Goal: Task Accomplishment & Management: Manage account settings

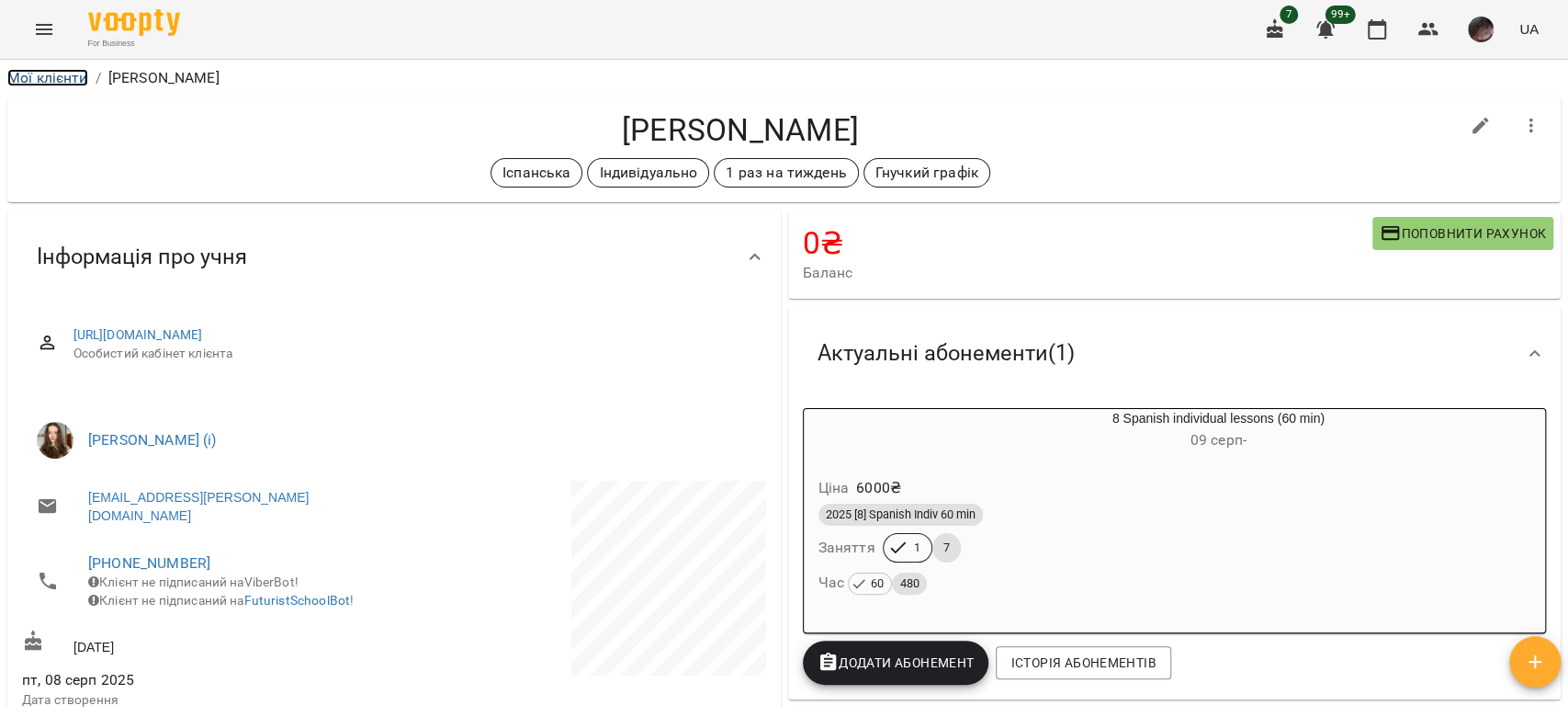
click at [51, 73] on link "Мої клієнти" at bounding box center [48, 78] width 81 height 17
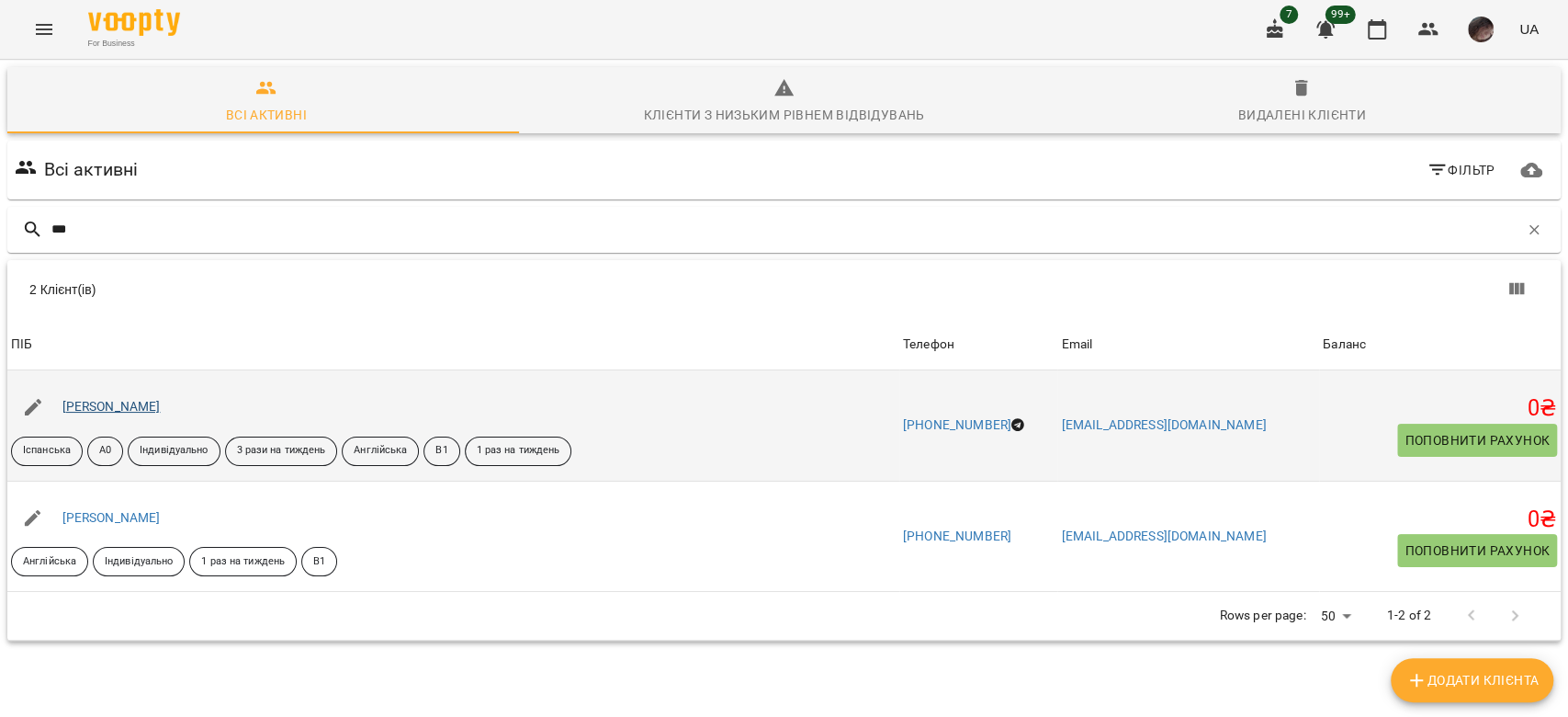
type input "***"
click at [160, 408] on link "[PERSON_NAME]" at bounding box center [111, 406] width 98 height 14
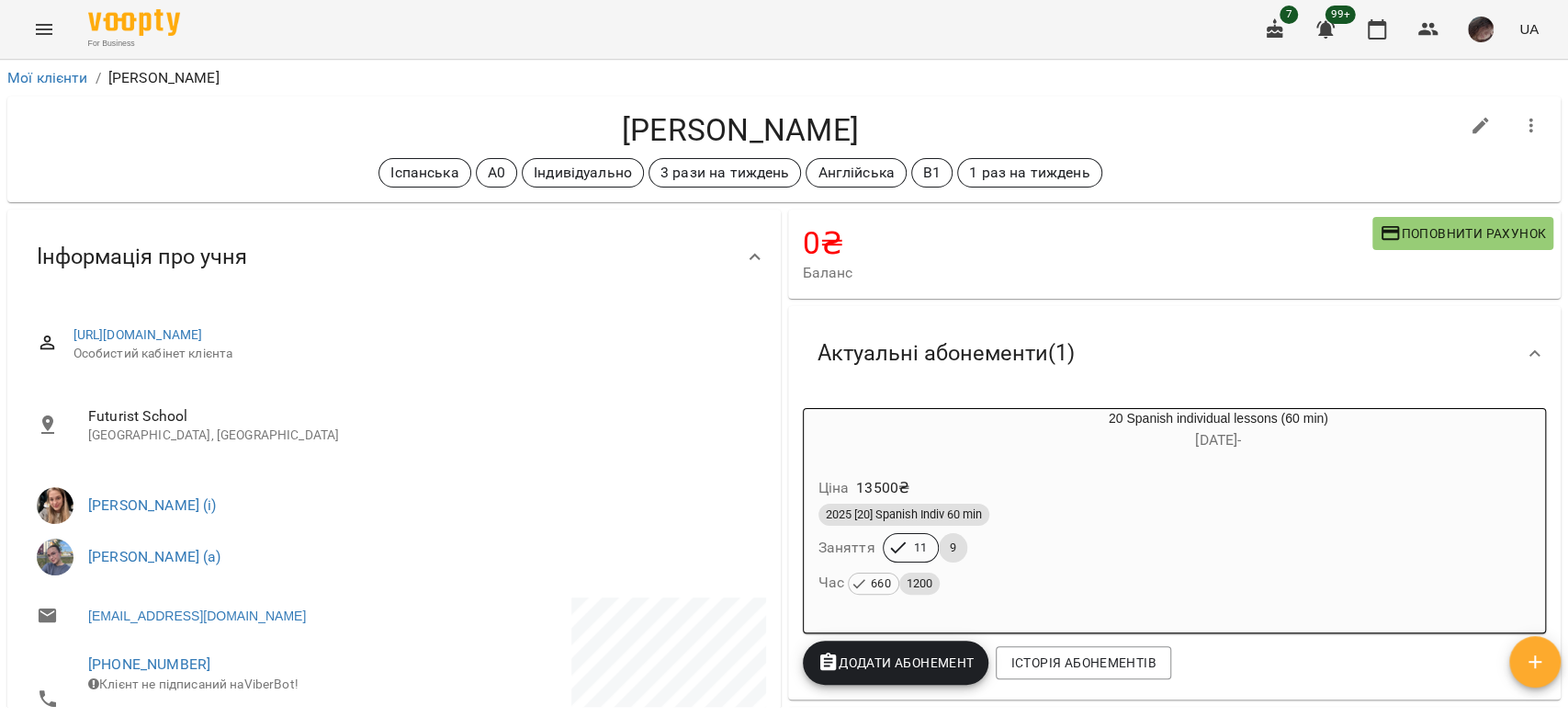
click at [1521, 123] on icon "button" at bounding box center [1531, 126] width 22 height 22
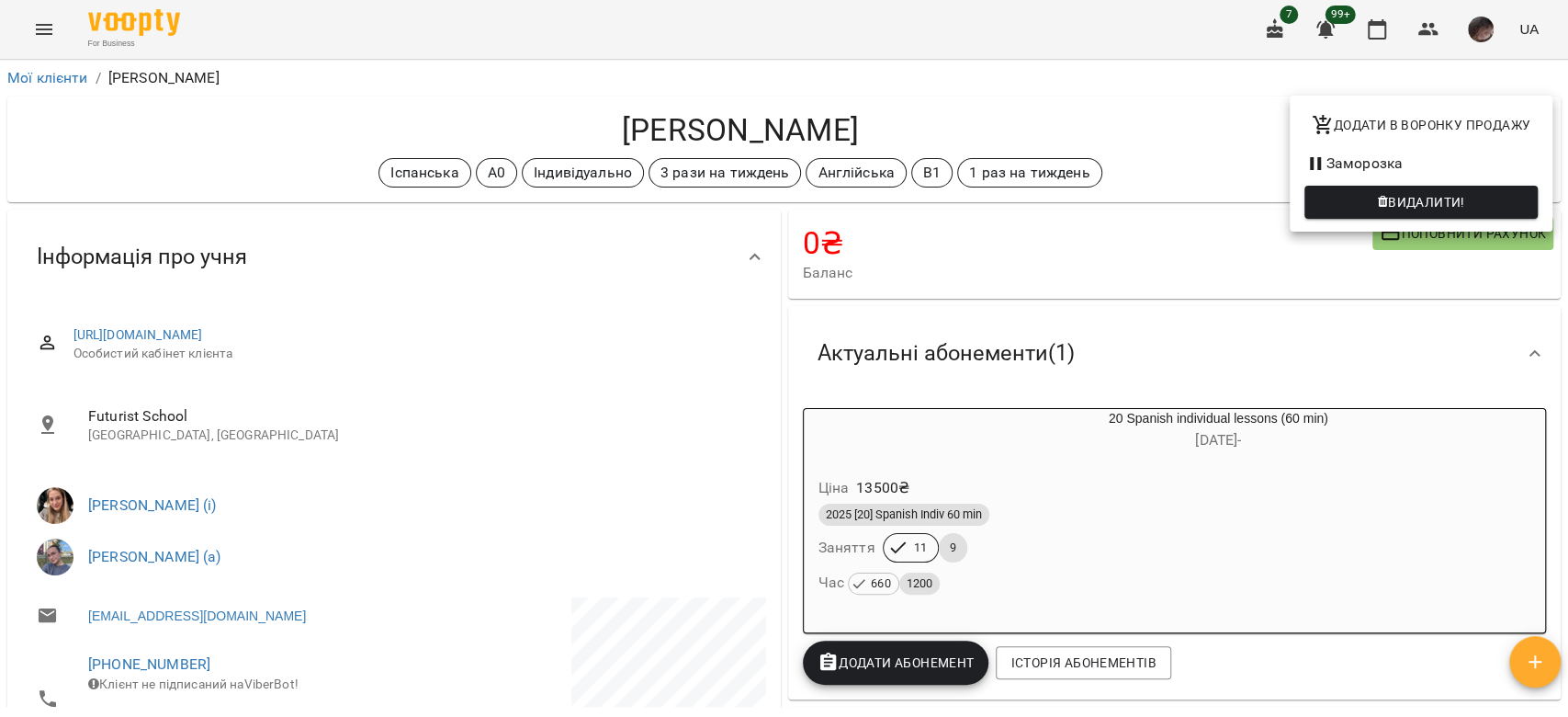
click at [1460, 164] on li "Заморозка" at bounding box center [1421, 163] width 262 height 33
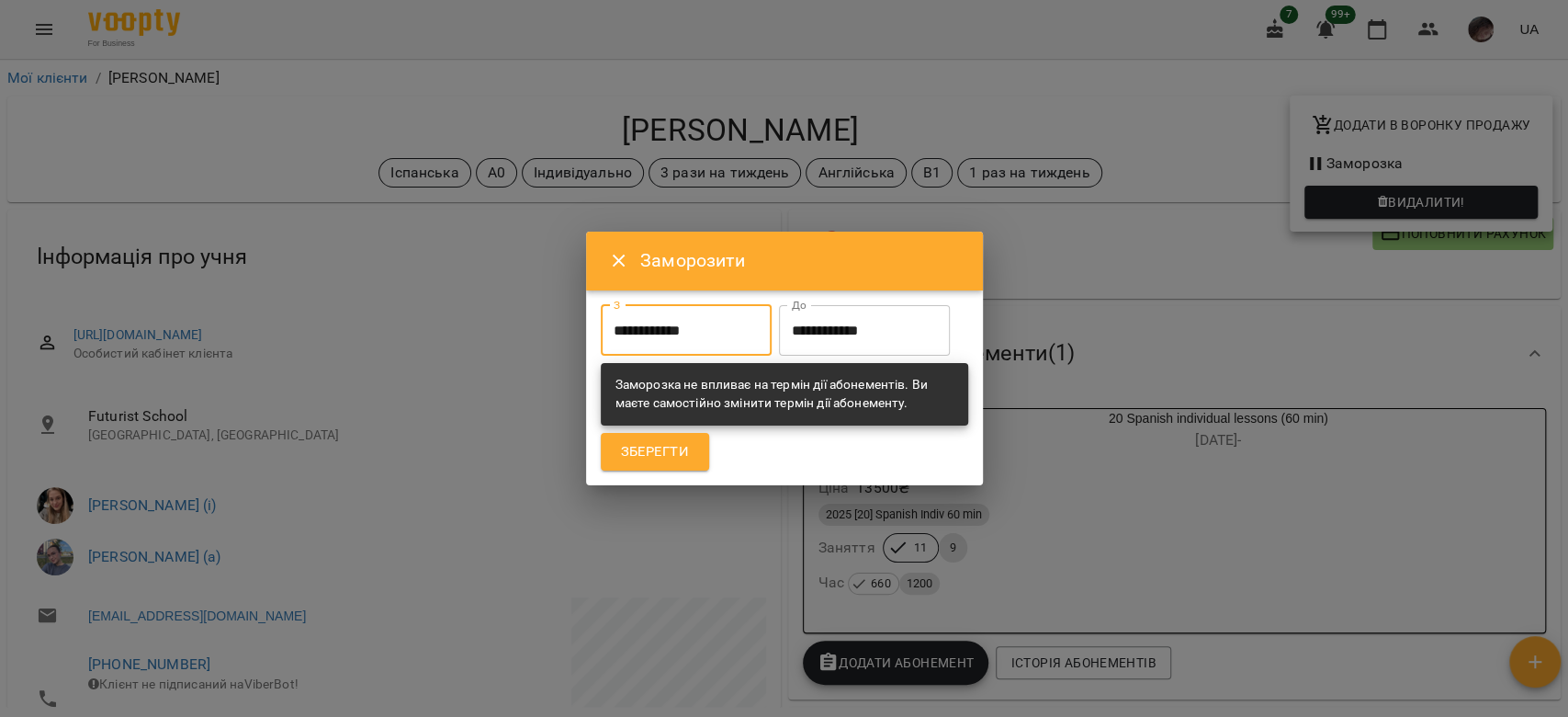
click at [735, 317] on input "**********" at bounding box center [686, 331] width 171 height 52
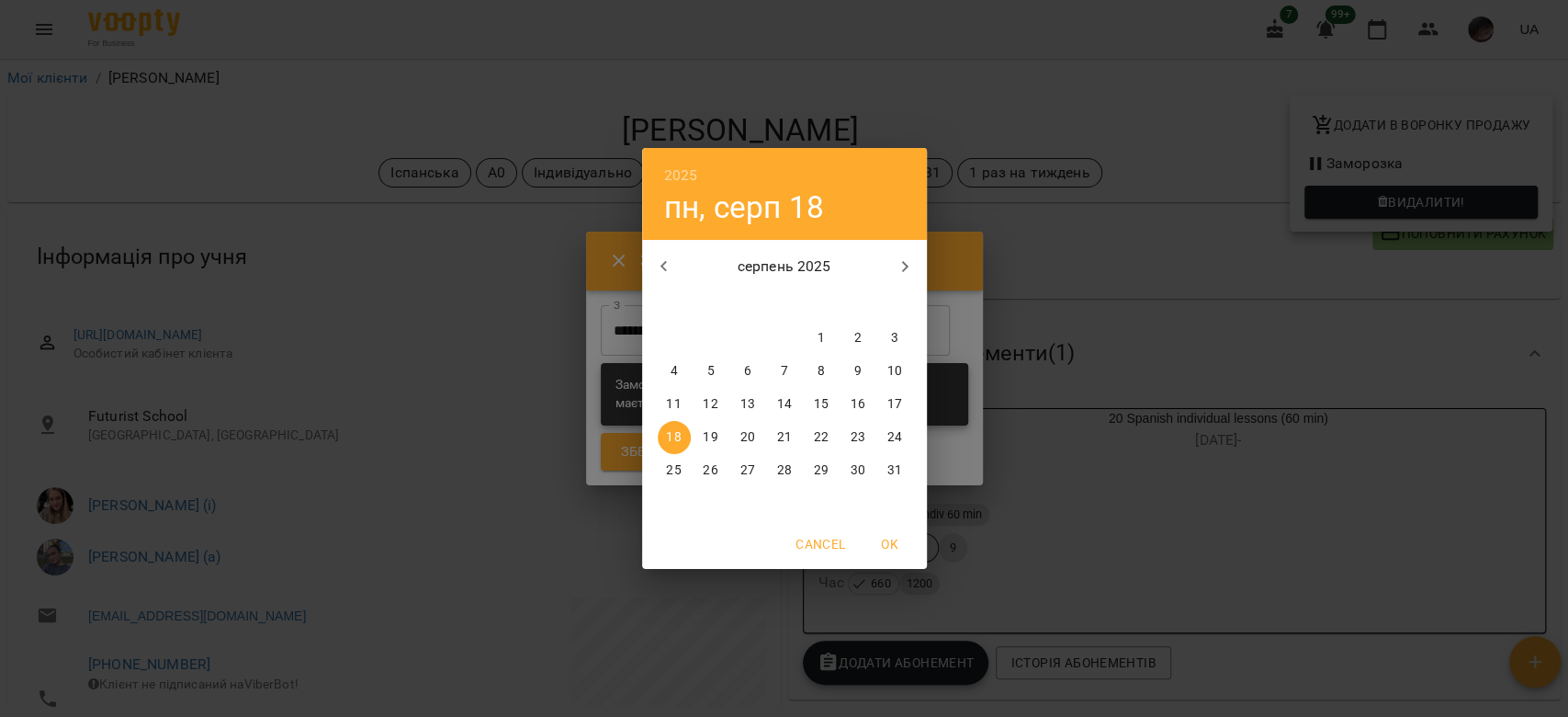
click at [679, 474] on p "25" at bounding box center [673, 470] width 14 height 18
type input "**********"
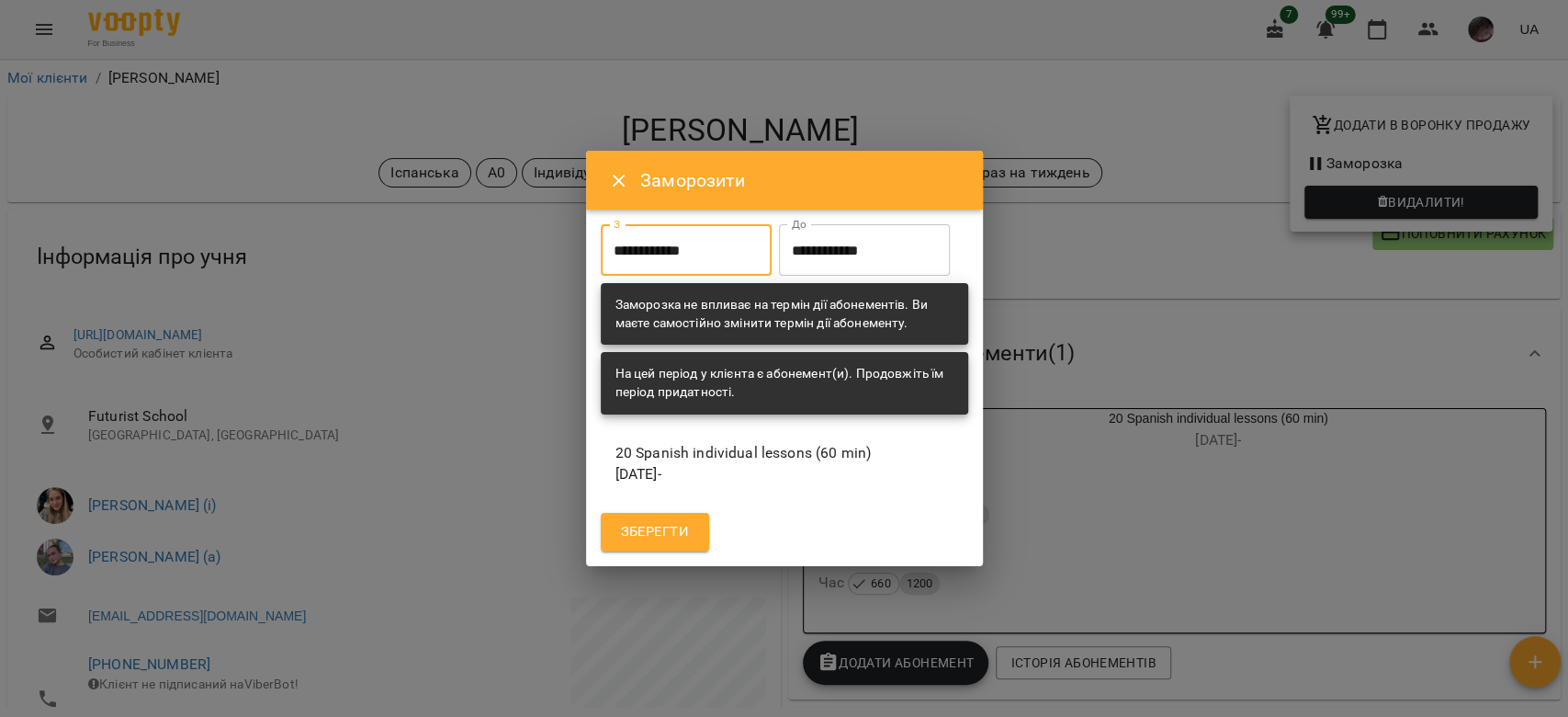
click at [779, 276] on input "**********" at bounding box center [865, 250] width 171 height 52
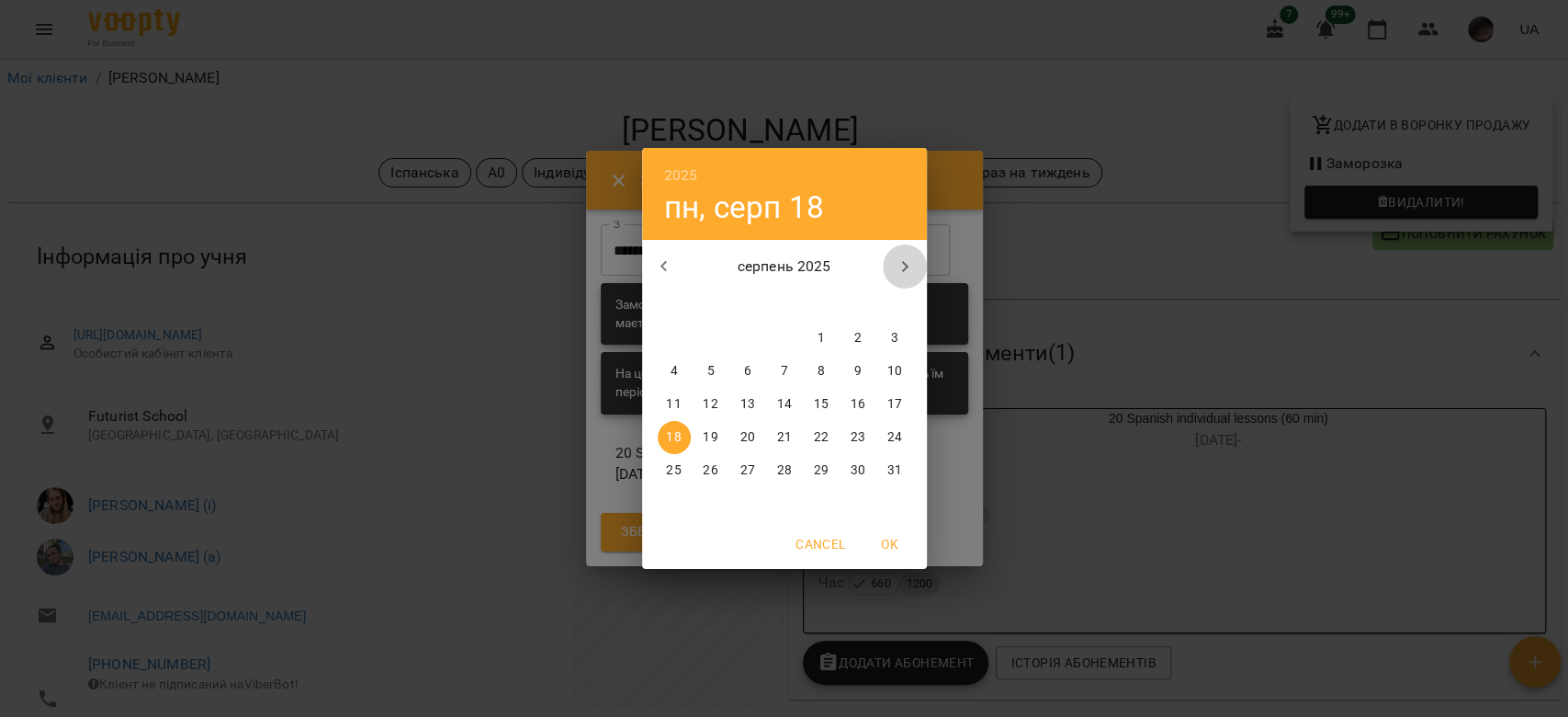
drag, startPoint x: 901, startPoint y: 255, endPoint x: 927, endPoint y: 359, distance: 107.2
click at [901, 256] on icon "button" at bounding box center [904, 266] width 22 height 22
click at [847, 342] on span "6" at bounding box center [858, 337] width 33 height 18
type input "**********"
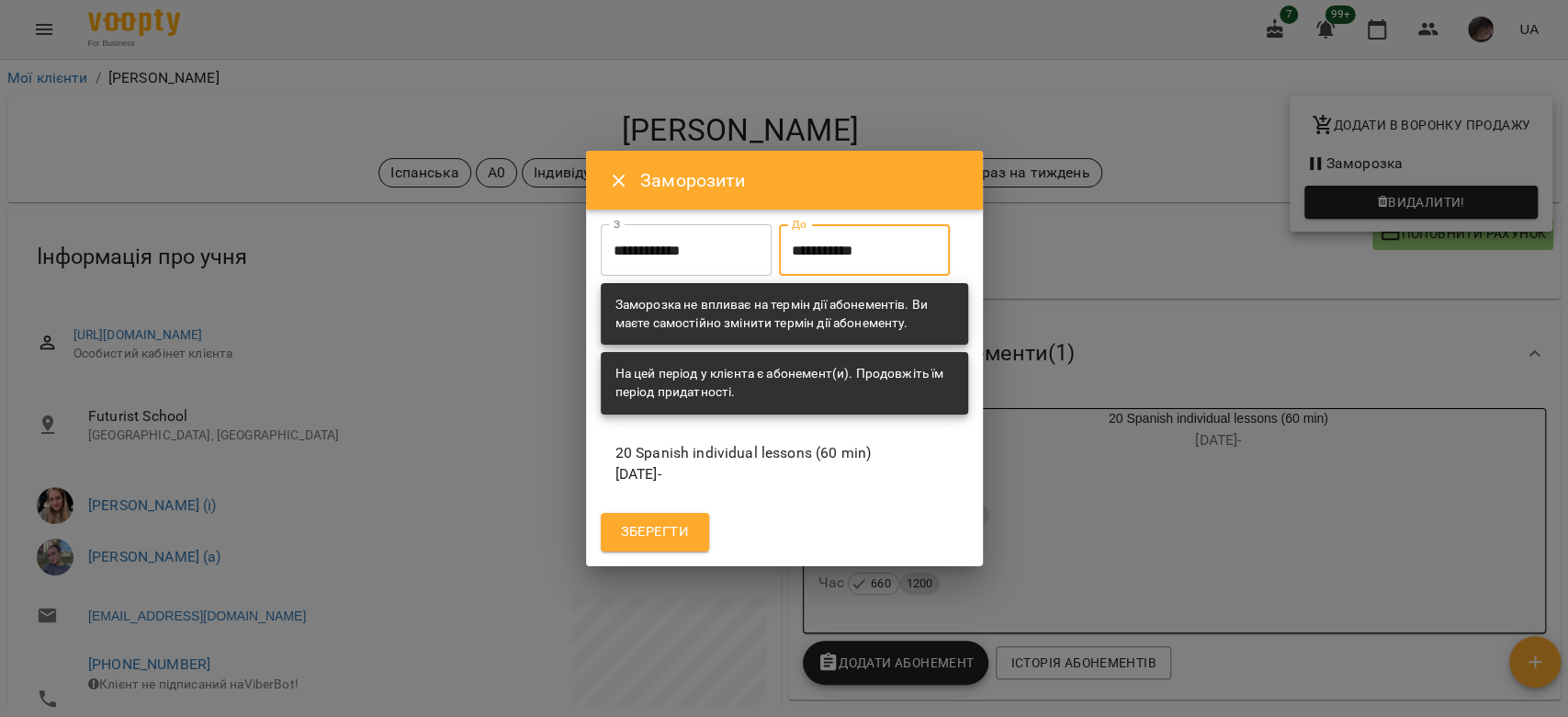
click at [680, 544] on span "Зберегти" at bounding box center [654, 532] width 68 height 24
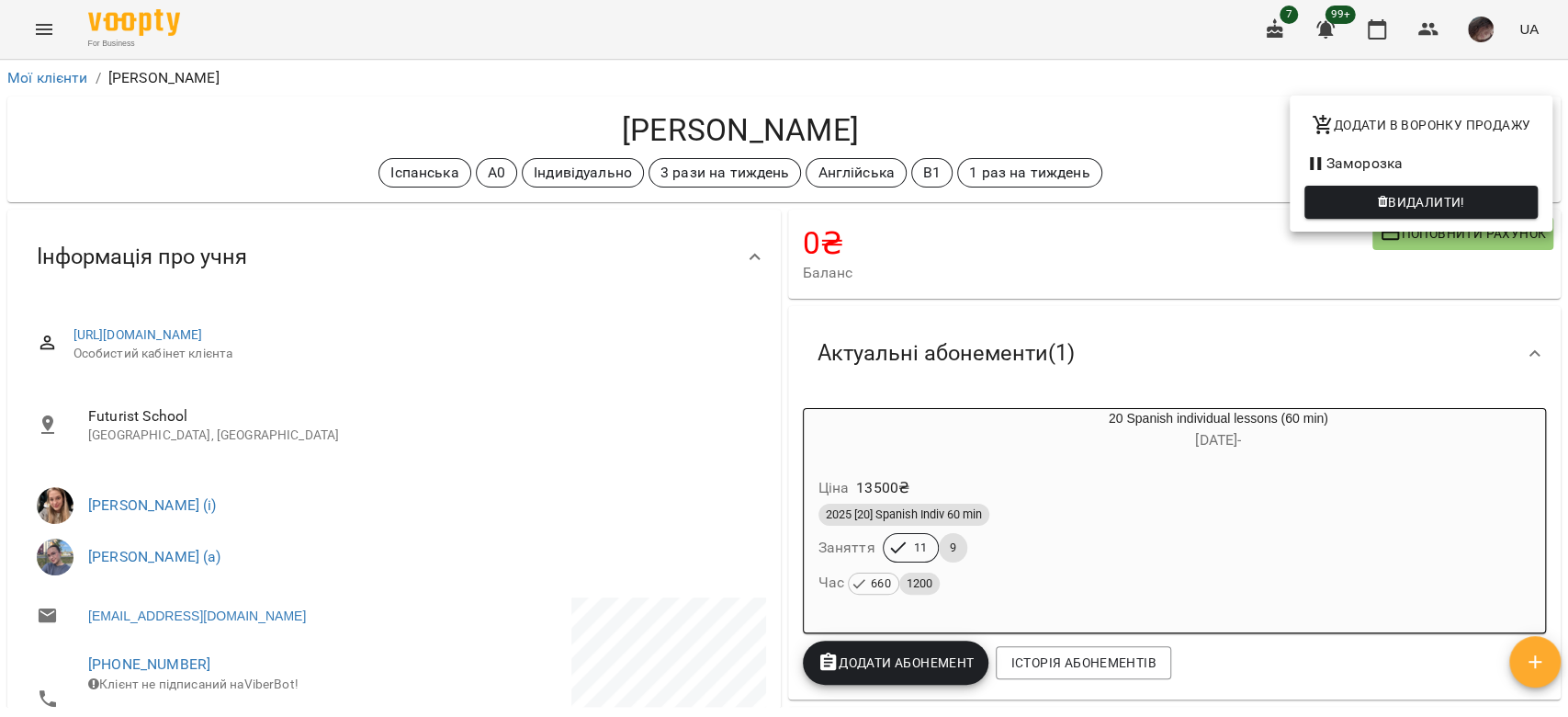
click at [362, 130] on div at bounding box center [784, 358] width 1568 height 717
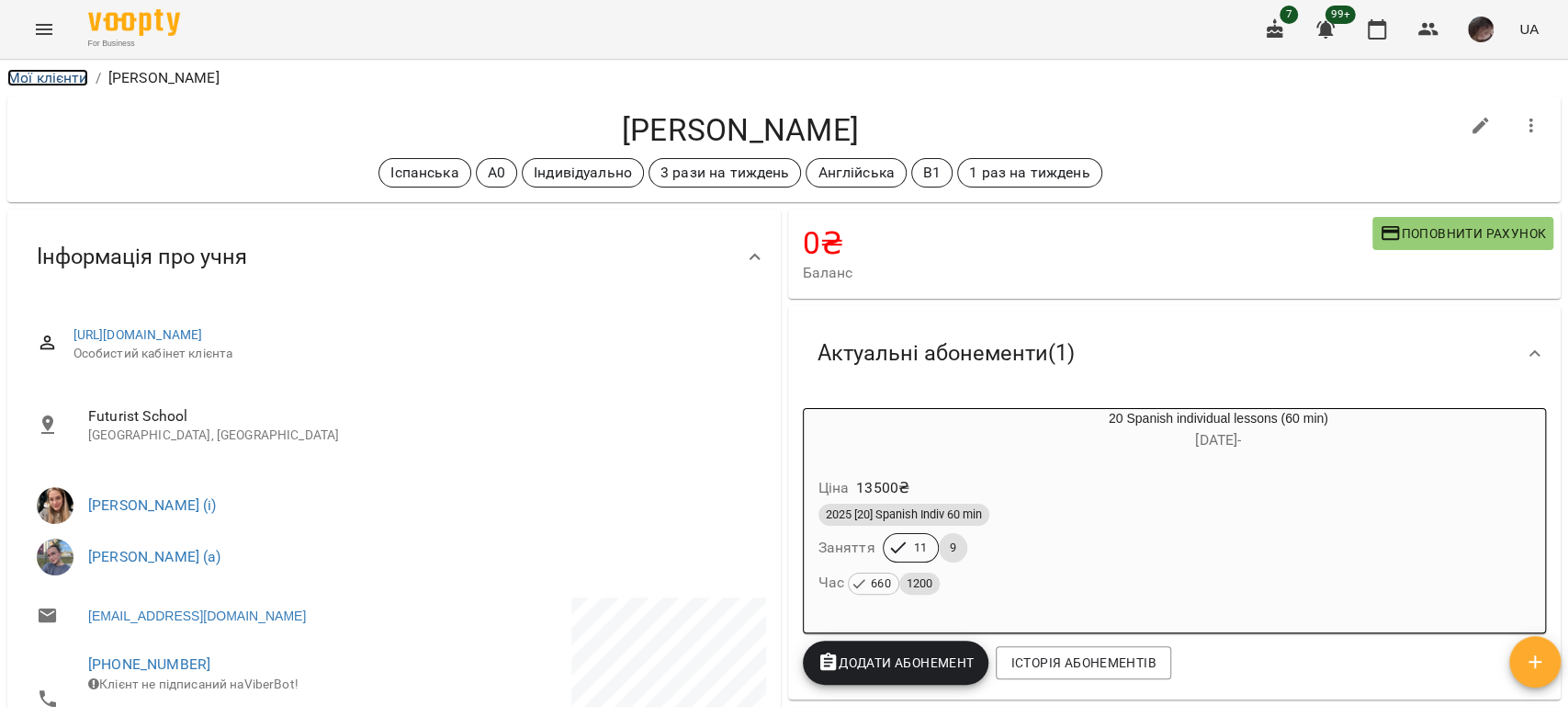
click at [73, 82] on link "Мої клієнти" at bounding box center [48, 78] width 81 height 17
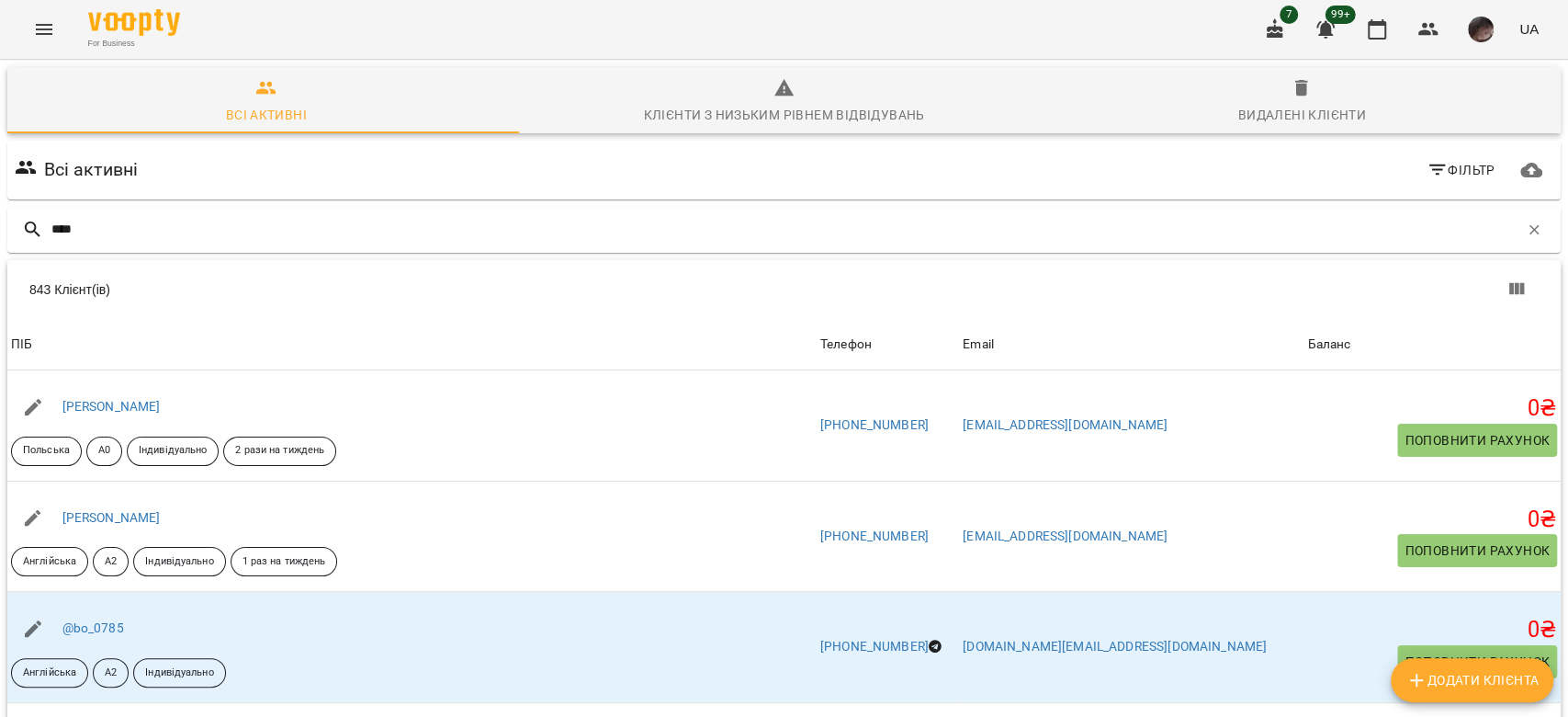
type input "*****"
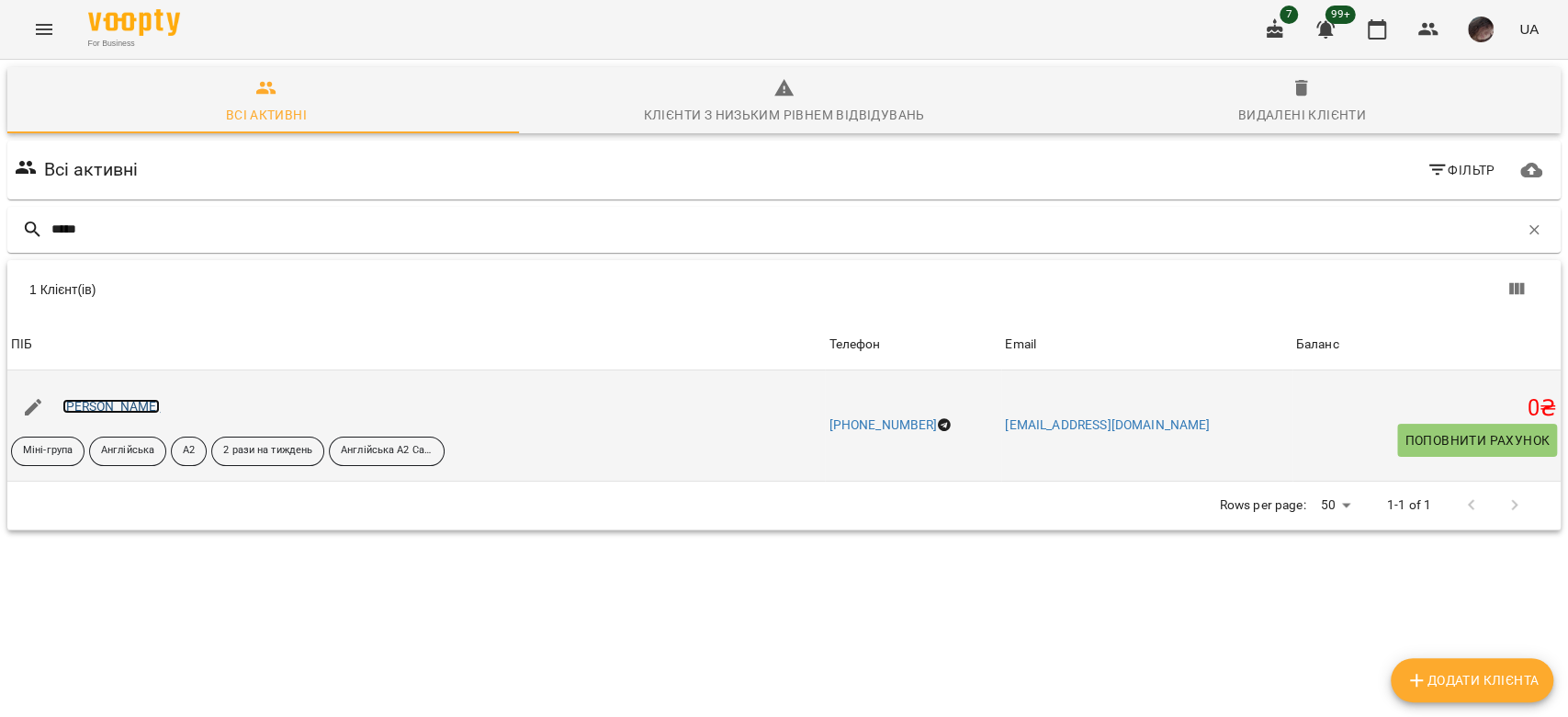
click at [159, 402] on link "[PERSON_NAME]" at bounding box center [111, 406] width 98 height 14
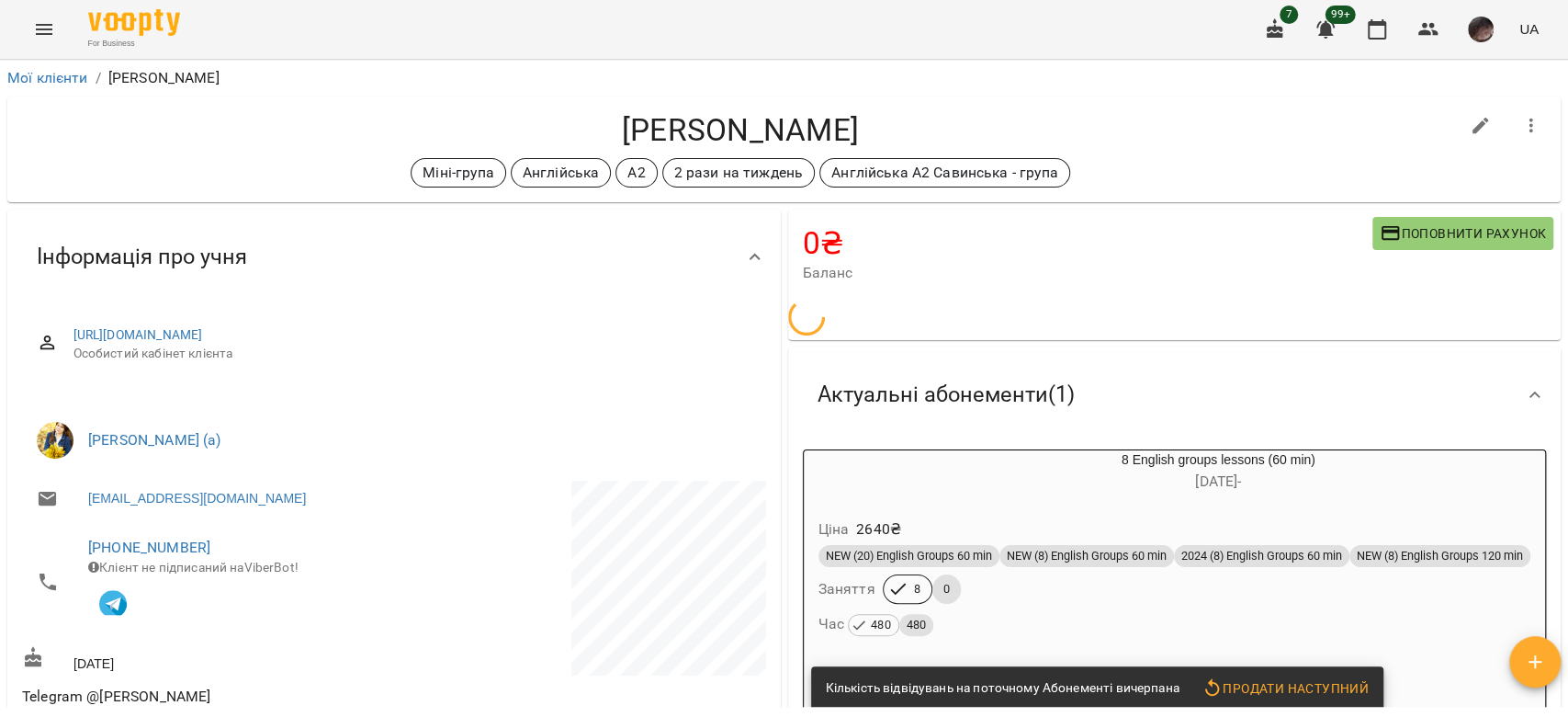
scroll to position [122, 0]
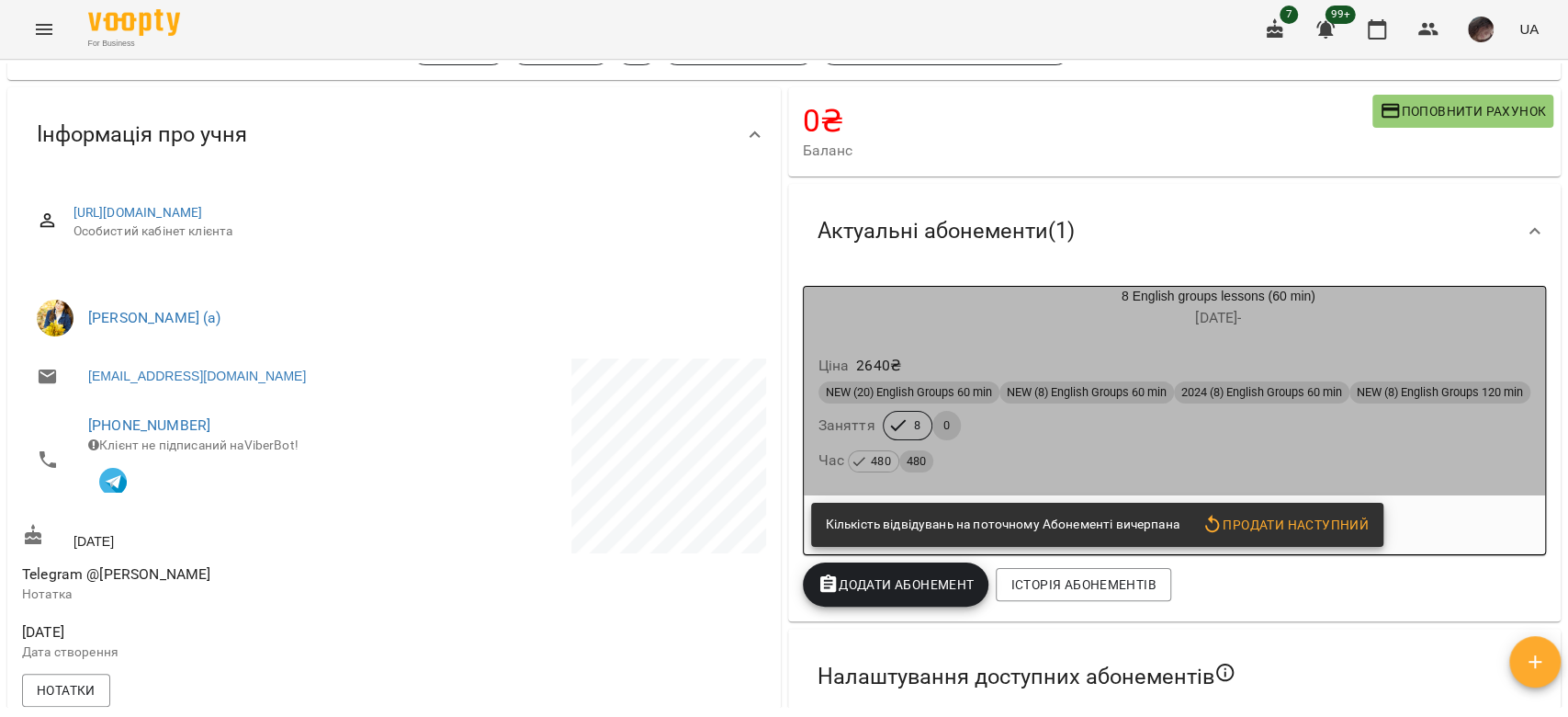
click at [1014, 341] on div "Ціна 2640 ₴ NEW (20) English Groups 60 min NEW (8) English Groups 60 min 2024 (…" at bounding box center [1175, 417] width 743 height 158
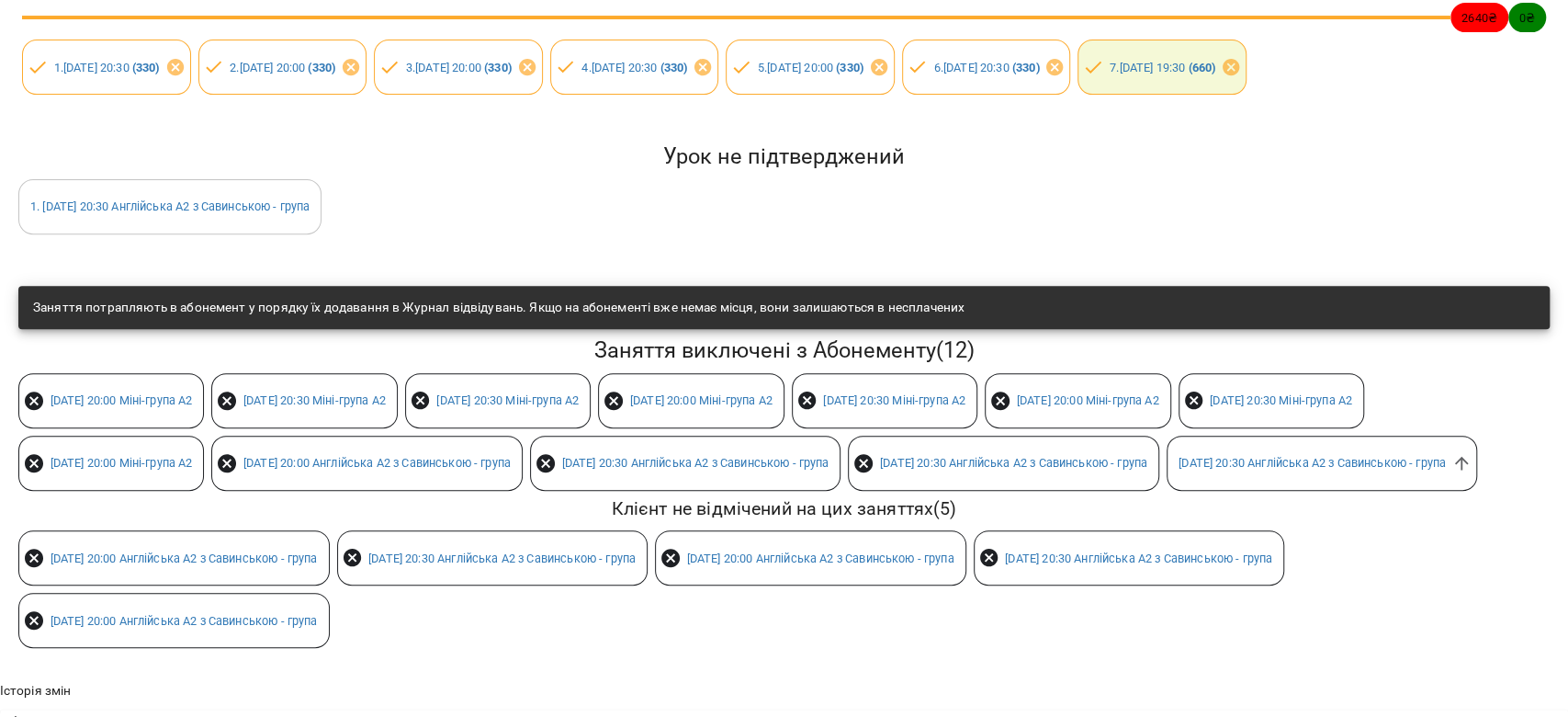
scroll to position [0, 0]
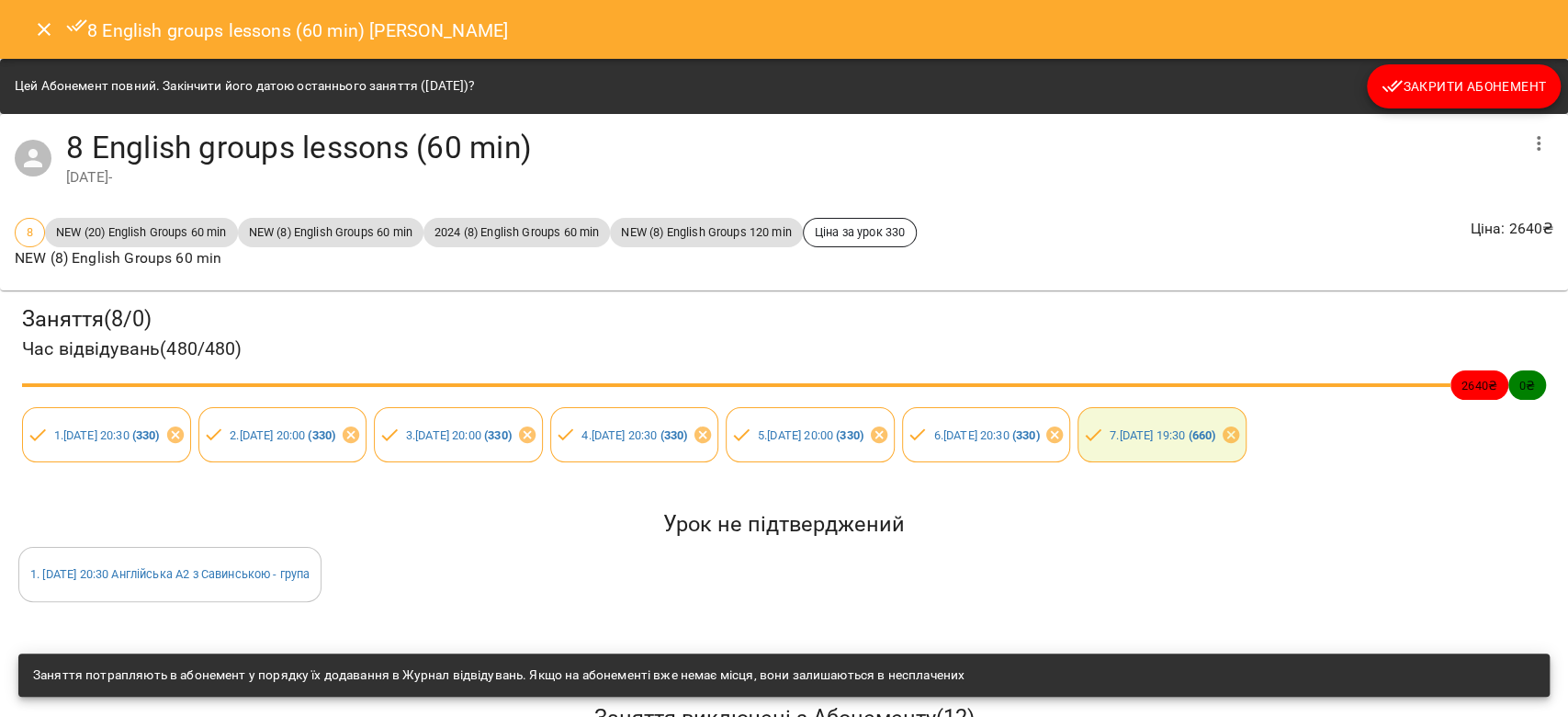
click at [50, 27] on icon "Close" at bounding box center [43, 29] width 22 height 22
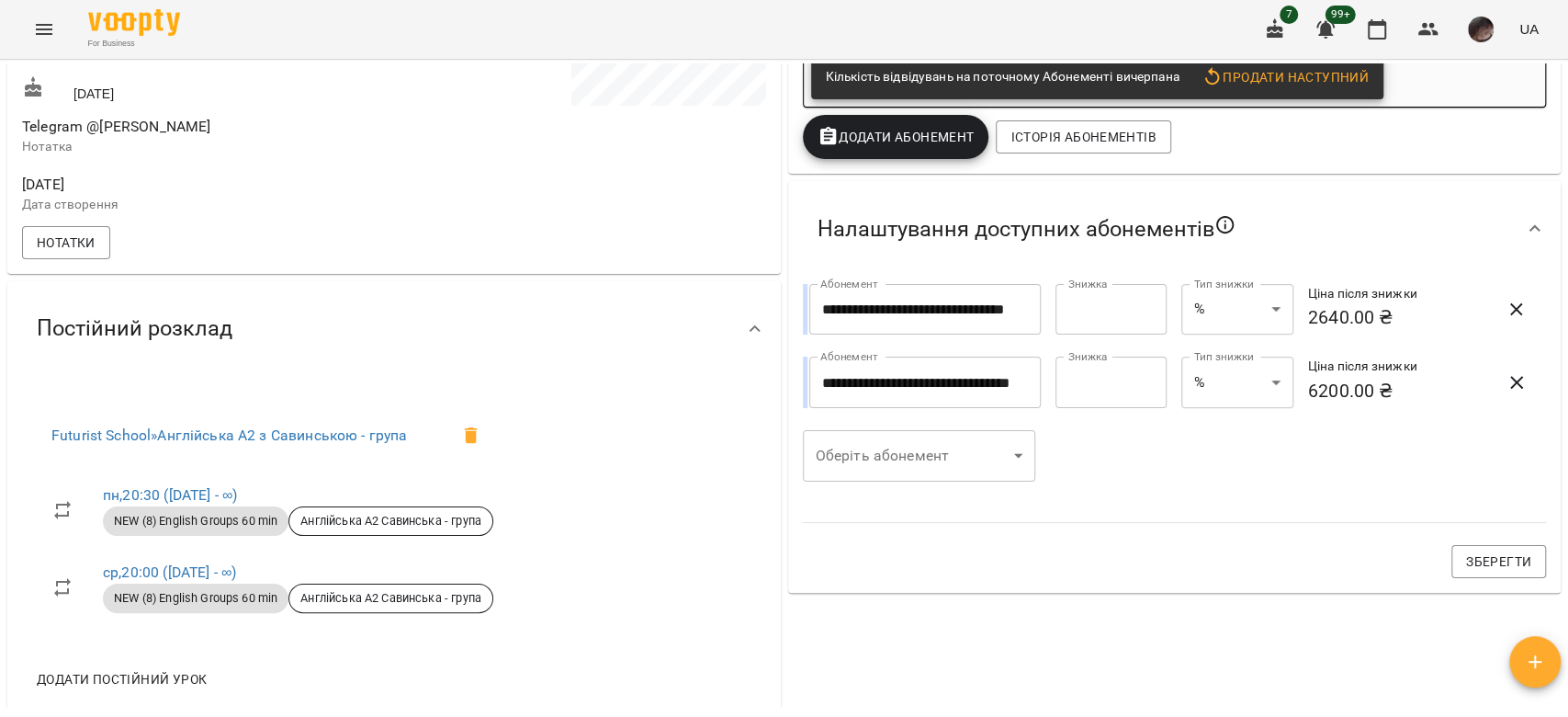
scroll to position [325, 0]
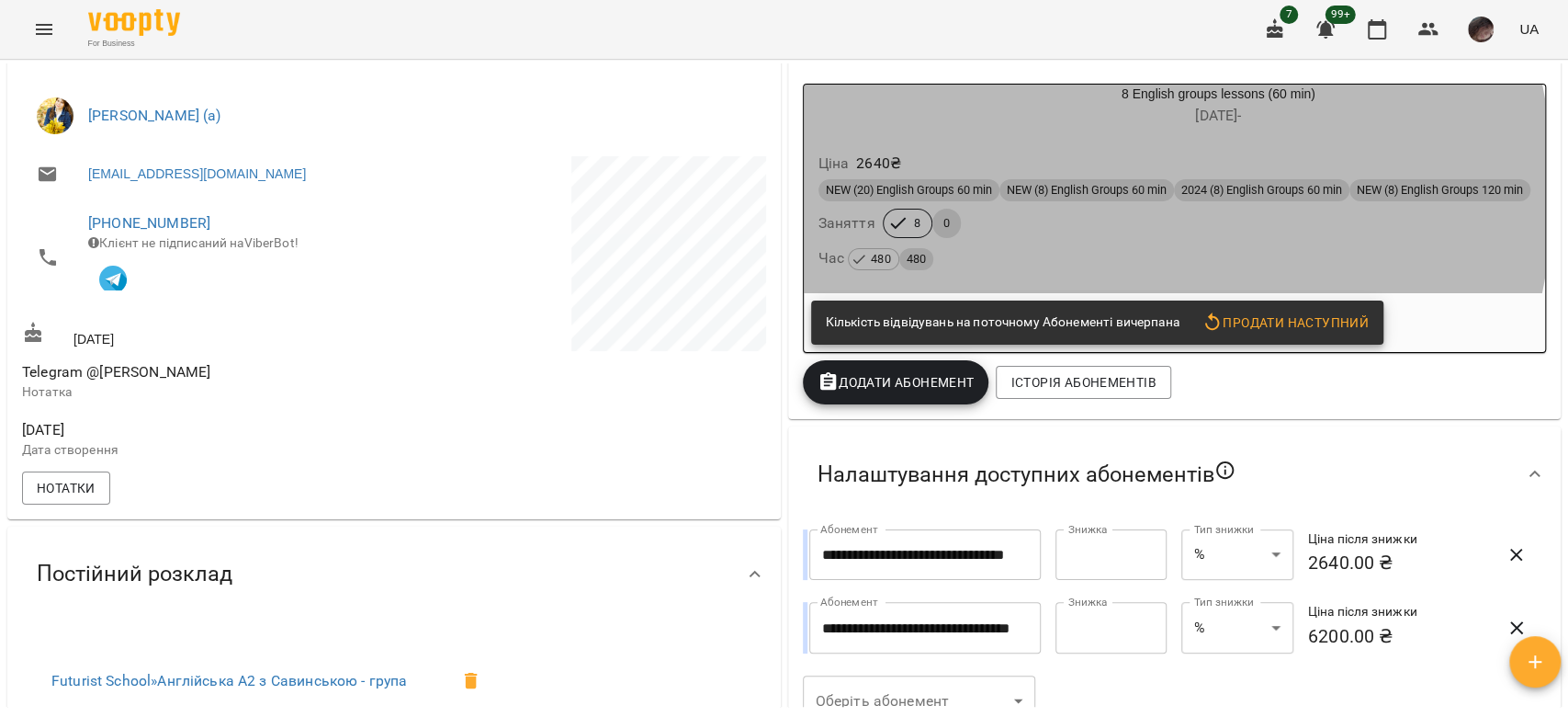
click at [1018, 187] on span "NEW (8) English Groups 60 min" at bounding box center [1087, 189] width 175 height 16
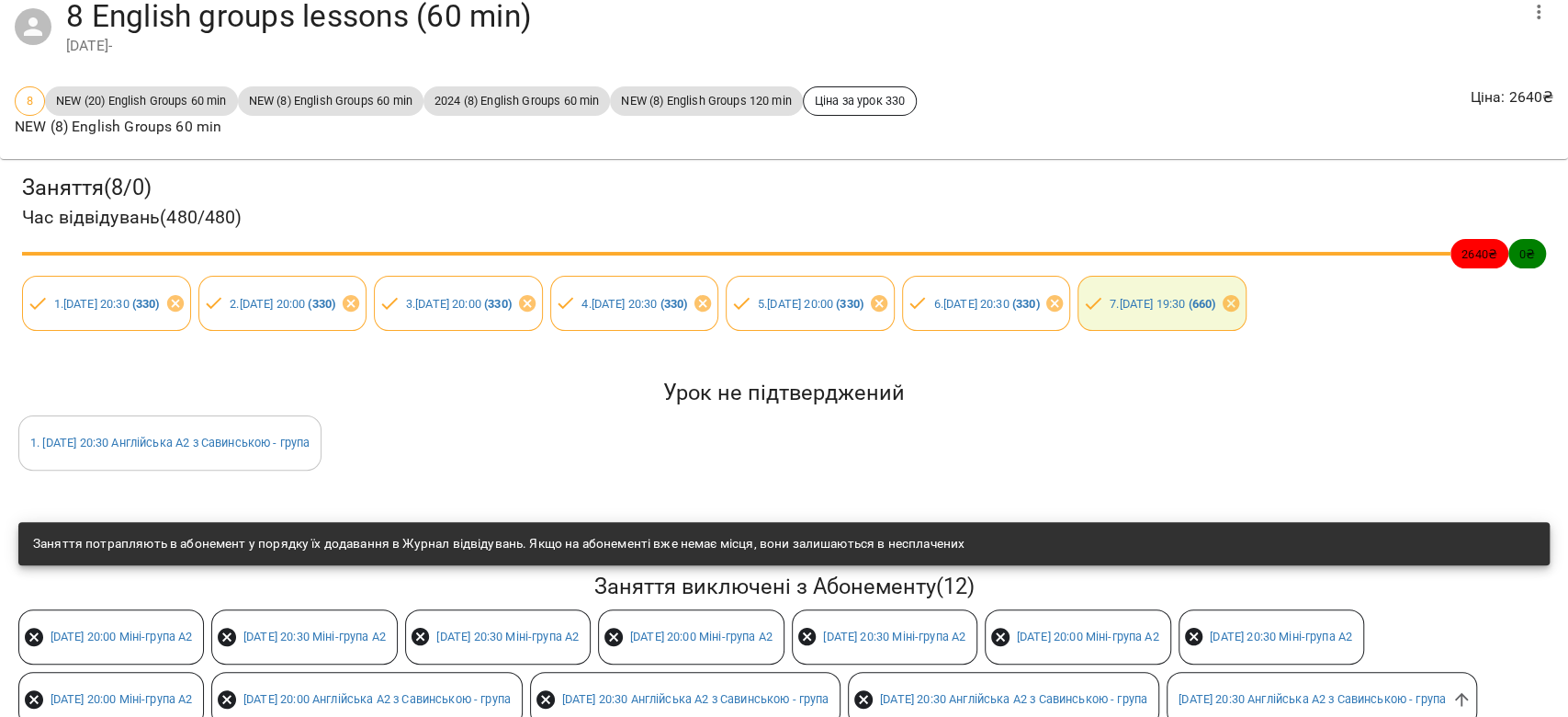
scroll to position [0, 0]
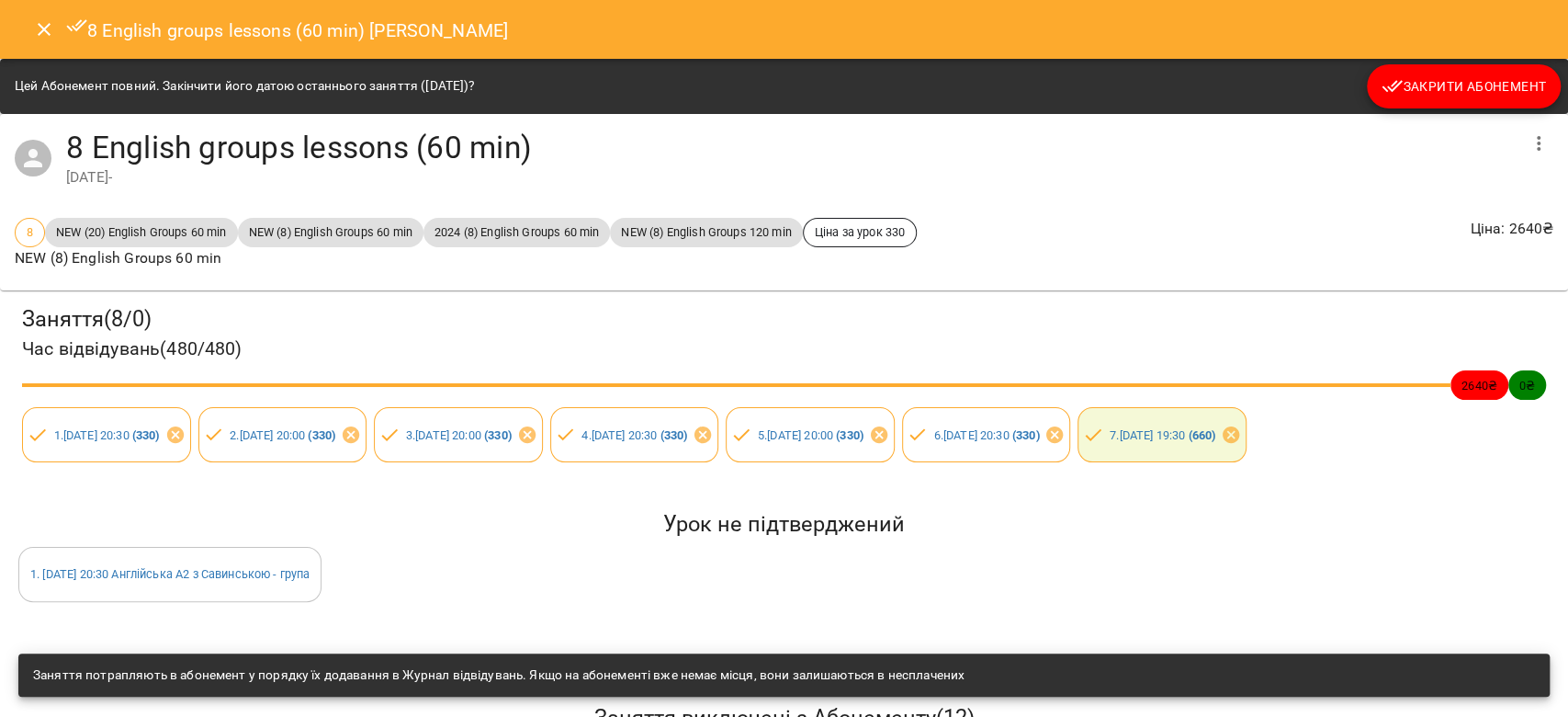
click at [22, 35] on button "Close" at bounding box center [44, 30] width 44 height 44
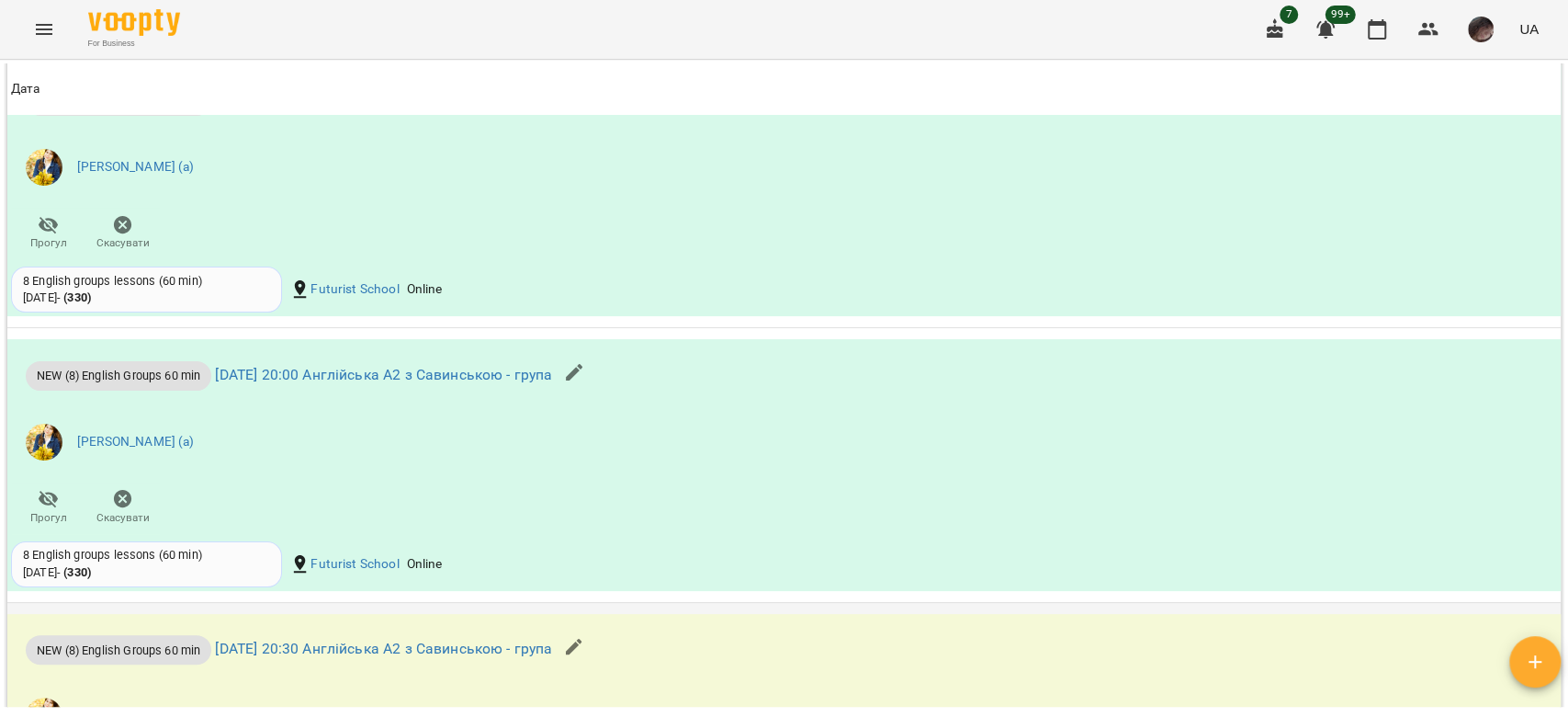
scroll to position [2131, 0]
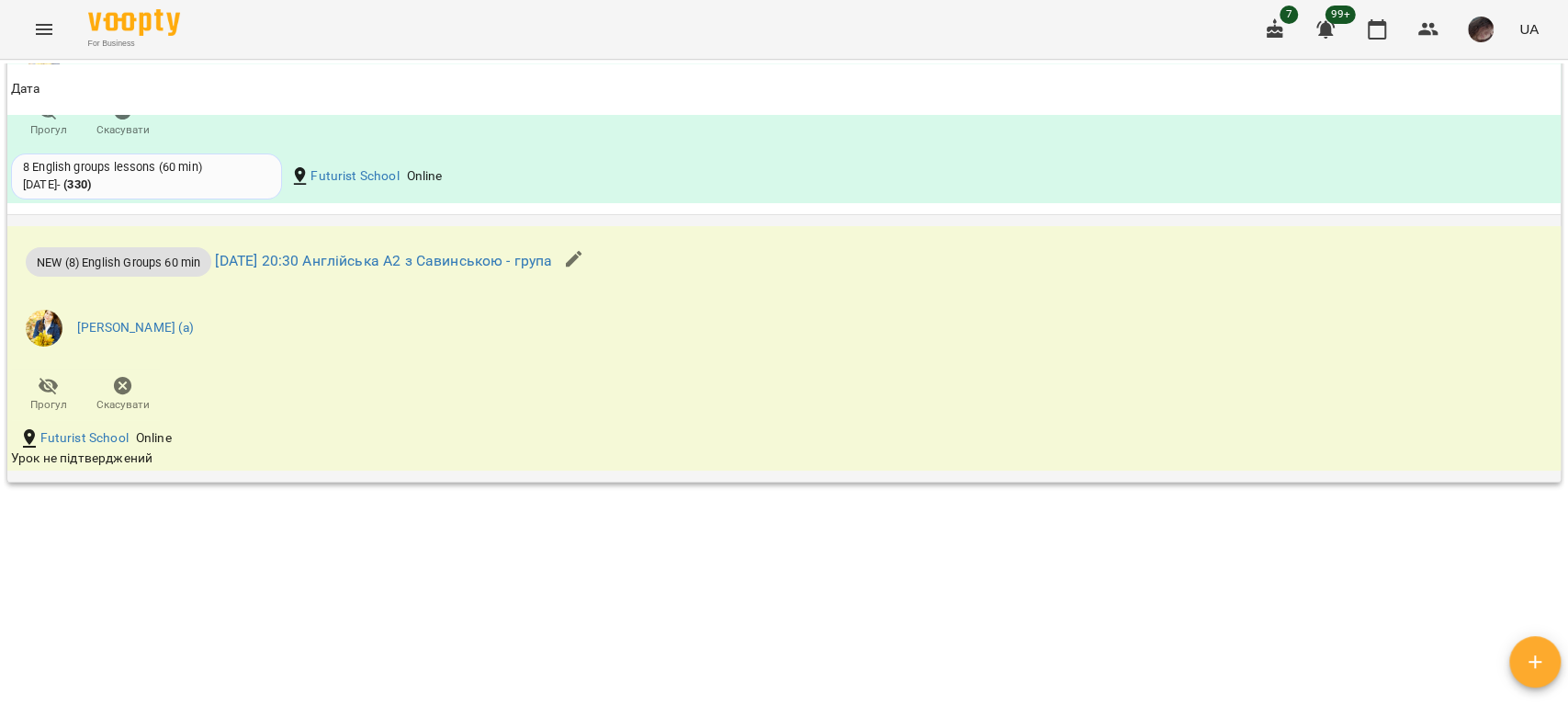
click at [585, 267] on icon "button" at bounding box center [574, 259] width 22 height 22
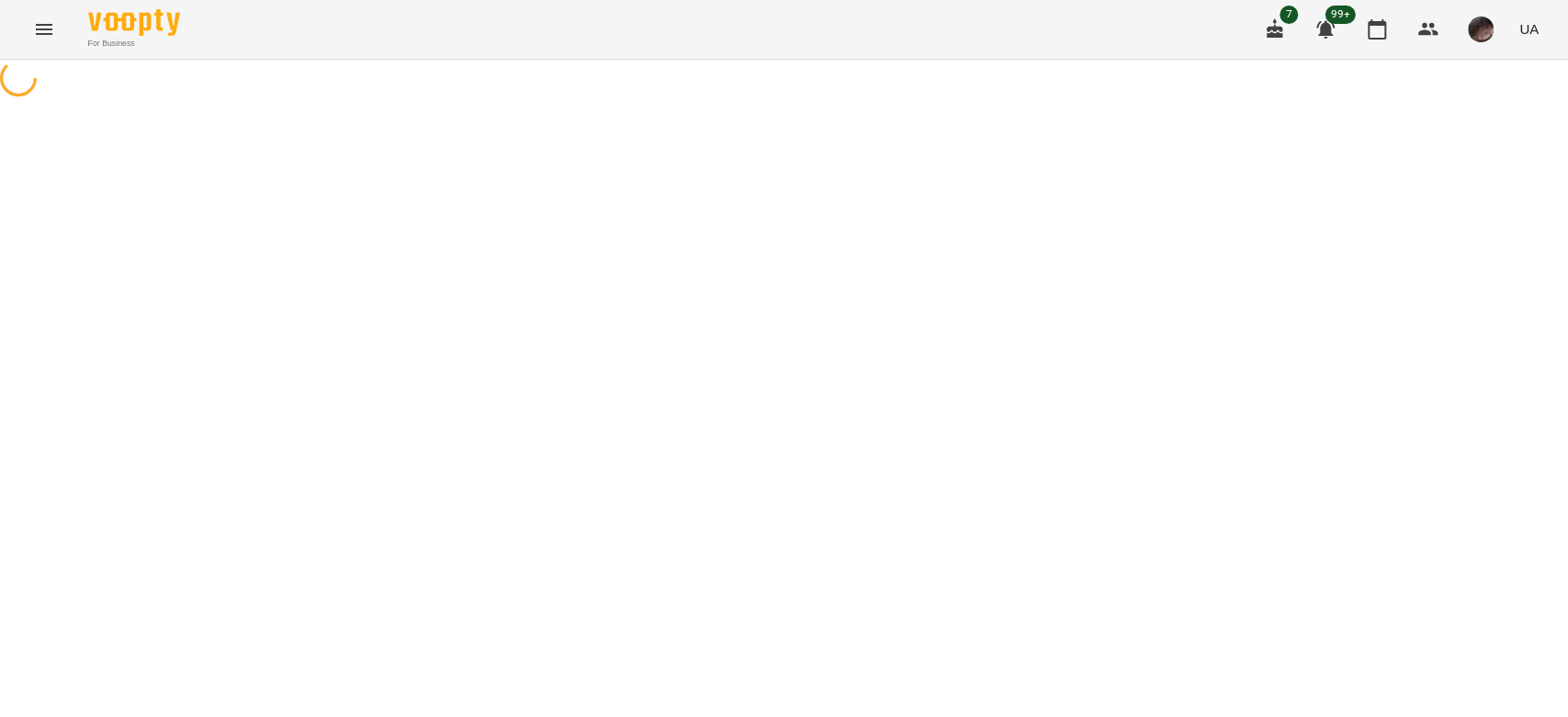
select select "**********"
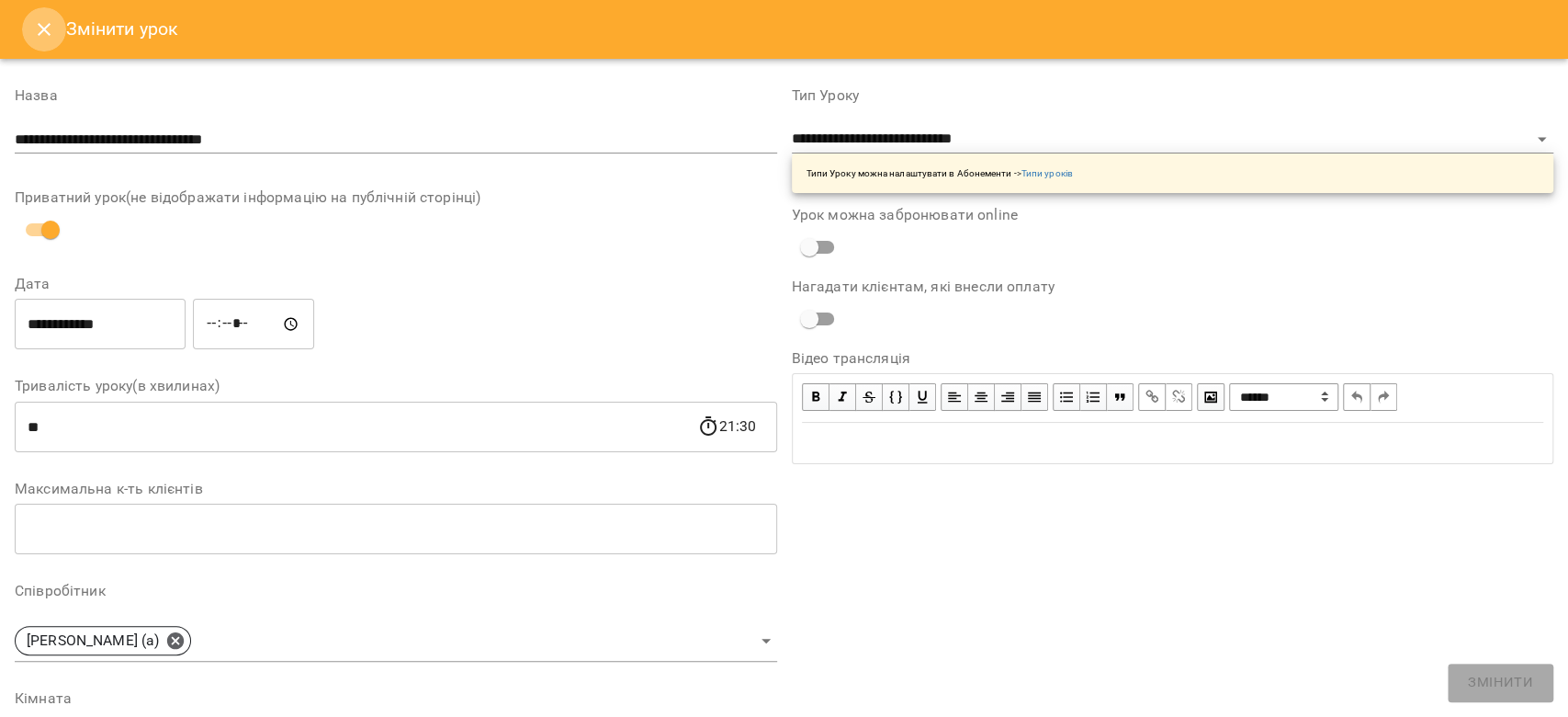
click at [47, 38] on icon "Close" at bounding box center [43, 29] width 22 height 22
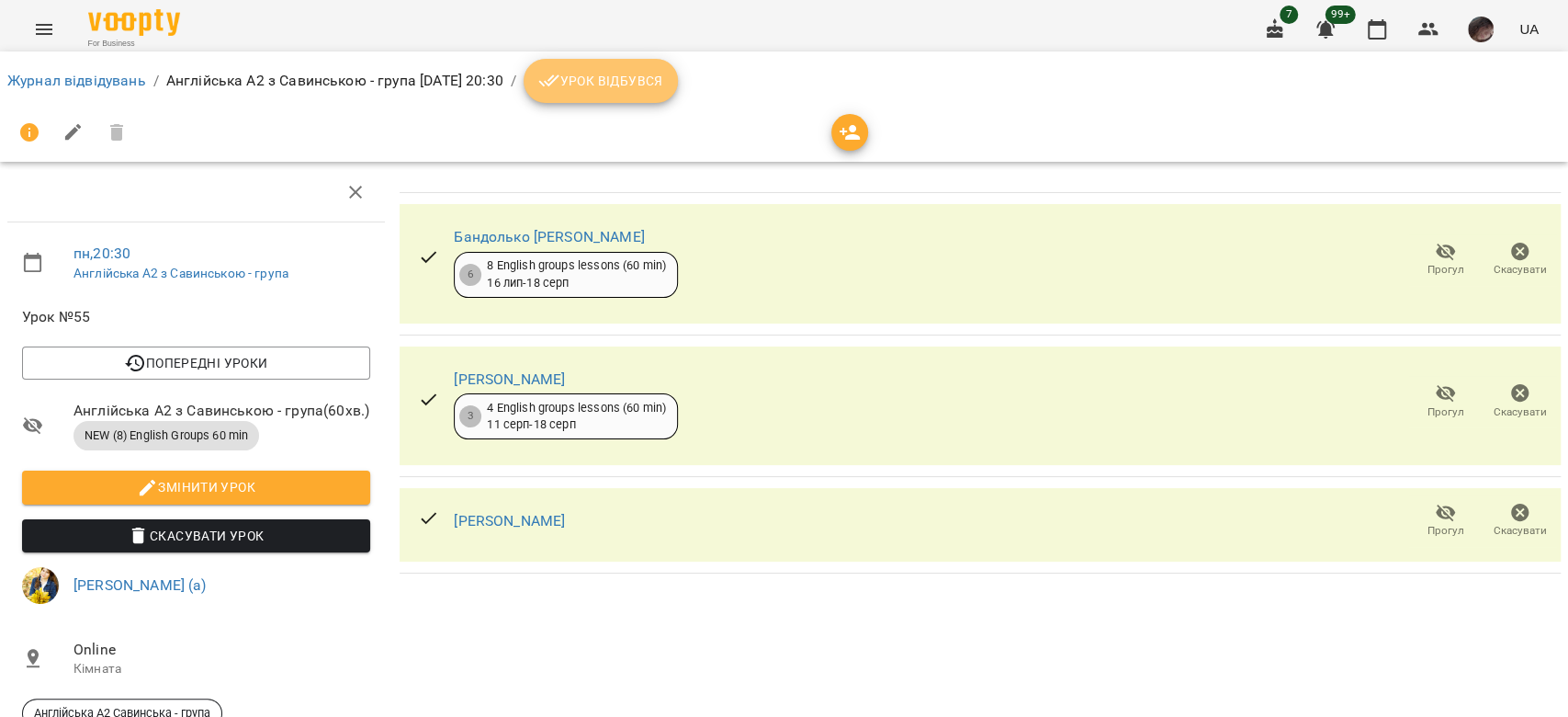
click at [663, 87] on span "Урок відбувся" at bounding box center [600, 81] width 125 height 22
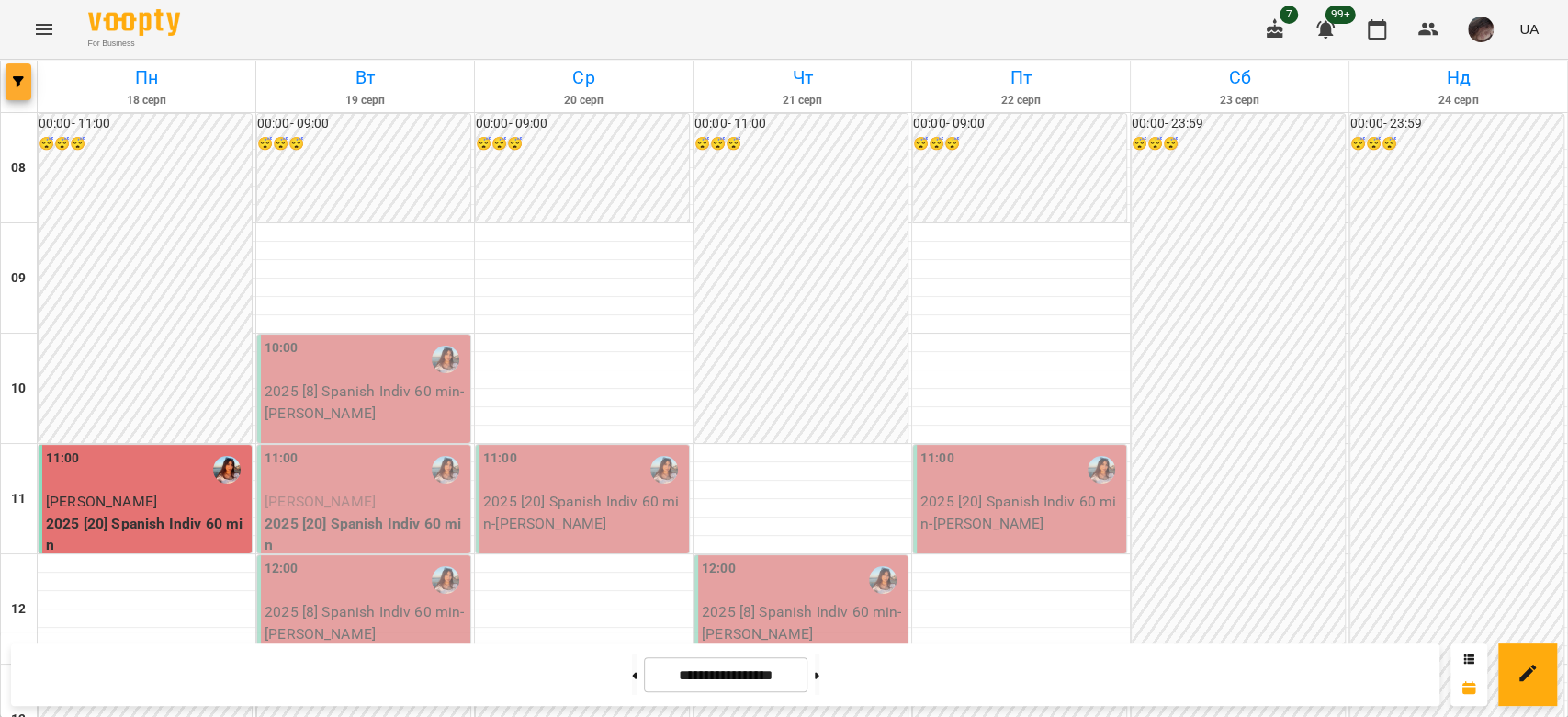
scroll to position [122, 0]
click at [12, 97] on button "button" at bounding box center [18, 82] width 26 height 37
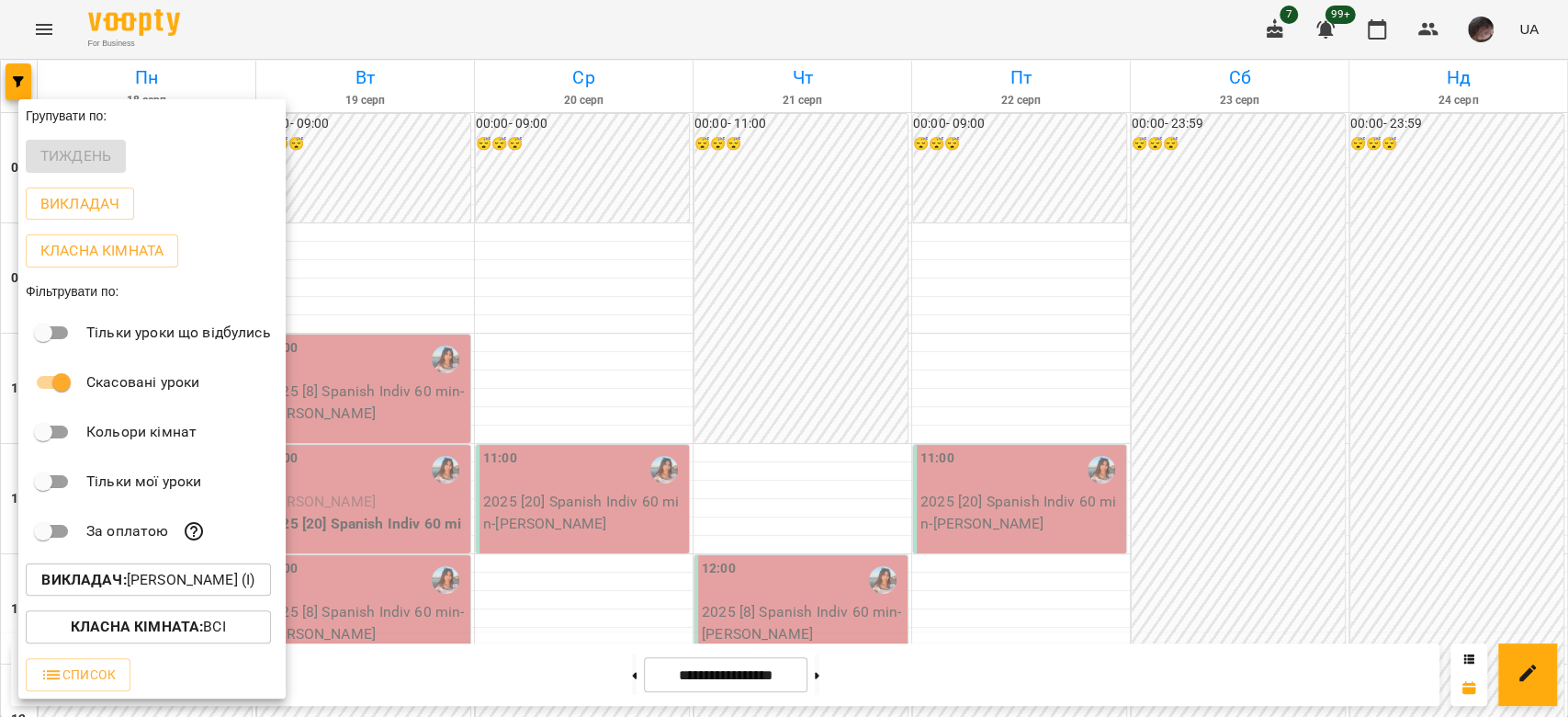
click at [145, 585] on p "Викладач : Циганова Єлизавета (і)" at bounding box center [148, 580] width 213 height 22
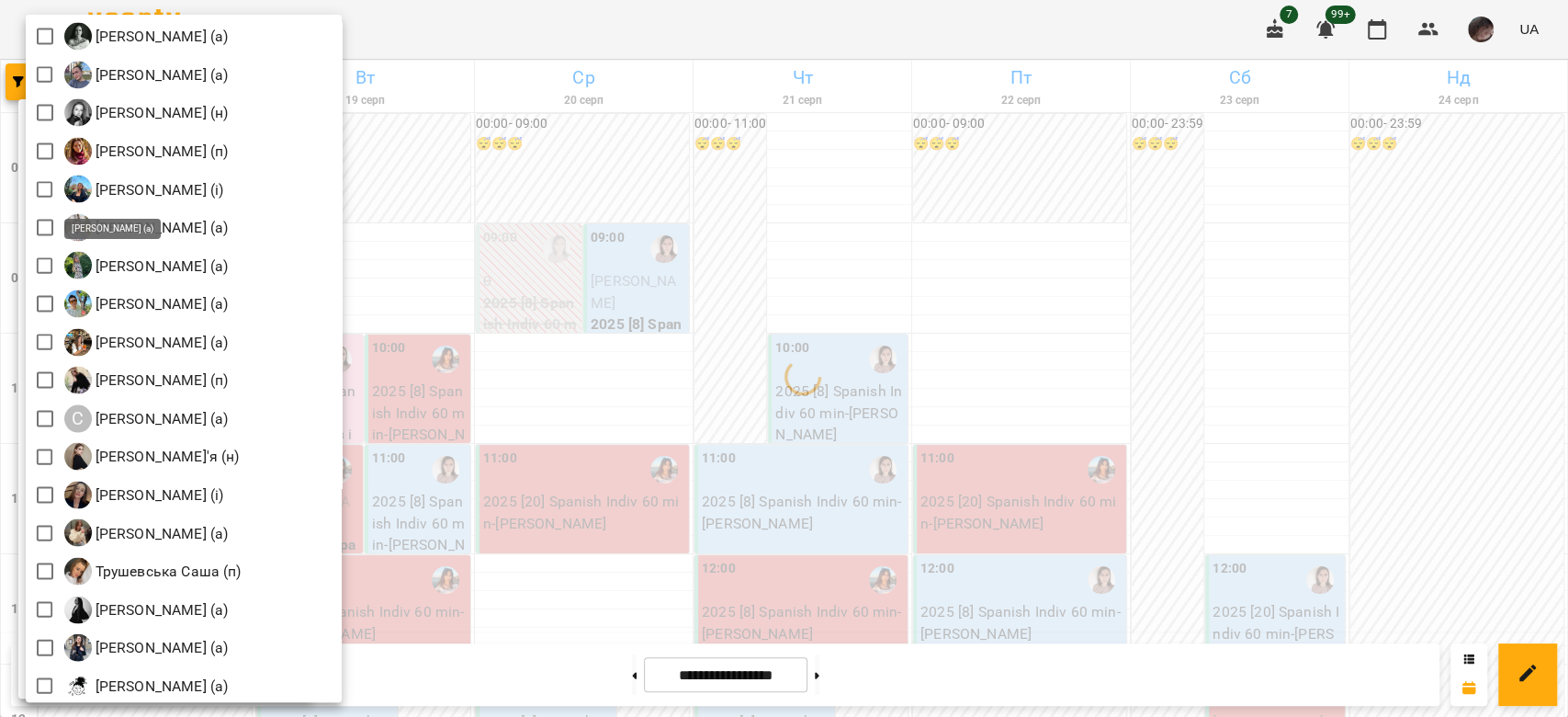
scroll to position [2601, 0]
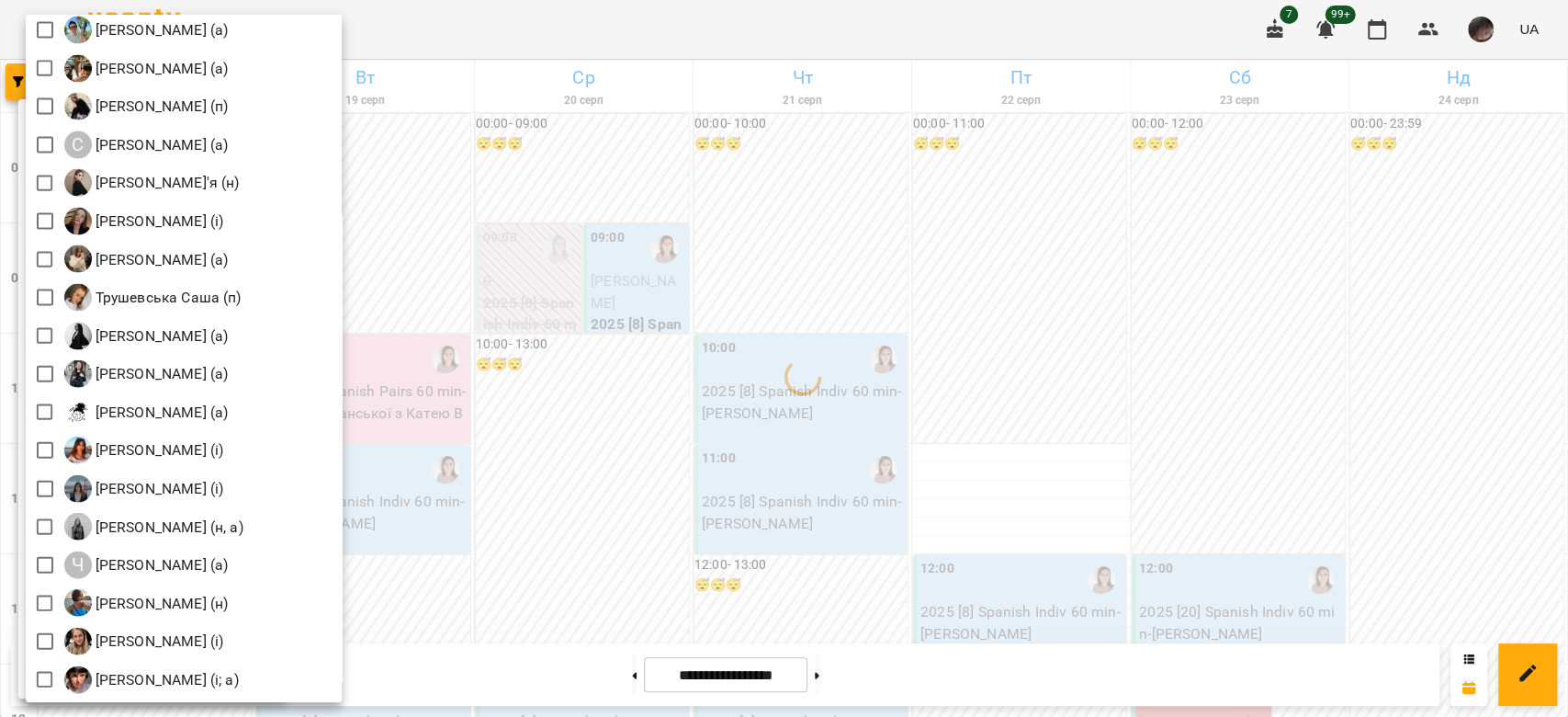
click at [572, 224] on div at bounding box center [784, 358] width 1568 height 717
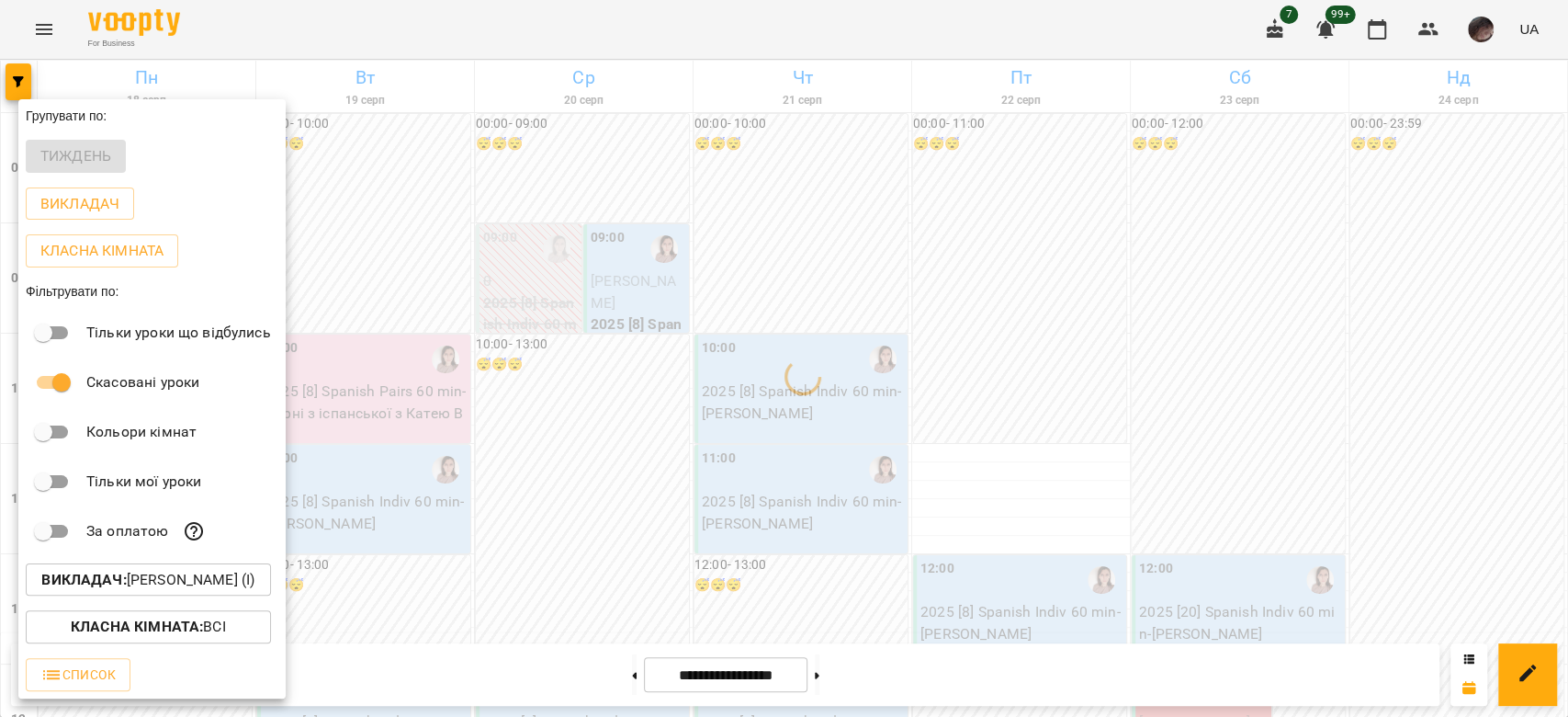
click at [572, 224] on div at bounding box center [784, 358] width 1568 height 717
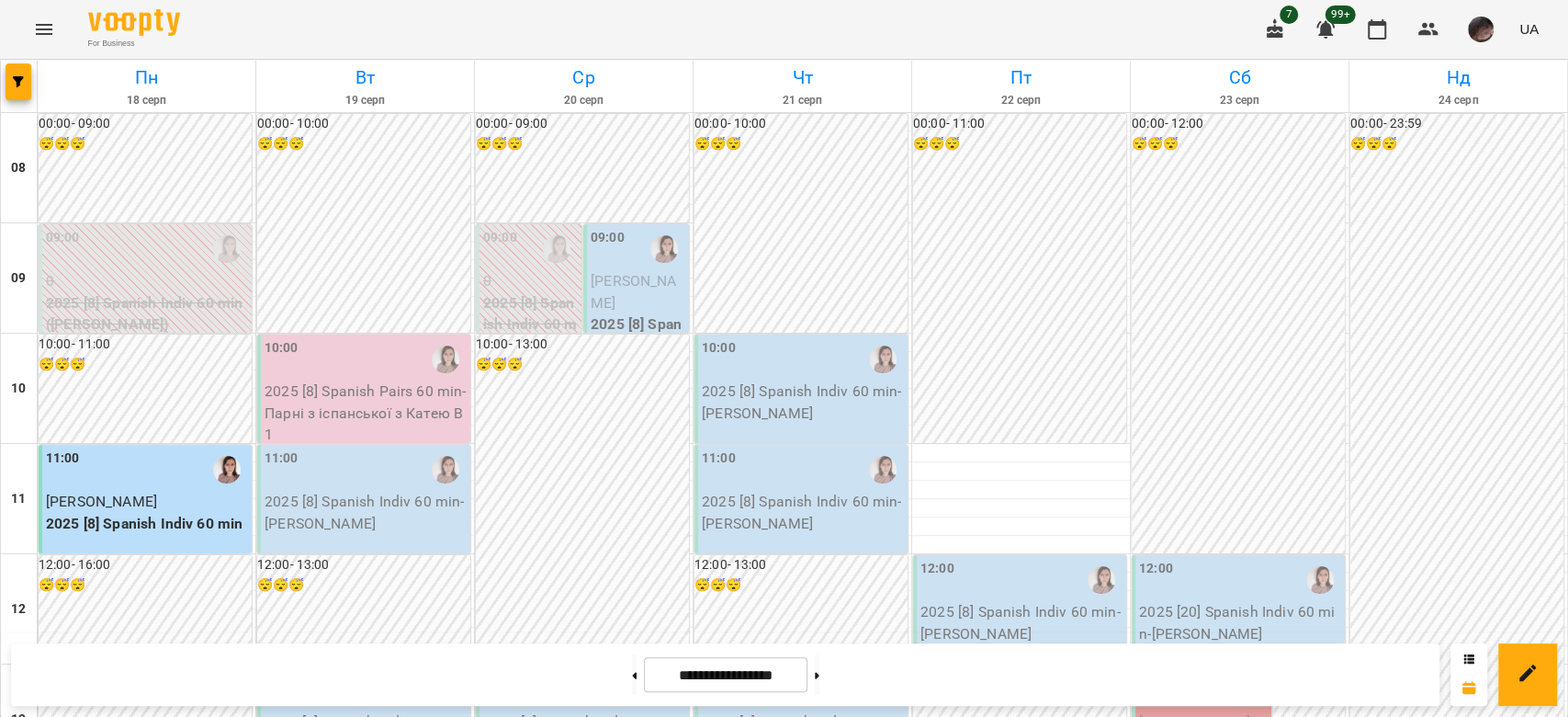
scroll to position [612, 0]
click at [22, 85] on icon "button" at bounding box center [17, 81] width 11 height 11
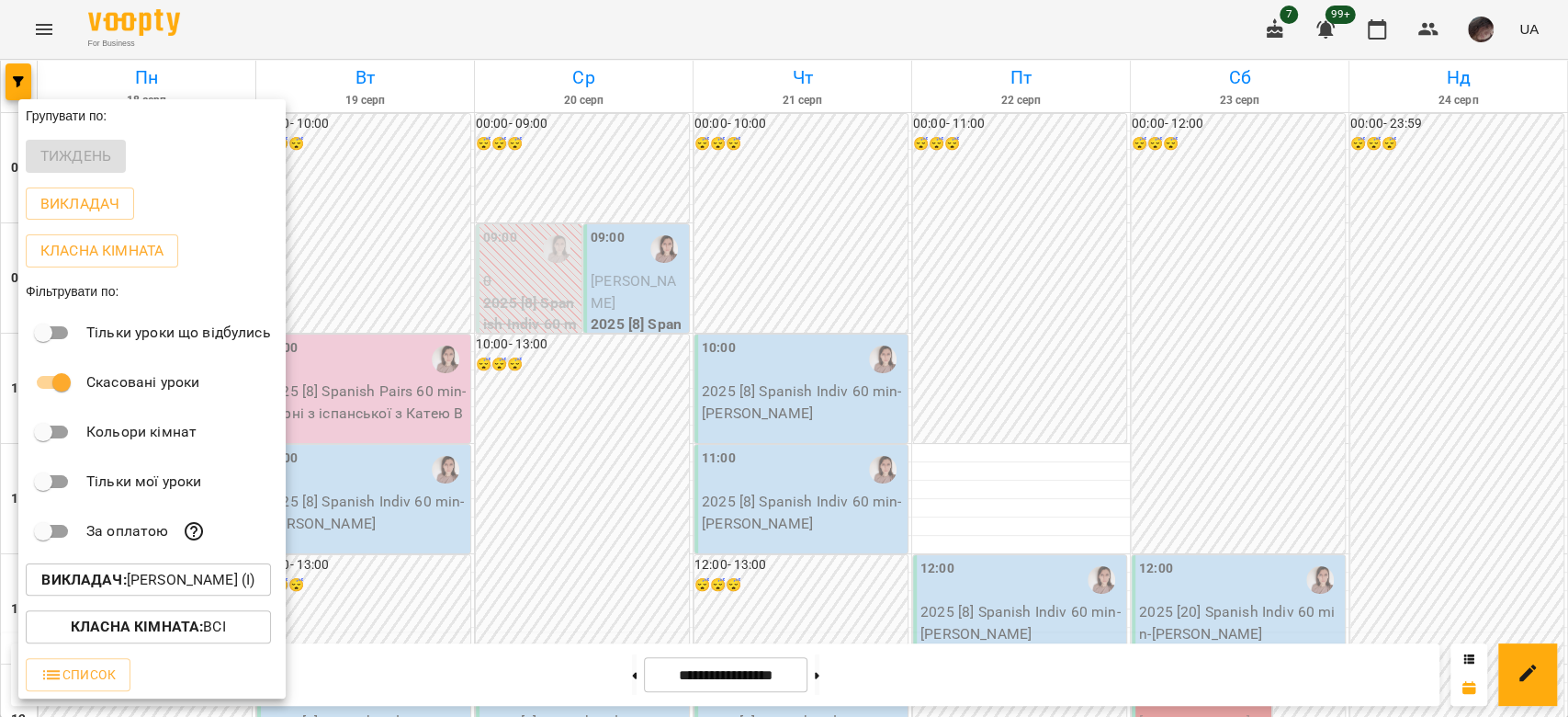
click at [161, 571] on button "Викладач : Катерина Кропивницька (і)" at bounding box center [148, 580] width 245 height 33
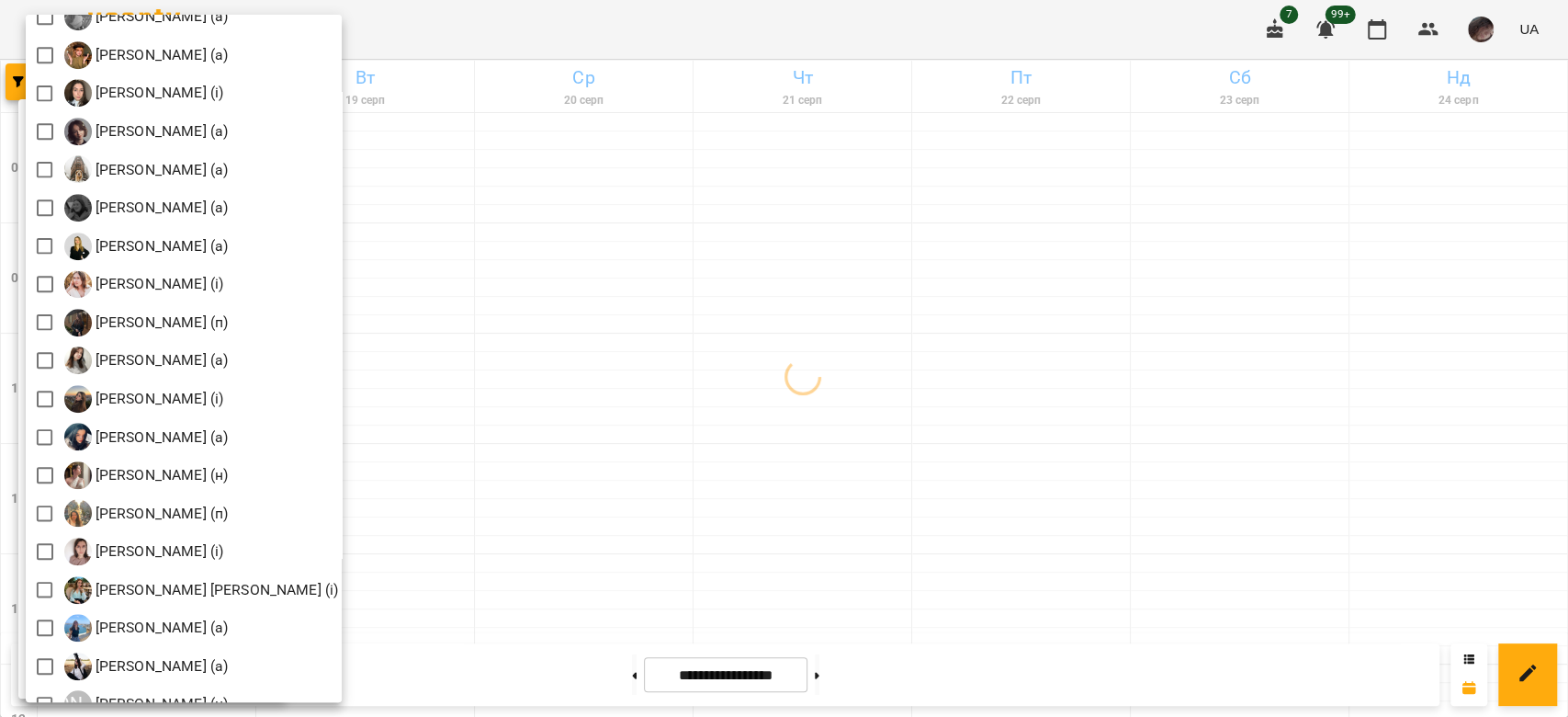
scroll to position [979, 0]
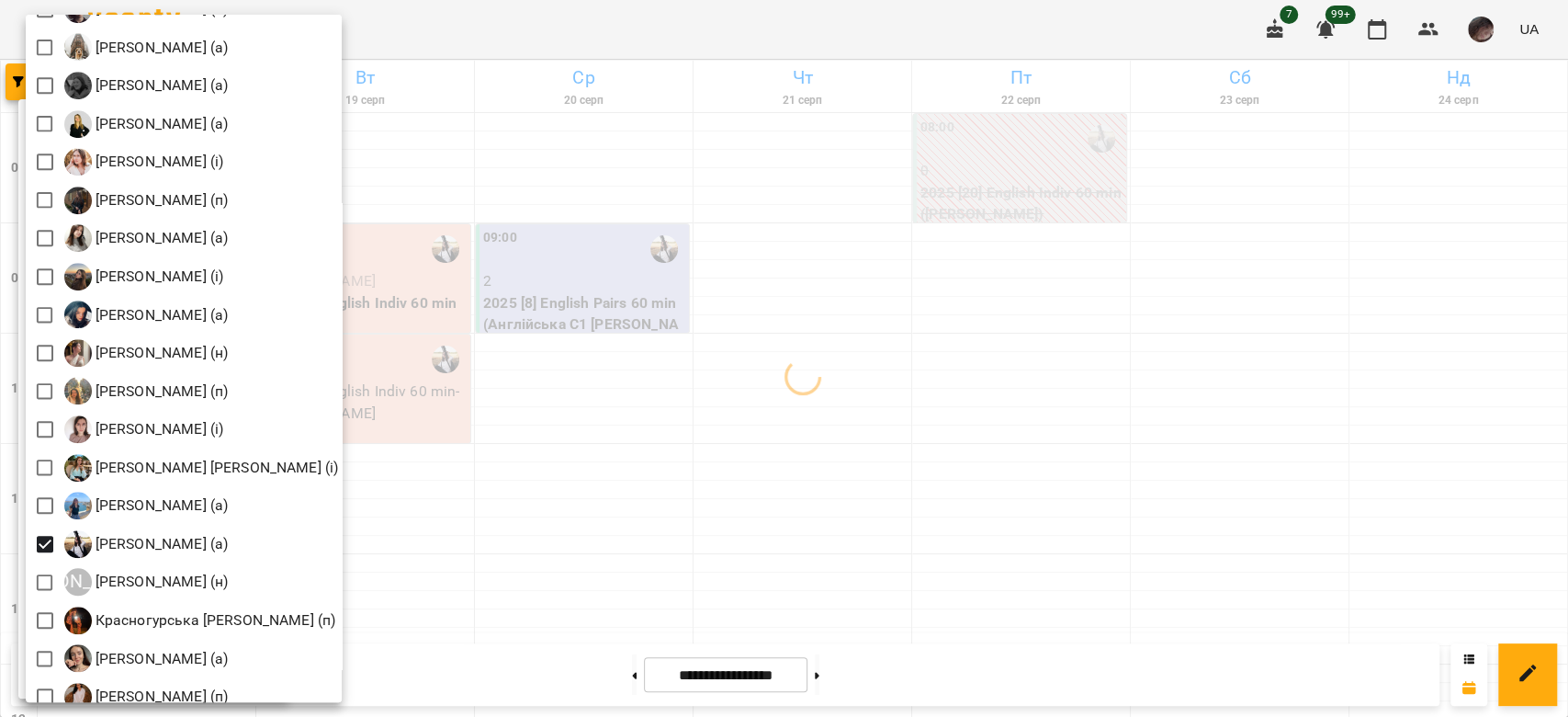
click at [611, 157] on div at bounding box center [784, 358] width 1568 height 717
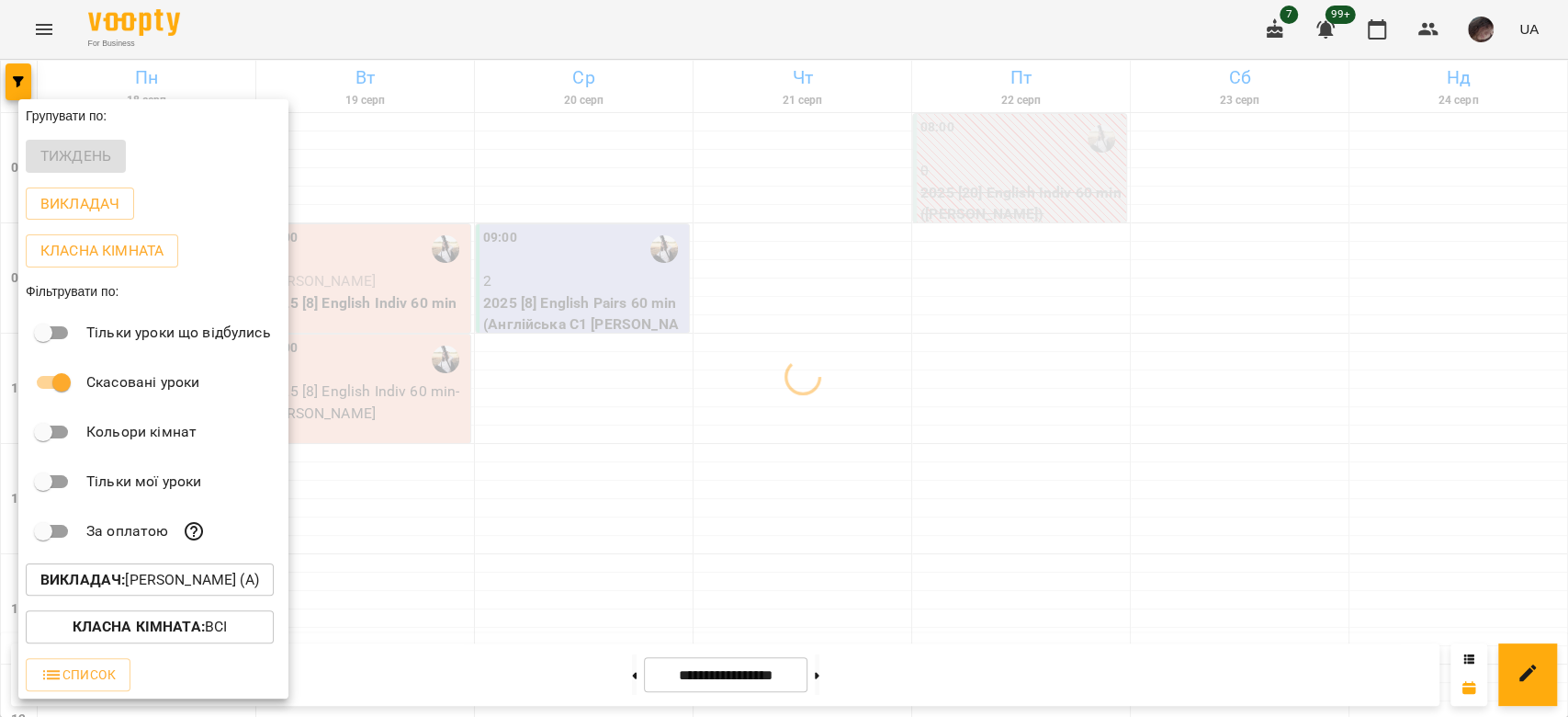
click at [611, 157] on div at bounding box center [784, 358] width 1568 height 717
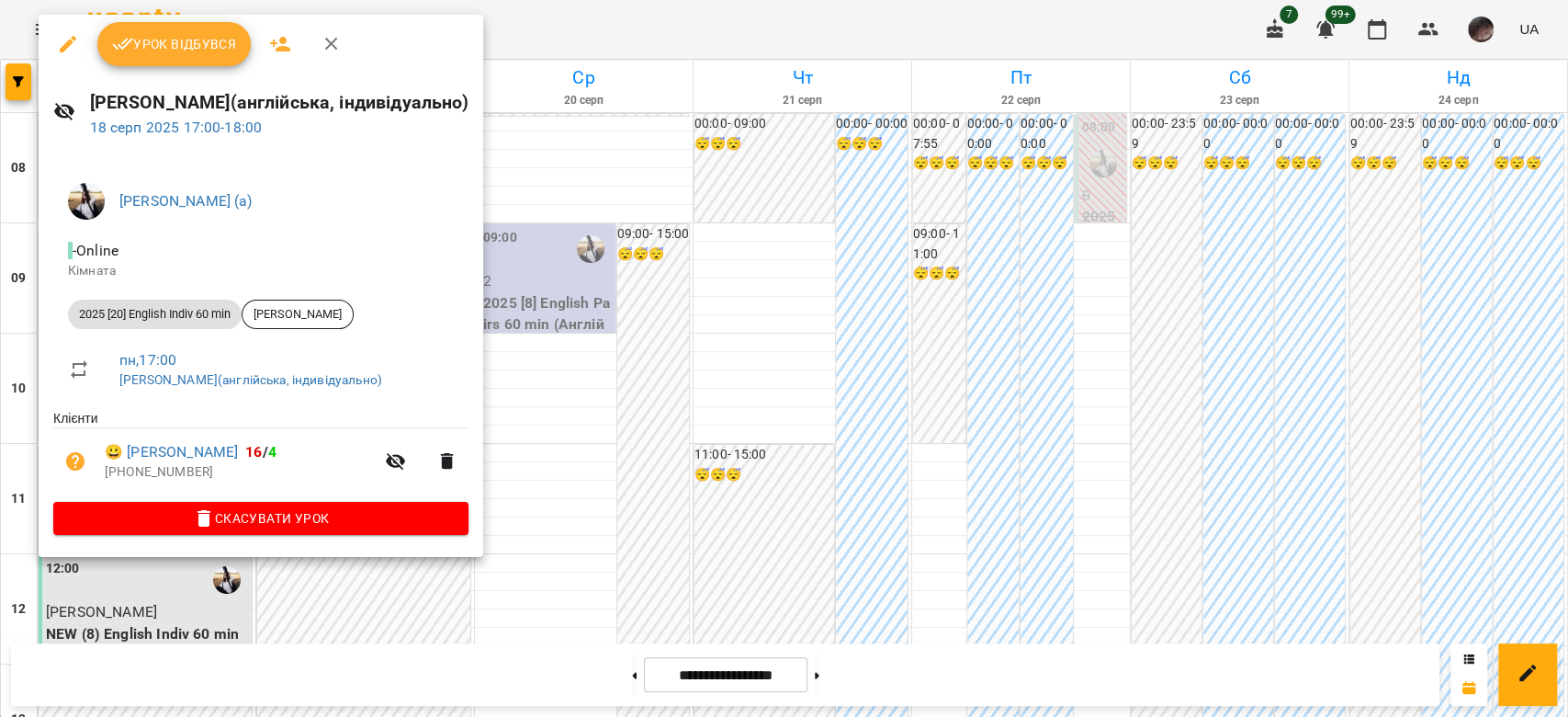
click at [199, 72] on div "Урок відбувся" at bounding box center [260, 43] width 445 height 59
click at [201, 58] on button "Урок відбувся" at bounding box center [174, 44] width 155 height 44
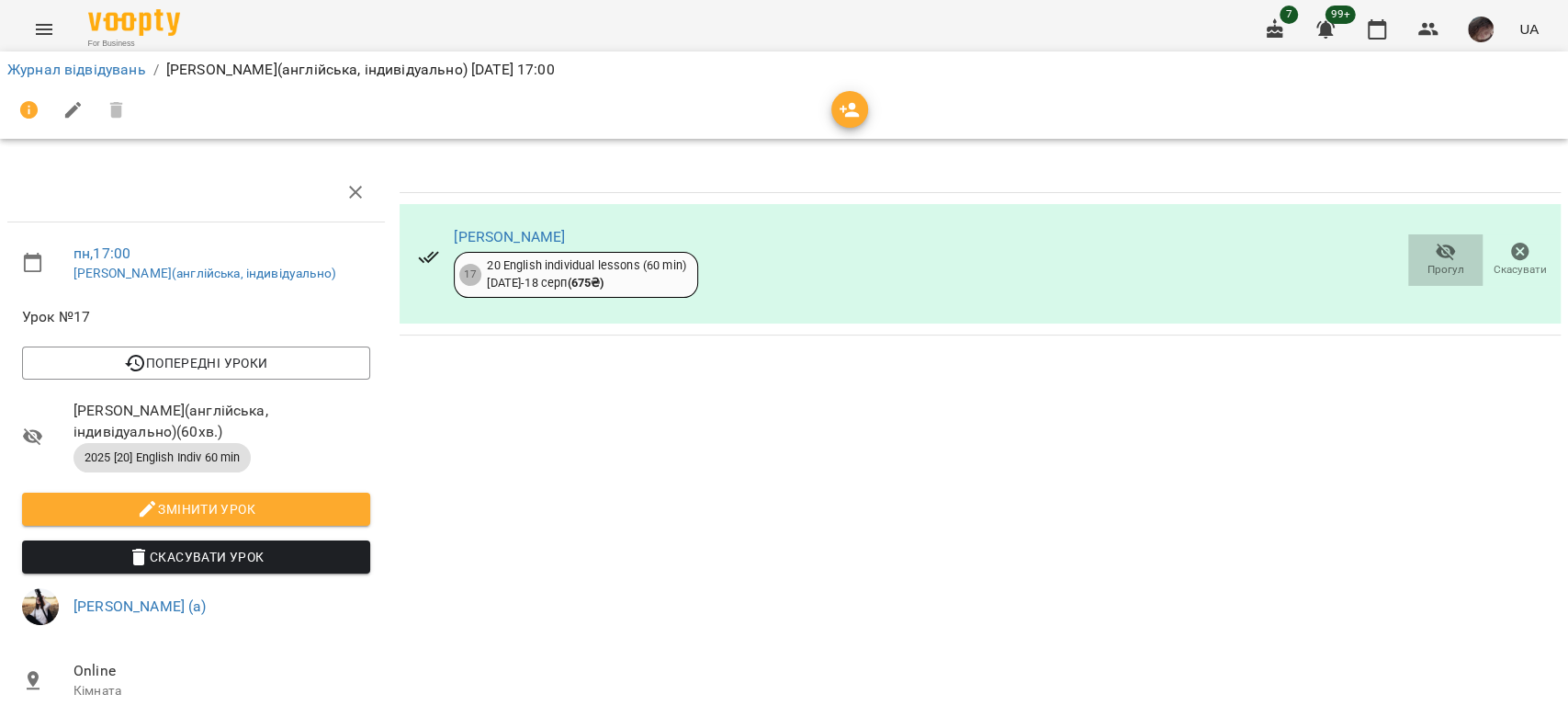
click at [1409, 257] on button "Прогул" at bounding box center [1445, 260] width 74 height 52
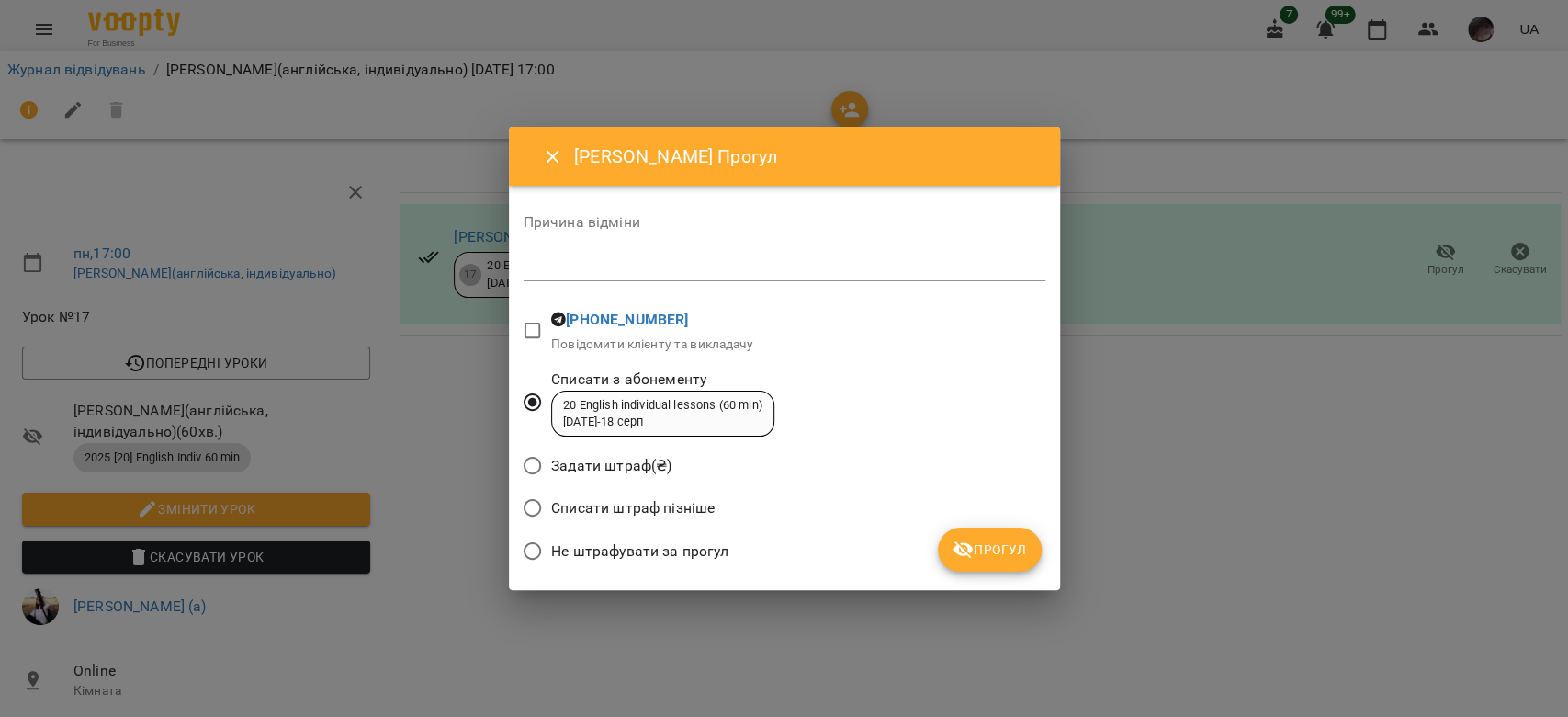
click at [1007, 562] on button "Прогул" at bounding box center [990, 550] width 104 height 44
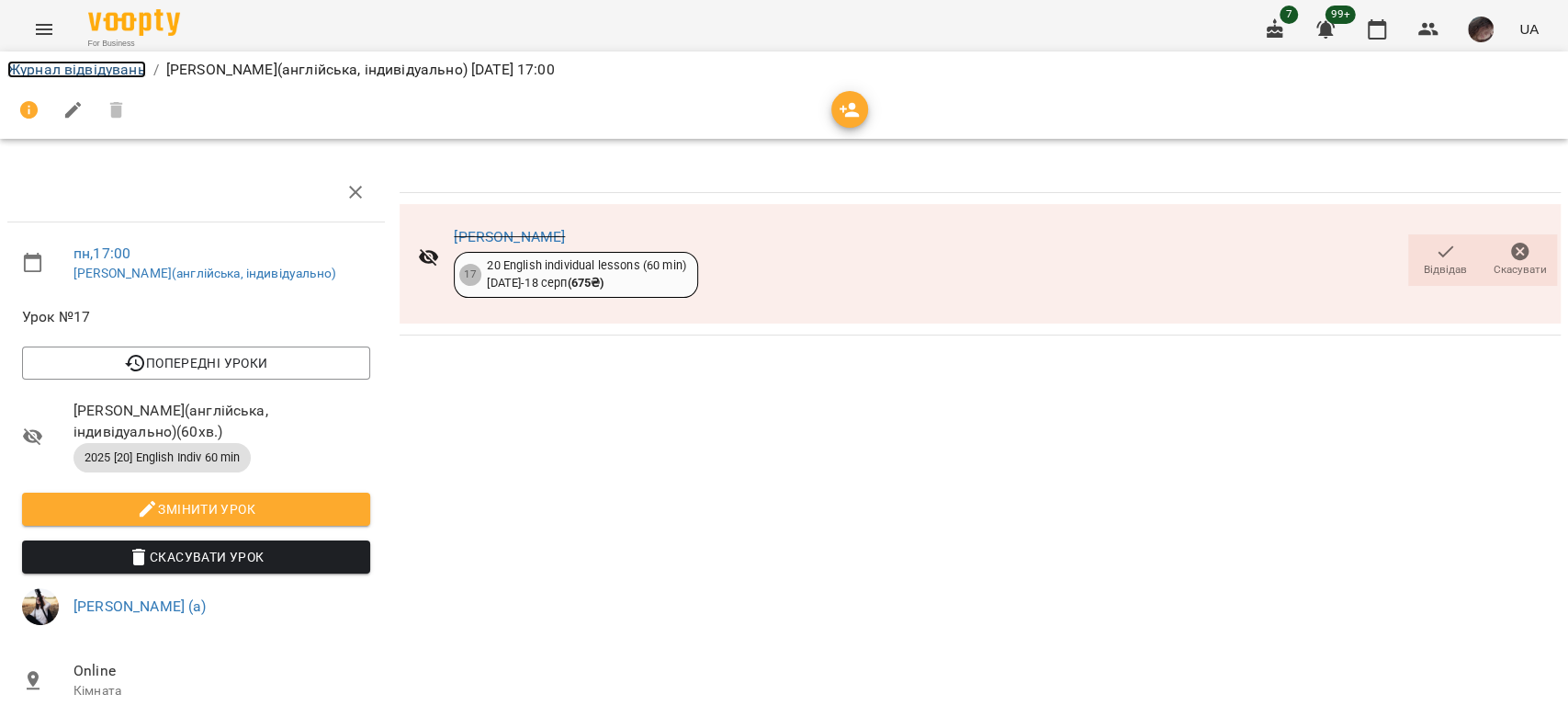
click at [93, 68] on link "Журнал відвідувань" at bounding box center [77, 69] width 138 height 17
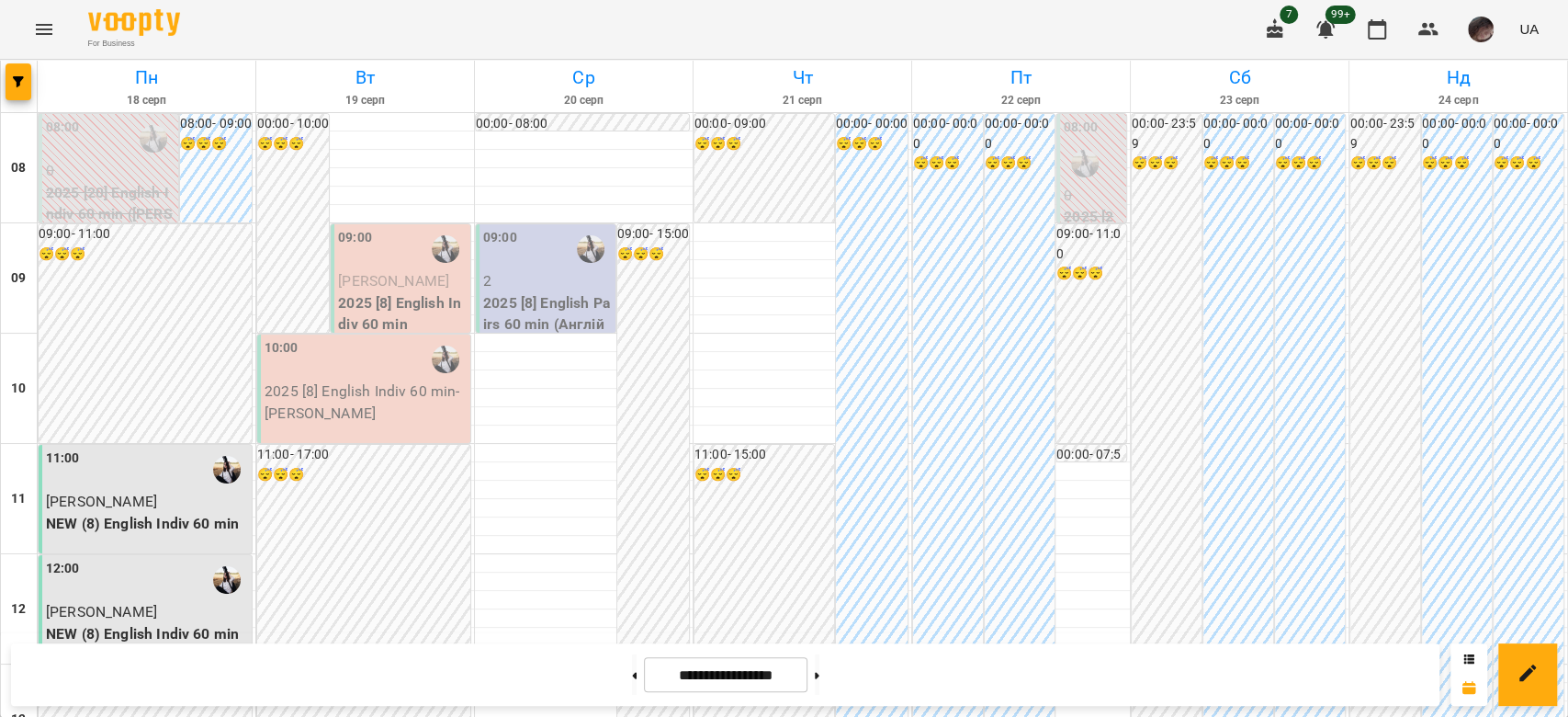
scroll to position [735, 0]
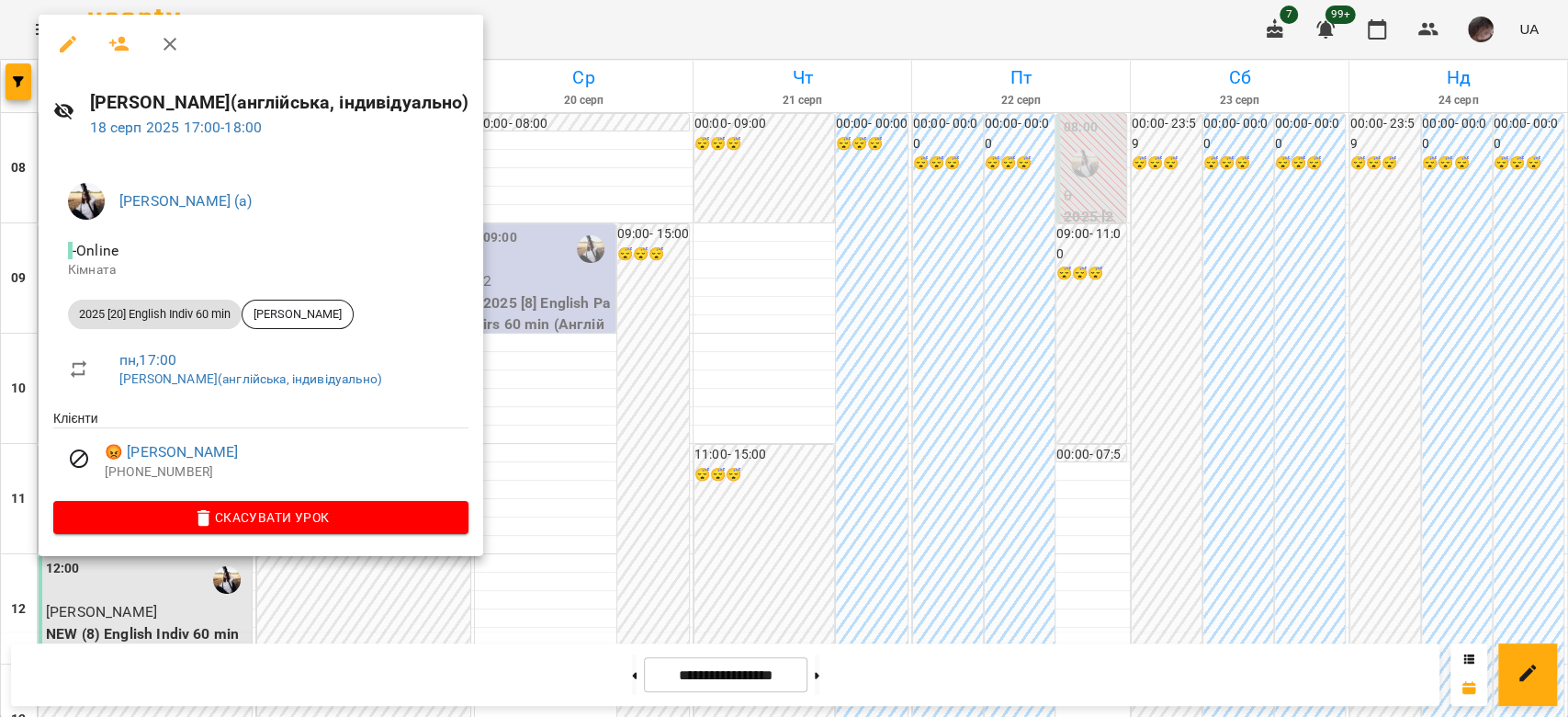
drag, startPoint x: 715, startPoint y: 244, endPoint x: 515, endPoint y: 217, distance: 201.8
click at [715, 244] on div at bounding box center [784, 358] width 1568 height 717
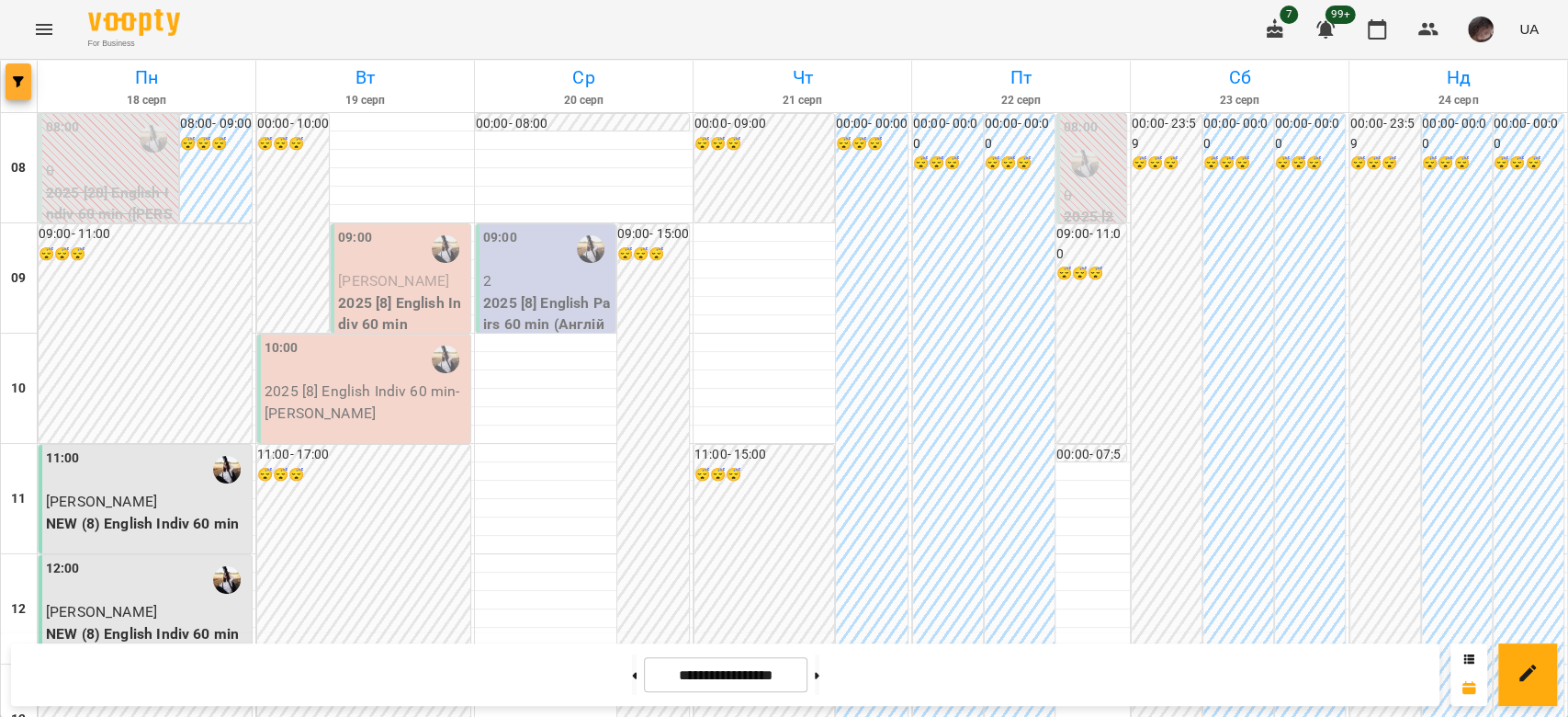
click at [20, 94] on button "button" at bounding box center [18, 82] width 26 height 37
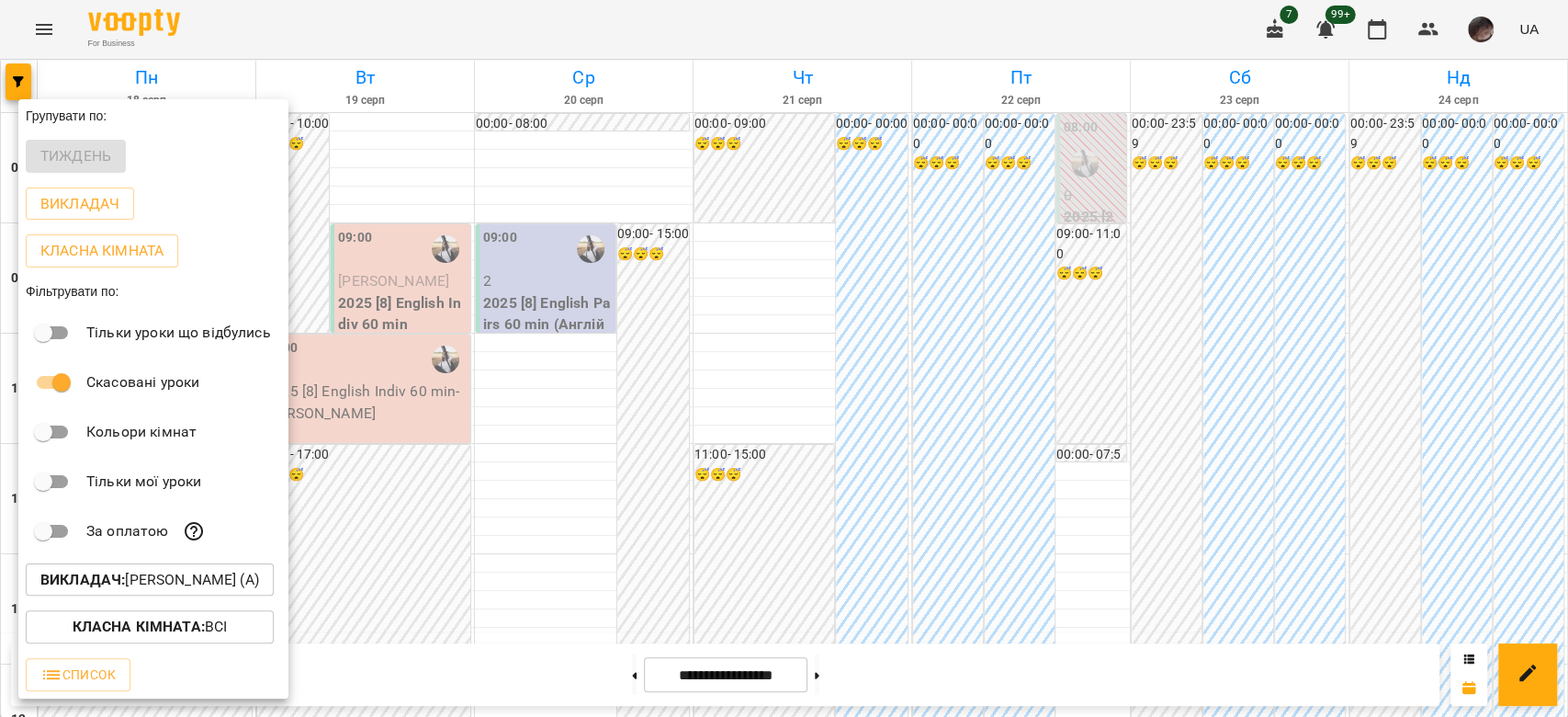
click at [229, 596] on button "Викладач : Корнєва Марина Володимирівна (а)" at bounding box center [150, 580] width 248 height 33
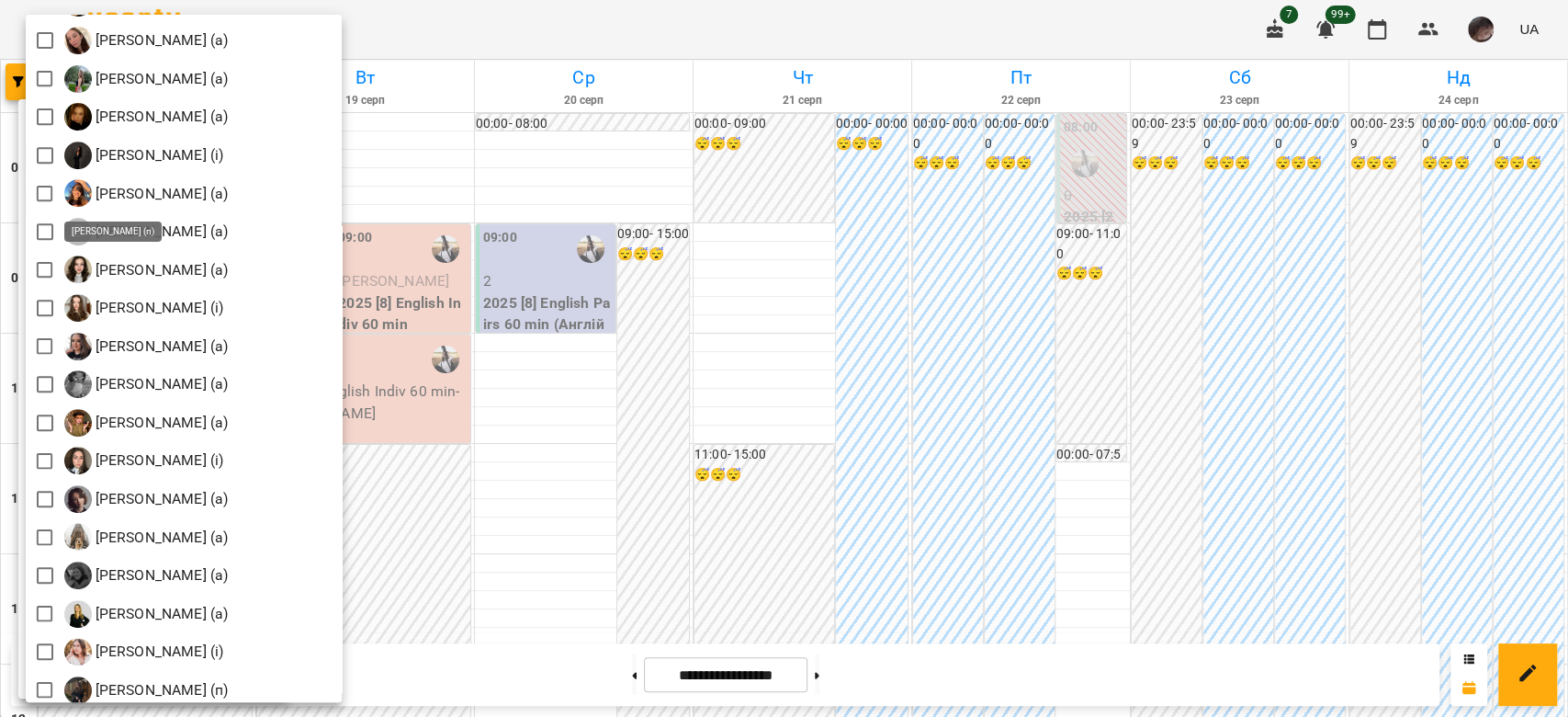
scroll to position [1225, 0]
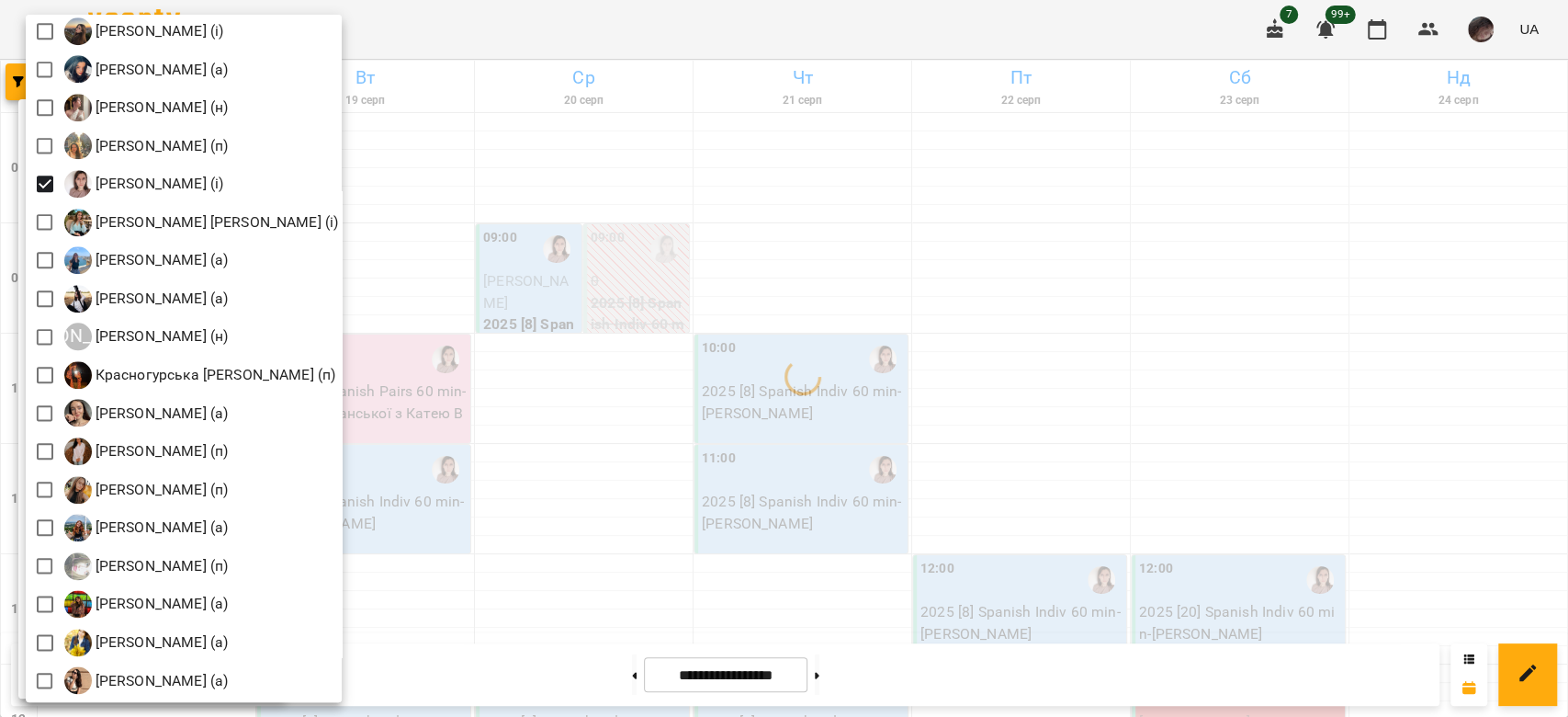
click at [772, 348] on div at bounding box center [784, 358] width 1568 height 717
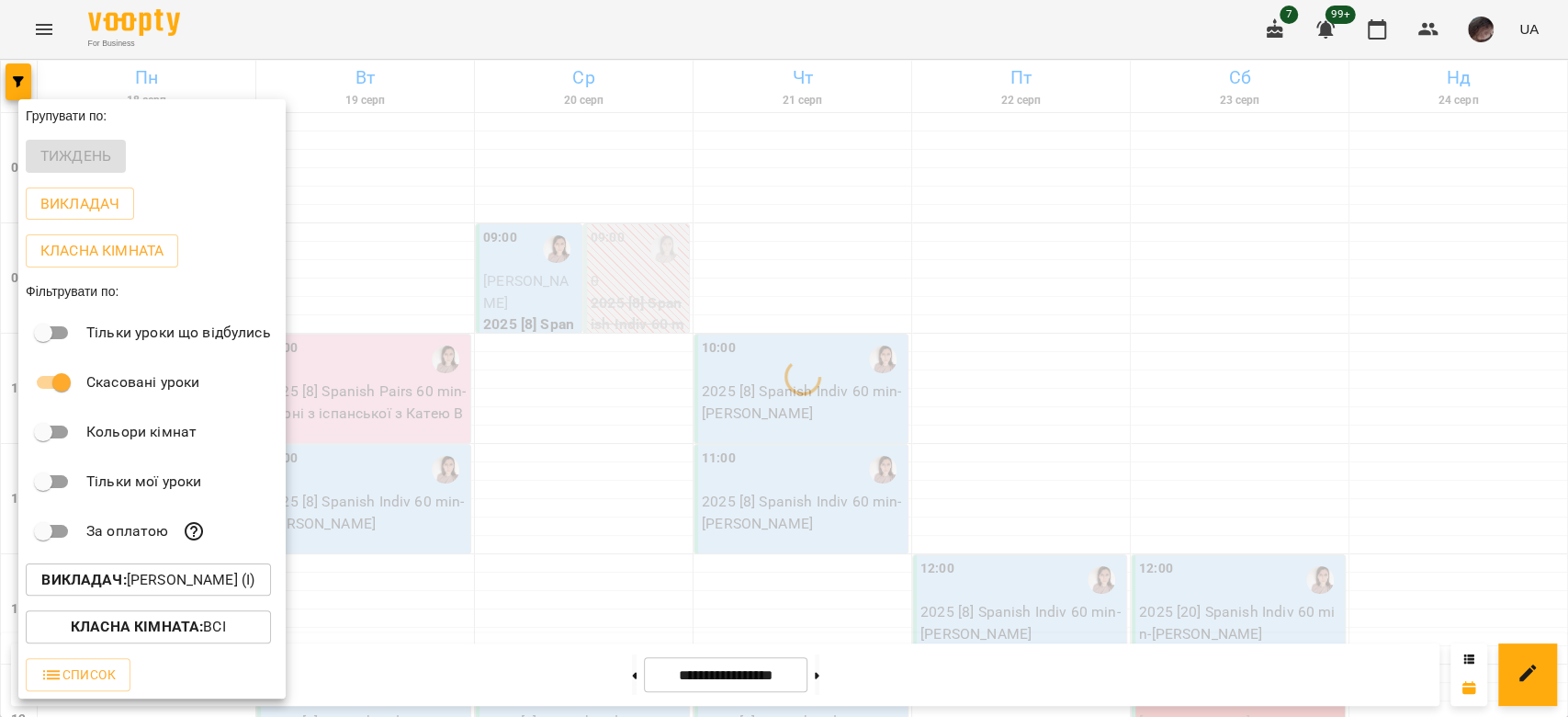
click at [772, 348] on div at bounding box center [784, 358] width 1568 height 717
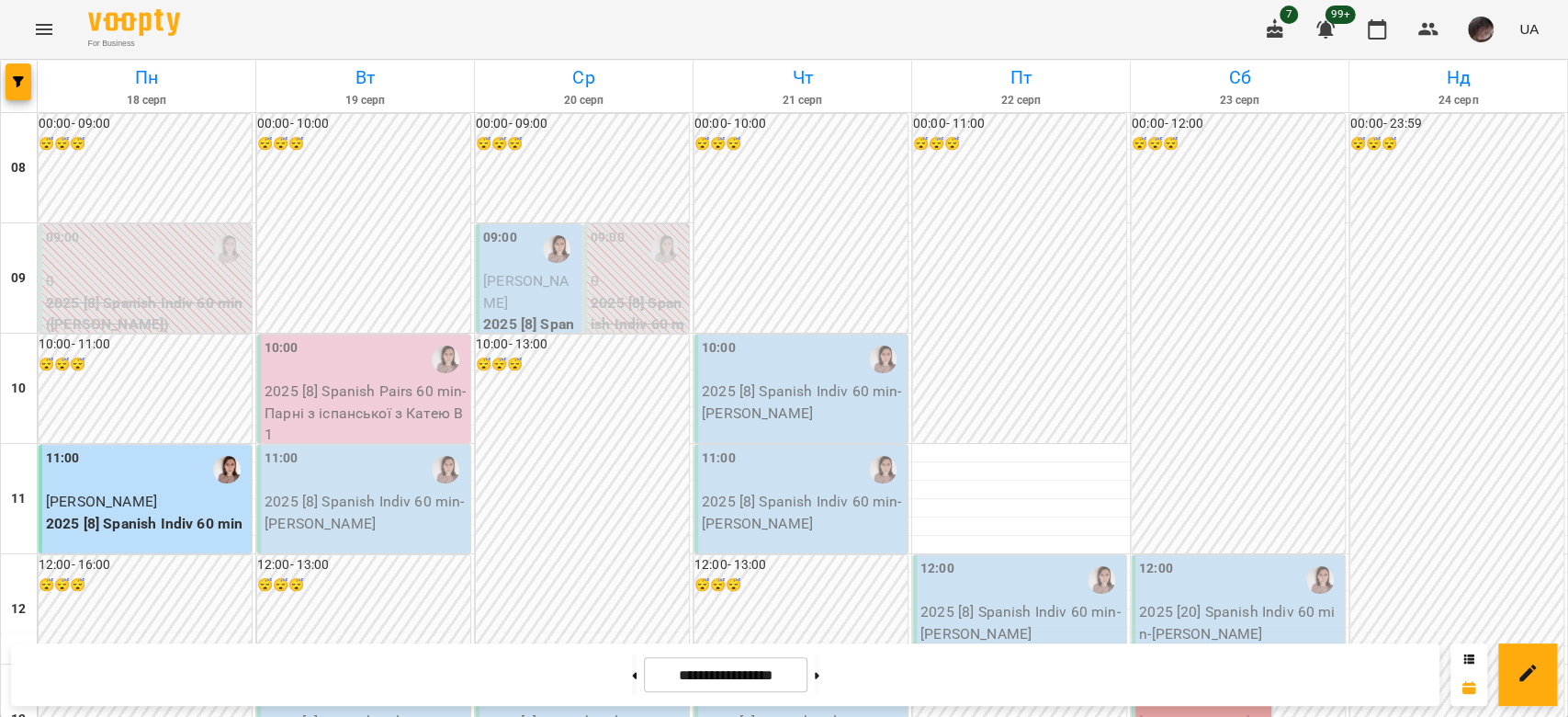
scroll to position [765, 0]
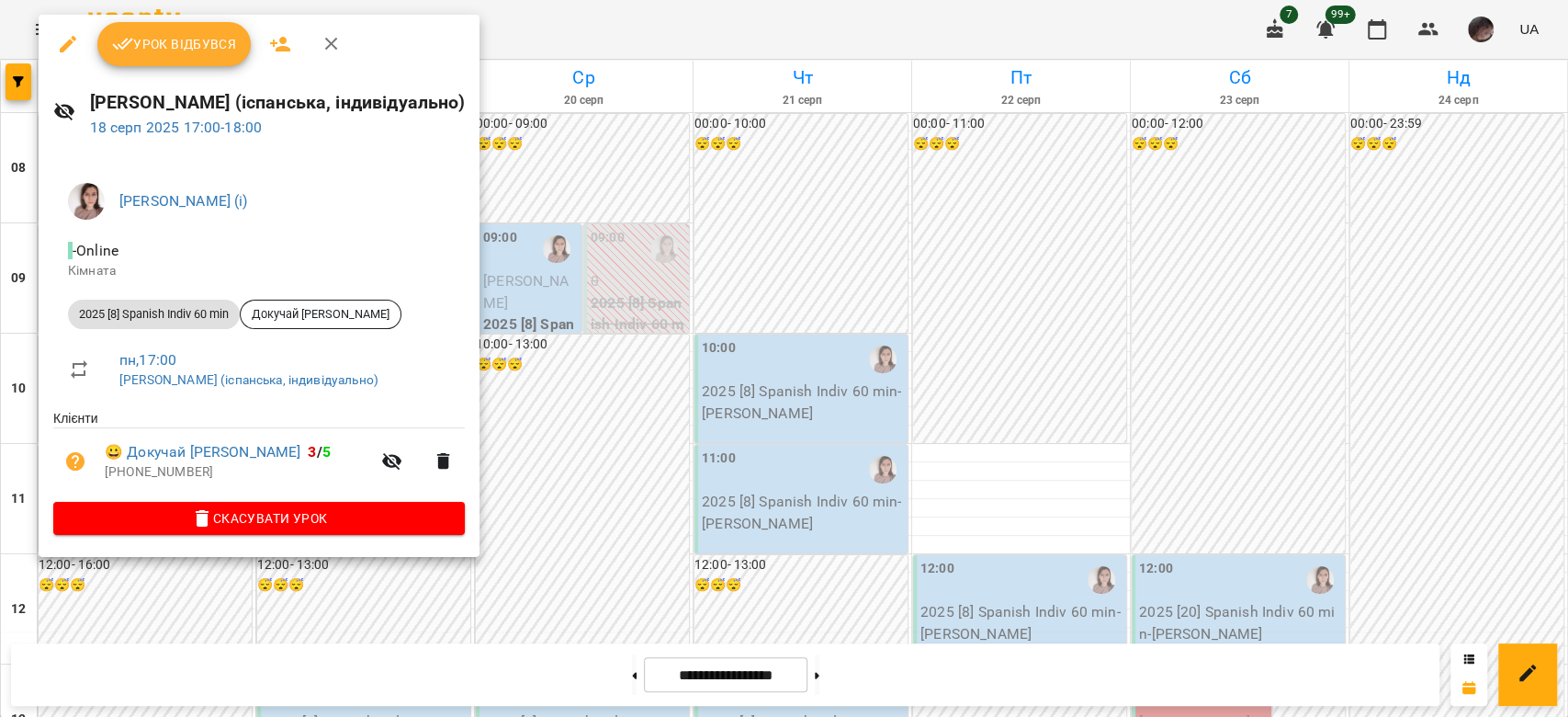
click at [71, 39] on icon "button" at bounding box center [67, 43] width 22 height 22
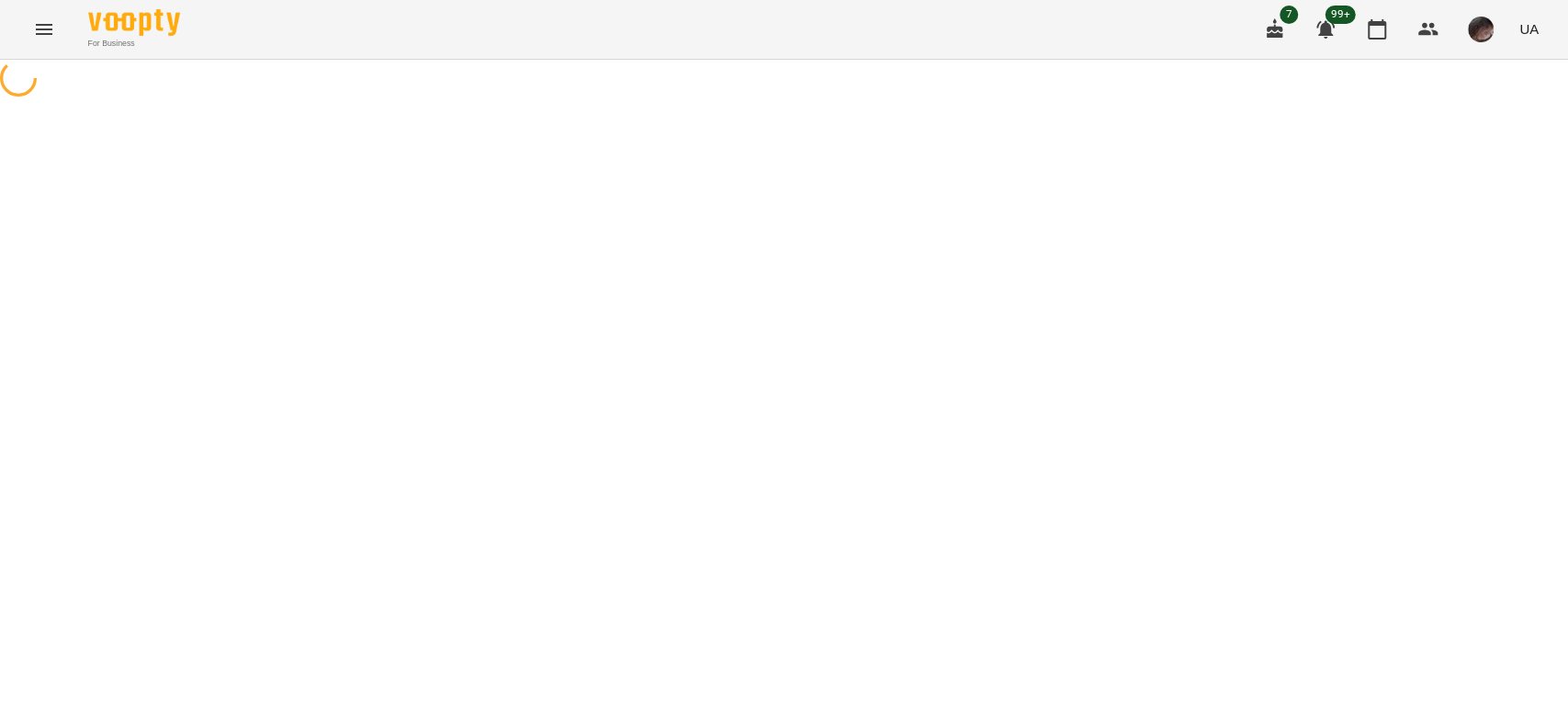
select select "**********"
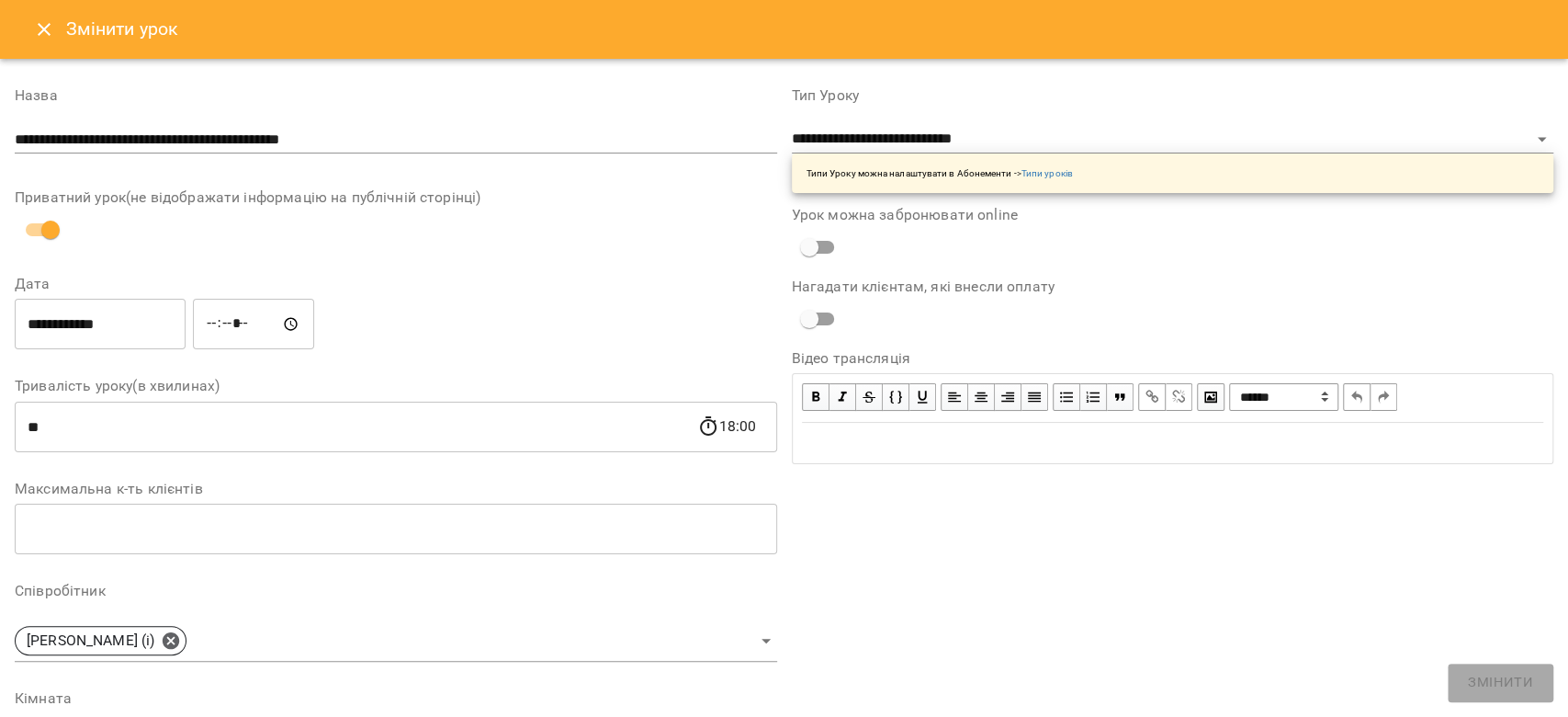
click at [177, 327] on input "**********" at bounding box center [100, 325] width 171 height 52
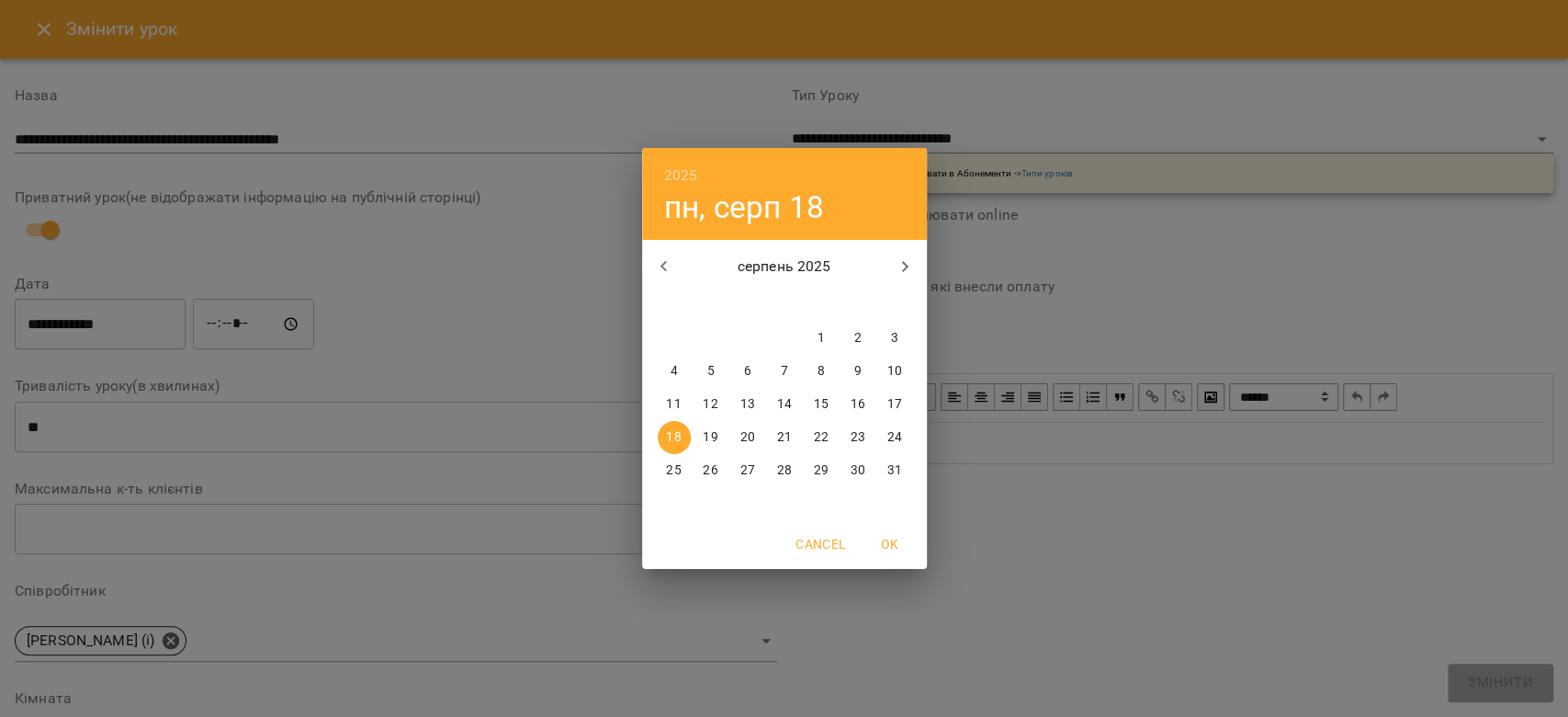
click at [701, 437] on span "19" at bounding box center [711, 437] width 33 height 18
type input "**********"
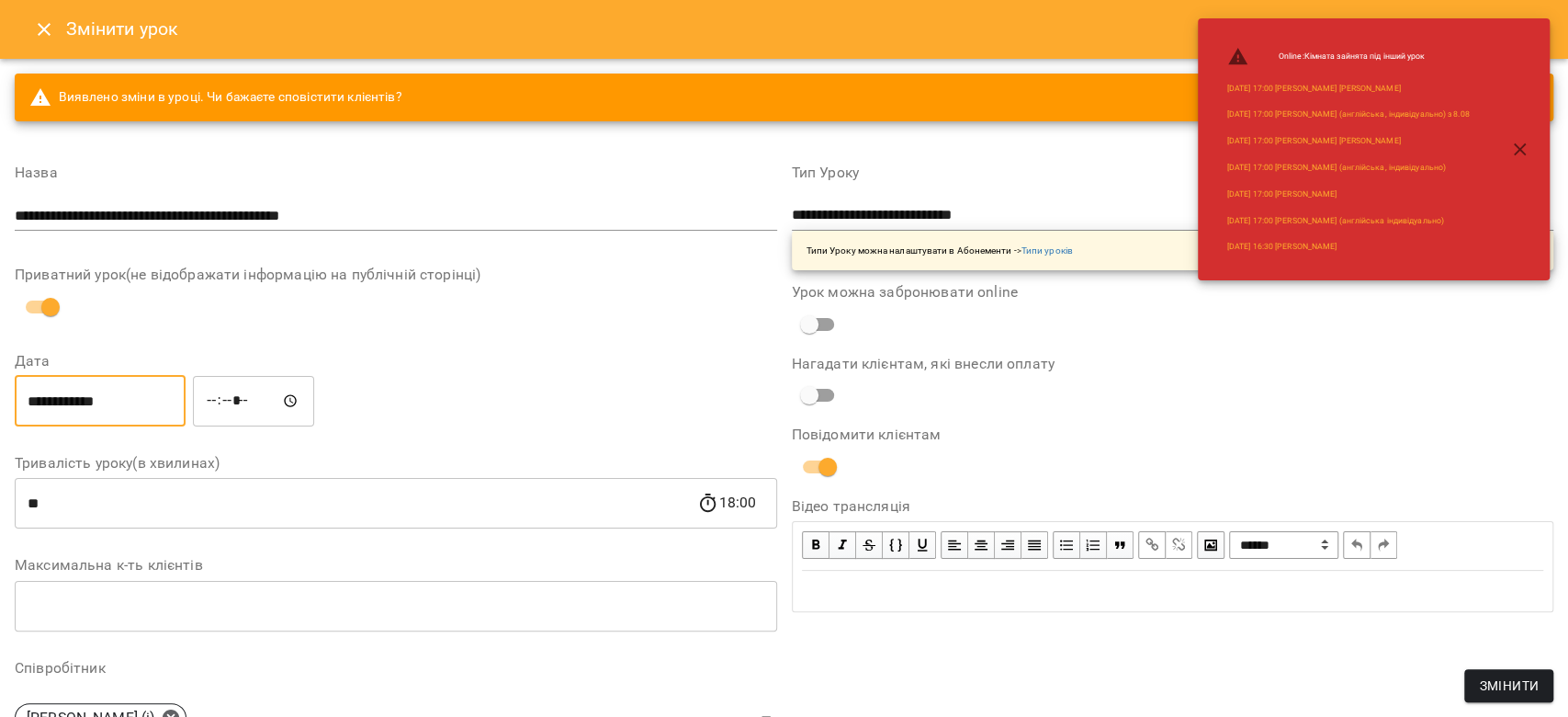
click at [234, 404] on input "*****" at bounding box center [254, 401] width 121 height 52
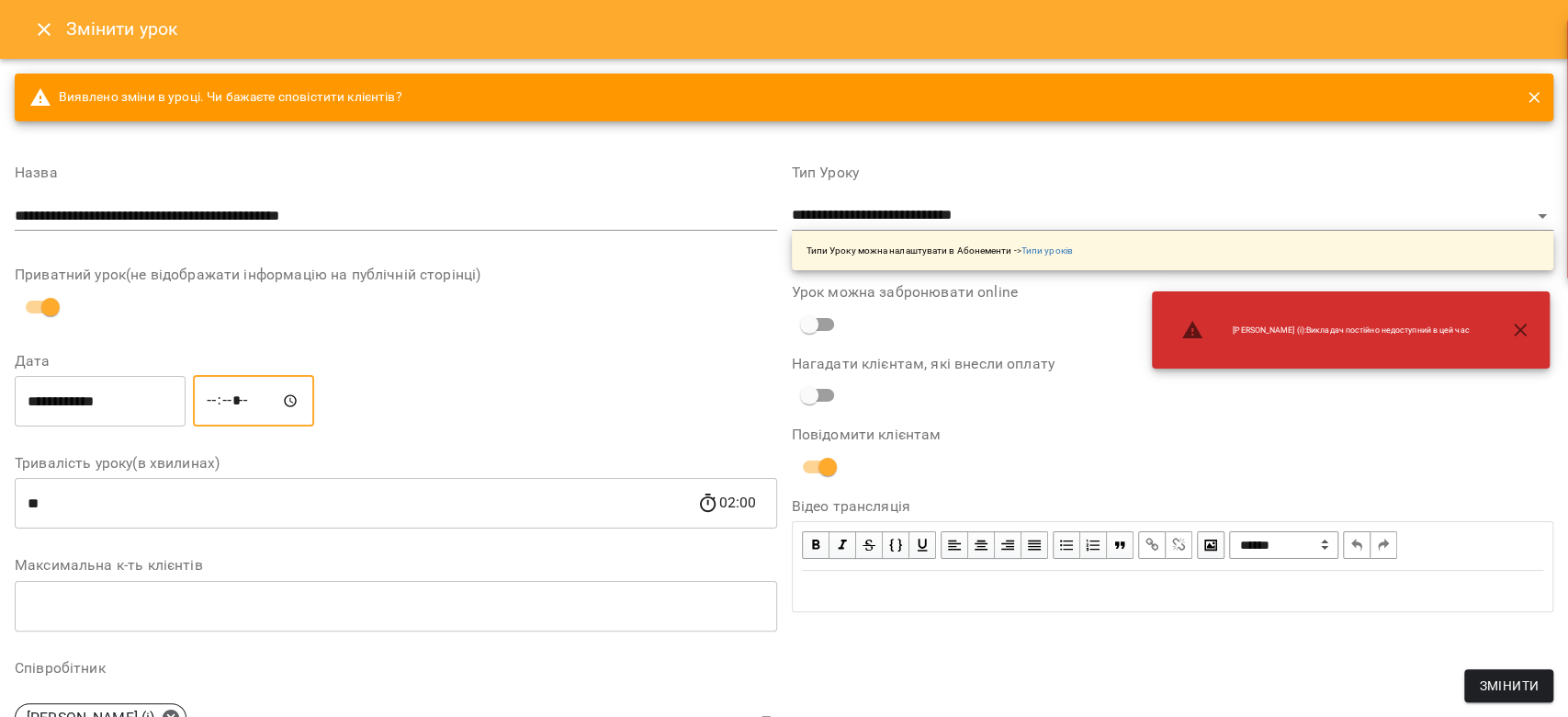
type input "*****"
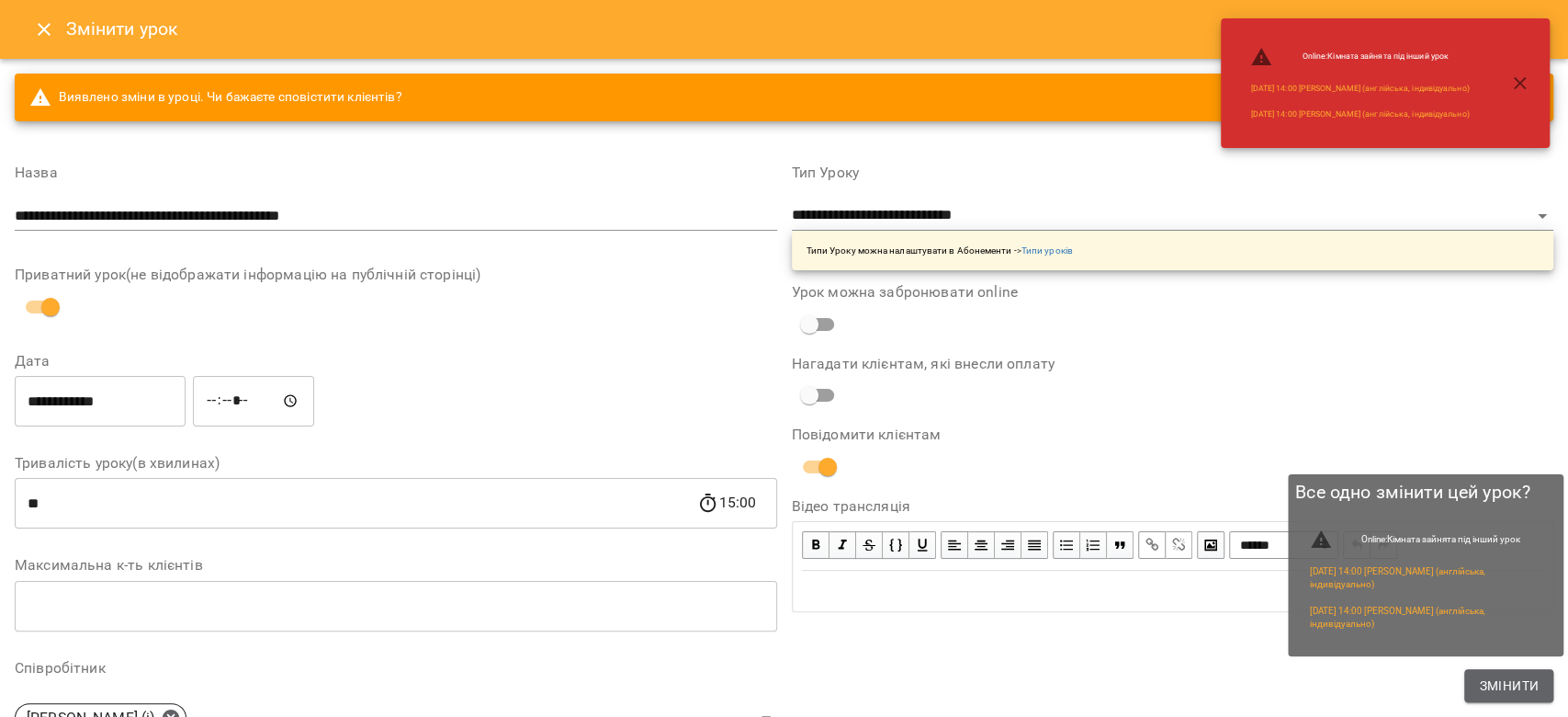
click at [1529, 680] on span "Змінити" at bounding box center [1509, 685] width 60 height 22
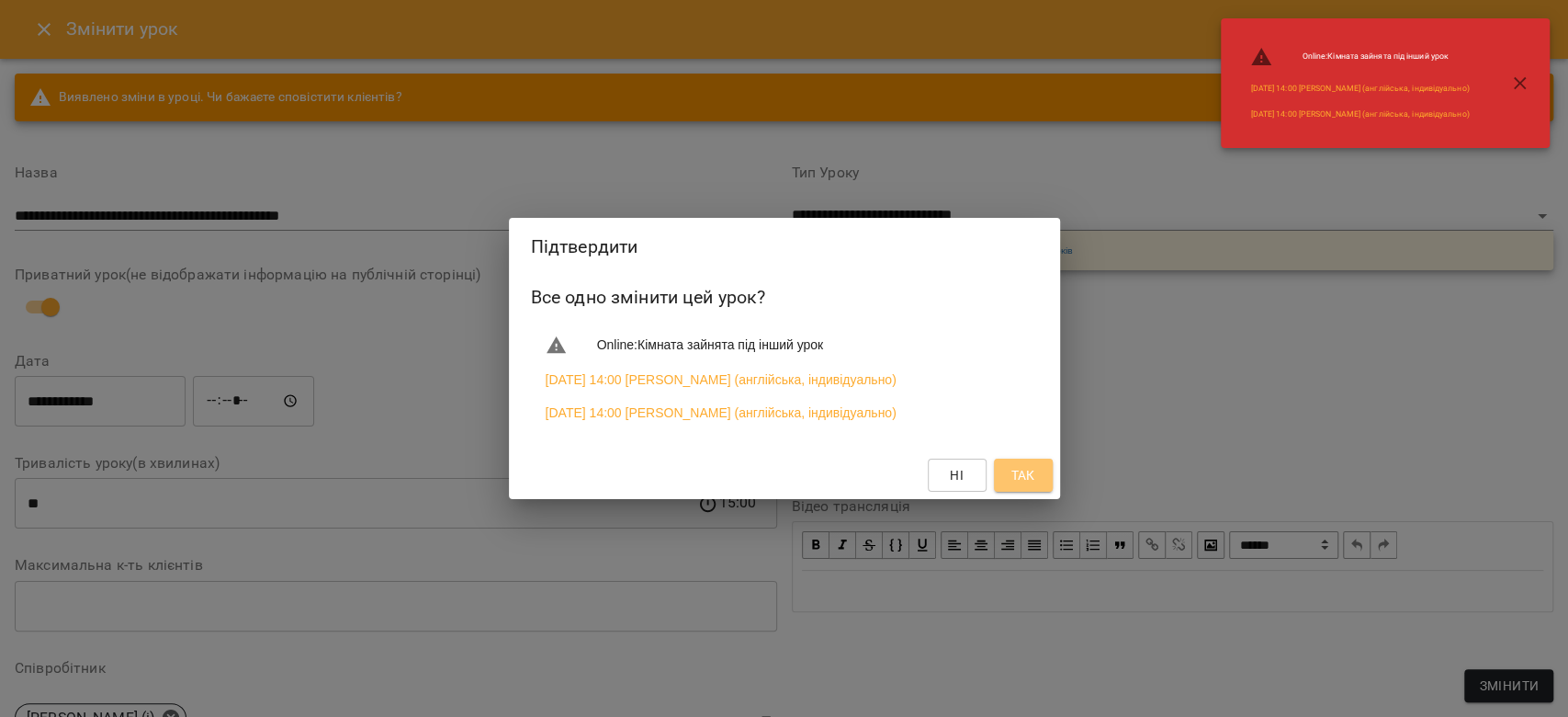
click at [1024, 486] on span "Так" at bounding box center [1022, 475] width 24 height 22
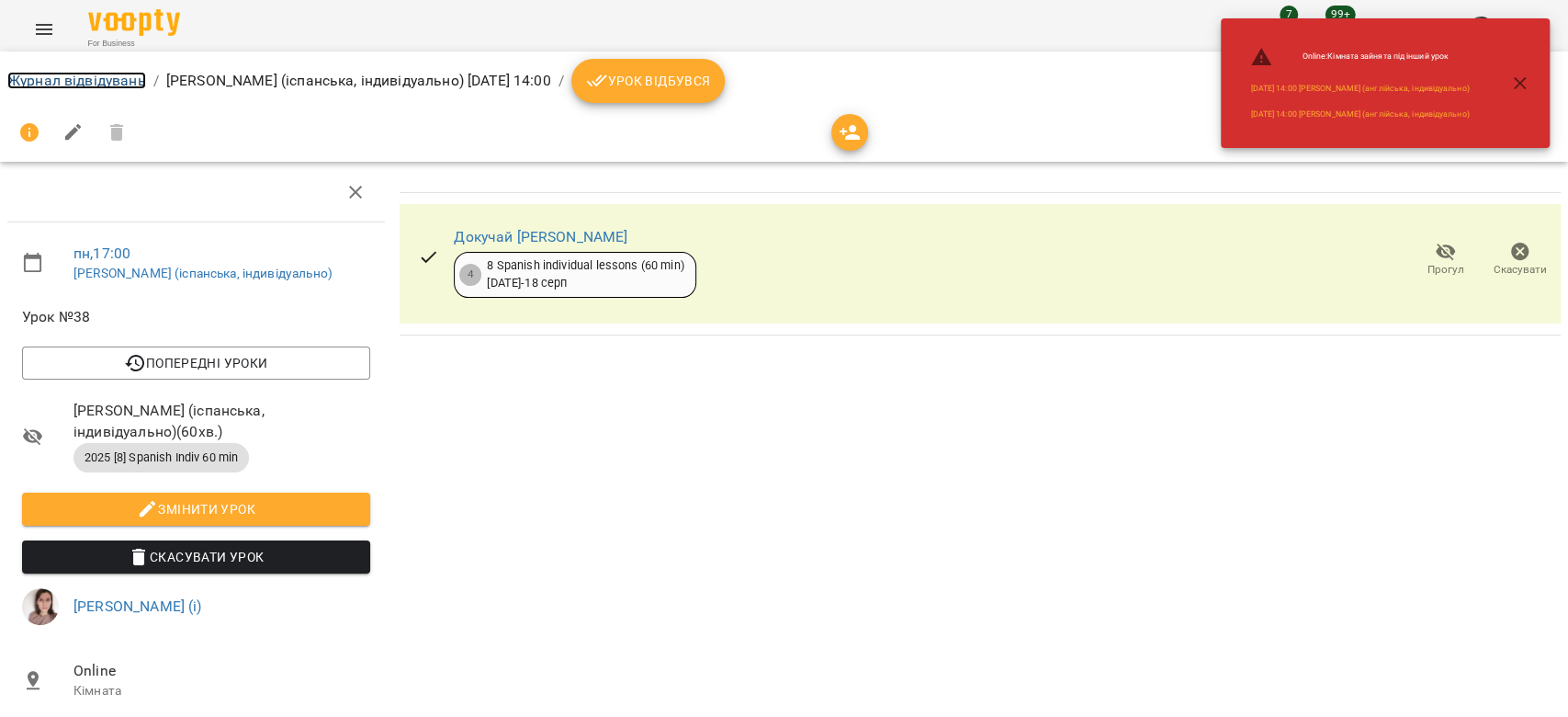
click at [46, 78] on link "Журнал відвідувань" at bounding box center [77, 81] width 138 height 17
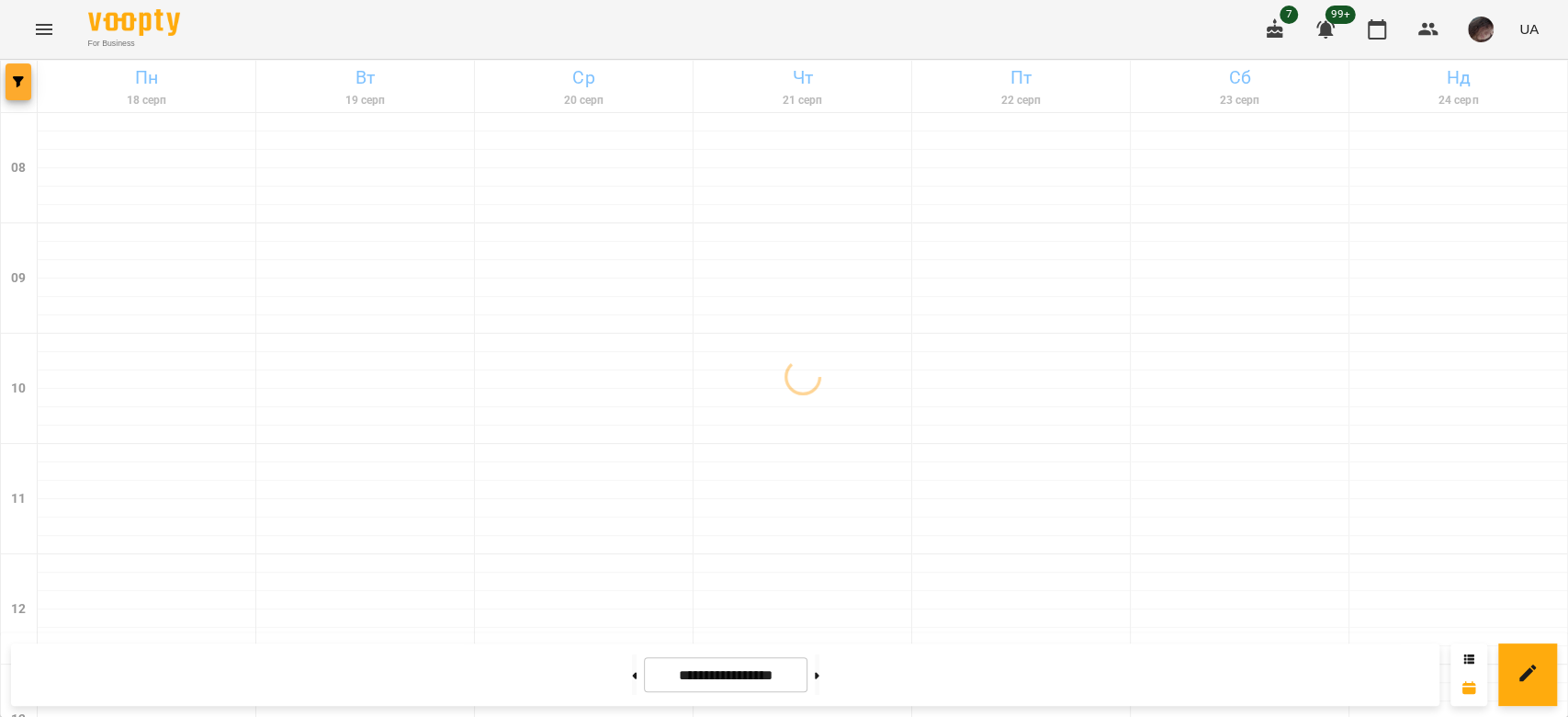
click at [26, 85] on span "button" at bounding box center [18, 81] width 26 height 11
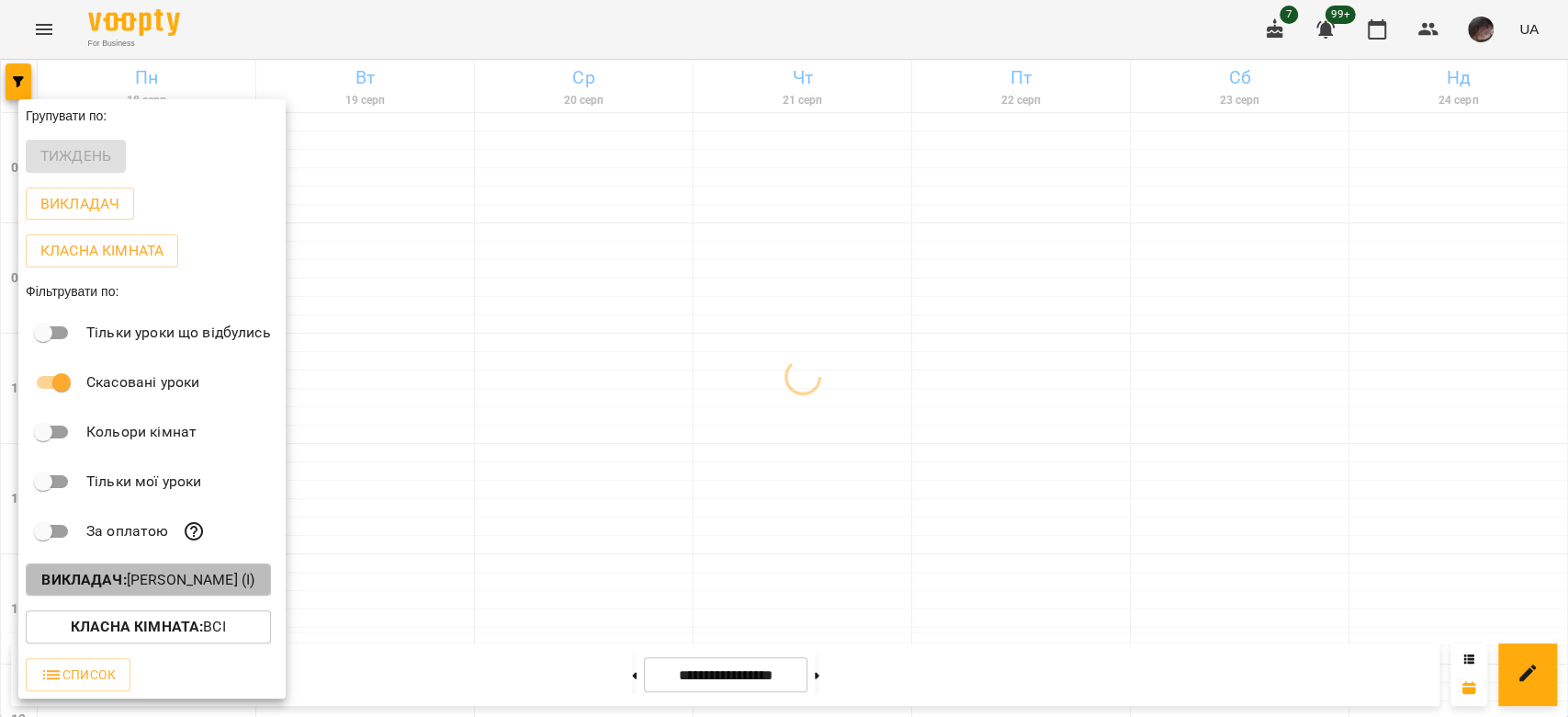
click at [220, 570] on button "Викладач : Катерина Кропивницька (і)" at bounding box center [148, 580] width 245 height 33
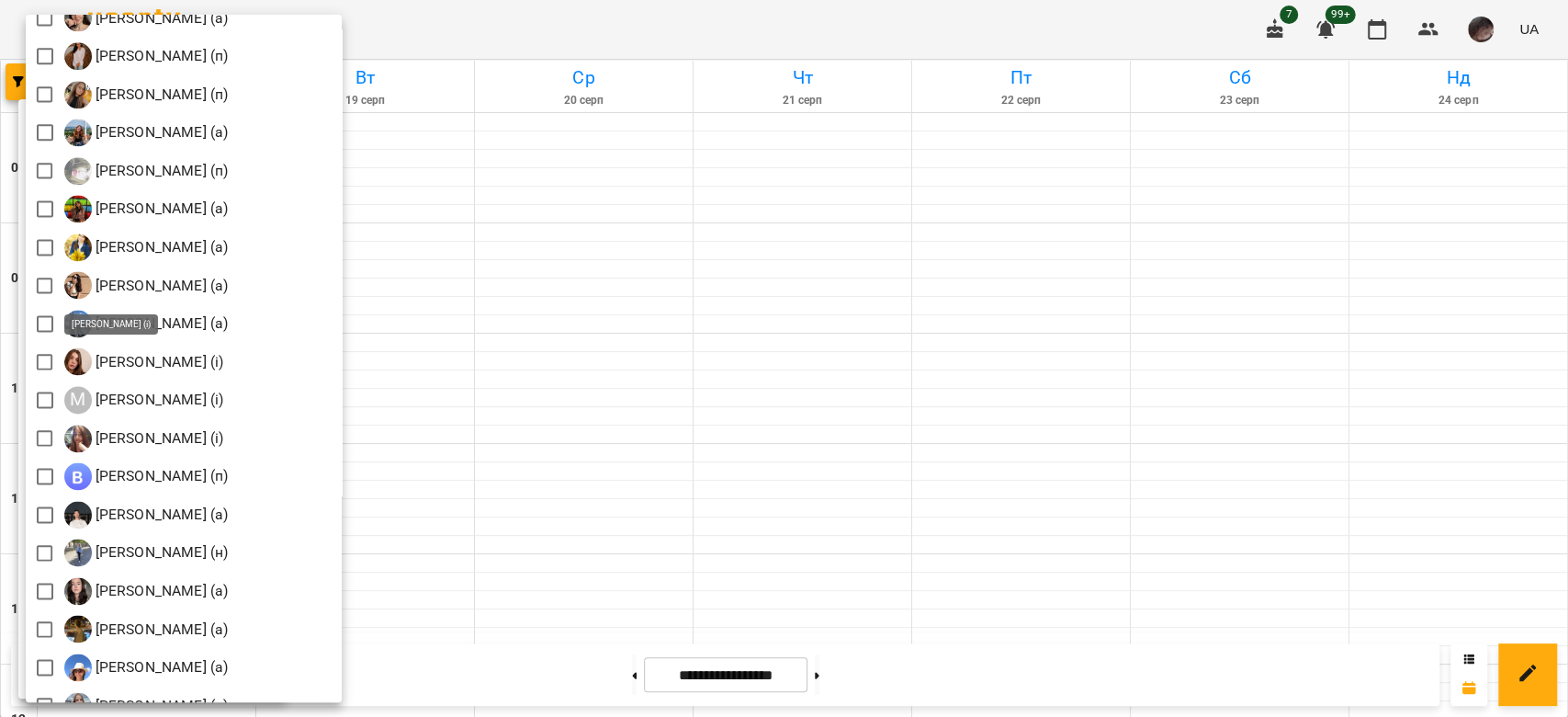
scroll to position [1498, 0]
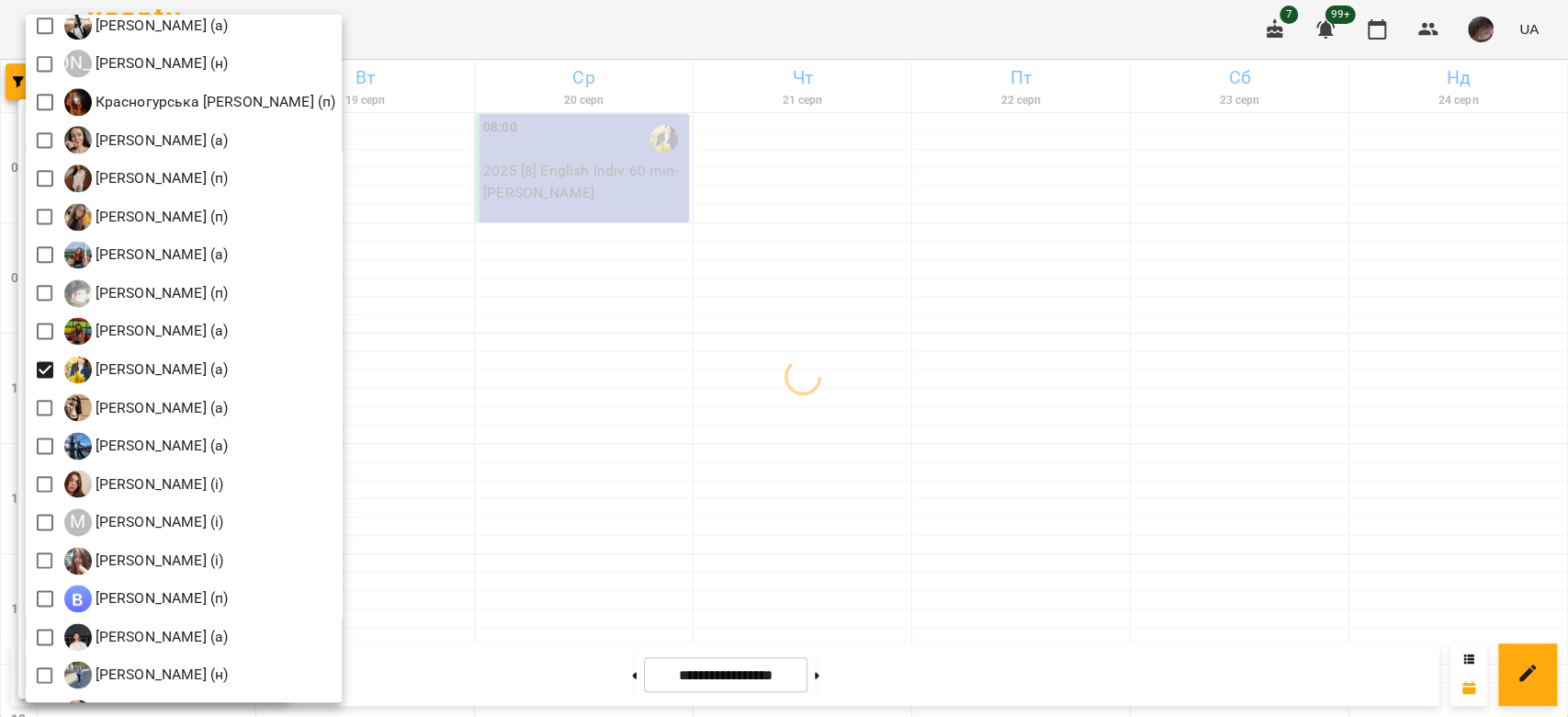
click at [527, 229] on div at bounding box center [784, 358] width 1568 height 717
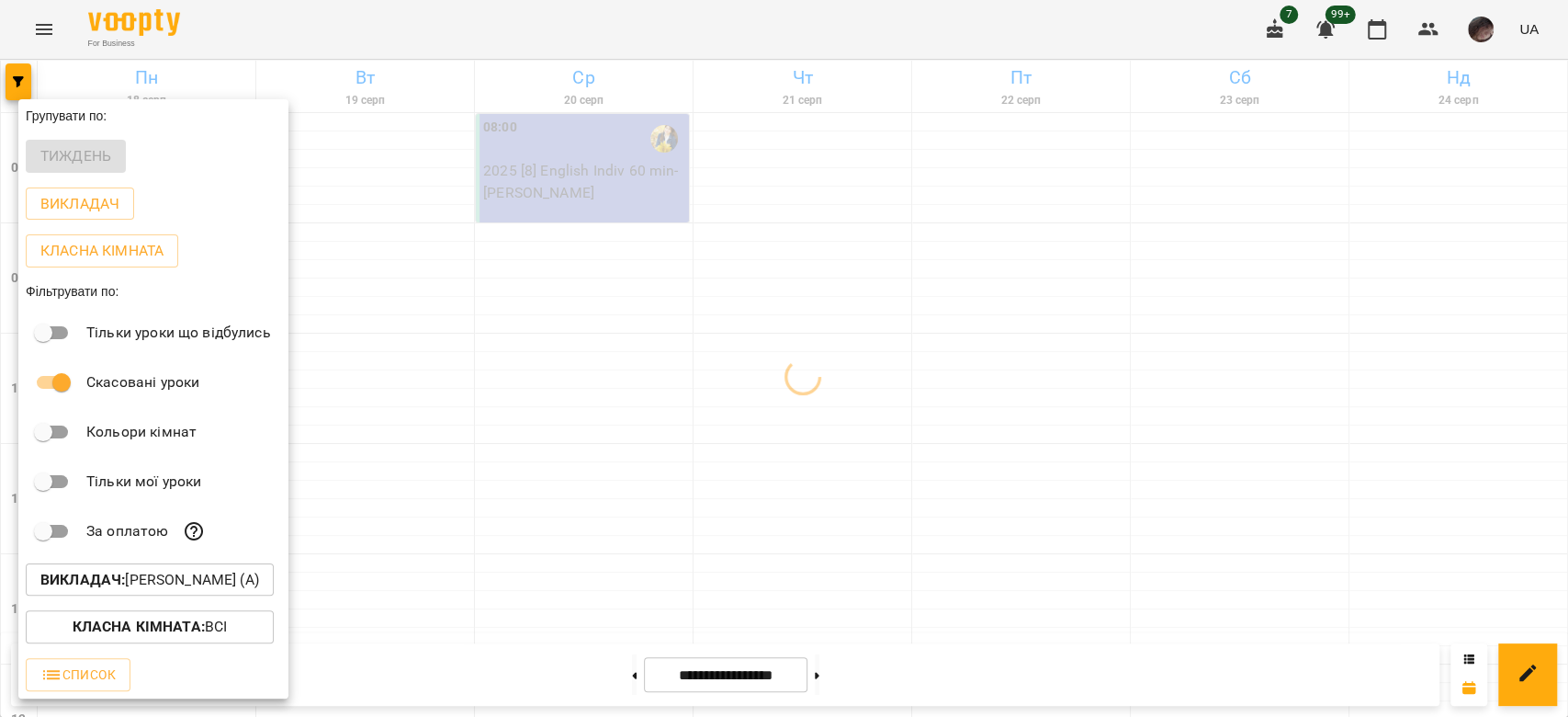
click at [557, 262] on div at bounding box center [784, 358] width 1568 height 717
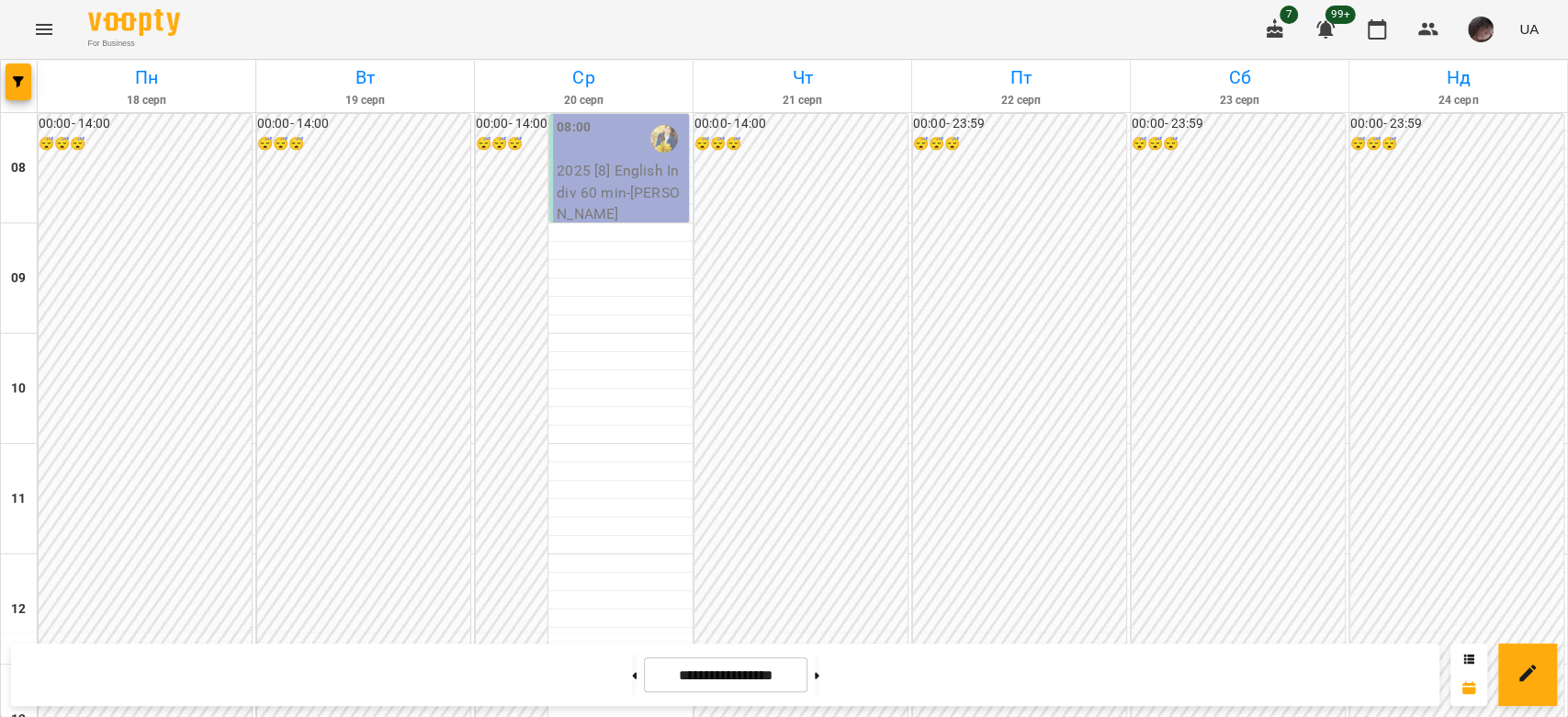
scroll to position [1102, 0]
click at [22, 89] on button "button" at bounding box center [18, 82] width 26 height 37
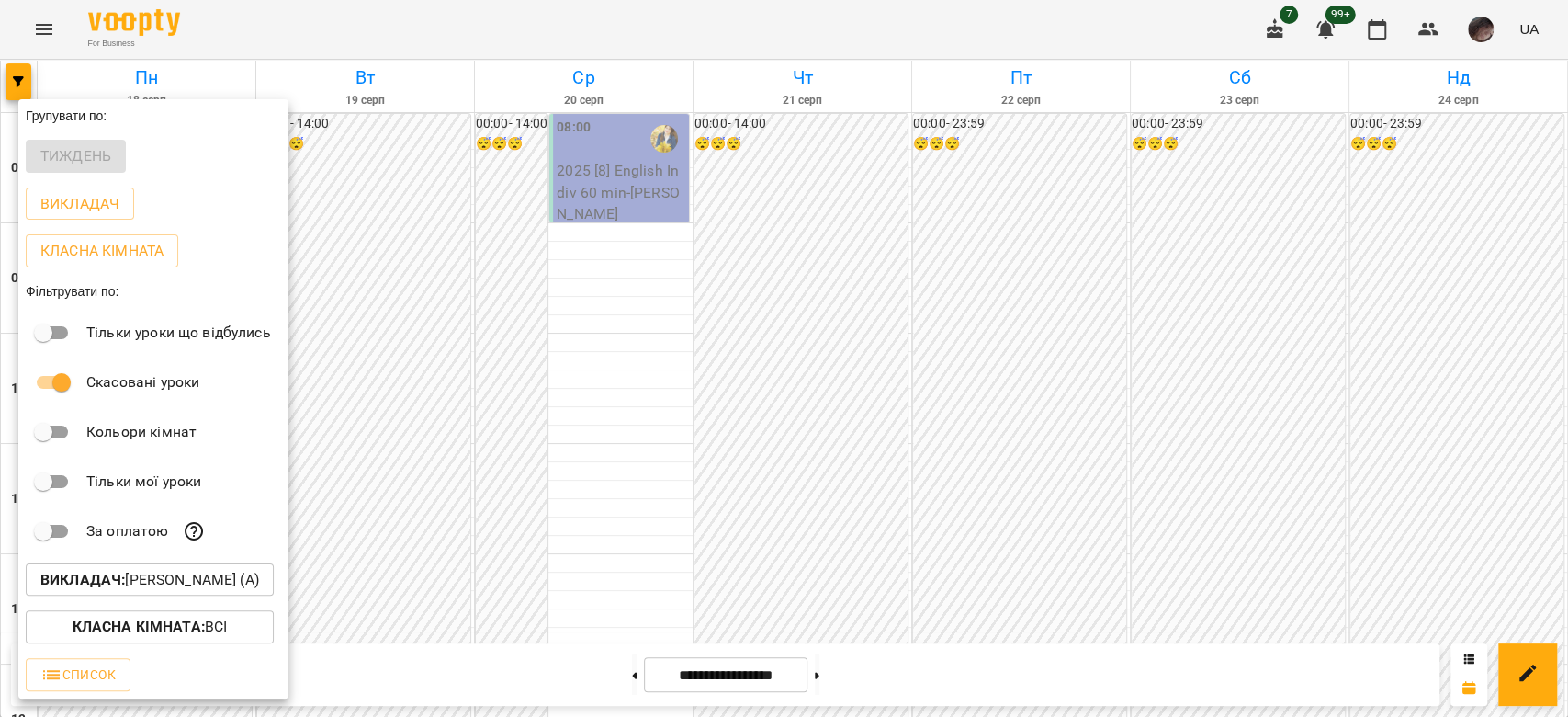
click at [259, 580] on p "Викладач : Лілія Савинська (а)" at bounding box center [150, 580] width 219 height 22
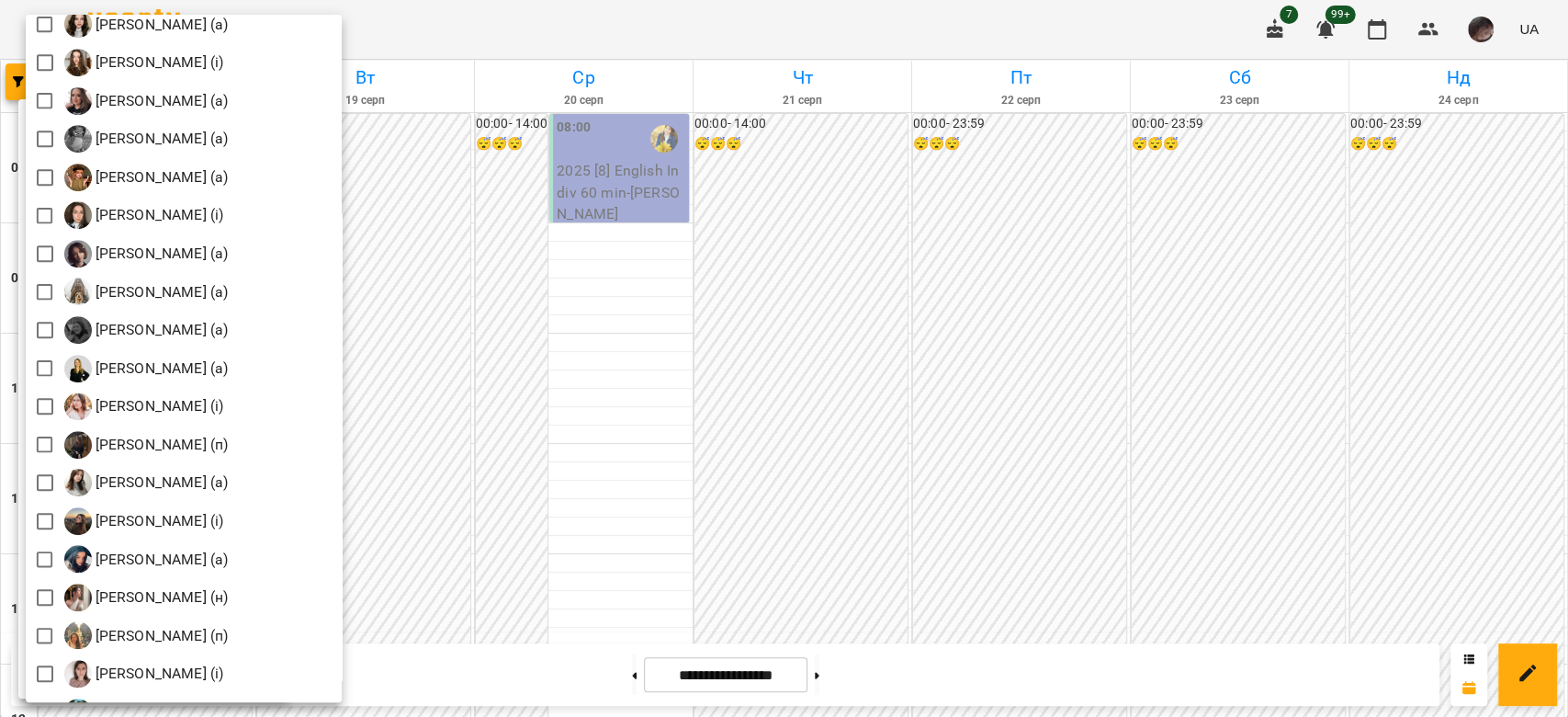
scroll to position [1225, 0]
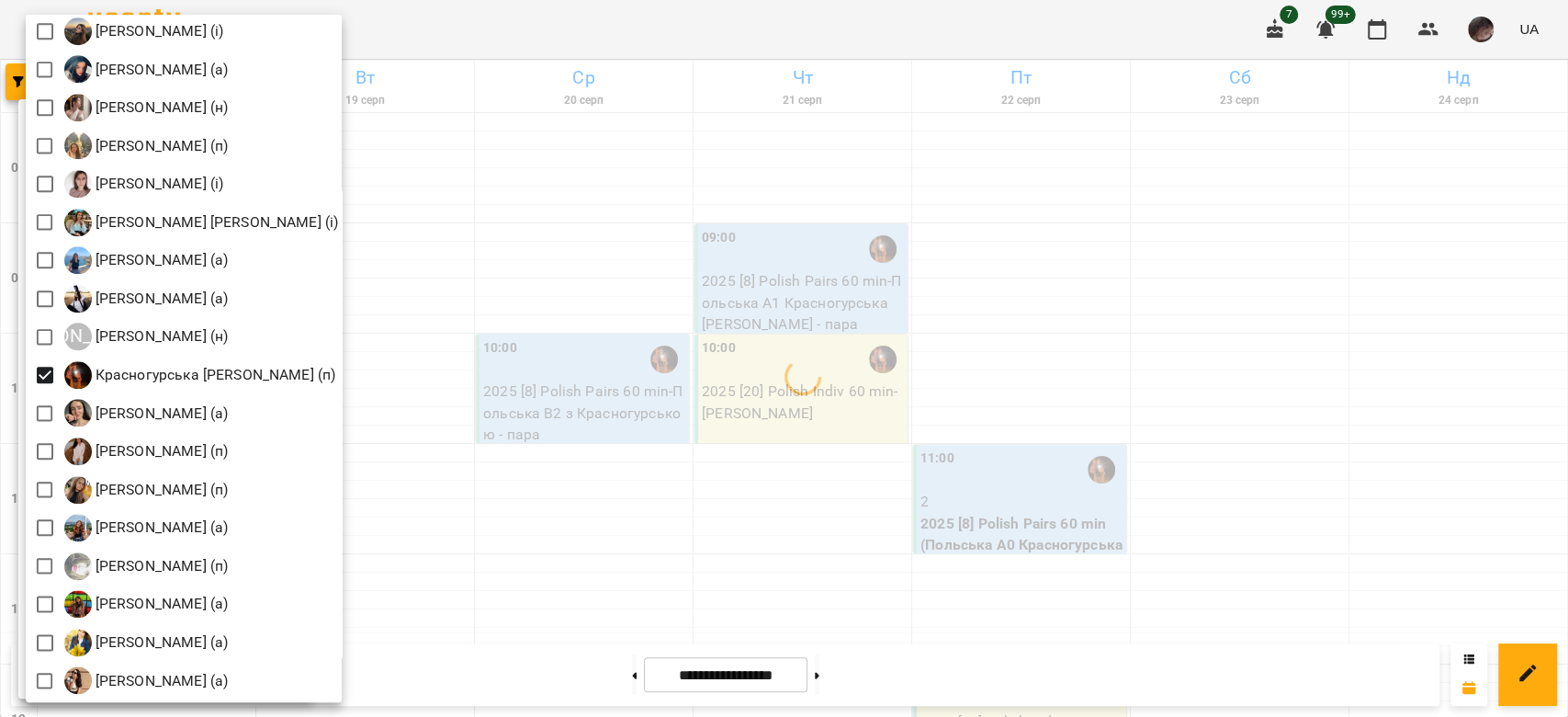
click at [1059, 355] on div at bounding box center [784, 358] width 1568 height 717
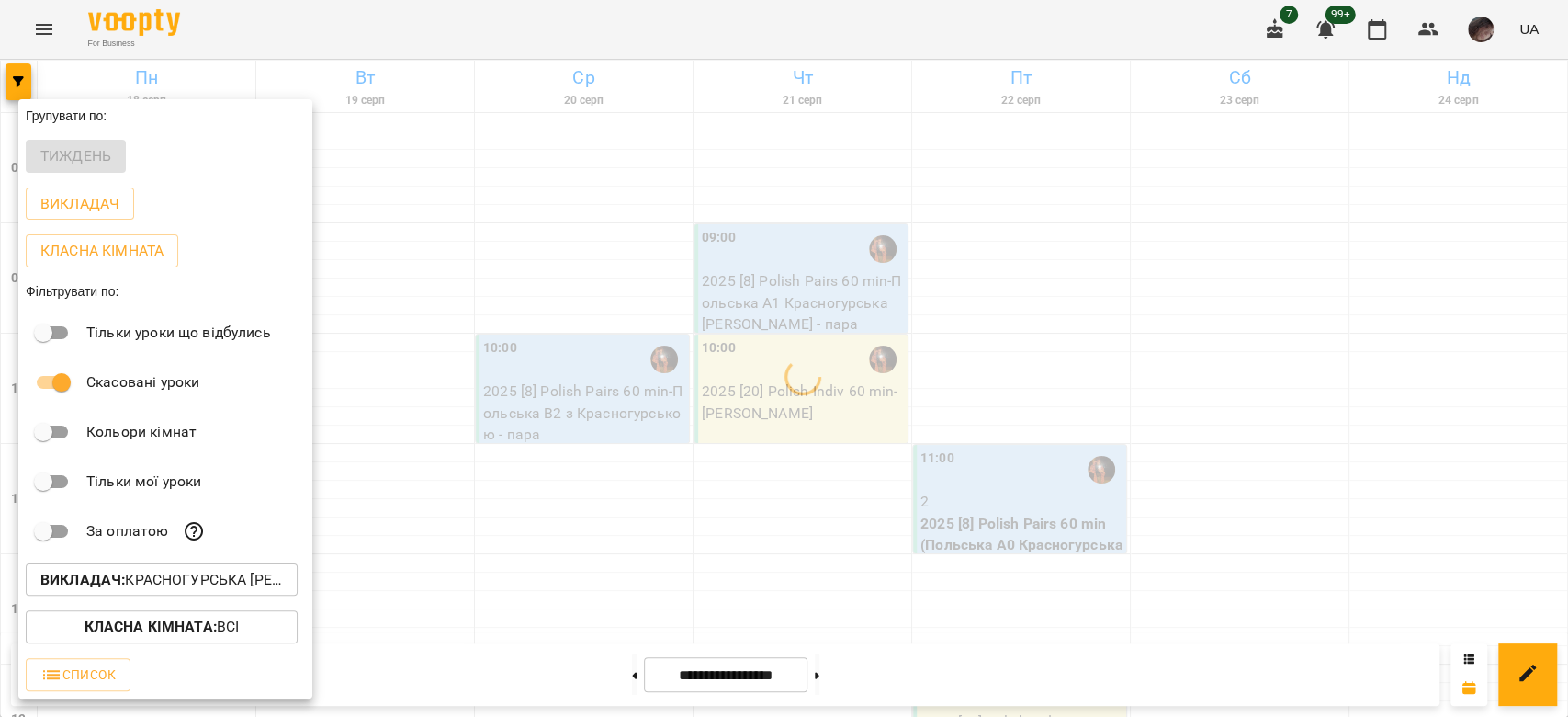
click at [1059, 355] on div at bounding box center [784, 358] width 1568 height 717
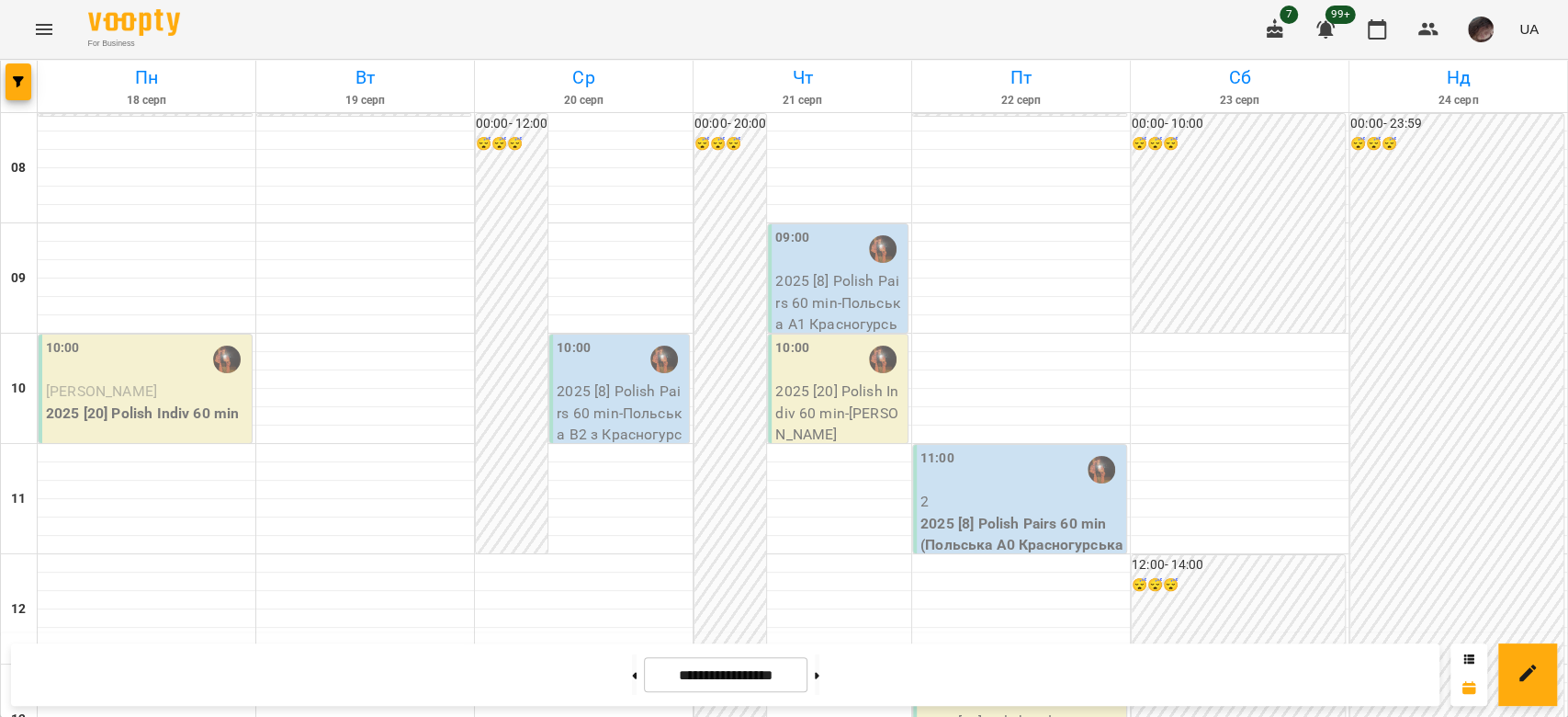
scroll to position [1132, 0]
click at [849, 654] on div "**********" at bounding box center [724, 674] width 1429 height 62
click at [820, 662] on button at bounding box center [817, 675] width 5 height 40
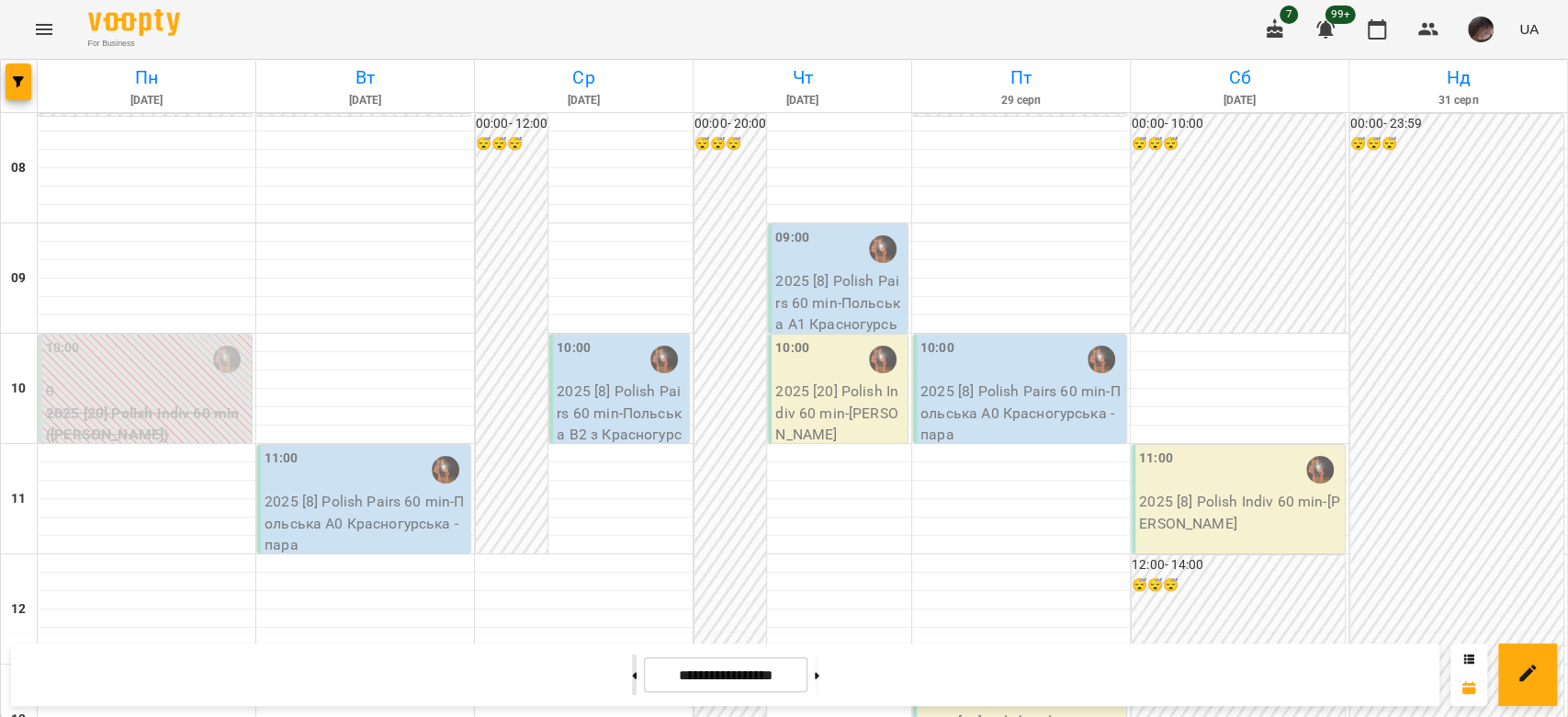
click at [632, 666] on button at bounding box center [634, 675] width 5 height 40
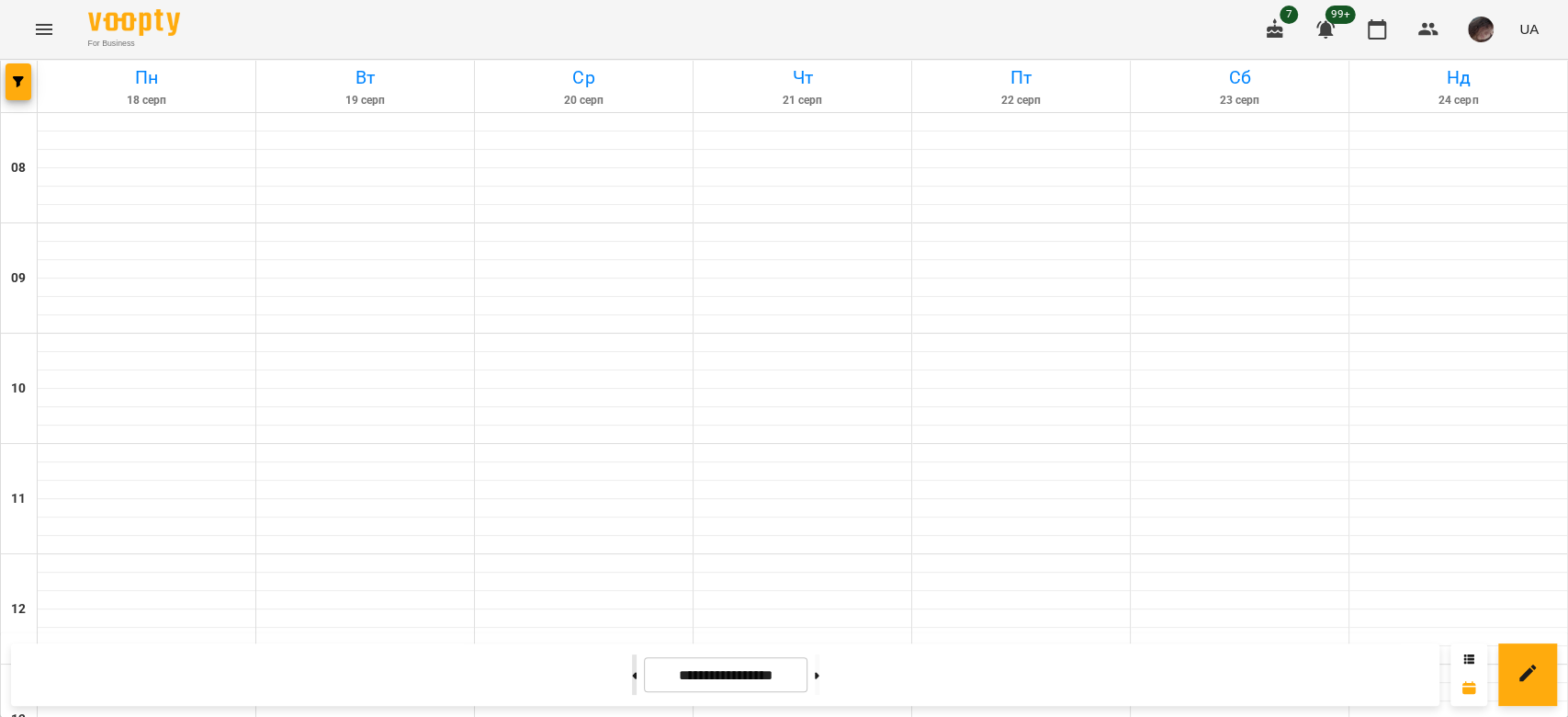
type input "**********"
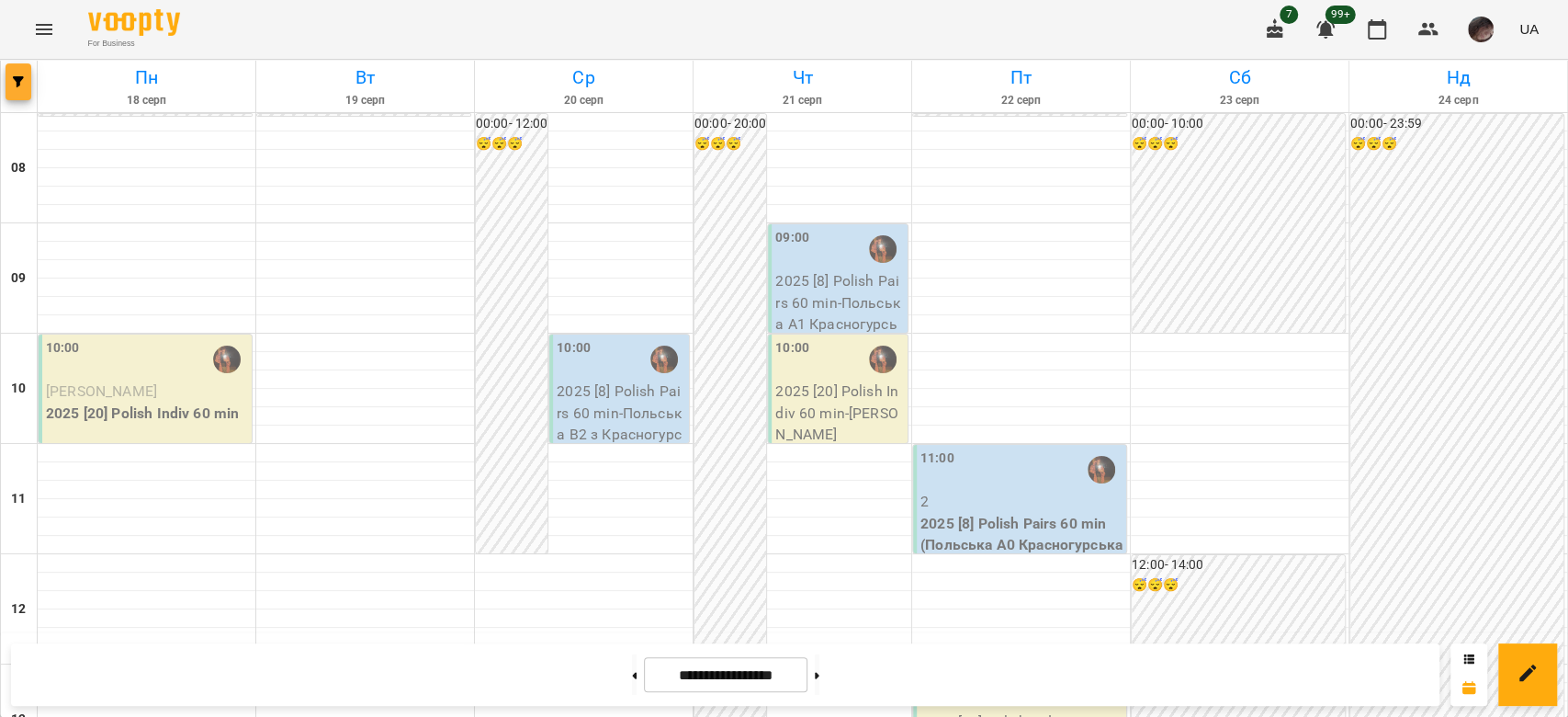
click at [23, 71] on button "button" at bounding box center [18, 82] width 26 height 37
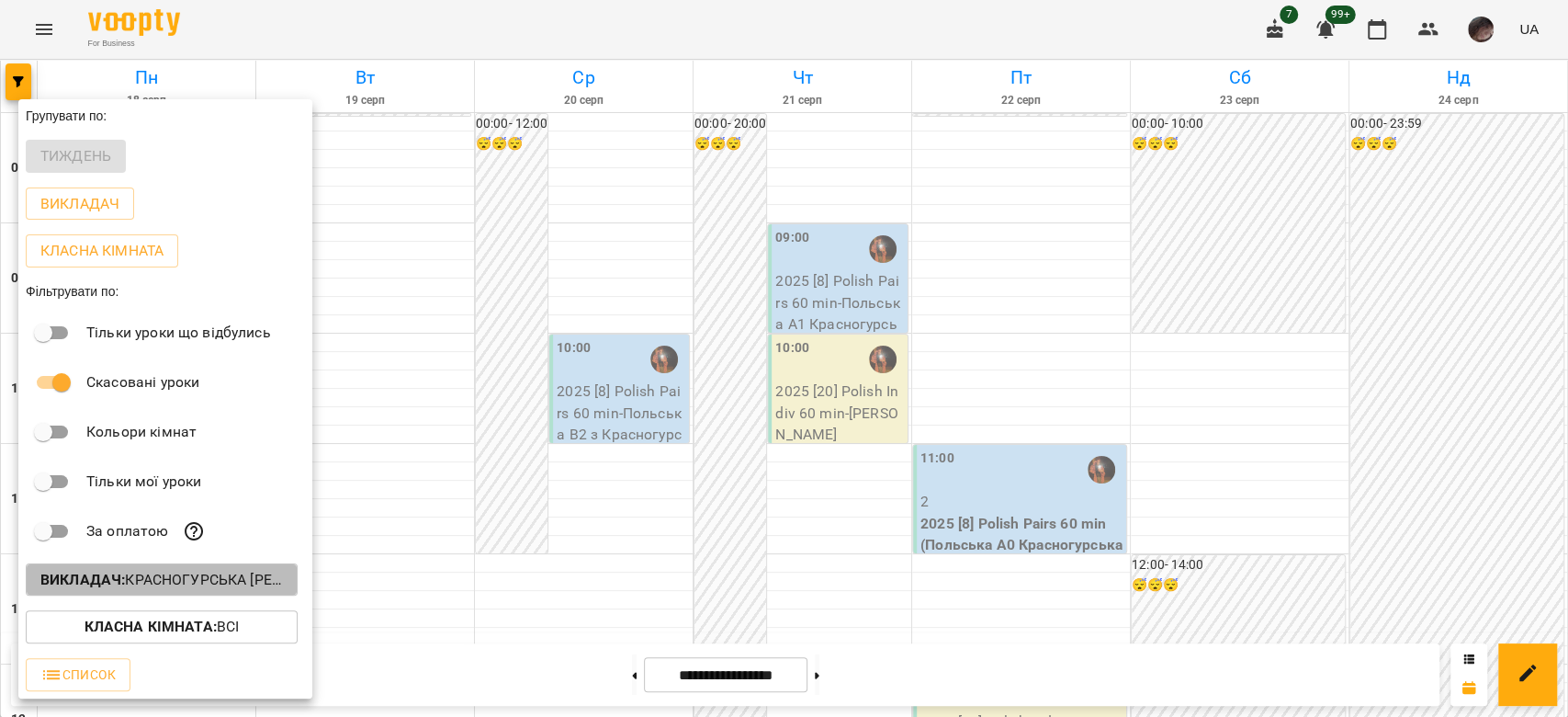
click at [248, 589] on p "Викладач : Красногурська Христина (п)" at bounding box center [161, 580] width 242 height 22
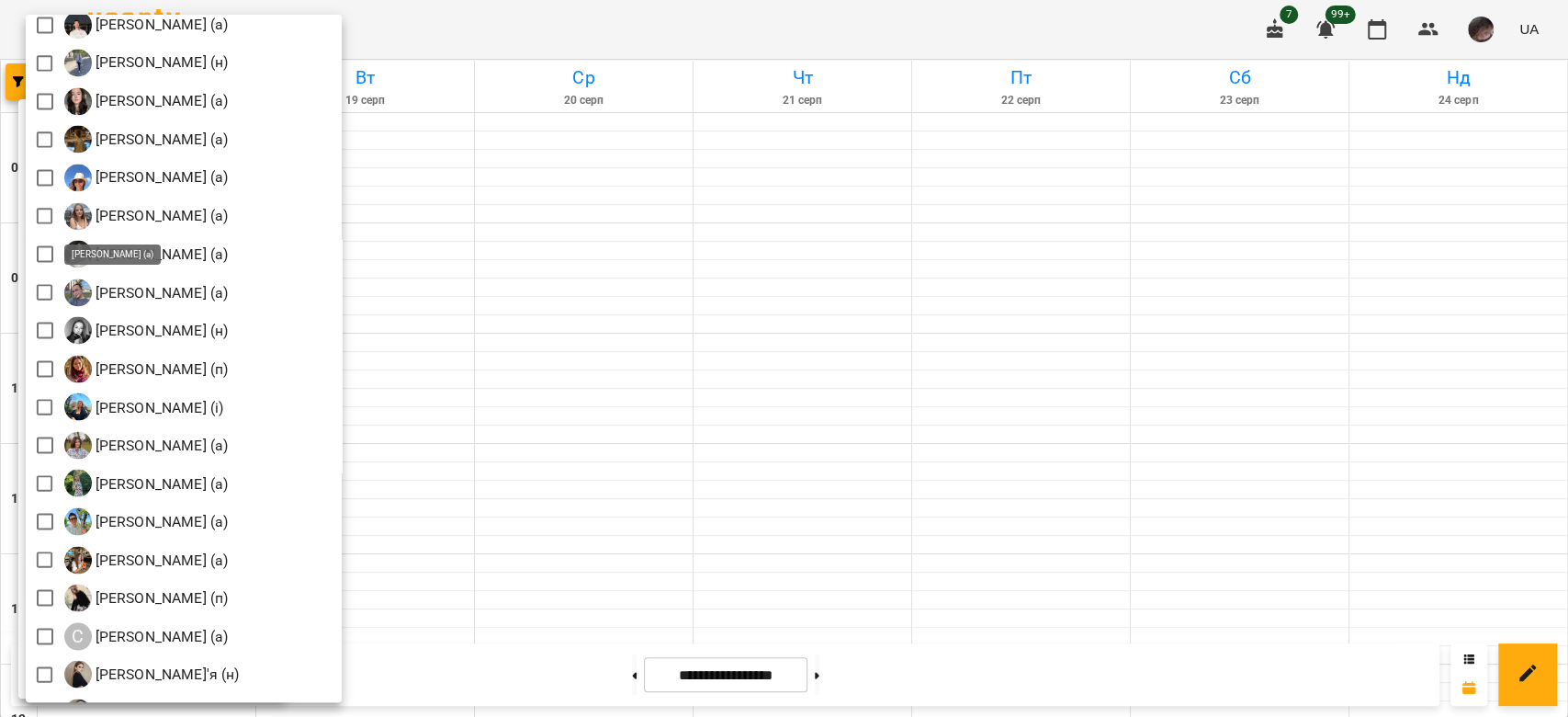
scroll to position [1988, 0]
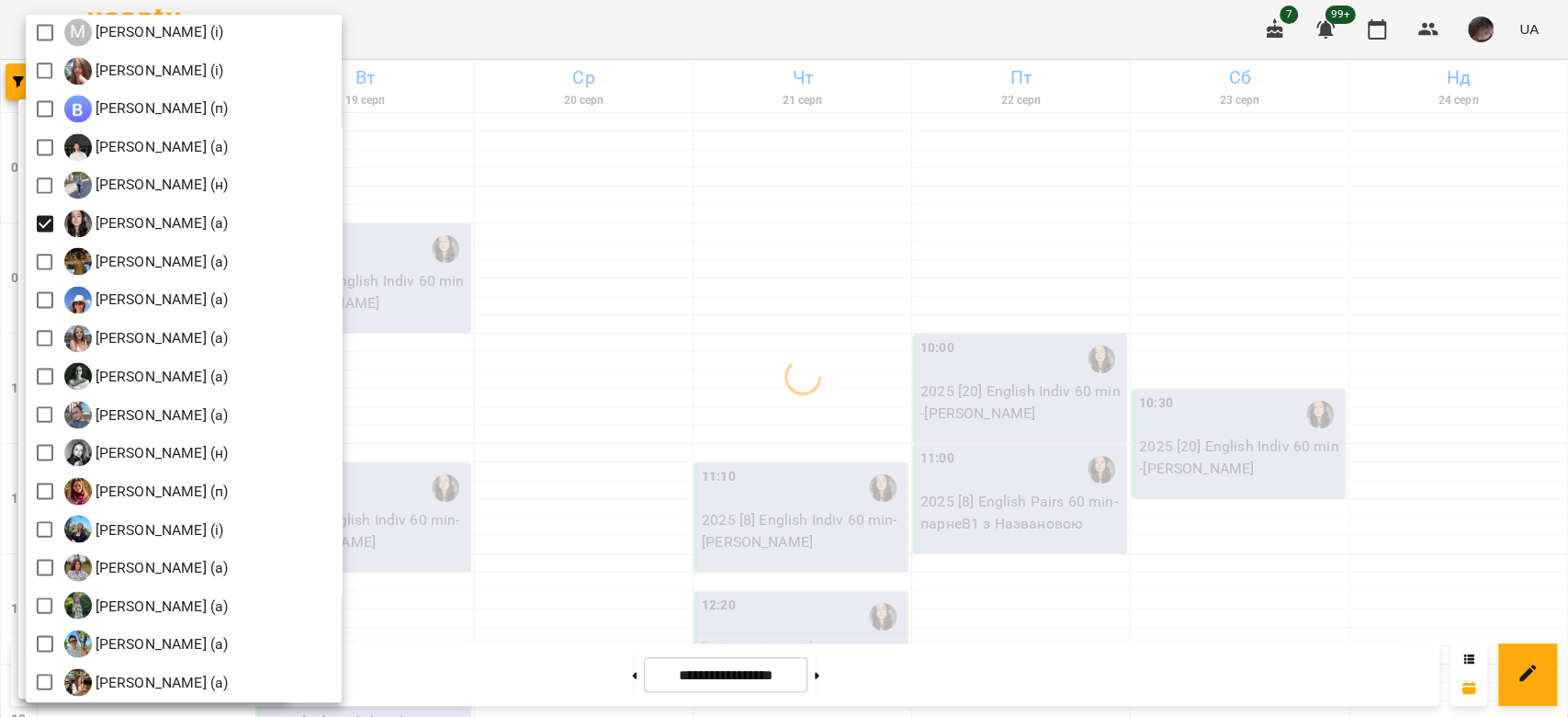
click at [633, 317] on div at bounding box center [784, 358] width 1568 height 717
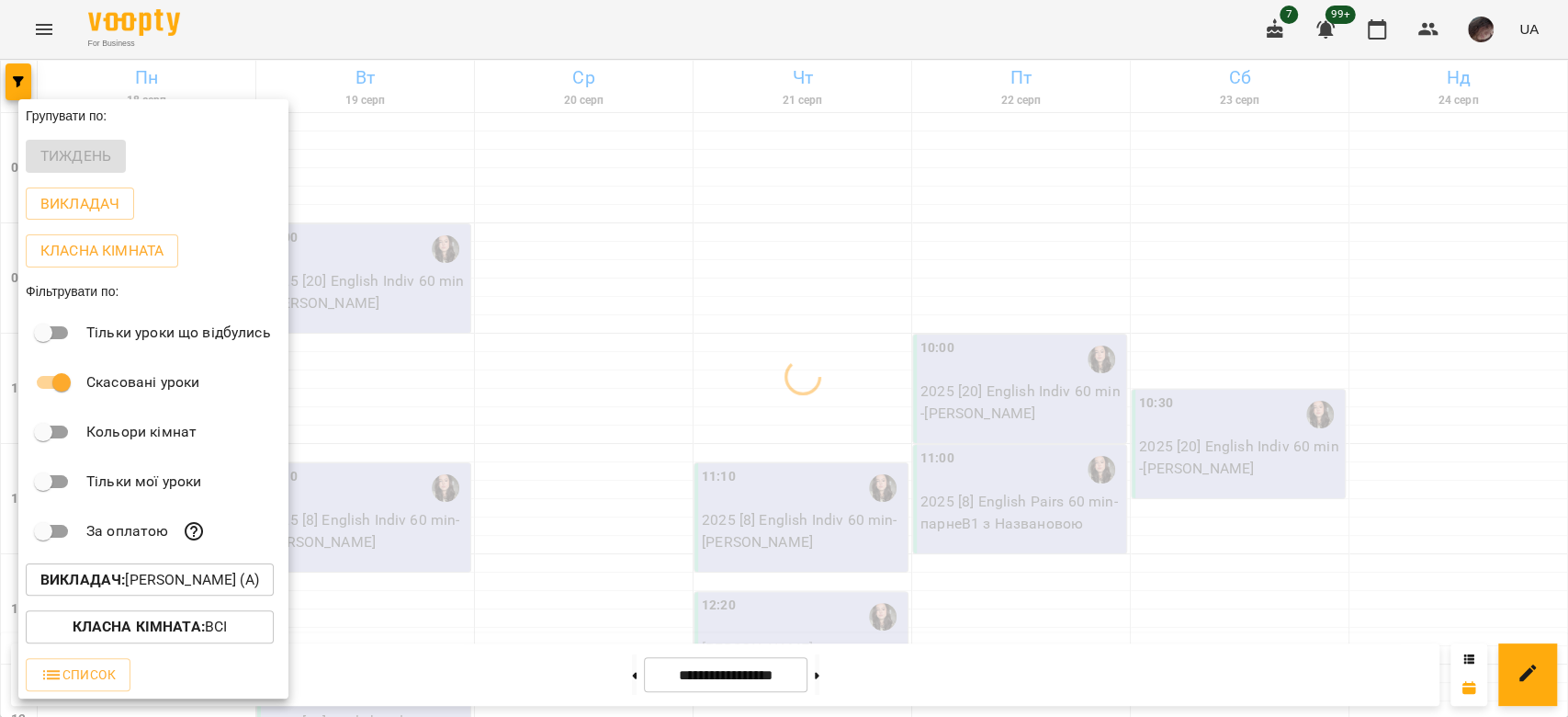
click at [633, 317] on div at bounding box center [784, 358] width 1568 height 717
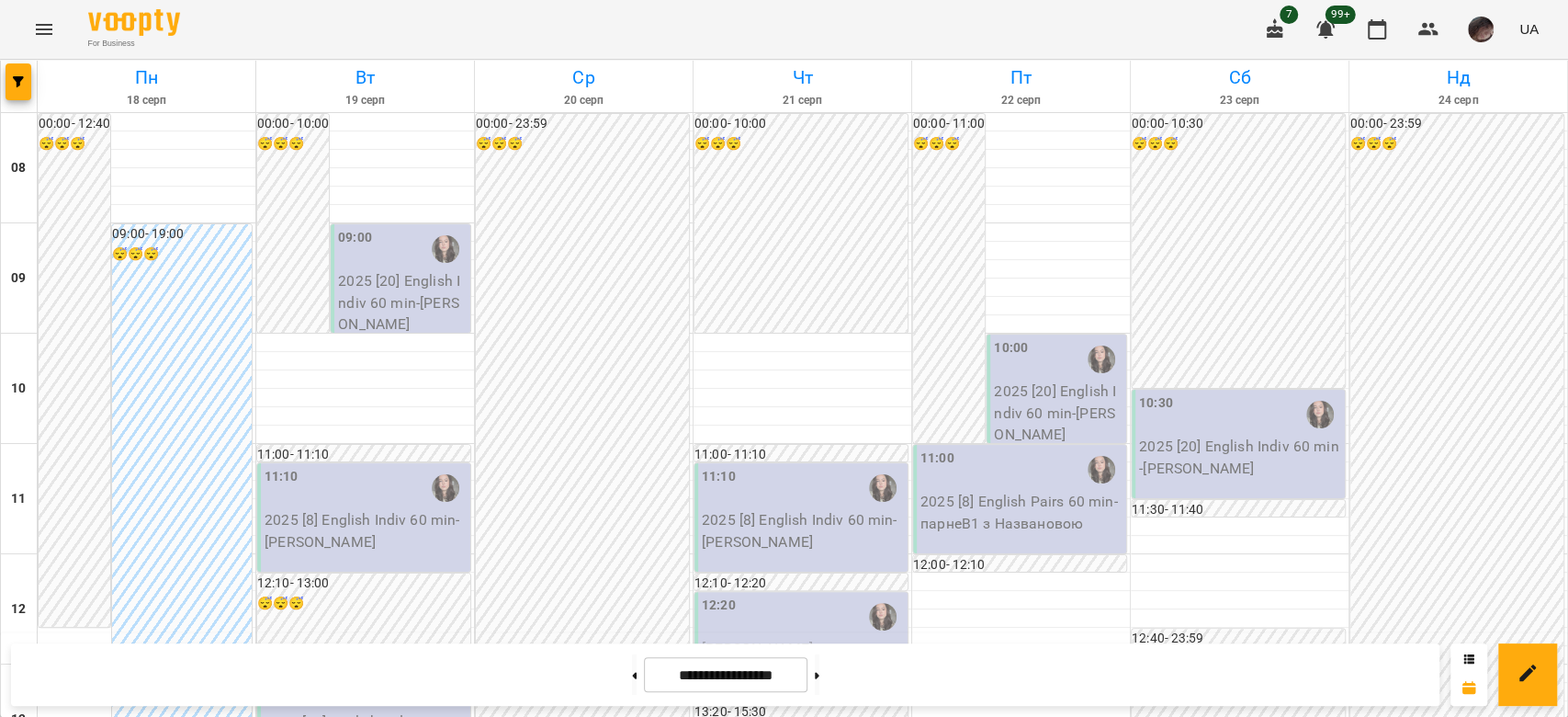
scroll to position [0, 0]
click at [452, 290] on p "2025 [20] English Indiv 60 min - Дарʼя Нестерова" at bounding box center [403, 303] width 129 height 65
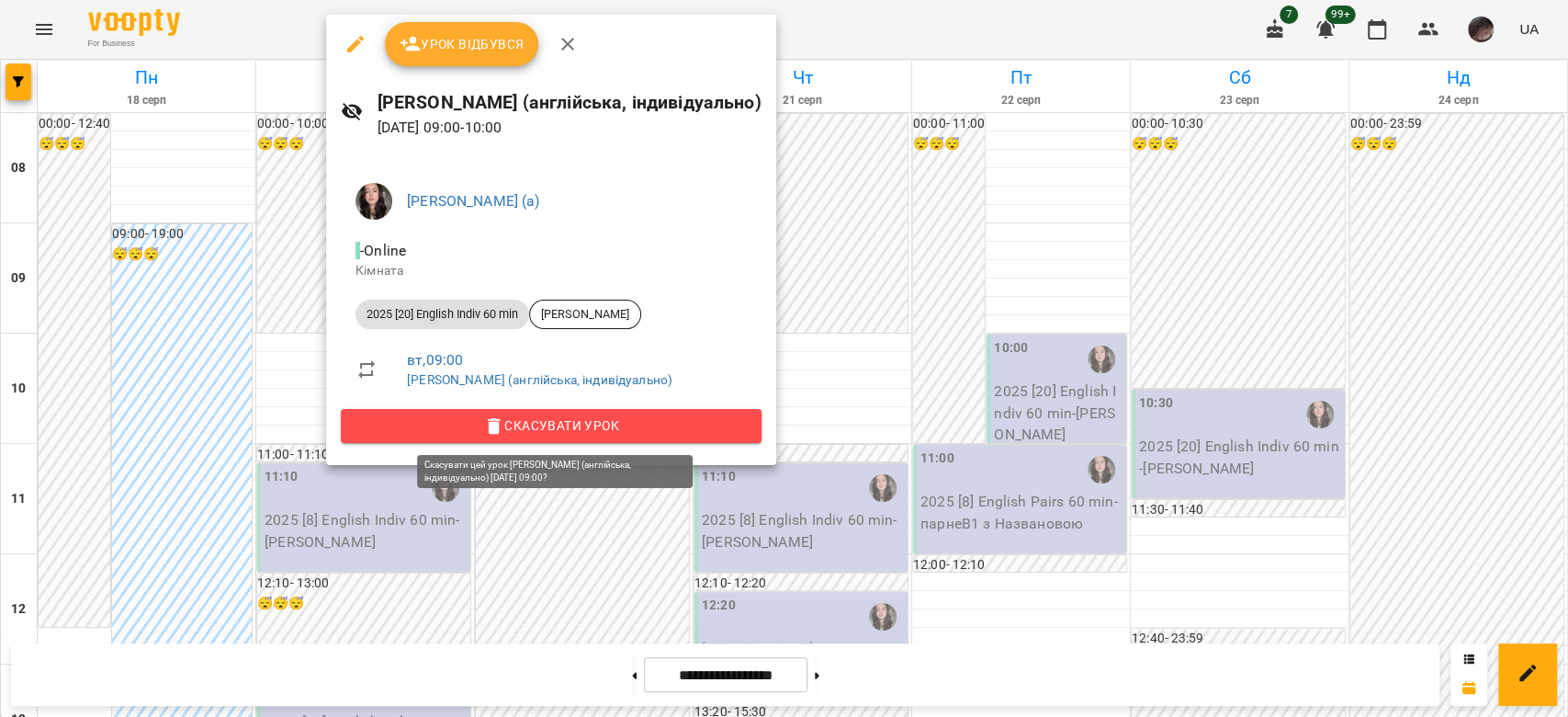
click at [512, 413] on button "Скасувати Урок" at bounding box center [551, 426] width 421 height 33
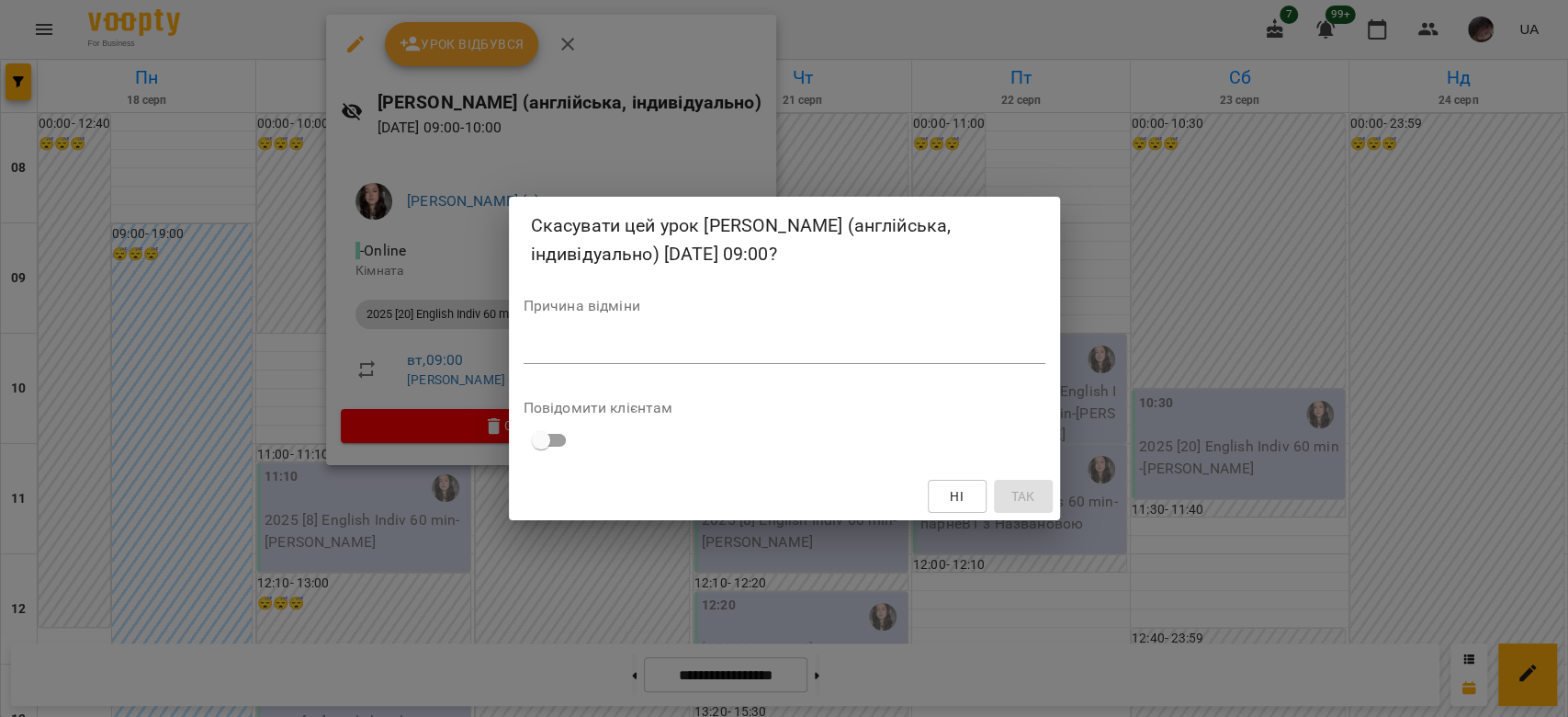
click at [671, 337] on div "*" at bounding box center [784, 349] width 522 height 30
type textarea "*"
click at [1039, 489] on button "Так" at bounding box center [1023, 496] width 59 height 33
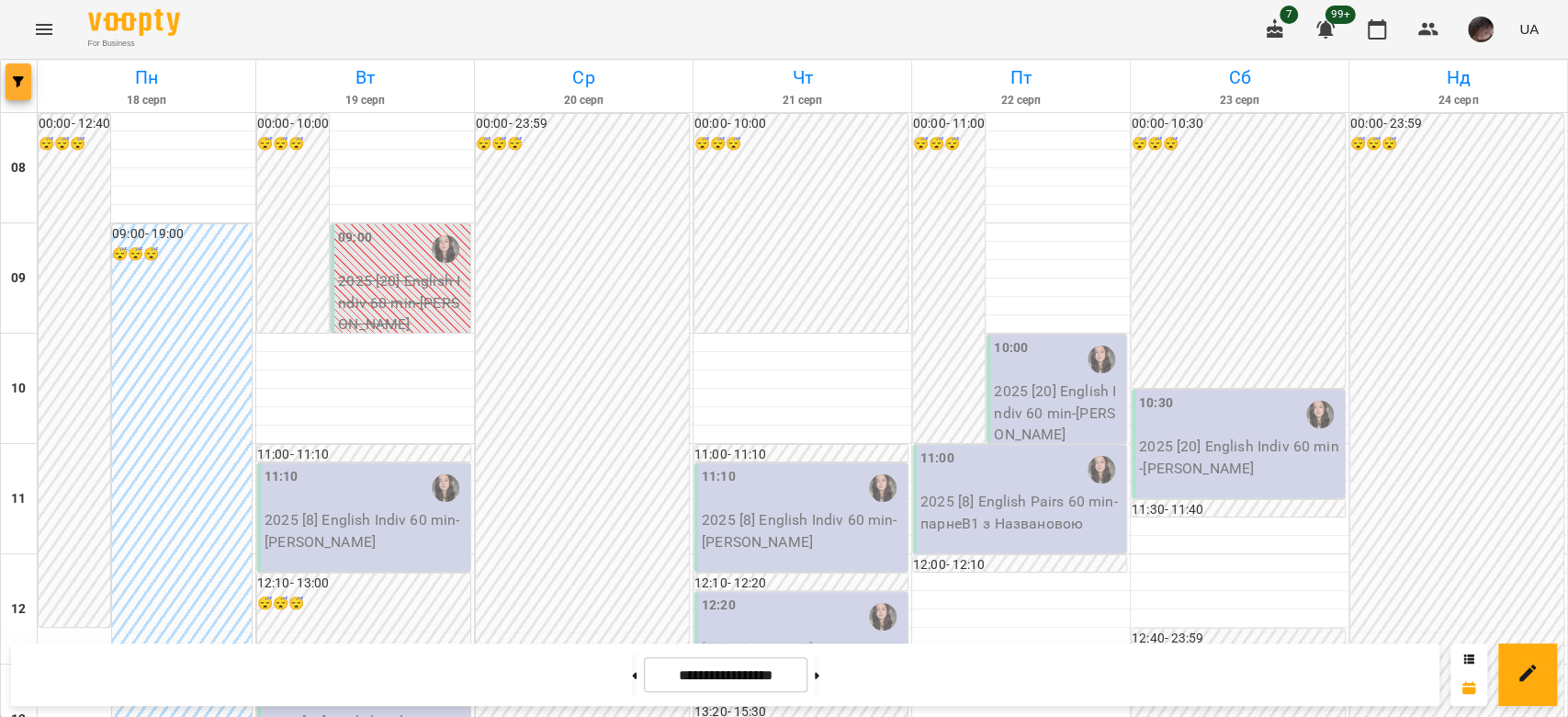
click at [26, 92] on button "button" at bounding box center [18, 82] width 26 height 37
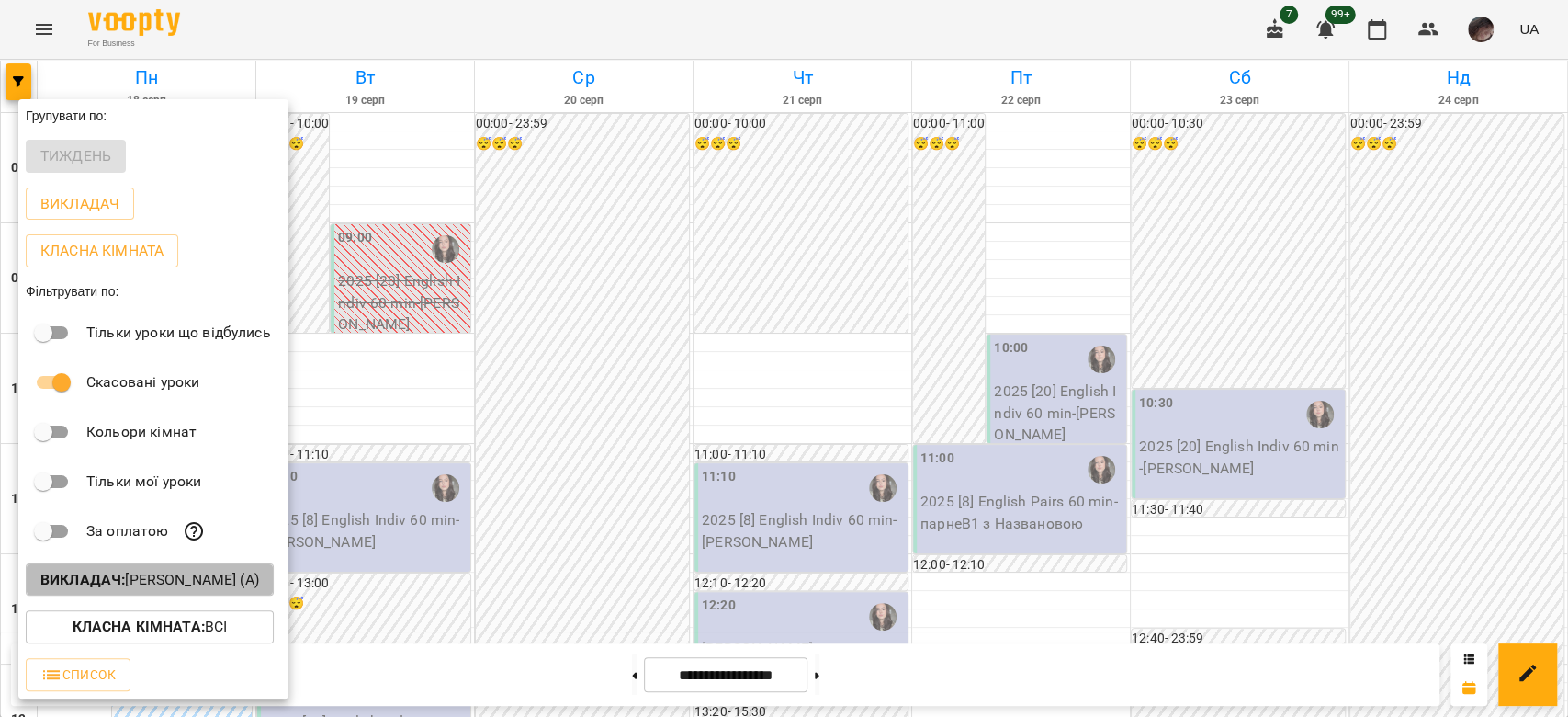
click at [242, 585] on p "Викладач : Названова Марія Олегівна (а)" at bounding box center [150, 580] width 219 height 22
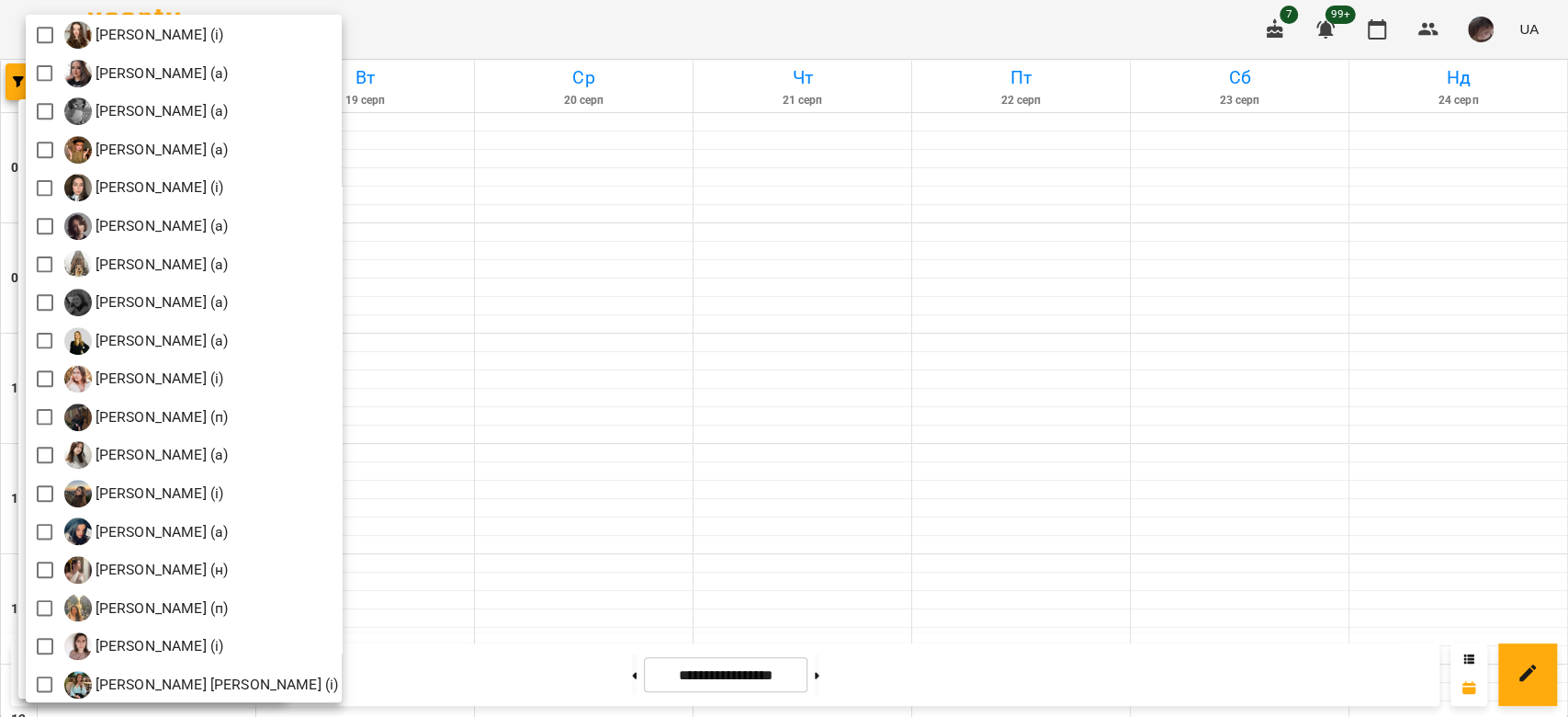
scroll to position [1007, 0]
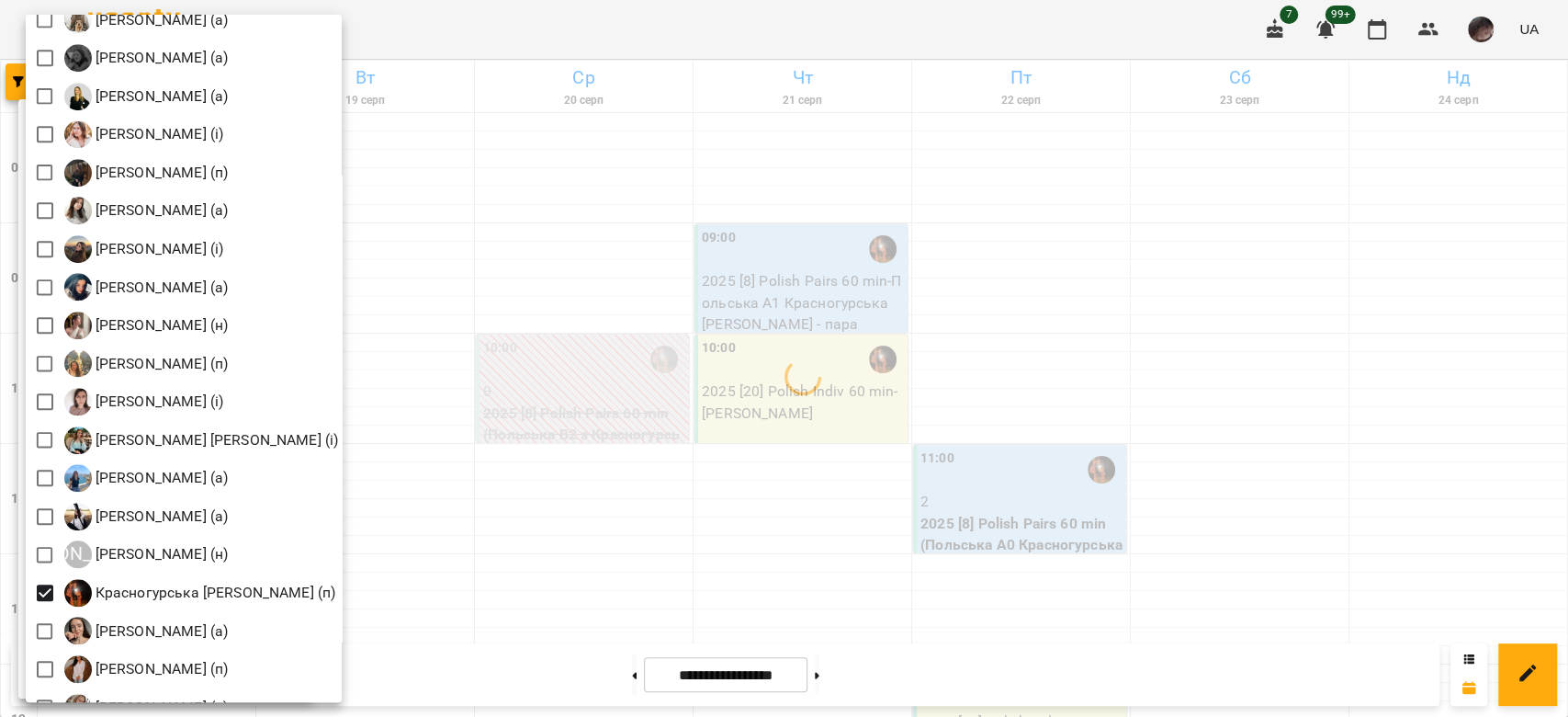
click at [623, 353] on div at bounding box center [784, 358] width 1568 height 717
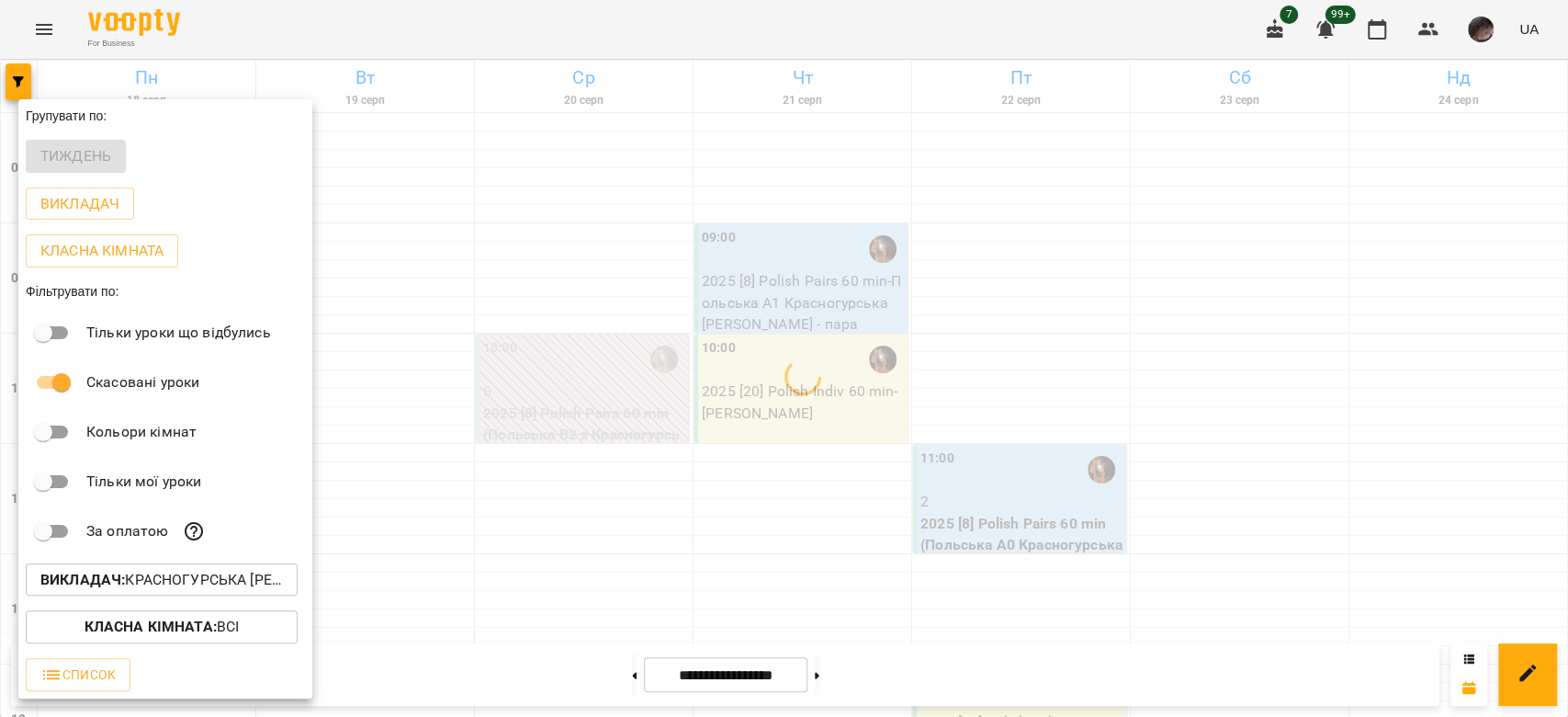
click at [623, 353] on div at bounding box center [784, 358] width 1568 height 717
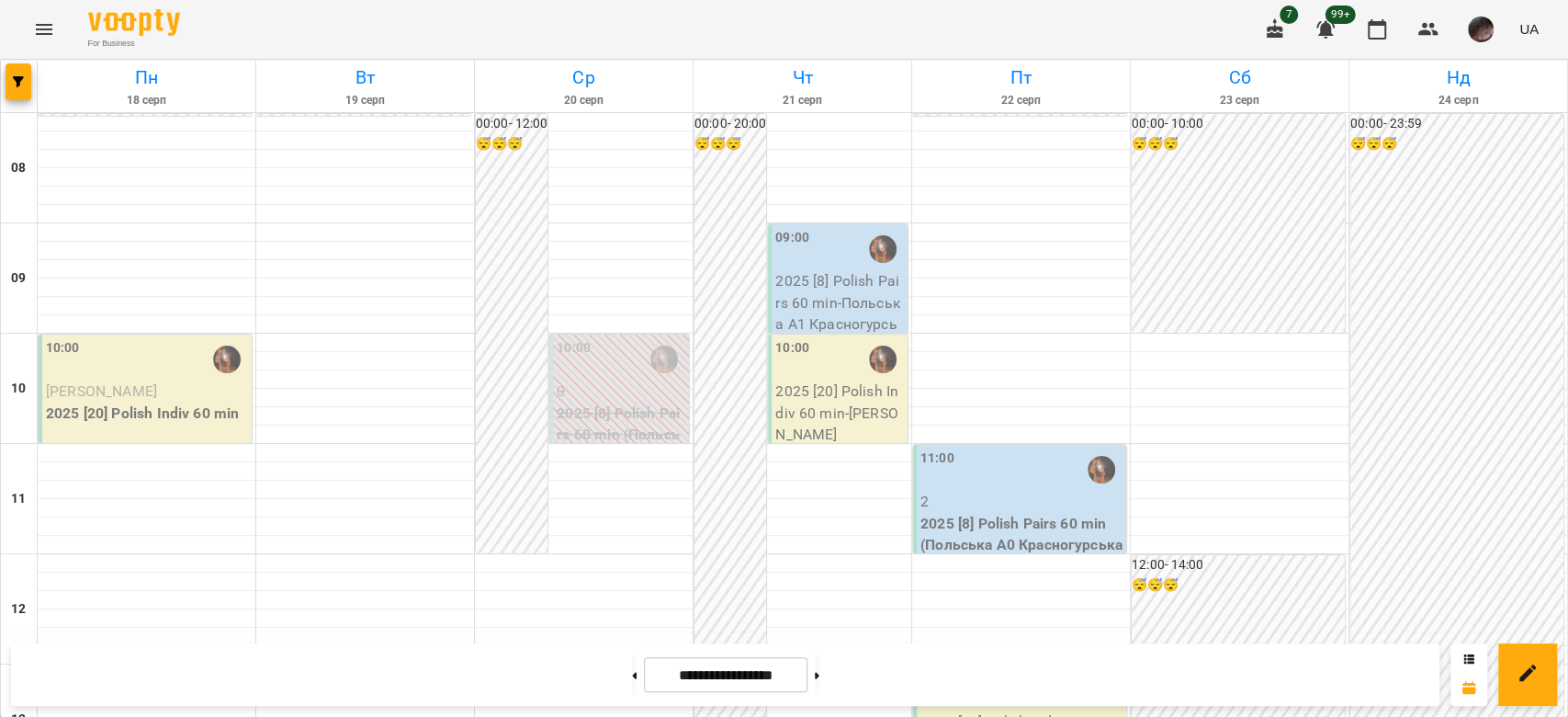
scroll to position [979, 0]
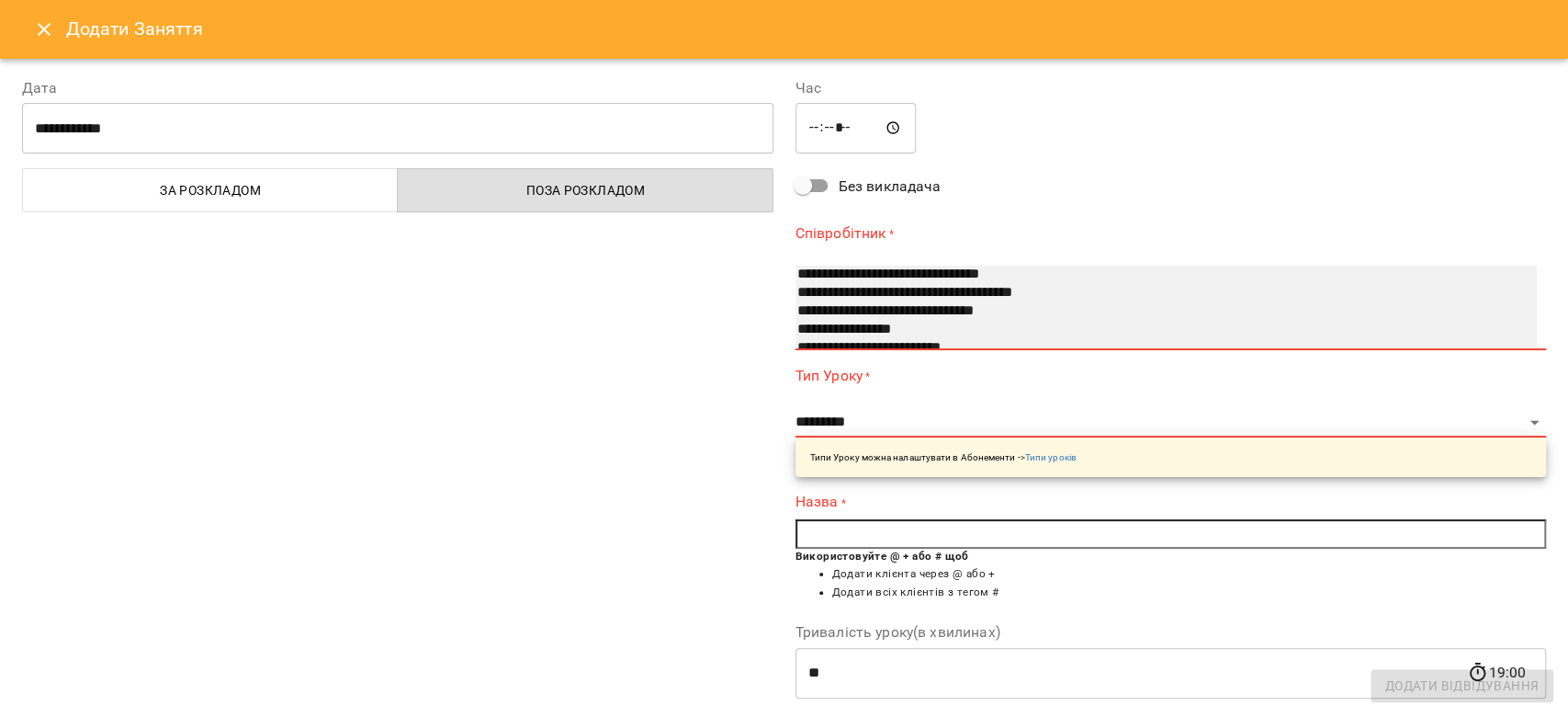
scroll to position [710, 0]
select select "**********"
click at [859, 298] on option "**********" at bounding box center [1146, 299] width 701 height 18
select select "**********"
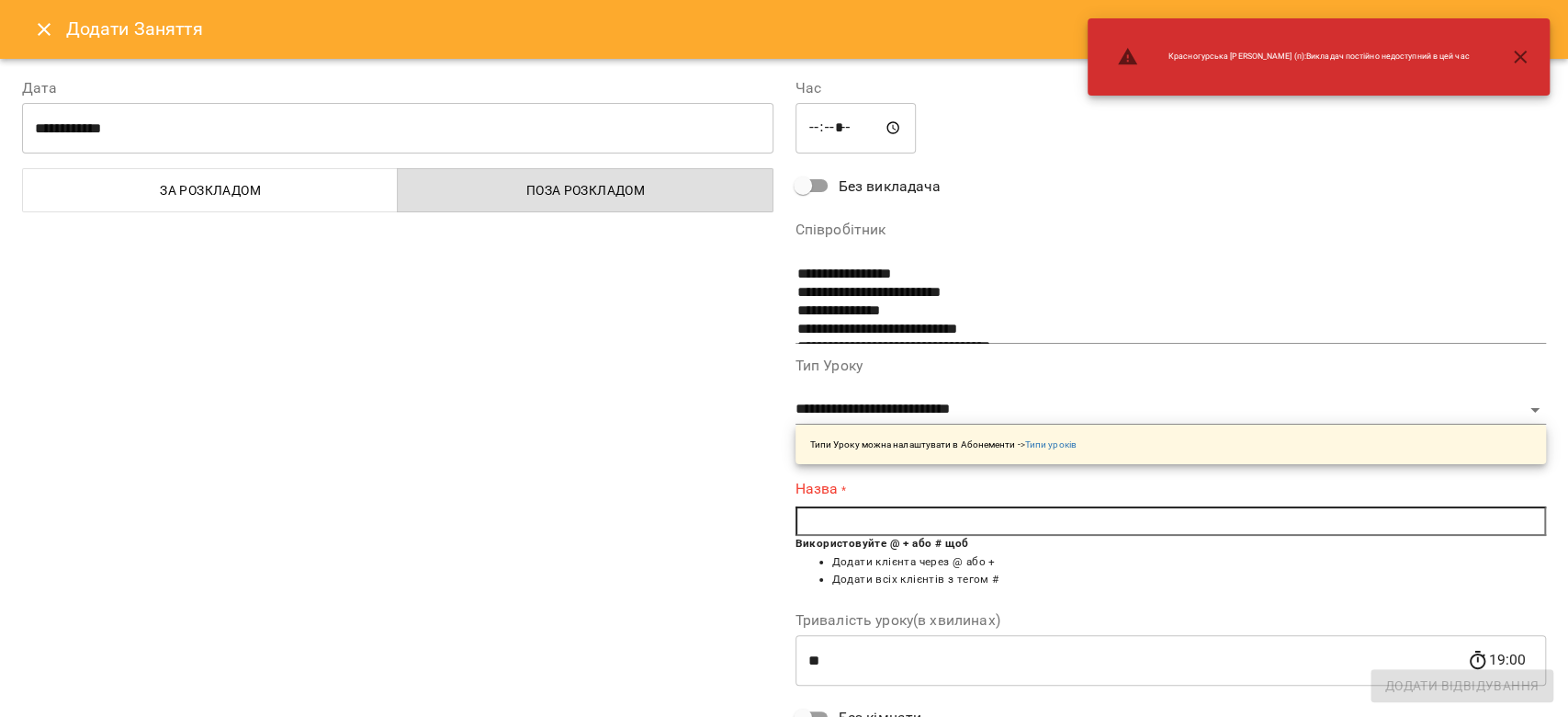
click at [937, 526] on input "text" at bounding box center [1171, 521] width 751 height 30
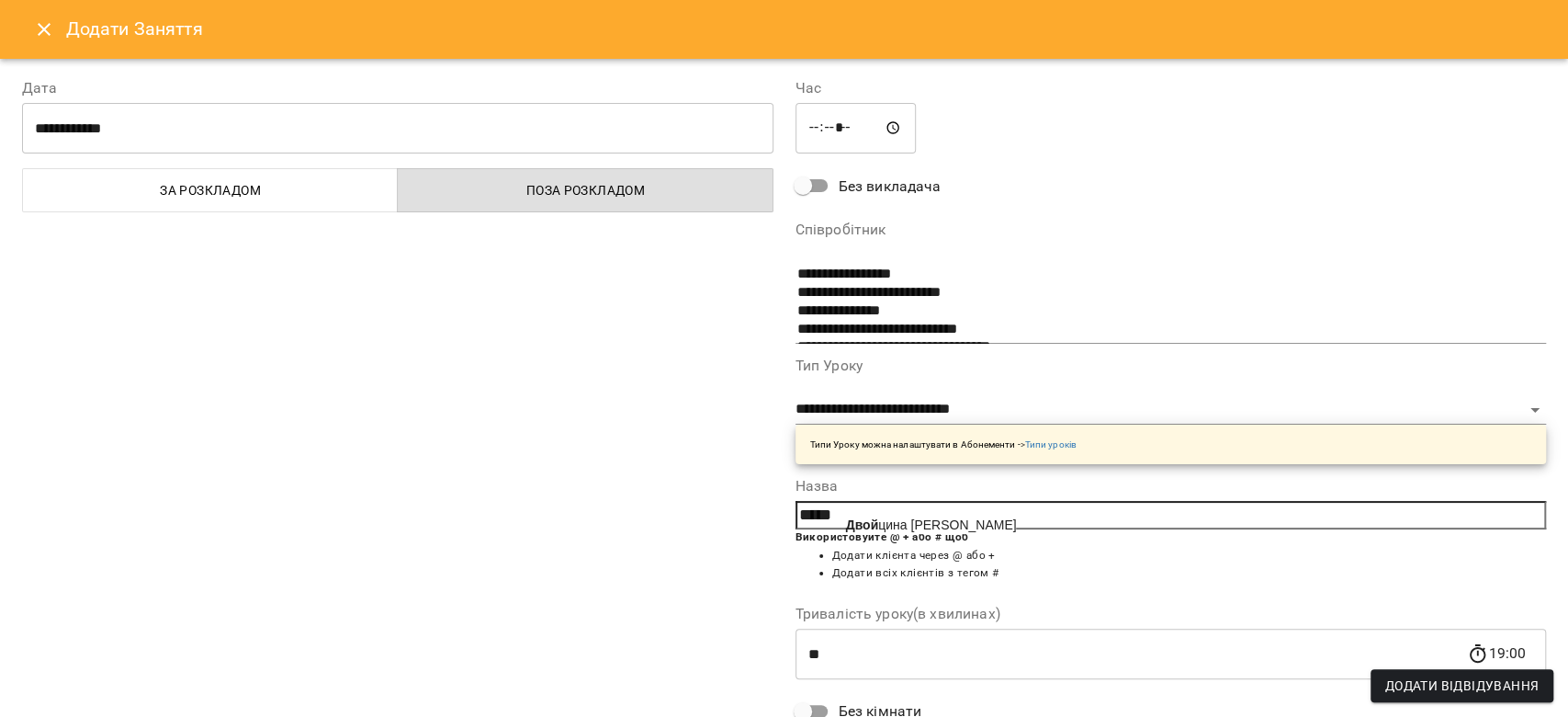
click at [935, 521] on span "Двой цина Ліза Павлівна" at bounding box center [932, 524] width 171 height 14
type input "**********"
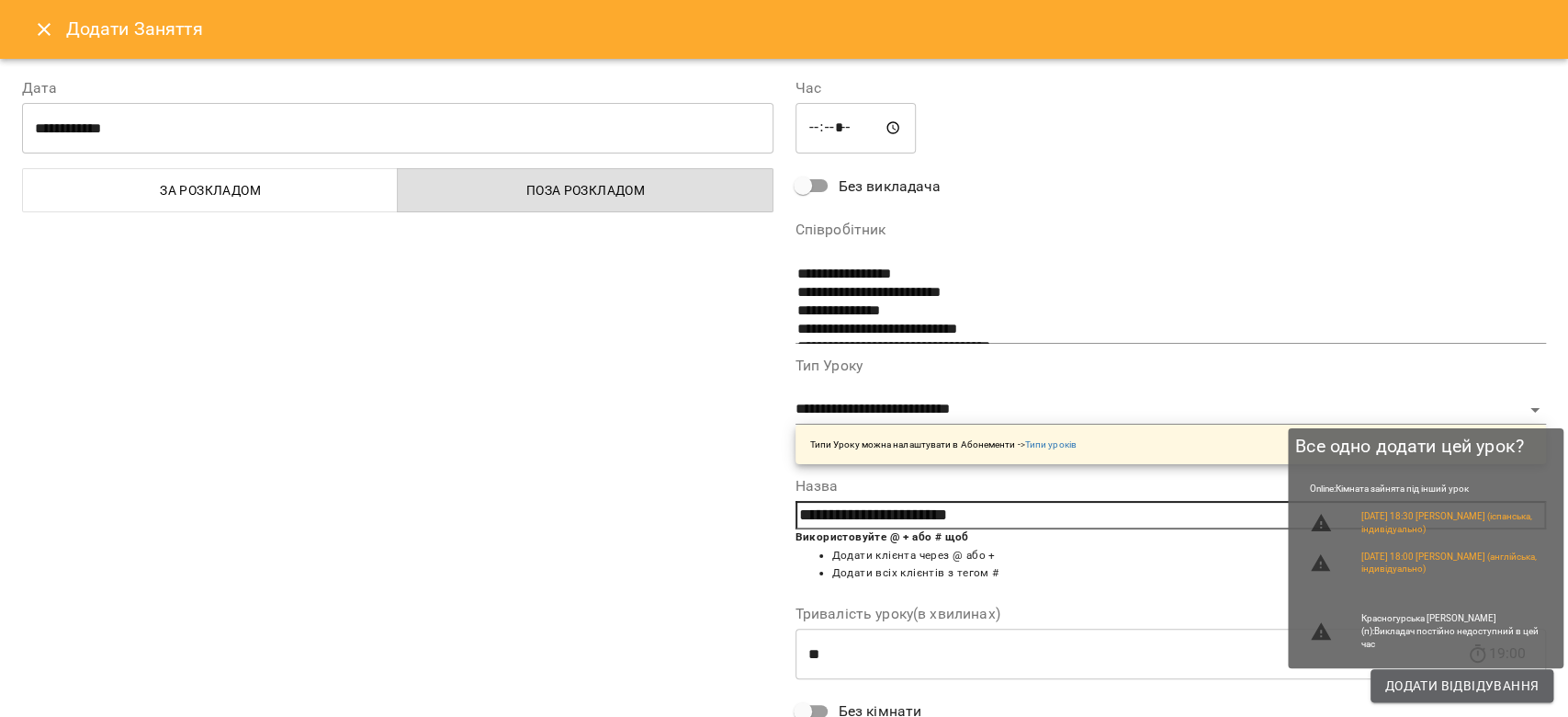
click at [1399, 682] on span "Додати Відвідування" at bounding box center [1462, 685] width 154 height 22
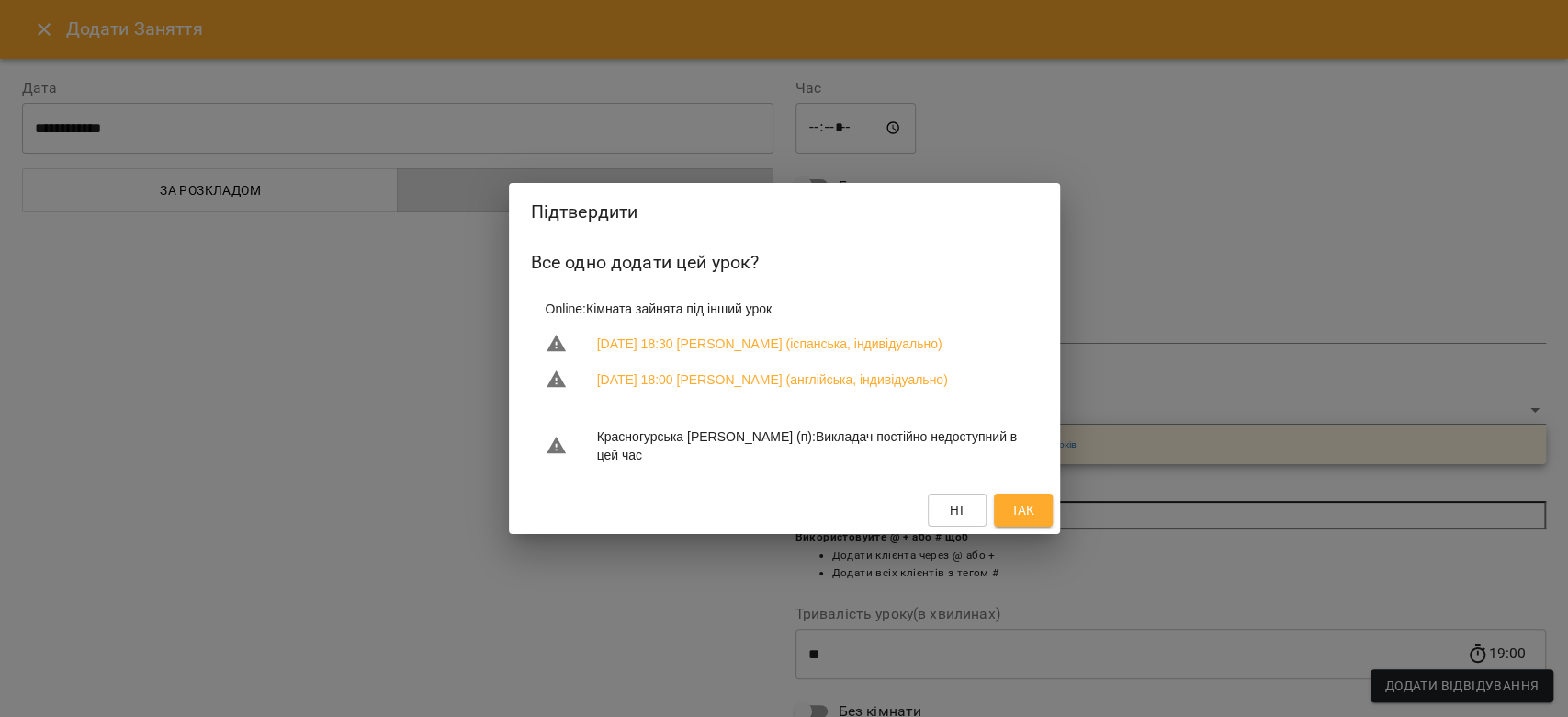
click at [1043, 516] on button "Так" at bounding box center [1023, 509] width 59 height 33
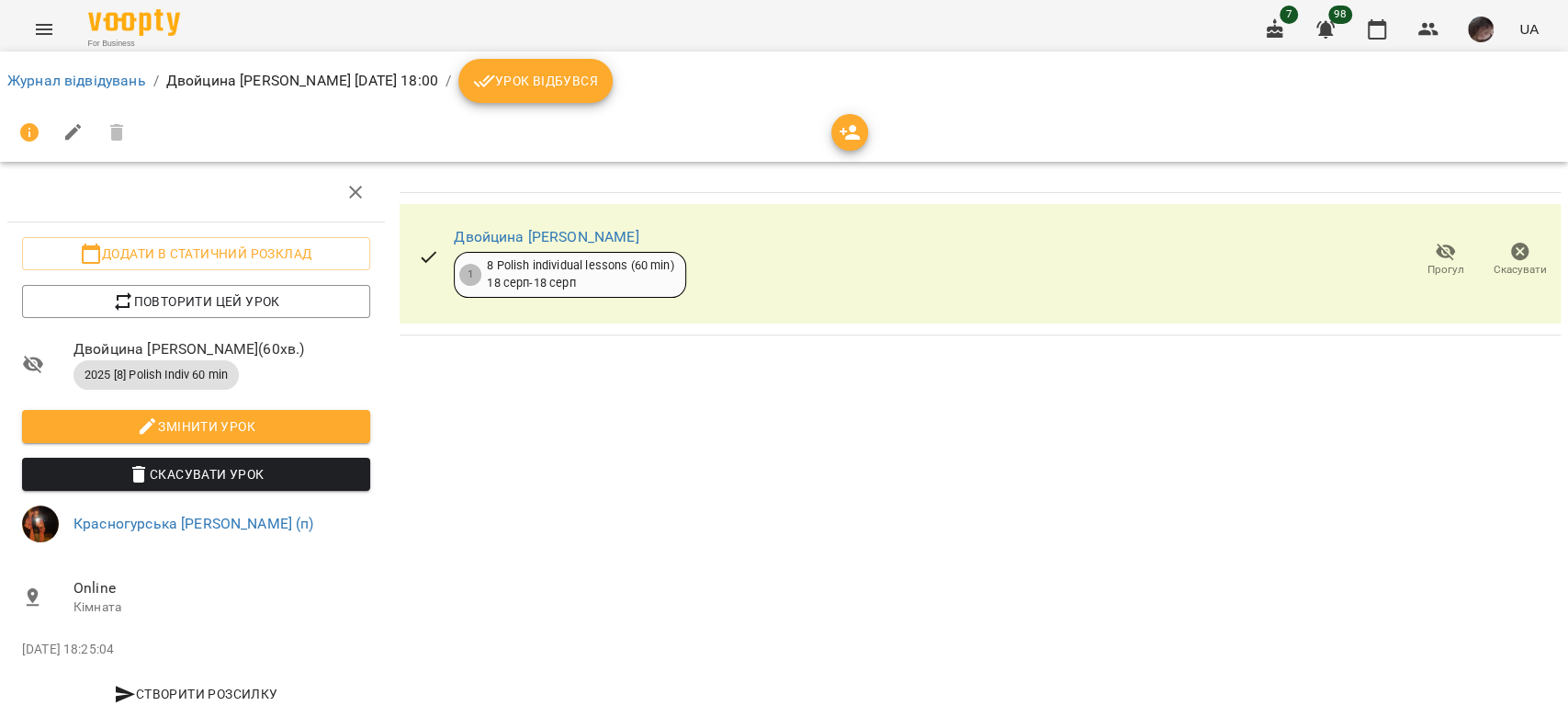
click at [37, 70] on li "Журнал відвідувань" at bounding box center [77, 81] width 138 height 22
click at [44, 77] on link "Журнал відвідувань" at bounding box center [77, 81] width 138 height 17
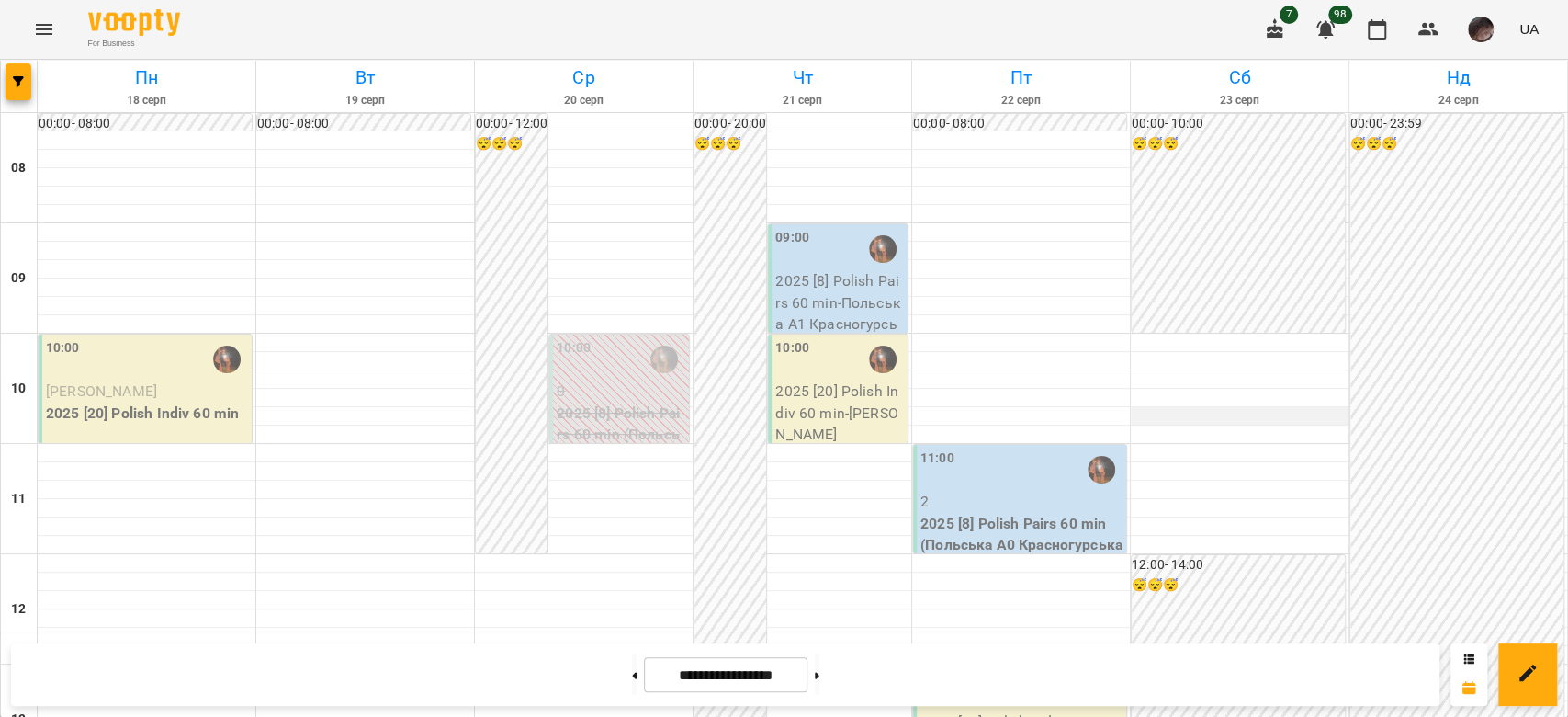
scroll to position [979, 0]
click at [820, 674] on button at bounding box center [817, 675] width 5 height 40
type input "**********"
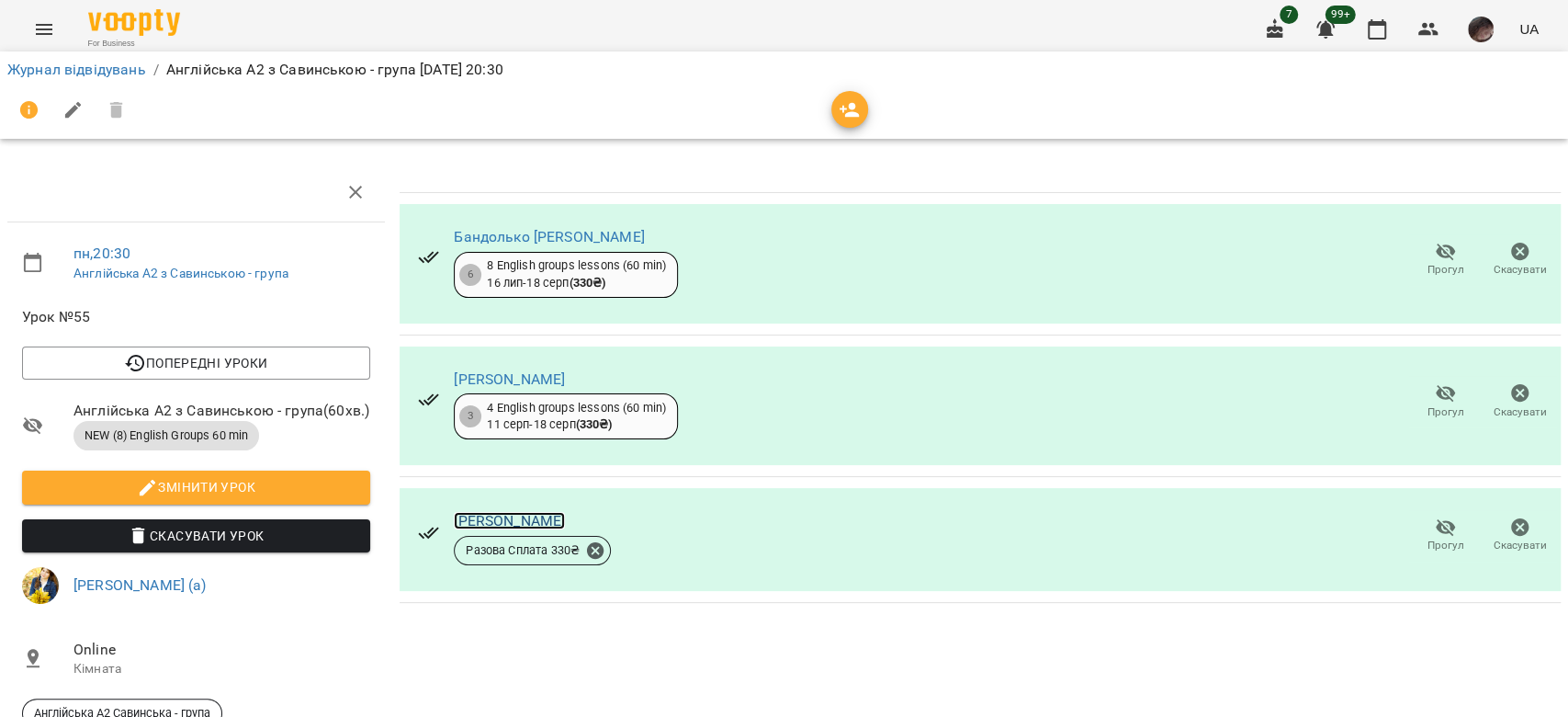
click at [554, 517] on link "[PERSON_NAME]" at bounding box center [509, 521] width 111 height 17
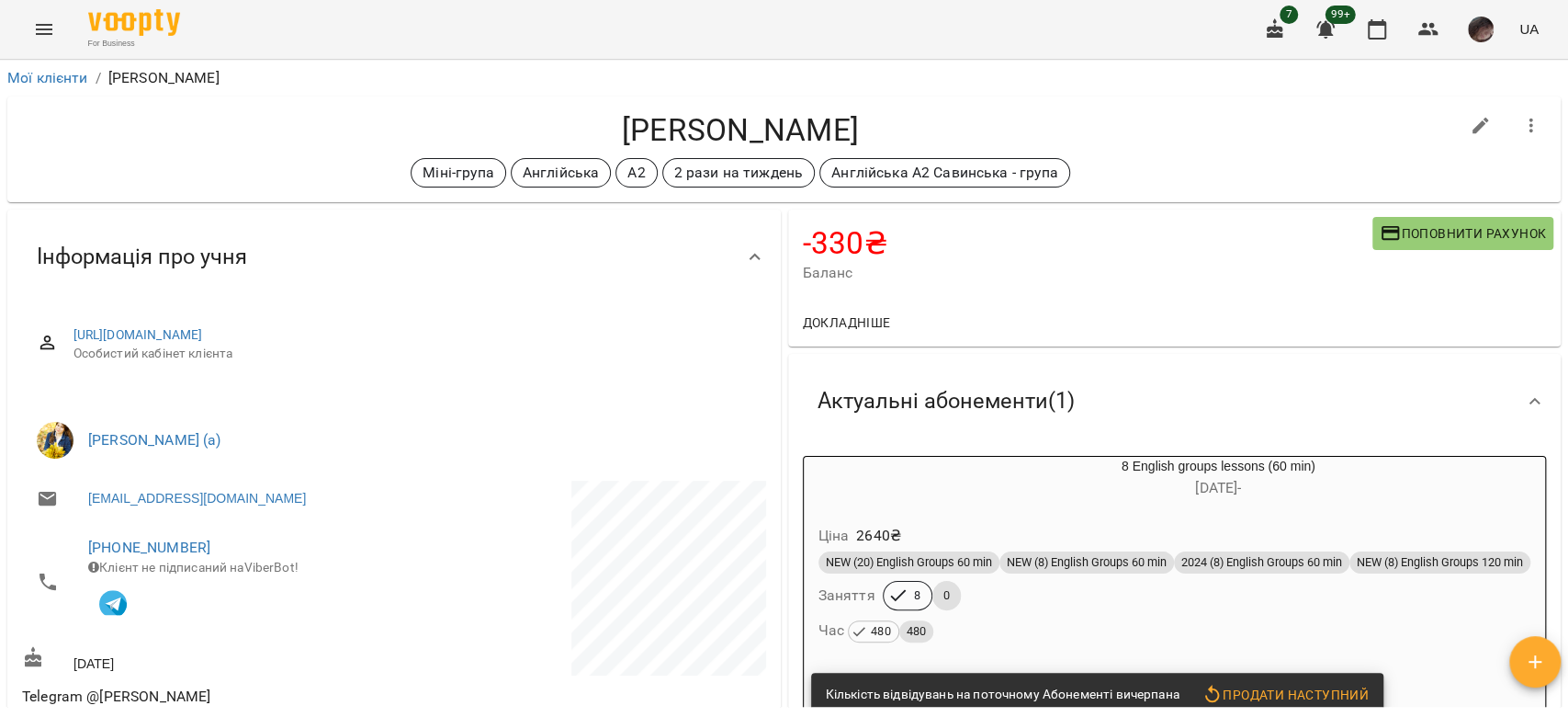
scroll to position [122, 0]
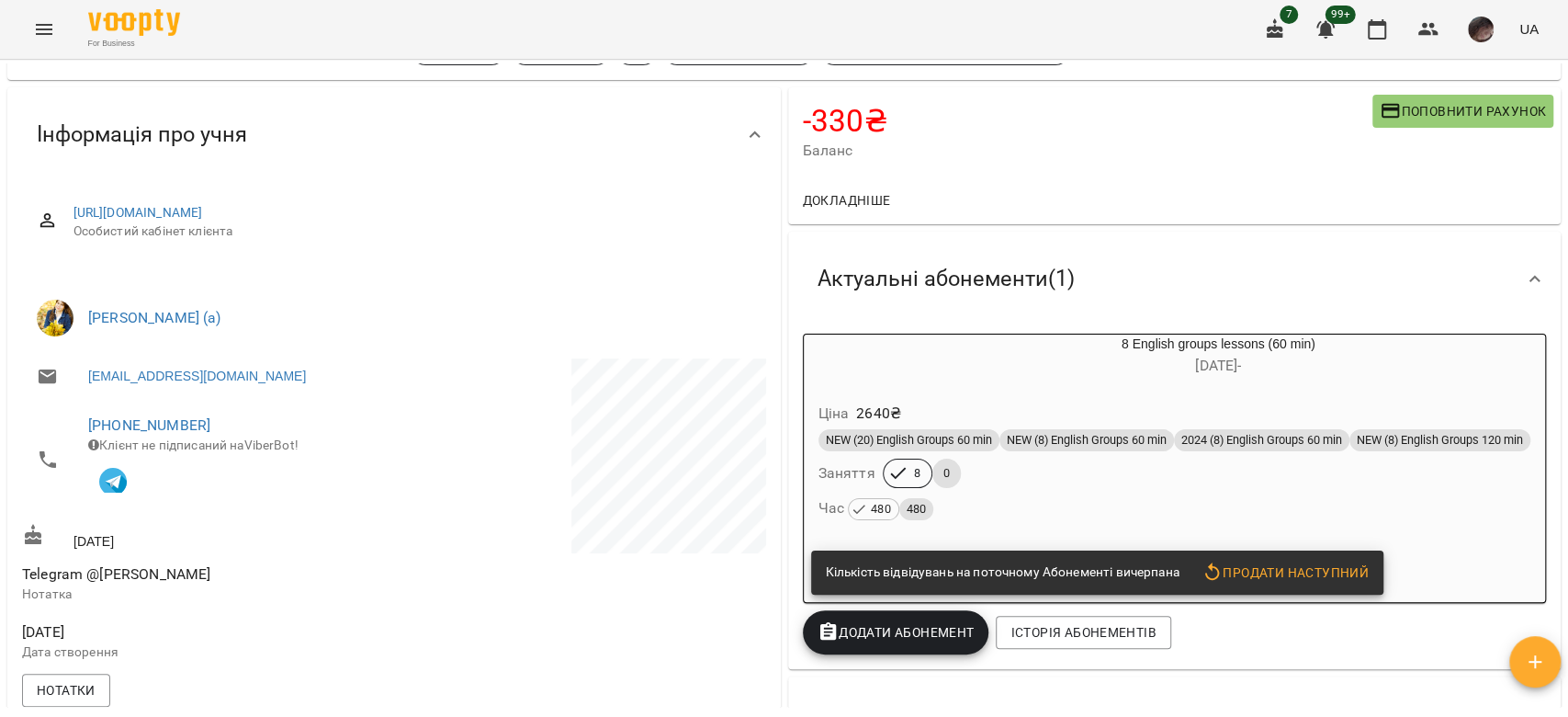
click at [986, 387] on div "Ціна 2640 ₴ NEW (20) English Groups 60 min NEW (8) English Groups 60 min 2024 (…" at bounding box center [1175, 465] width 743 height 158
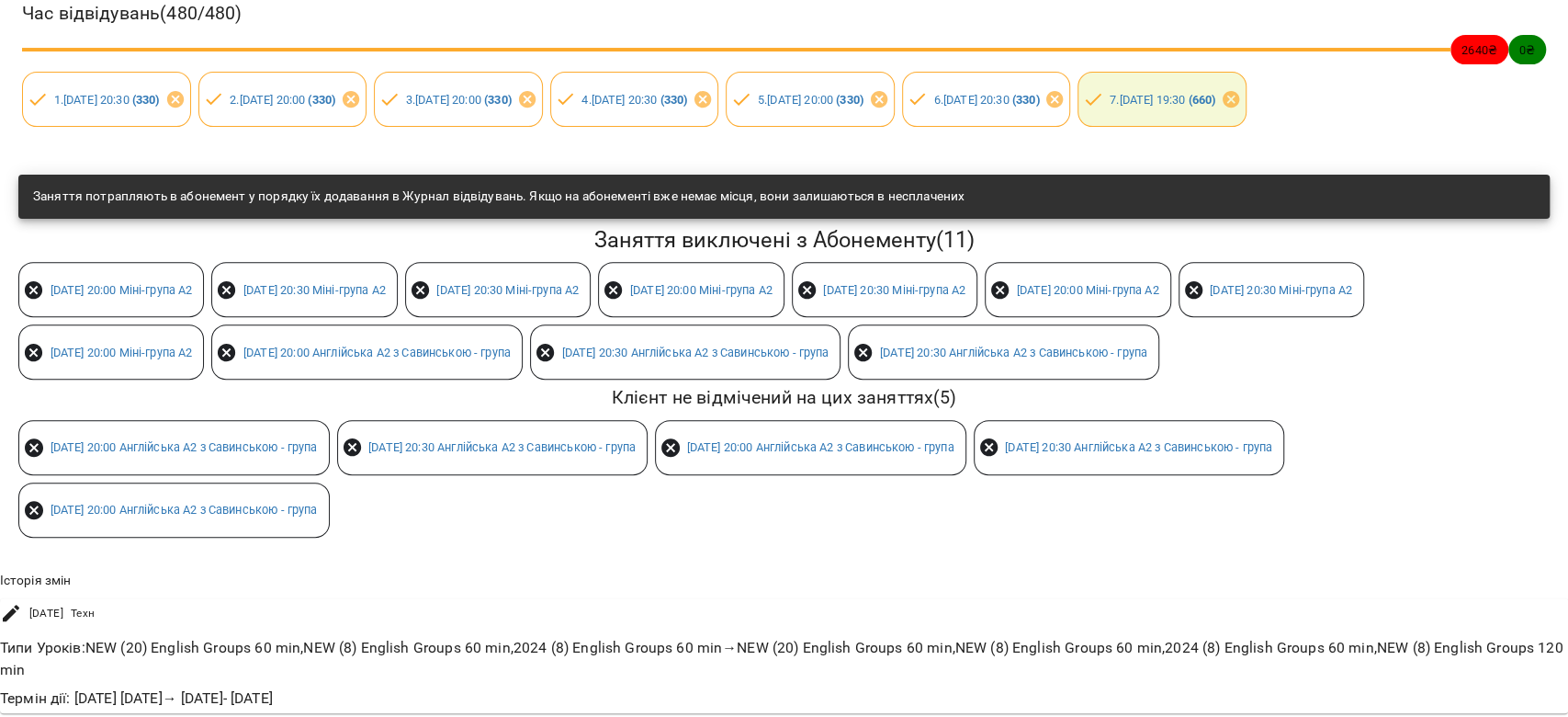
scroll to position [0, 0]
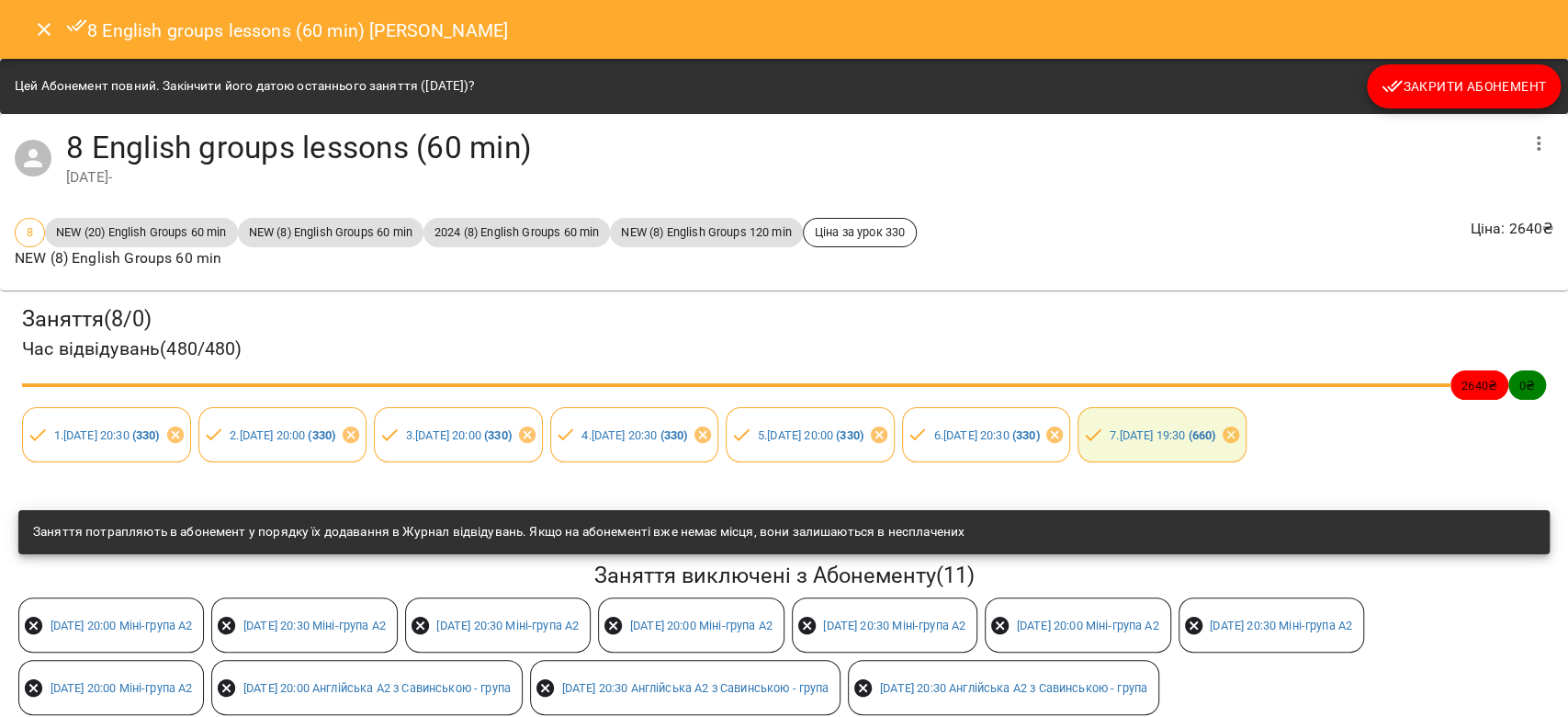
click at [59, 32] on button "Close" at bounding box center [44, 30] width 44 height 44
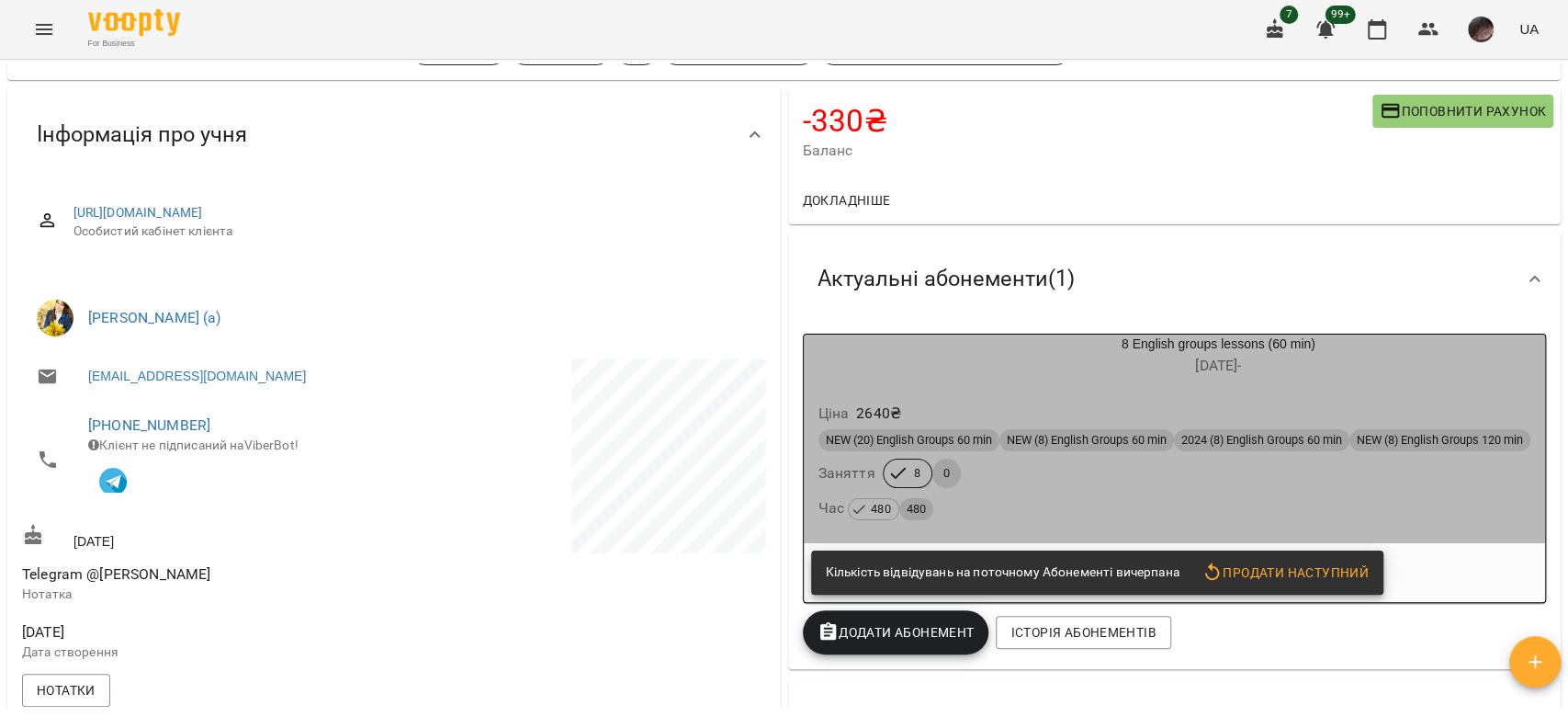
click at [1003, 379] on h6 "06 трав -" at bounding box center [1218, 365] width 654 height 26
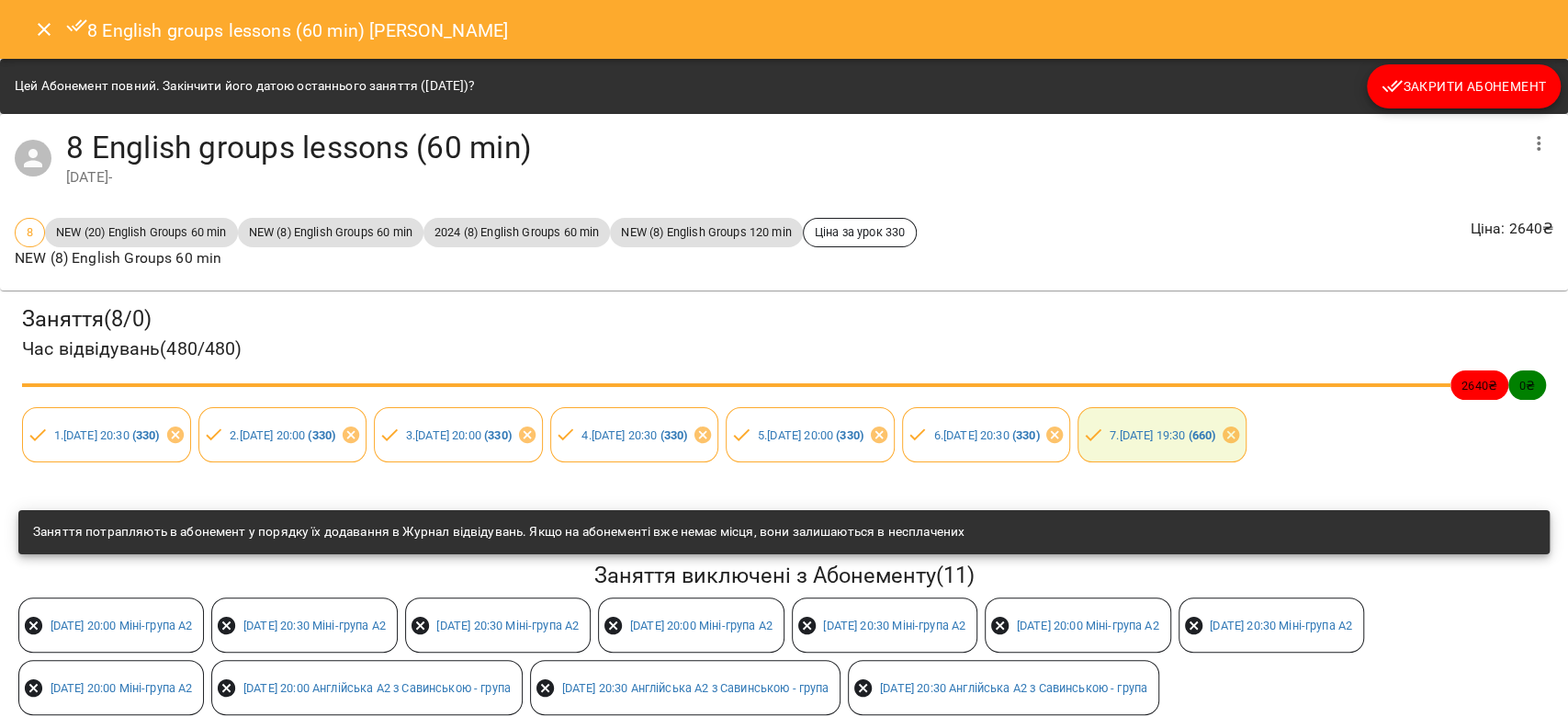
click at [49, 49] on button "Close" at bounding box center [44, 30] width 44 height 44
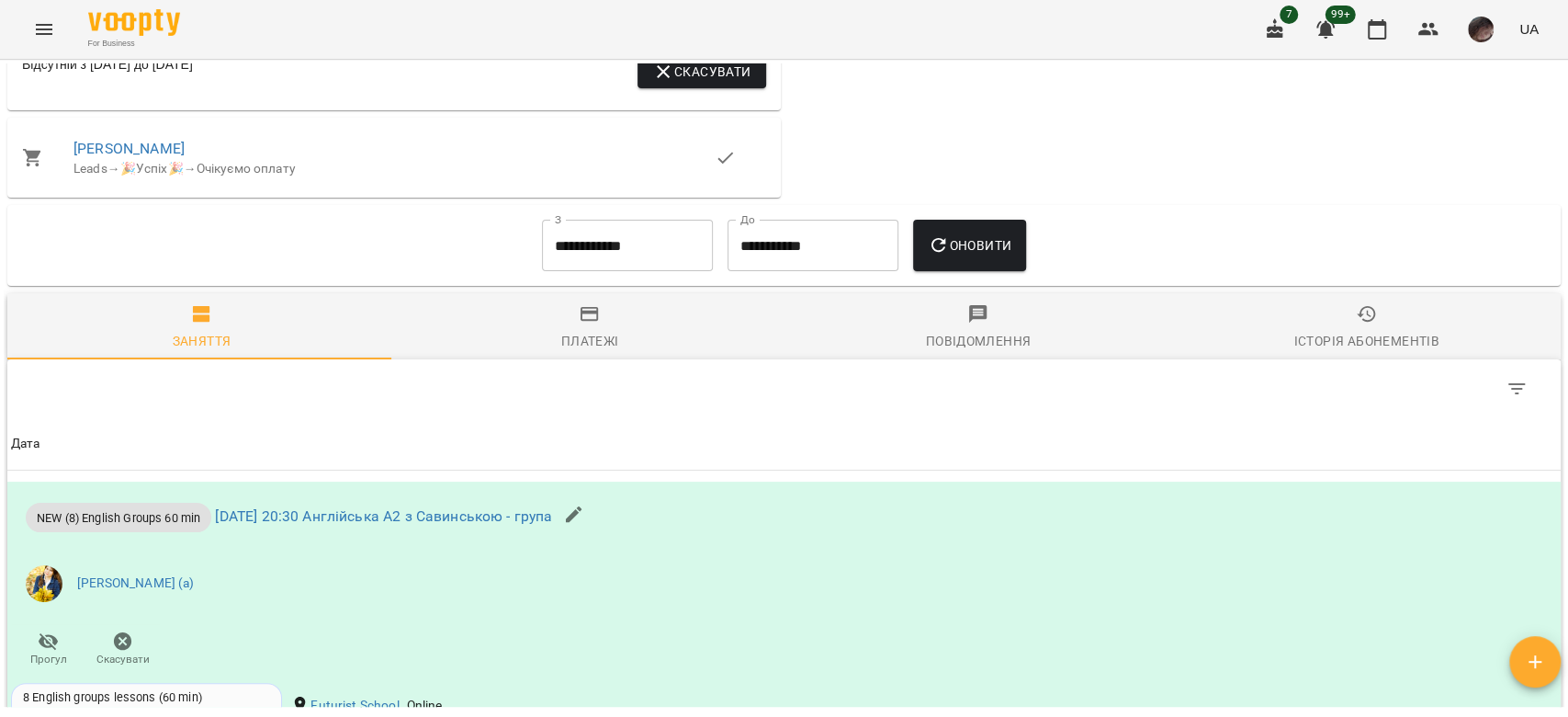
click at [628, 329] on span "Платежі" at bounding box center [591, 329] width 367 height 50
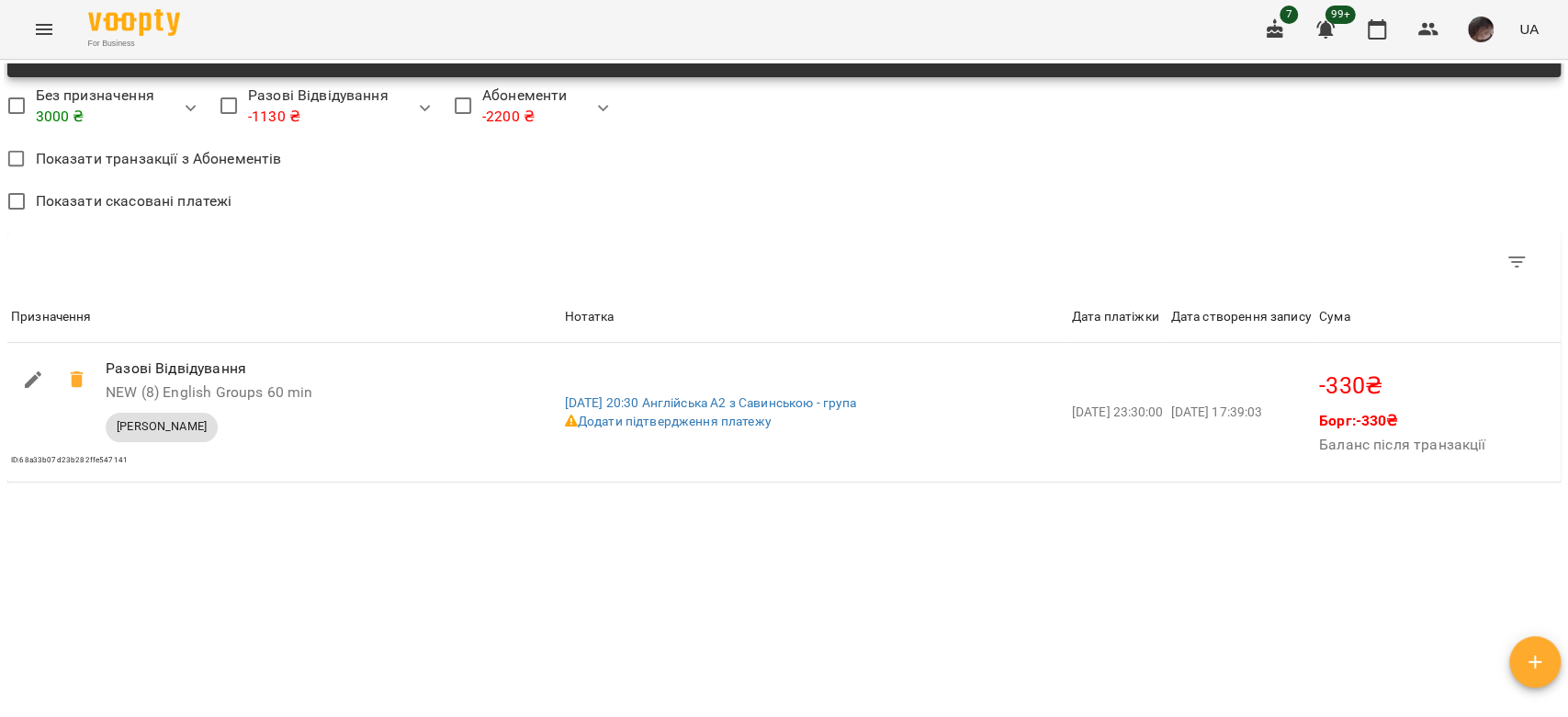
scroll to position [1307, 0]
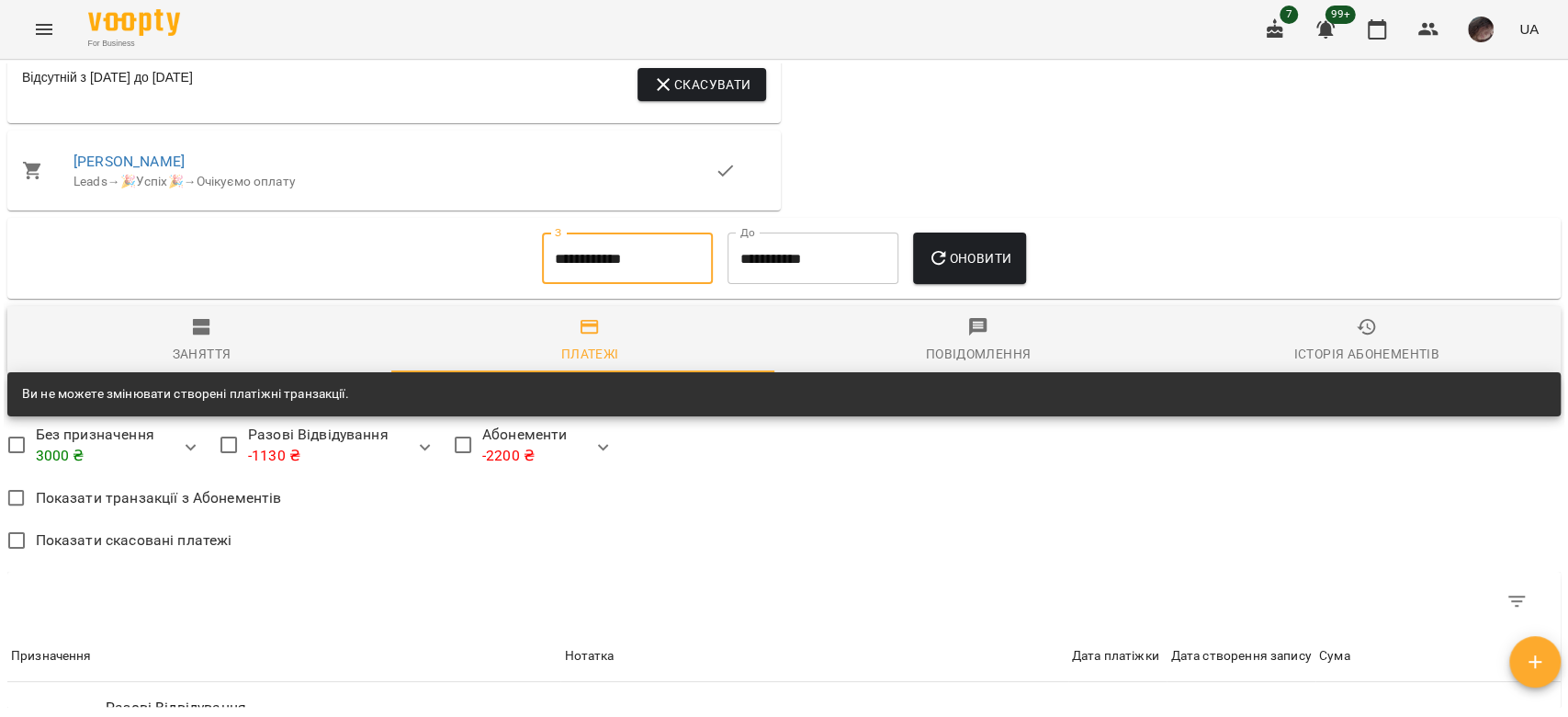
click at [612, 258] on input "**********" at bounding box center [627, 259] width 171 height 52
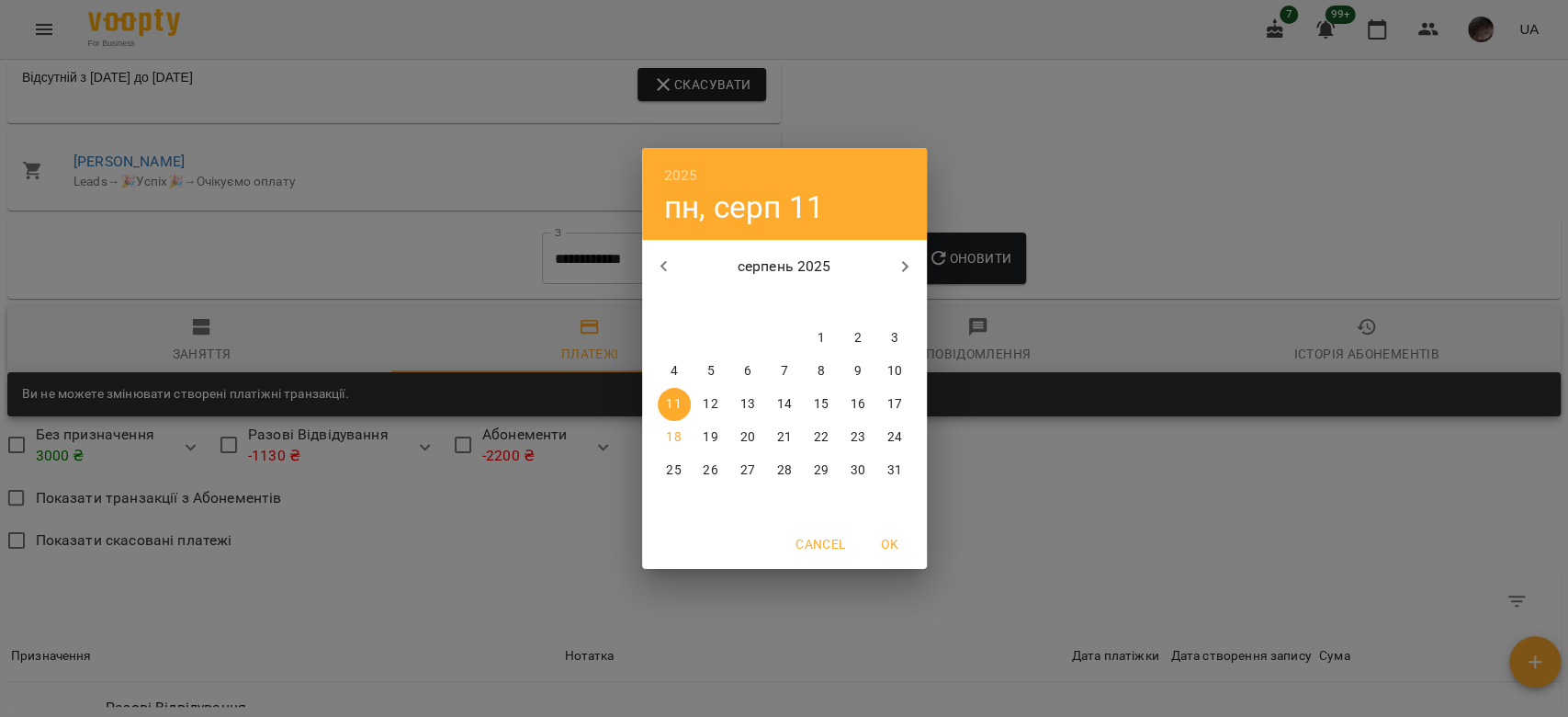
click at [671, 280] on button "button" at bounding box center [664, 266] width 44 height 44
click at [675, 279] on button "button" at bounding box center [664, 266] width 44 height 44
click at [679, 464] on p "23" at bounding box center [673, 470] width 14 height 18
type input "**********"
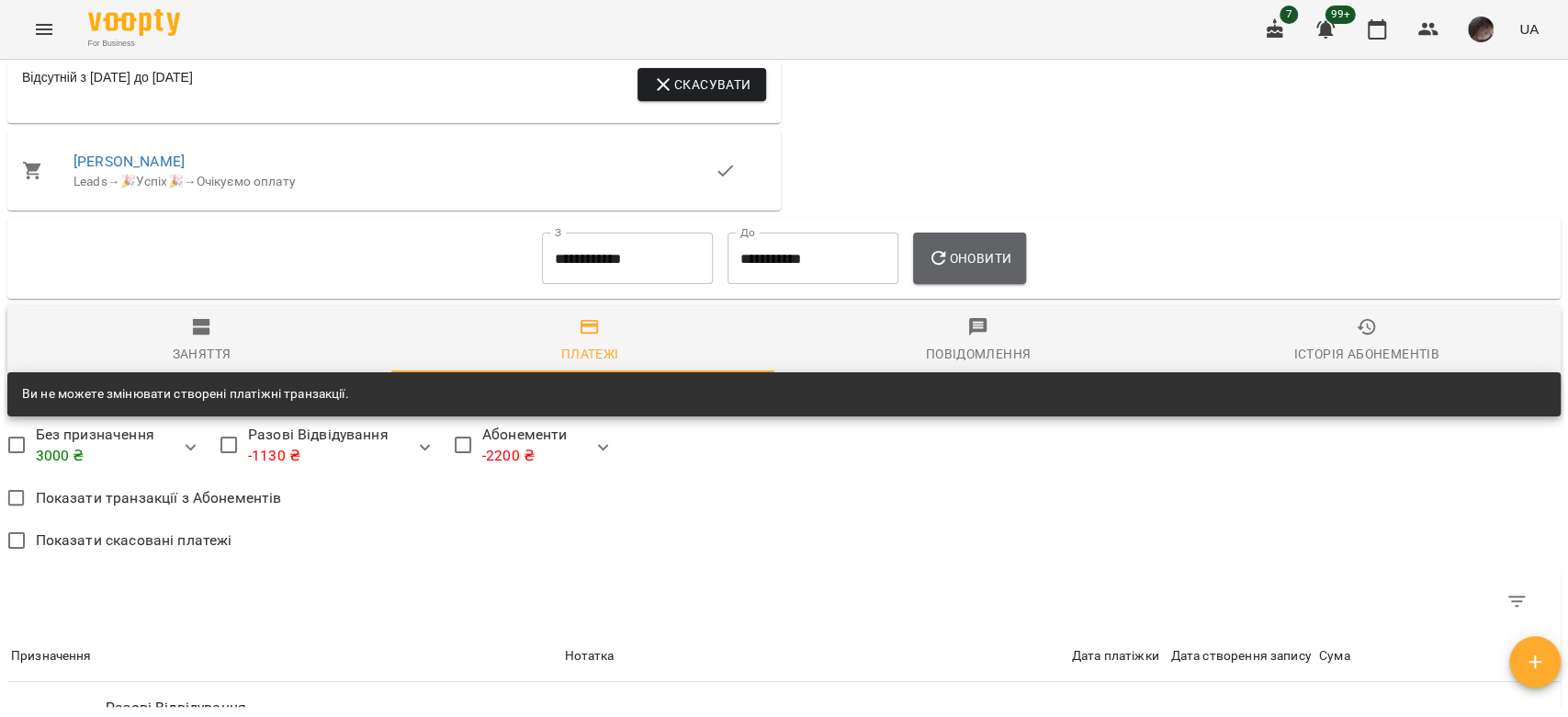
click at [955, 257] on span "Оновити" at bounding box center [969, 258] width 84 height 22
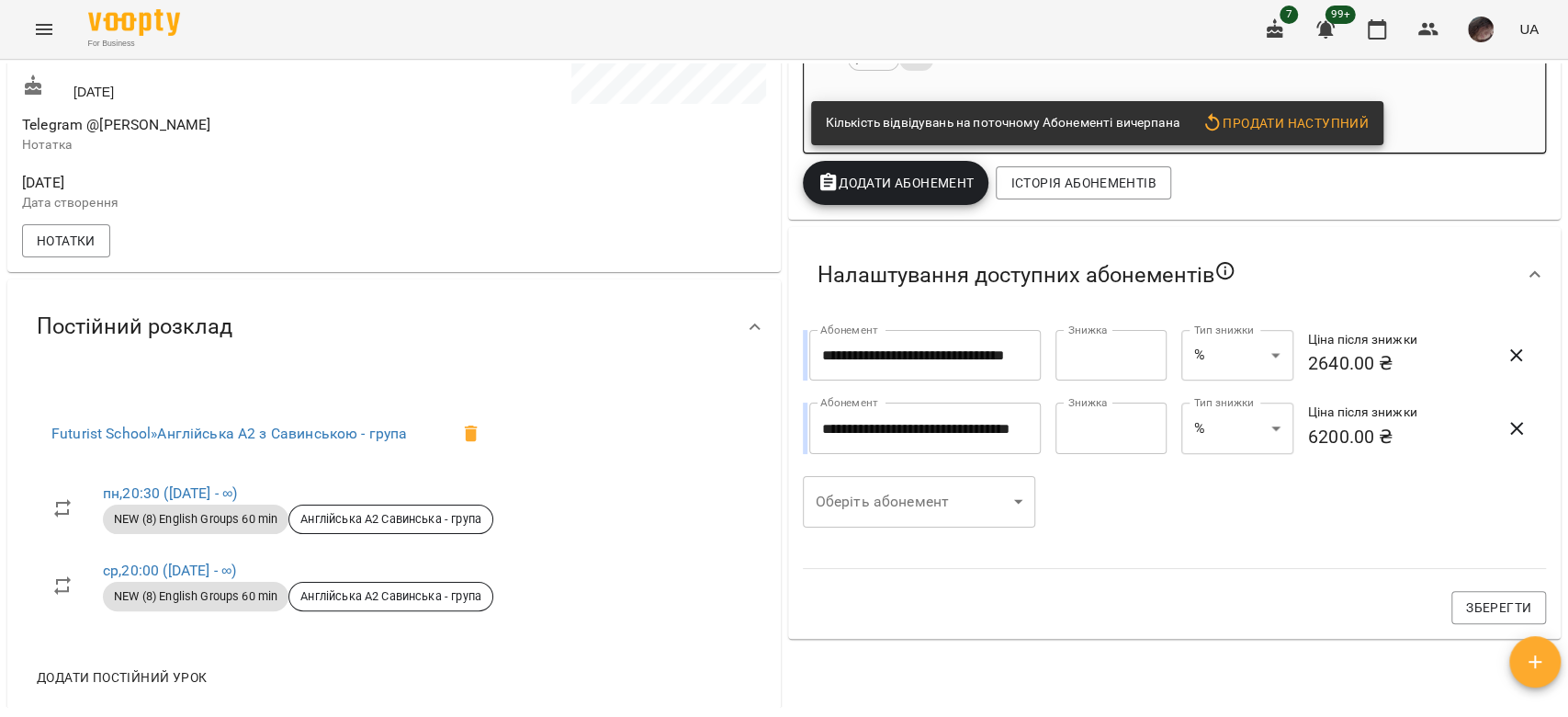
scroll to position [326, 0]
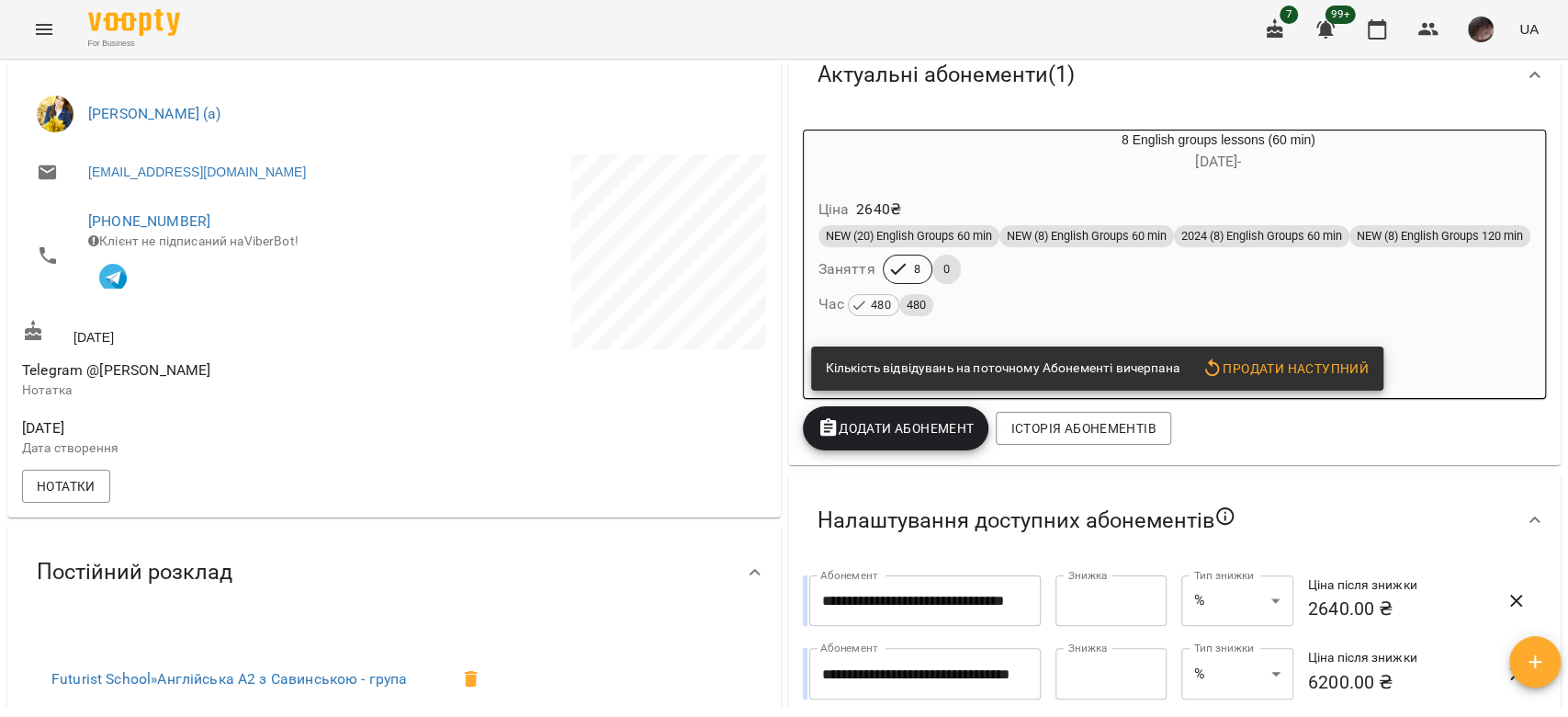
click at [1043, 247] on div "NEW (20) English Groups 60 min NEW (8) English Groups 60 min 2024 (8) English G…" at bounding box center [1175, 235] width 713 height 22
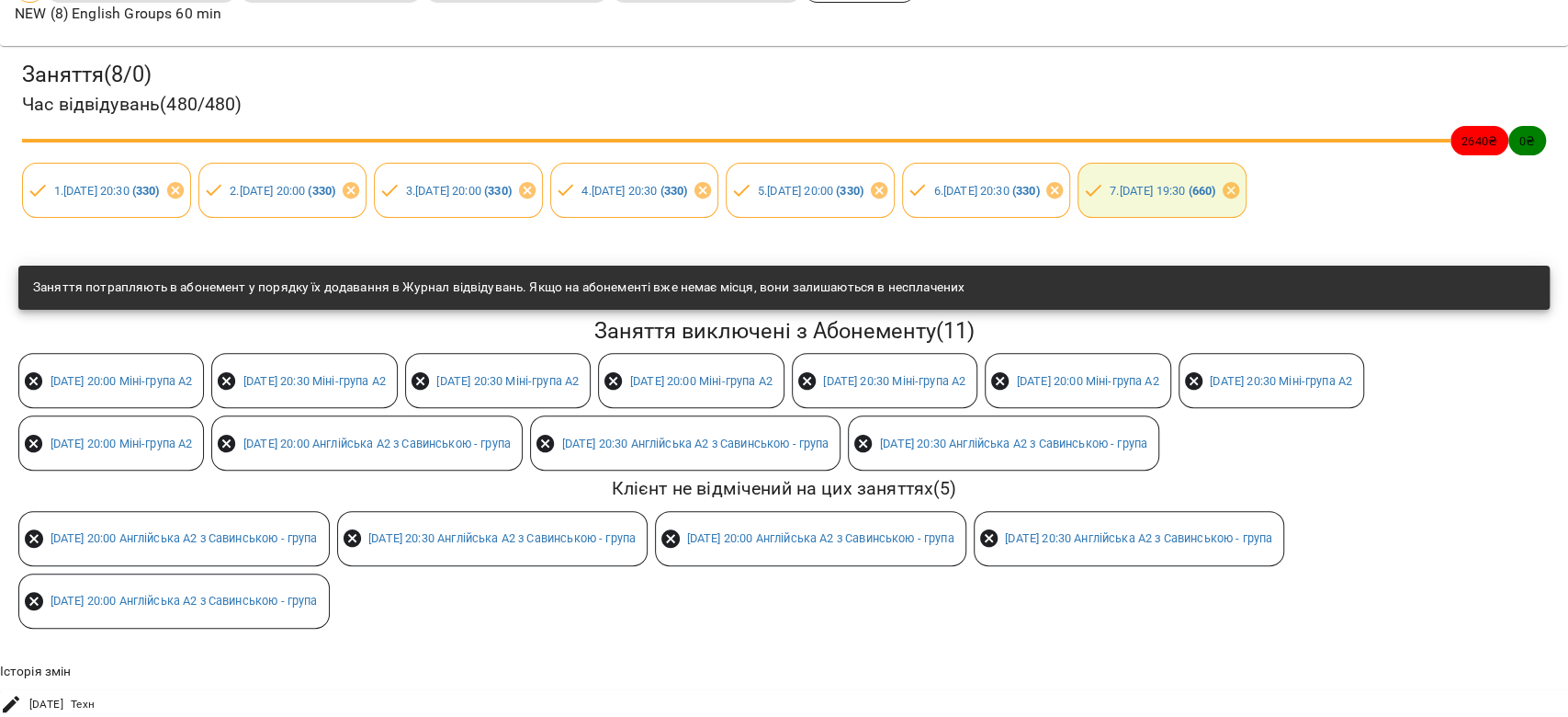
scroll to position [0, 0]
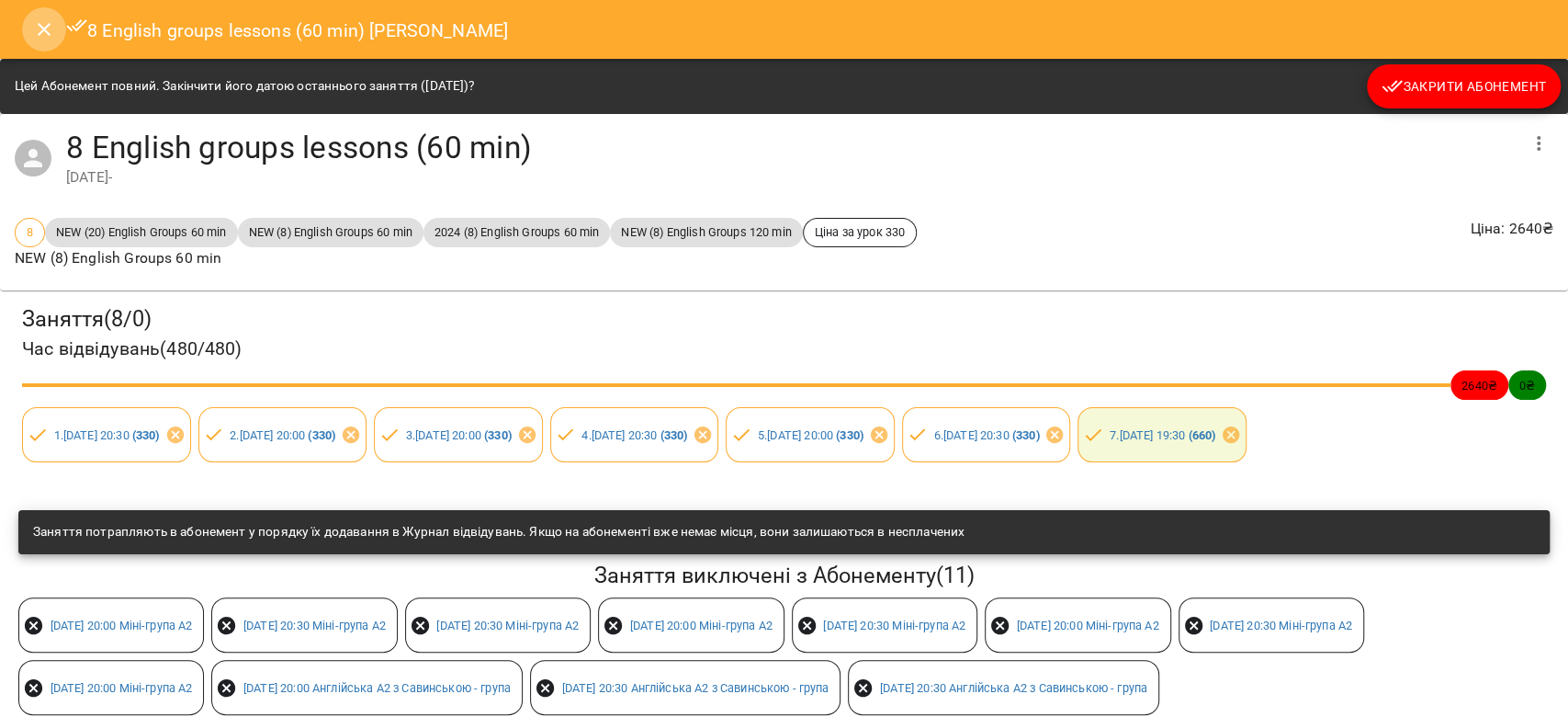
click at [36, 23] on icon "Close" at bounding box center [43, 29] width 22 height 22
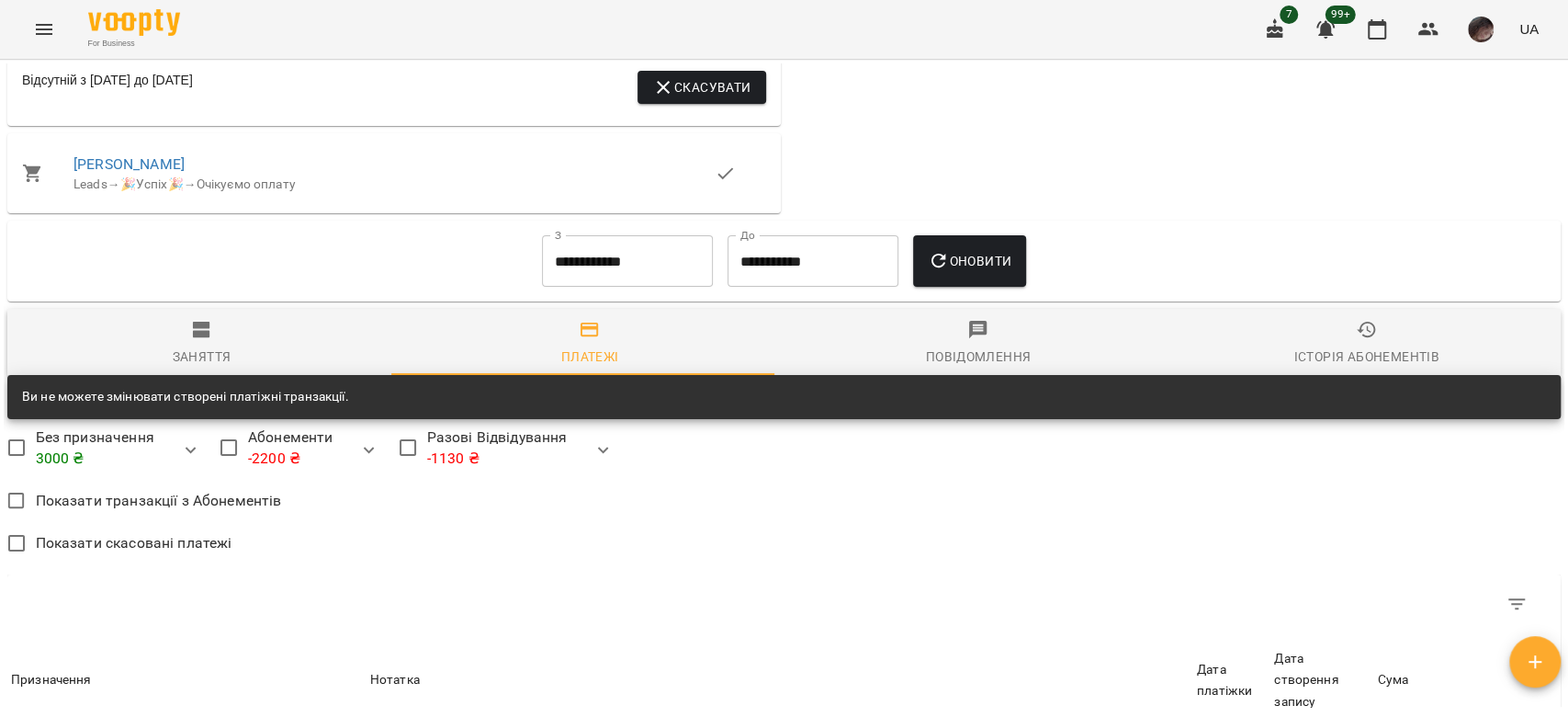
scroll to position [1426, 0]
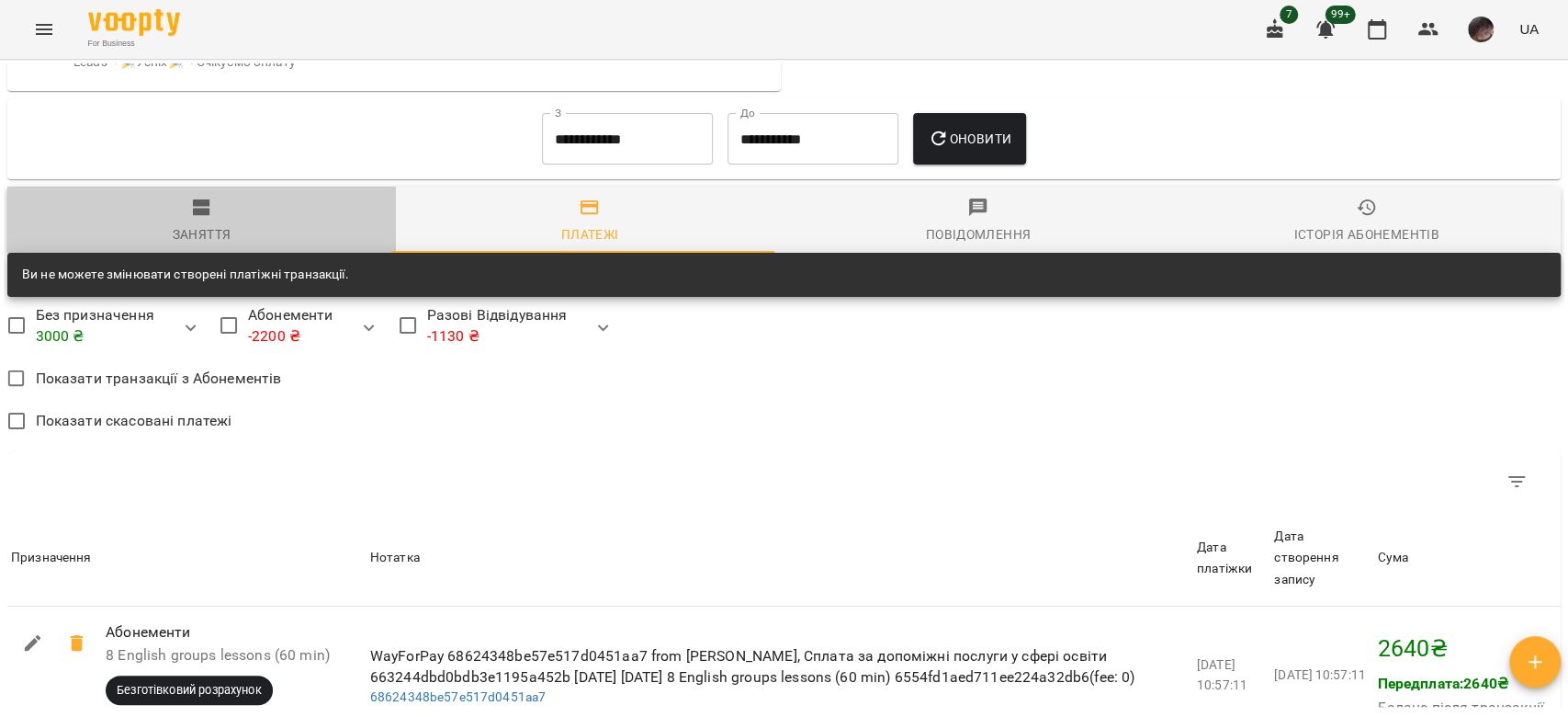
click at [255, 241] on span "Заняття" at bounding box center [202, 222] width 367 height 50
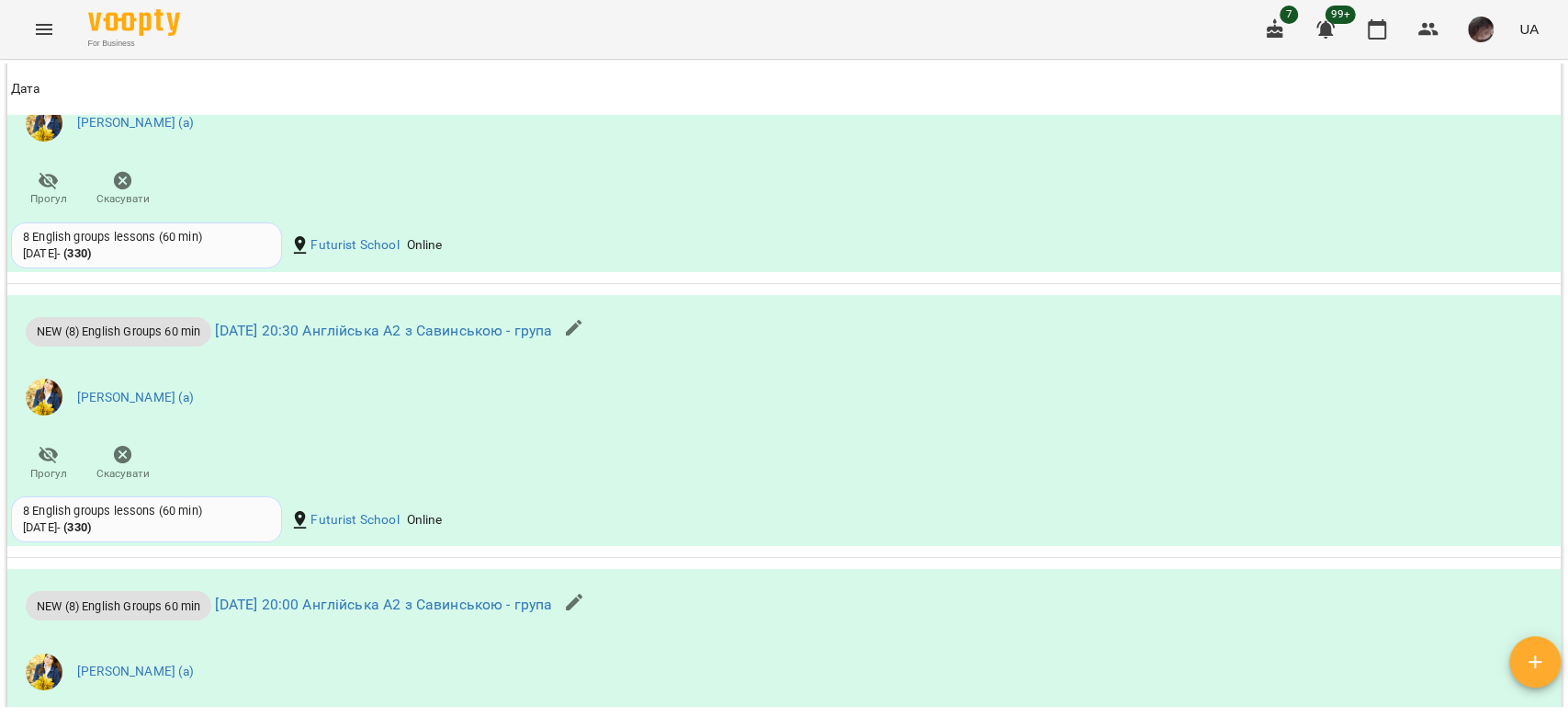
scroll to position [4022, 0]
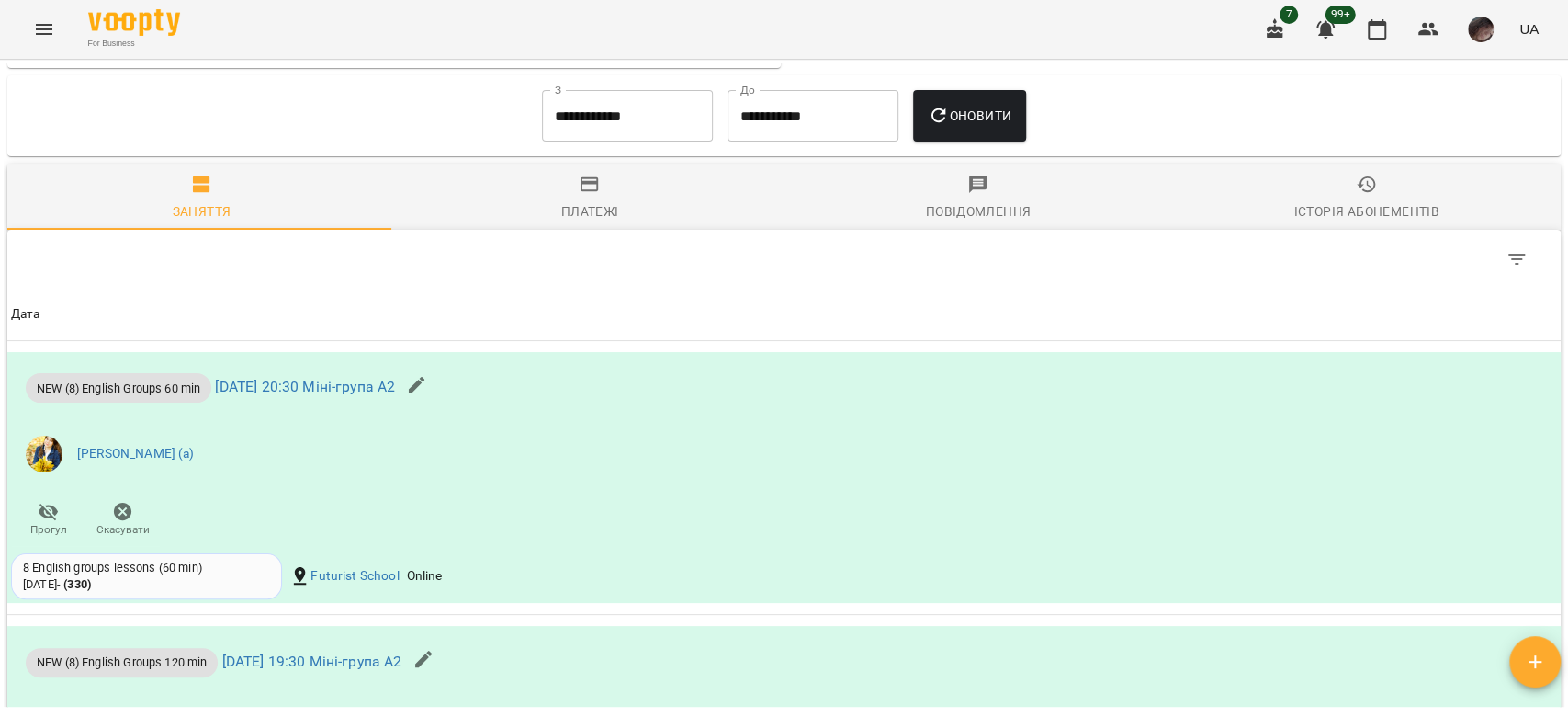
click at [1281, 202] on span "Історія абонементів" at bounding box center [1367, 199] width 367 height 50
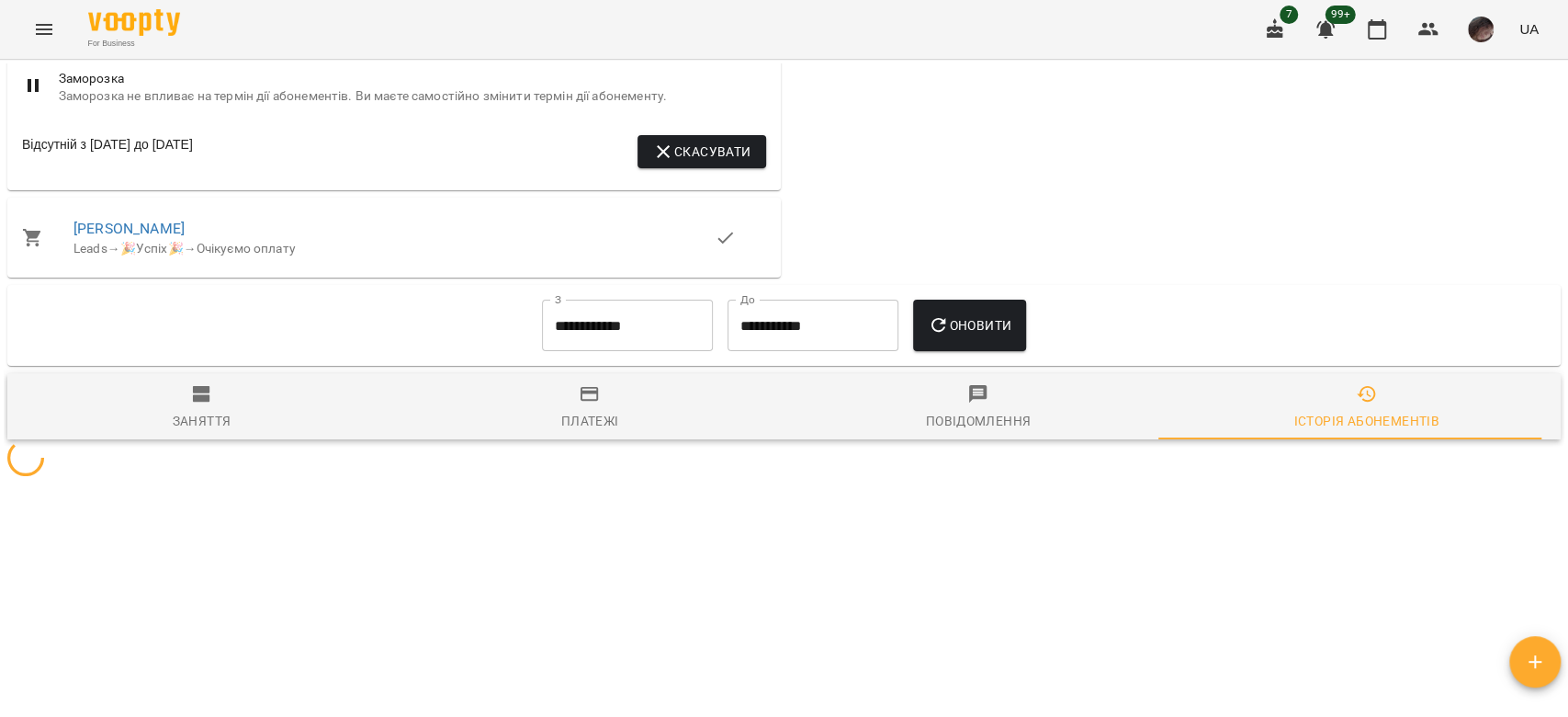
scroll to position [1438, 0]
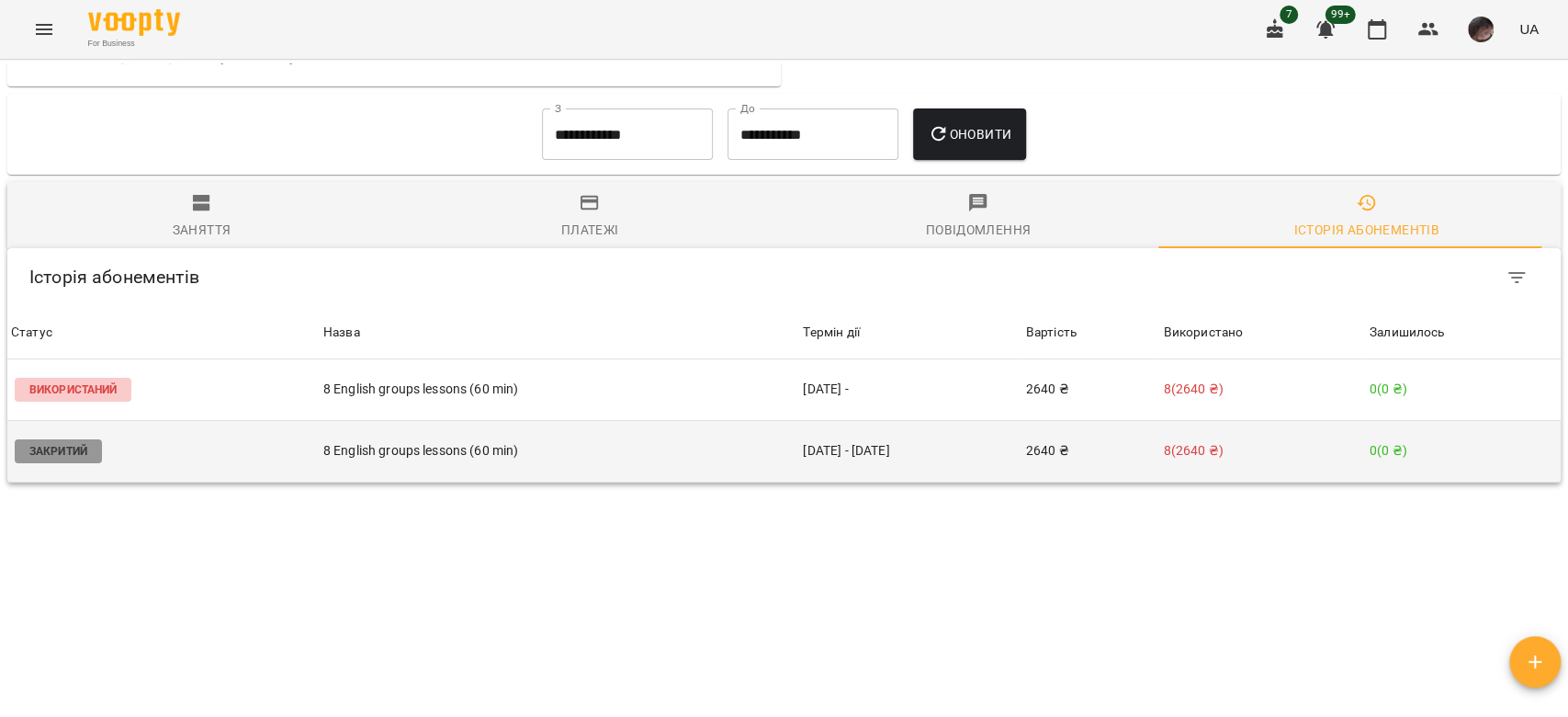
click at [1037, 436] on td "2640 ₴" at bounding box center [1090, 451] width 137 height 62
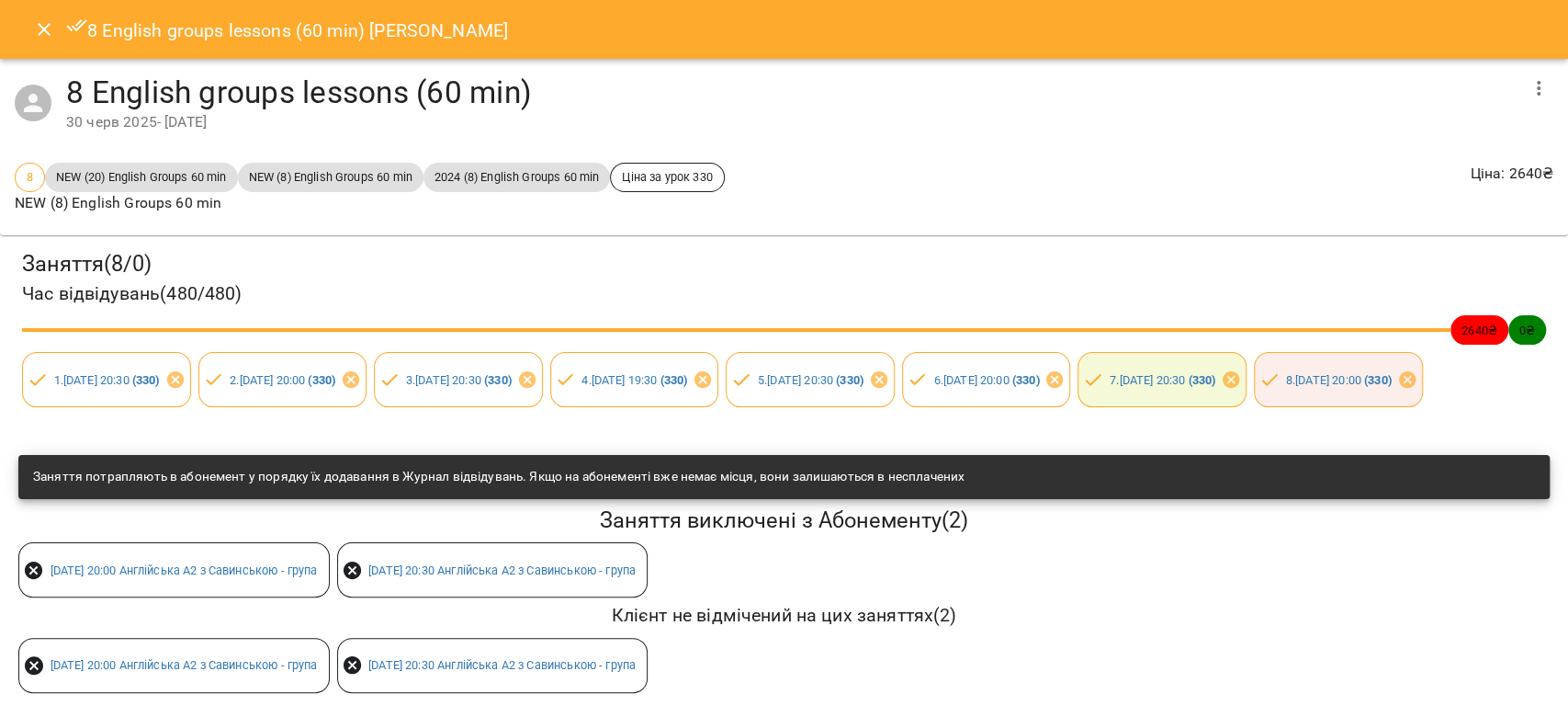
click at [39, 36] on icon "Close" at bounding box center [43, 29] width 22 height 22
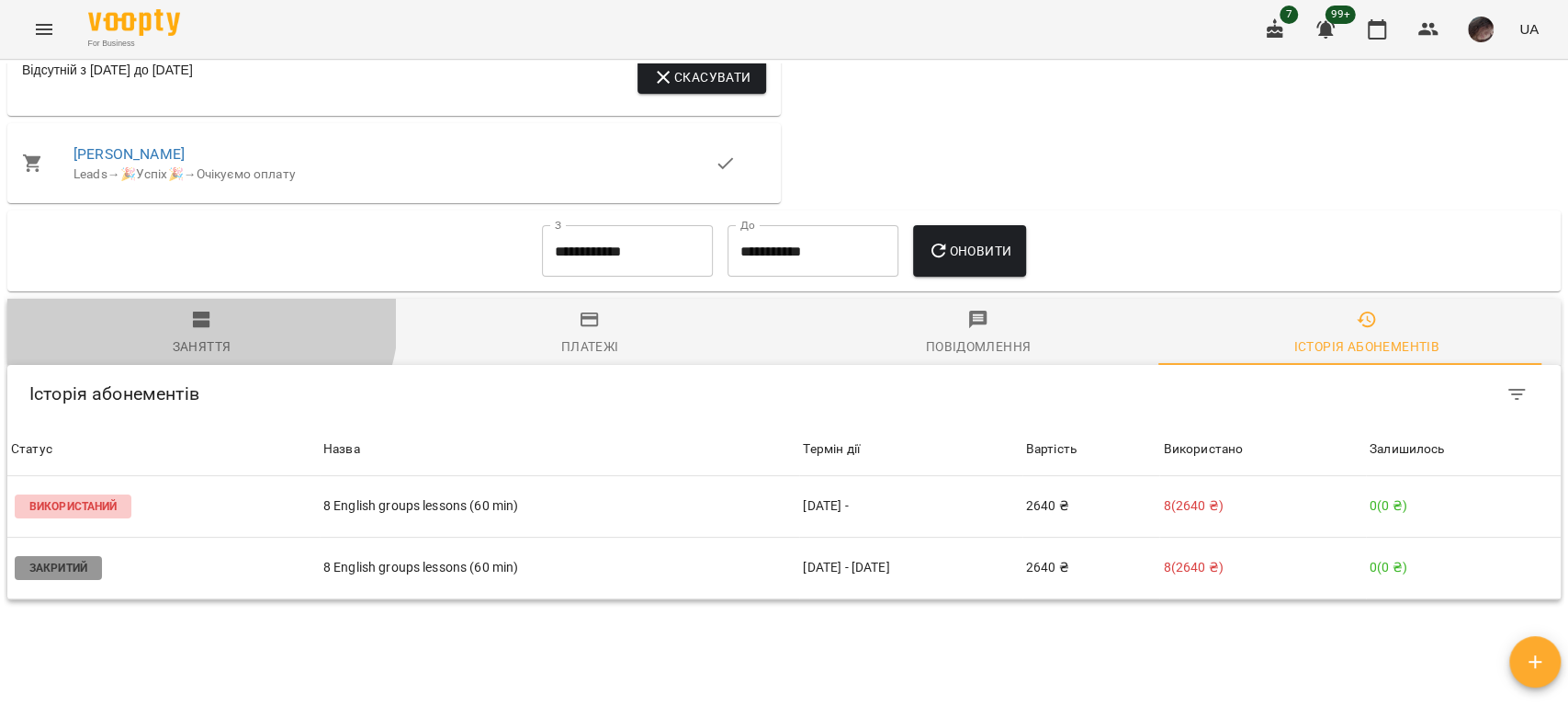
click at [199, 320] on icon "button" at bounding box center [202, 319] width 17 height 16
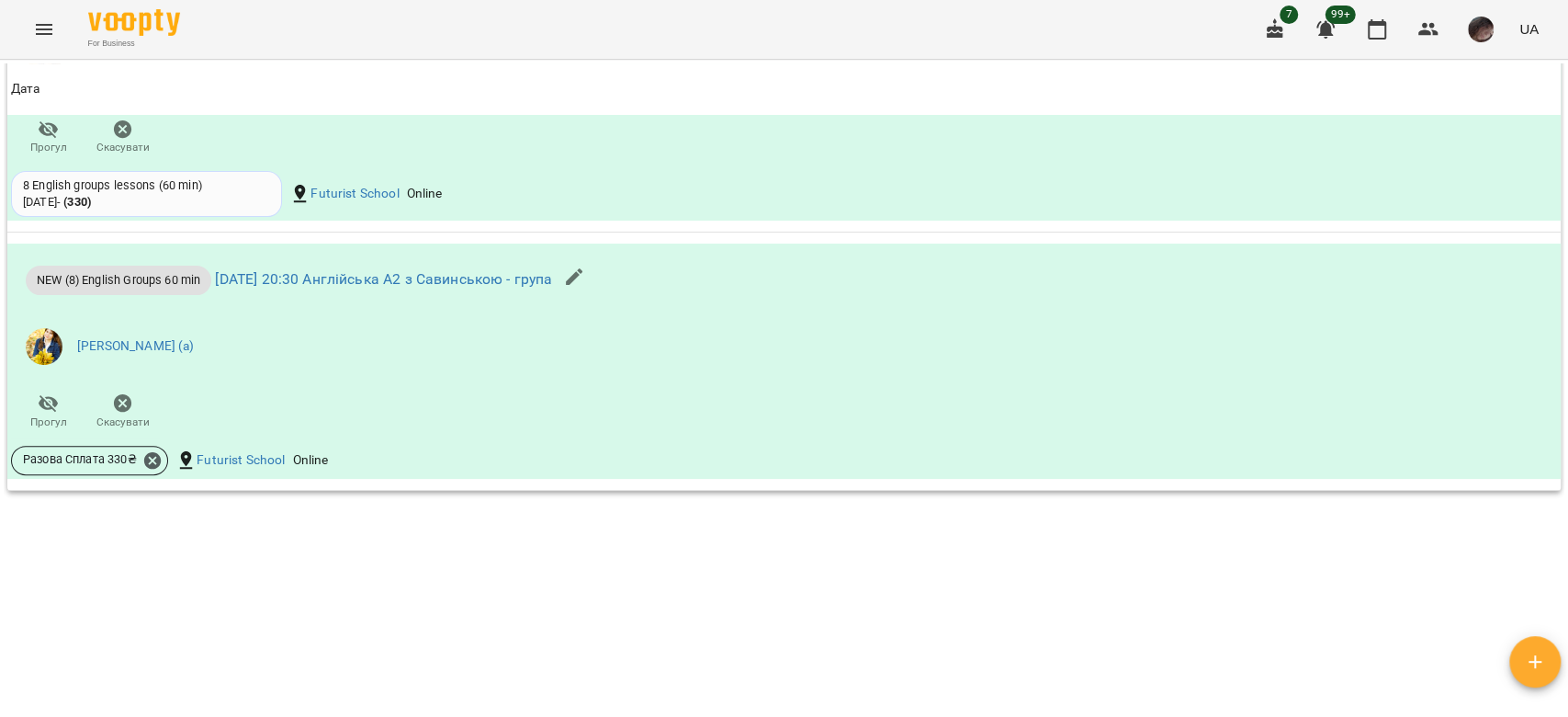
scroll to position [5004, 0]
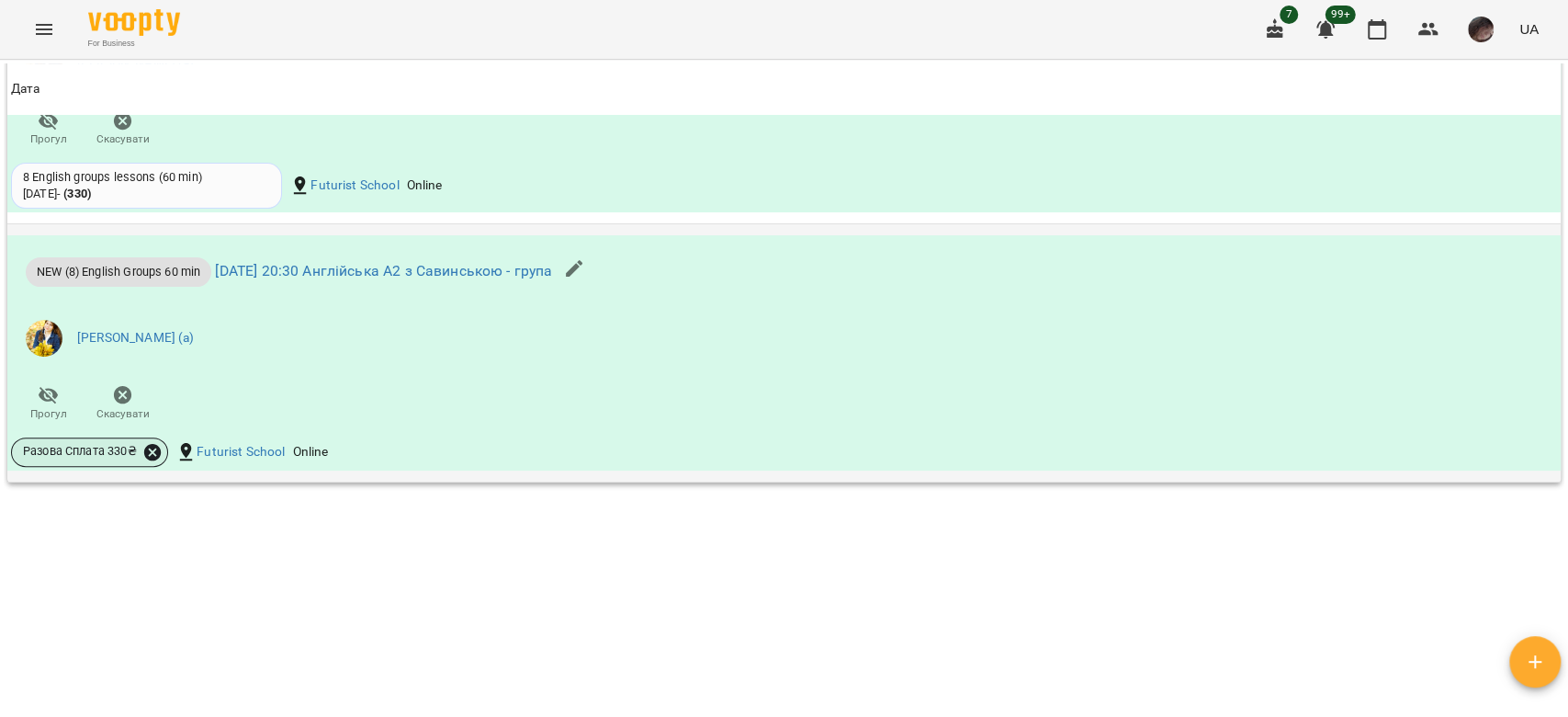
click at [153, 454] on icon at bounding box center [152, 452] width 20 height 20
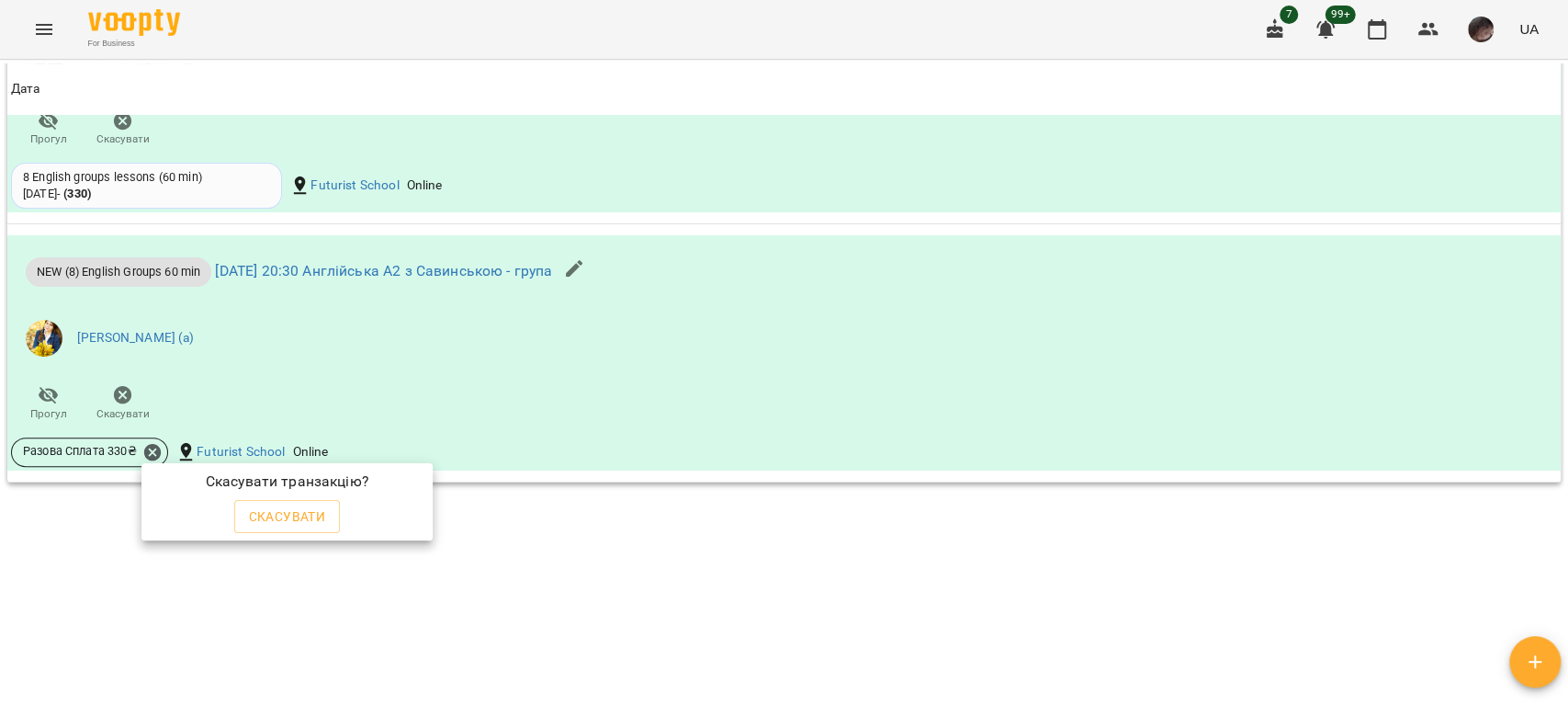
click at [327, 512] on button "Скасувати" at bounding box center [287, 516] width 107 height 33
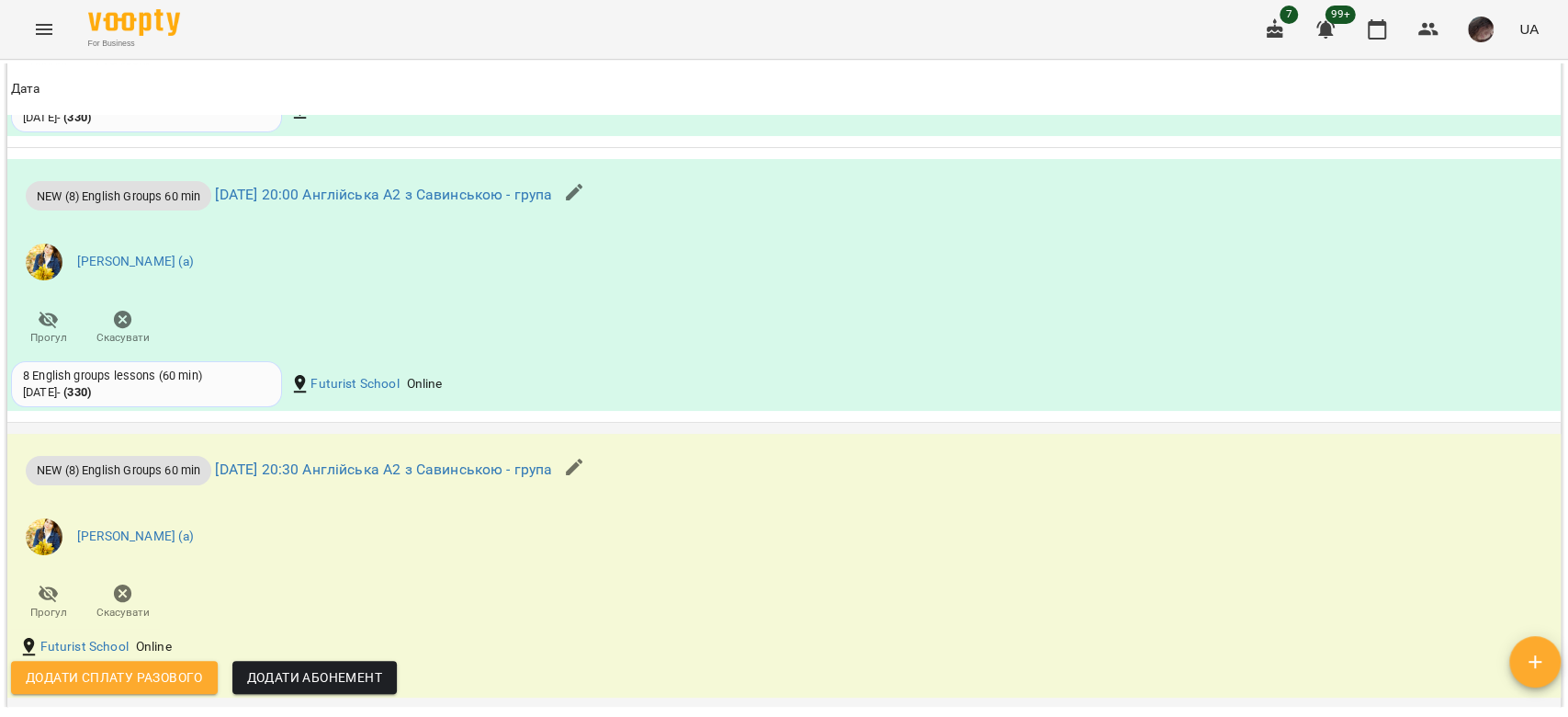
scroll to position [5032, 0]
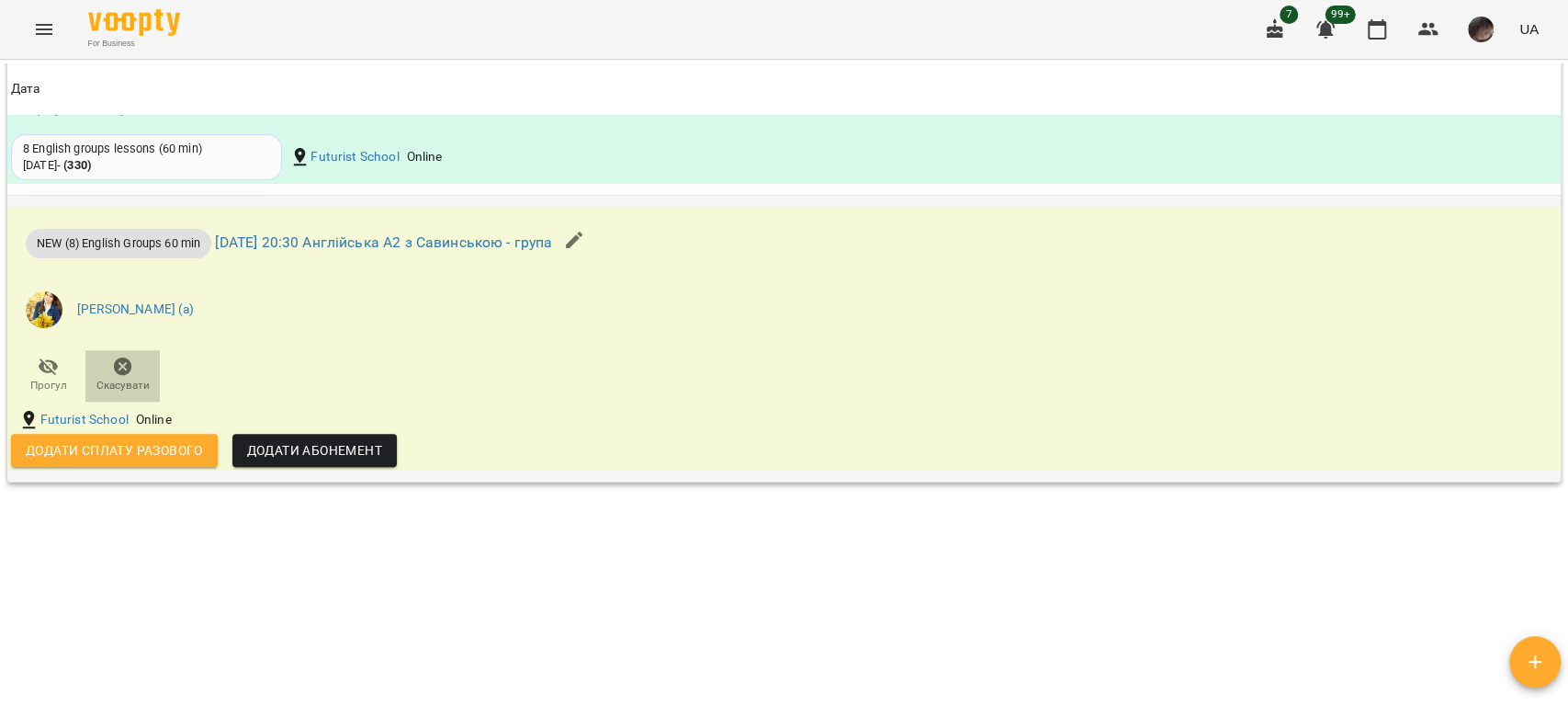
click at [146, 380] on span "Скасувати" at bounding box center [122, 385] width 53 height 15
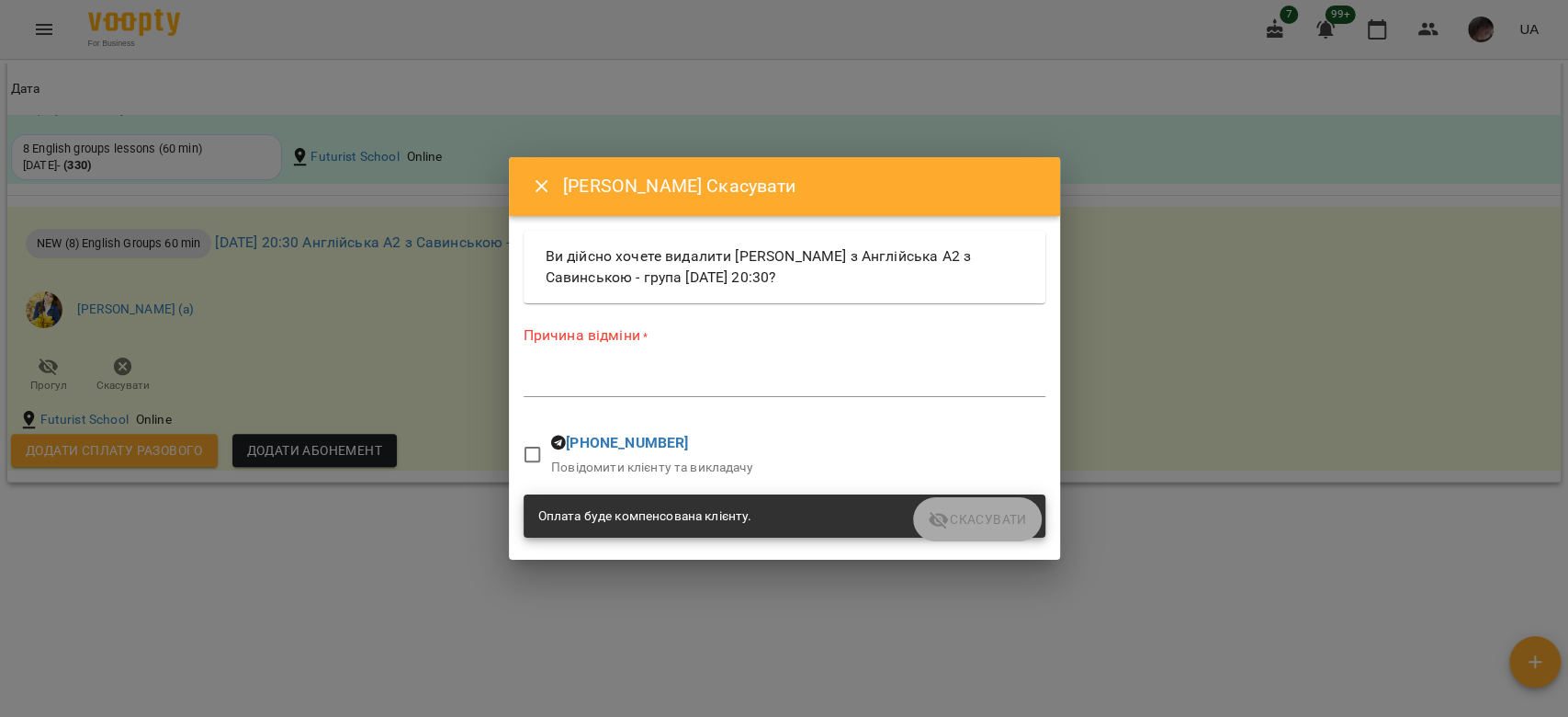
click at [614, 405] on div "Причина відміни * *" at bounding box center [784, 364] width 522 height 80
click at [649, 379] on textarea at bounding box center [784, 382] width 522 height 17
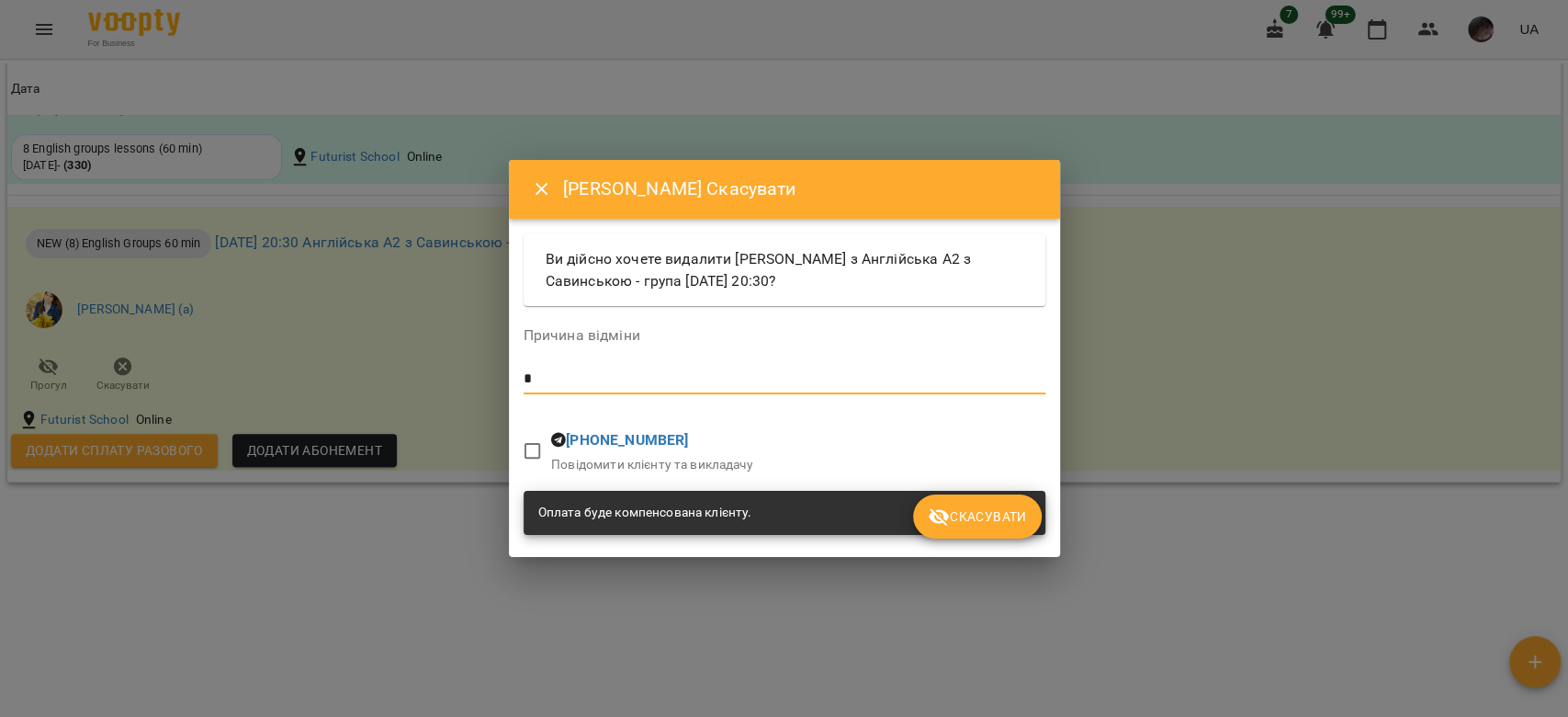
type textarea "*"
click at [967, 506] on span "Скасувати" at bounding box center [977, 516] width 98 height 22
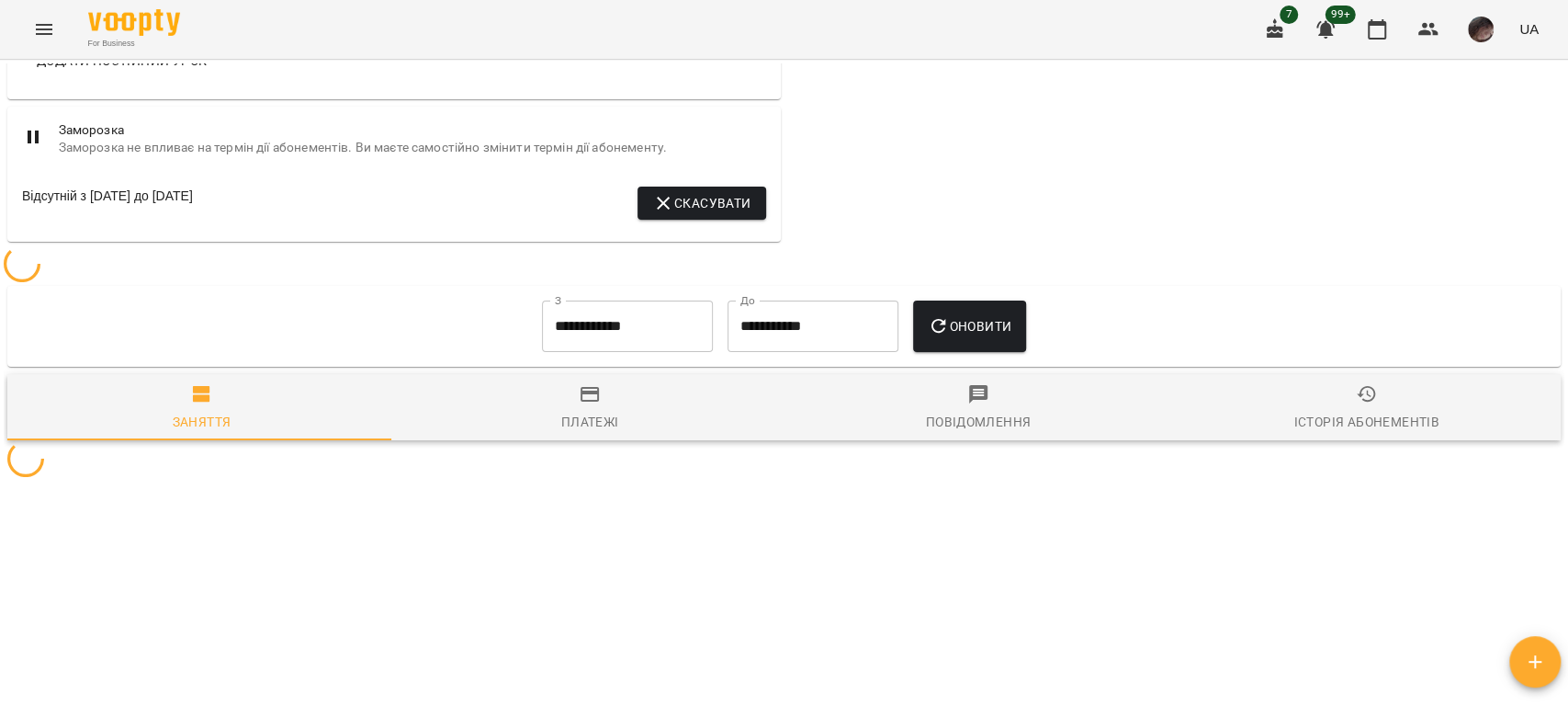
scroll to position [1196, 0]
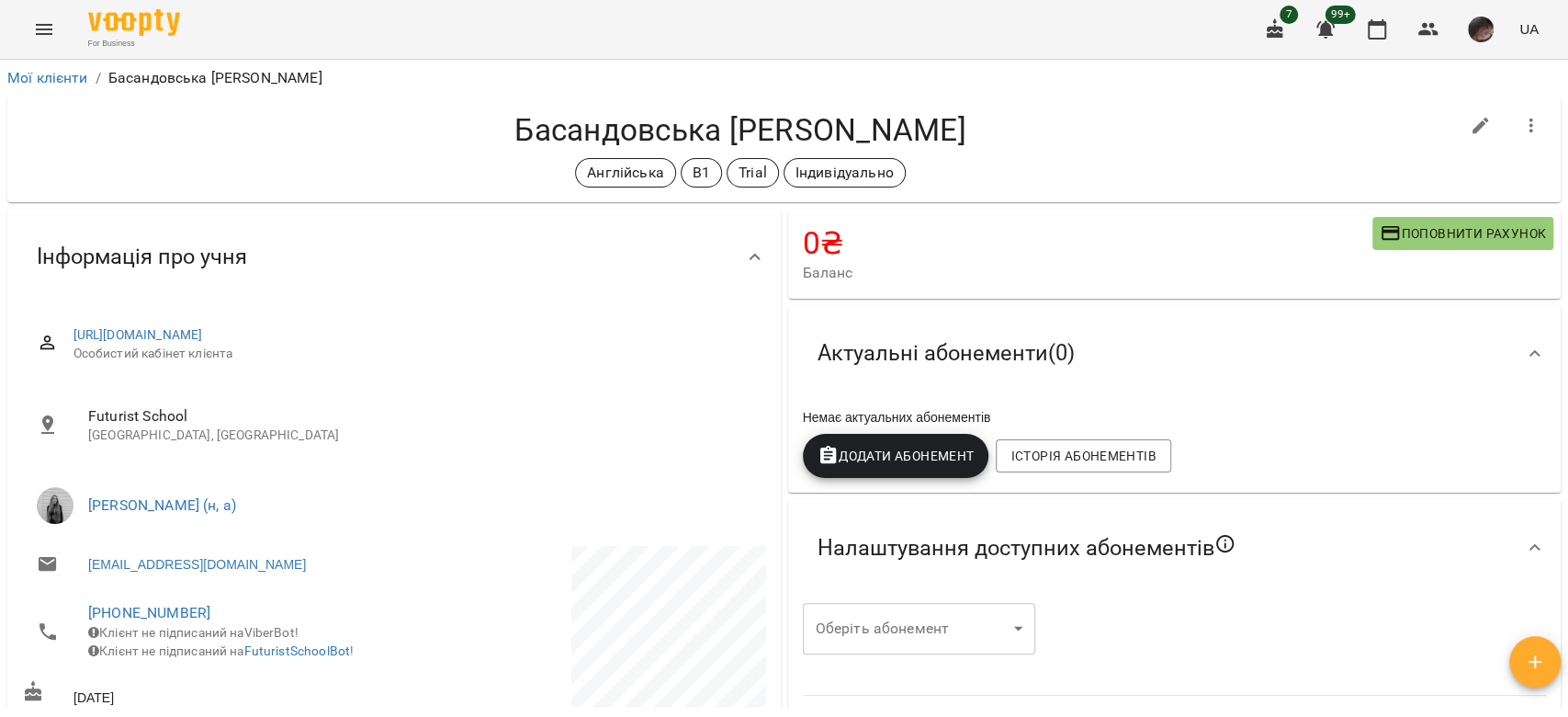
click at [68, 86] on li "Мої клієнти" at bounding box center [48, 78] width 81 height 22
click at [64, 74] on link "Мої клієнти" at bounding box center [48, 78] width 81 height 17
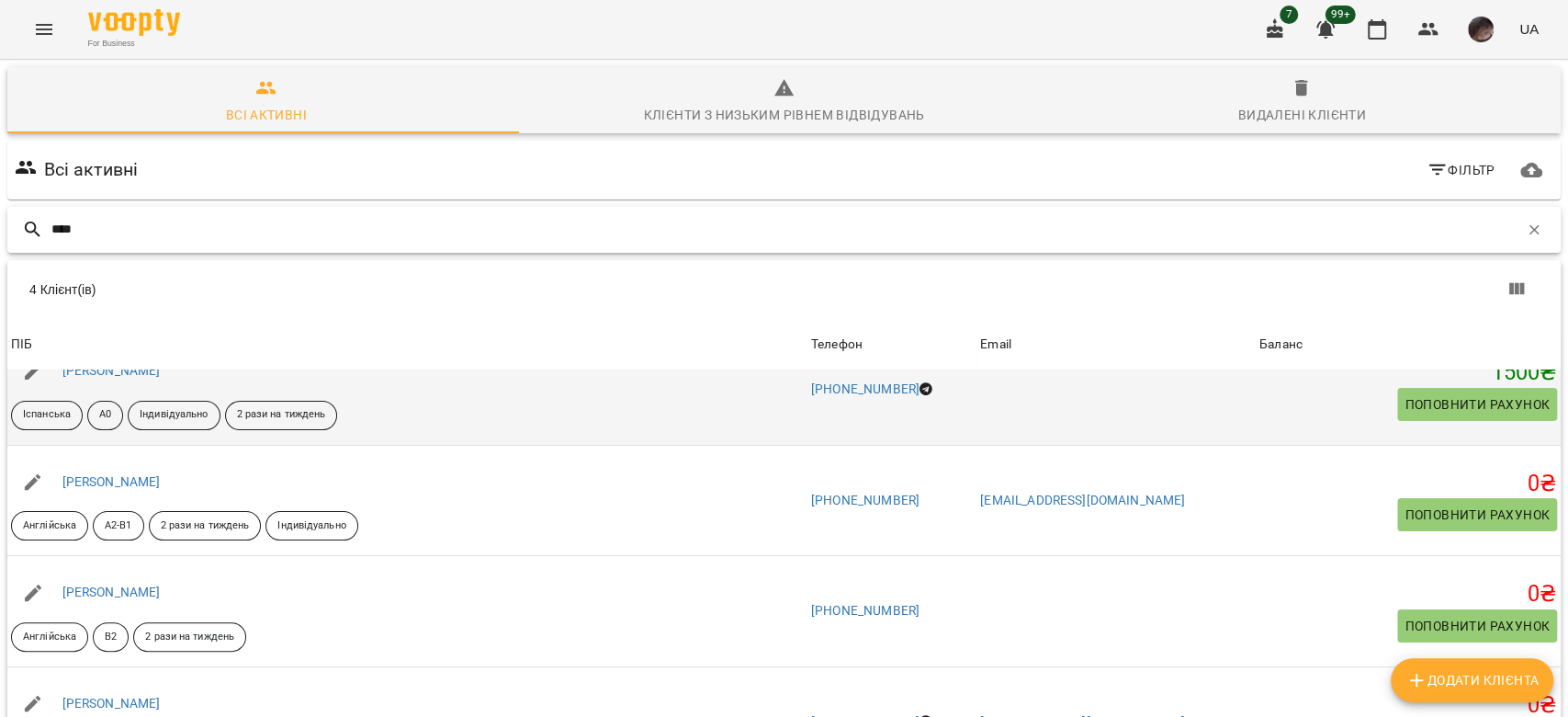
scroll to position [122, 0]
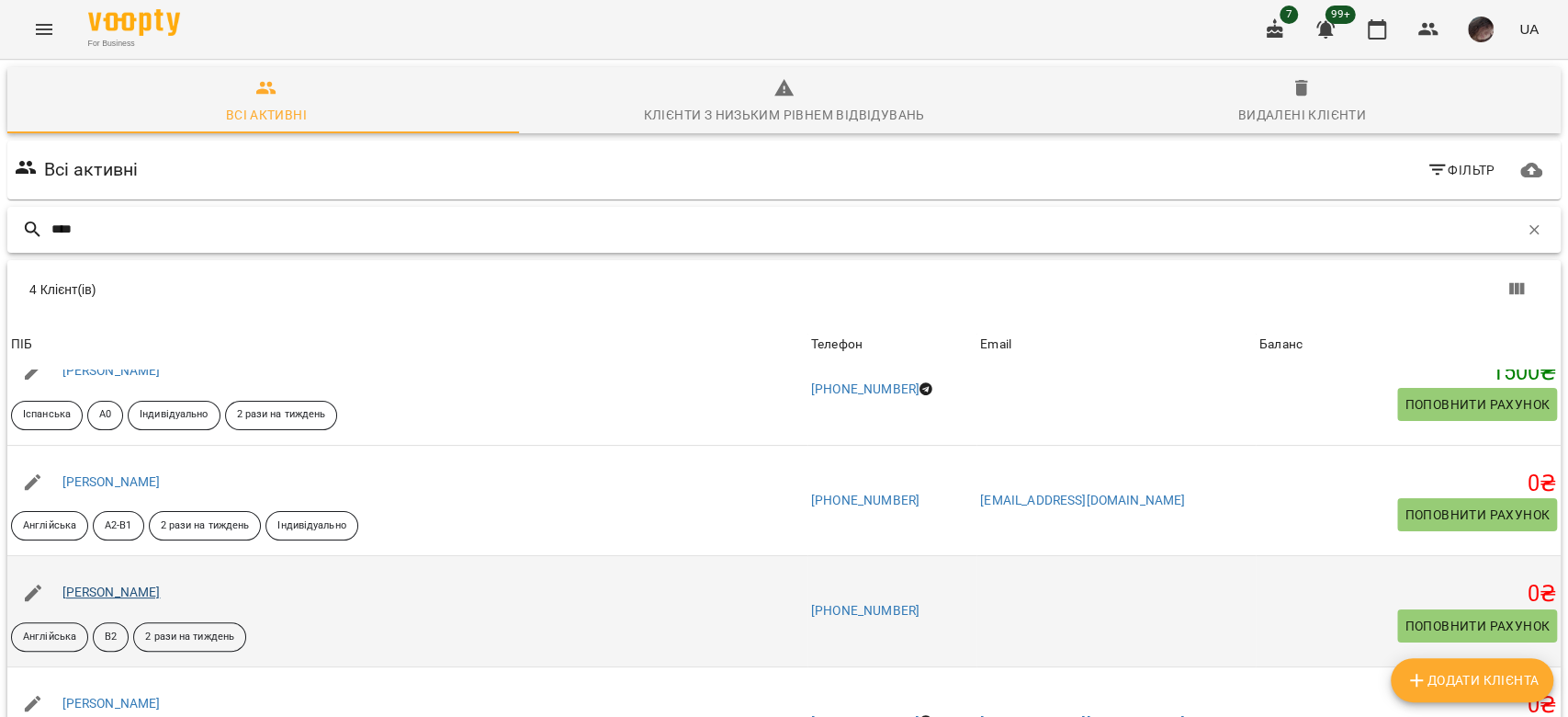
type input "****"
click at [160, 584] on link "[PERSON_NAME]" at bounding box center [111, 591] width 98 height 14
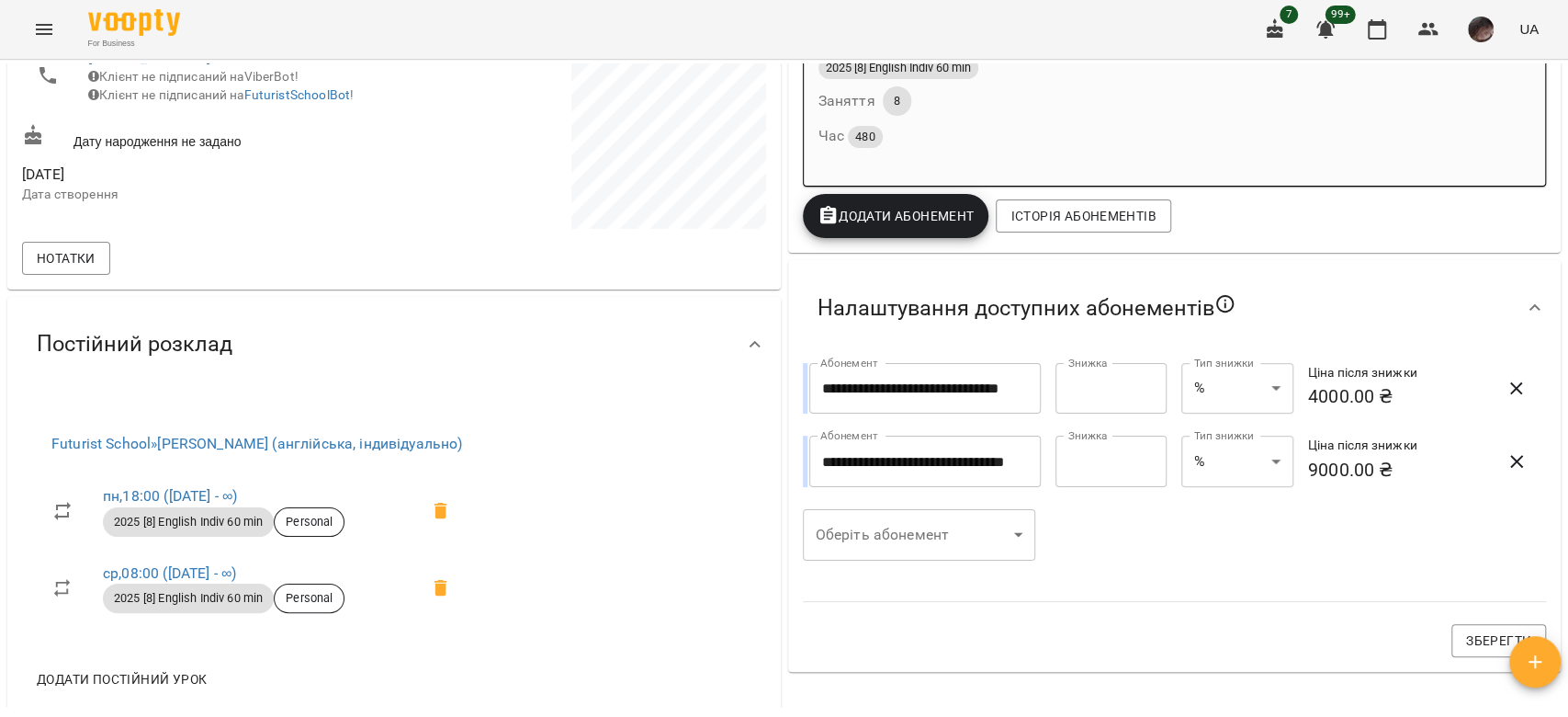
scroll to position [569, 0]
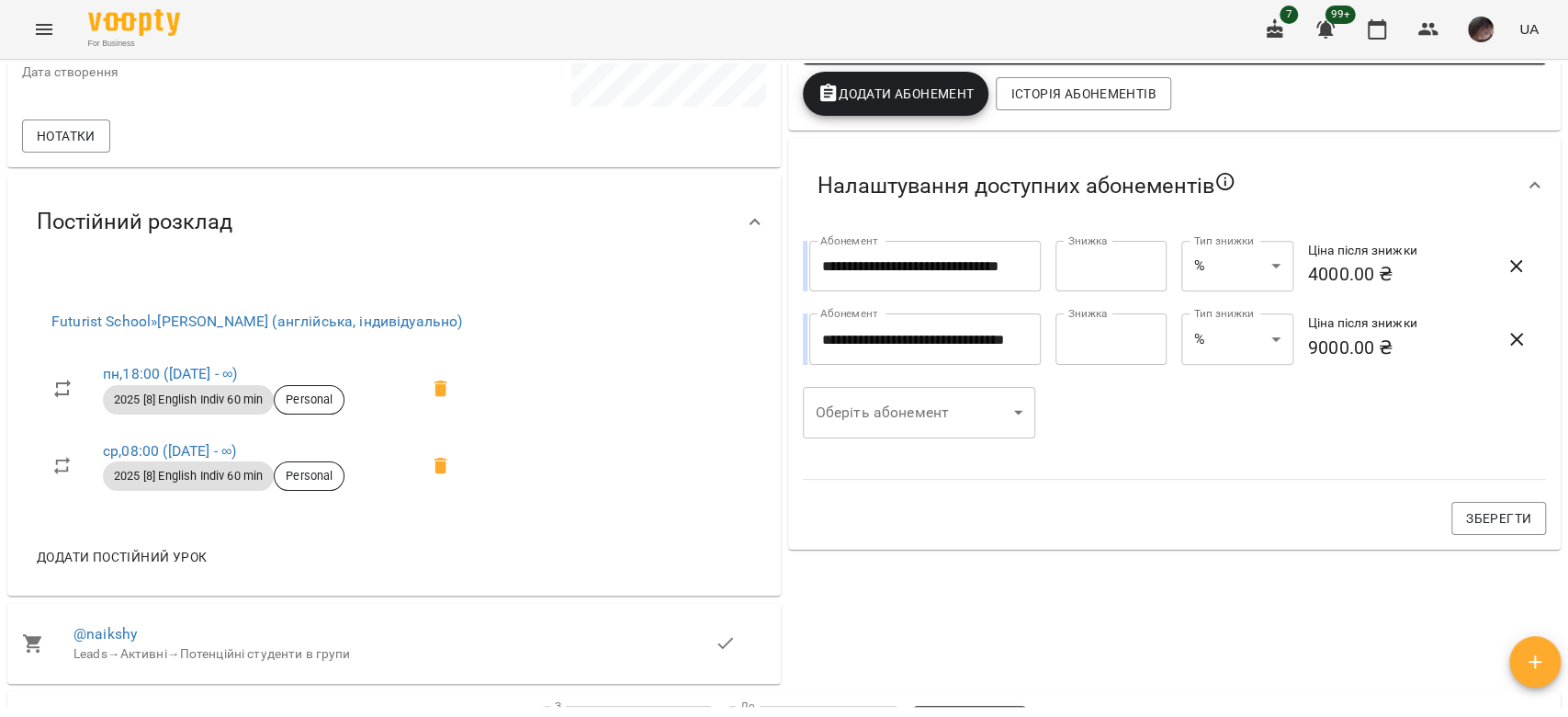
click at [207, 437] on li "ср , 08:00 ([DATE] - ∞) 2025 [8] English Indiv 60 min Personal" at bounding box center [257, 466] width 440 height 77
click at [206, 455] on link "ср , 08:00 ([DATE] - ∞)" at bounding box center [169, 451] width 134 height 17
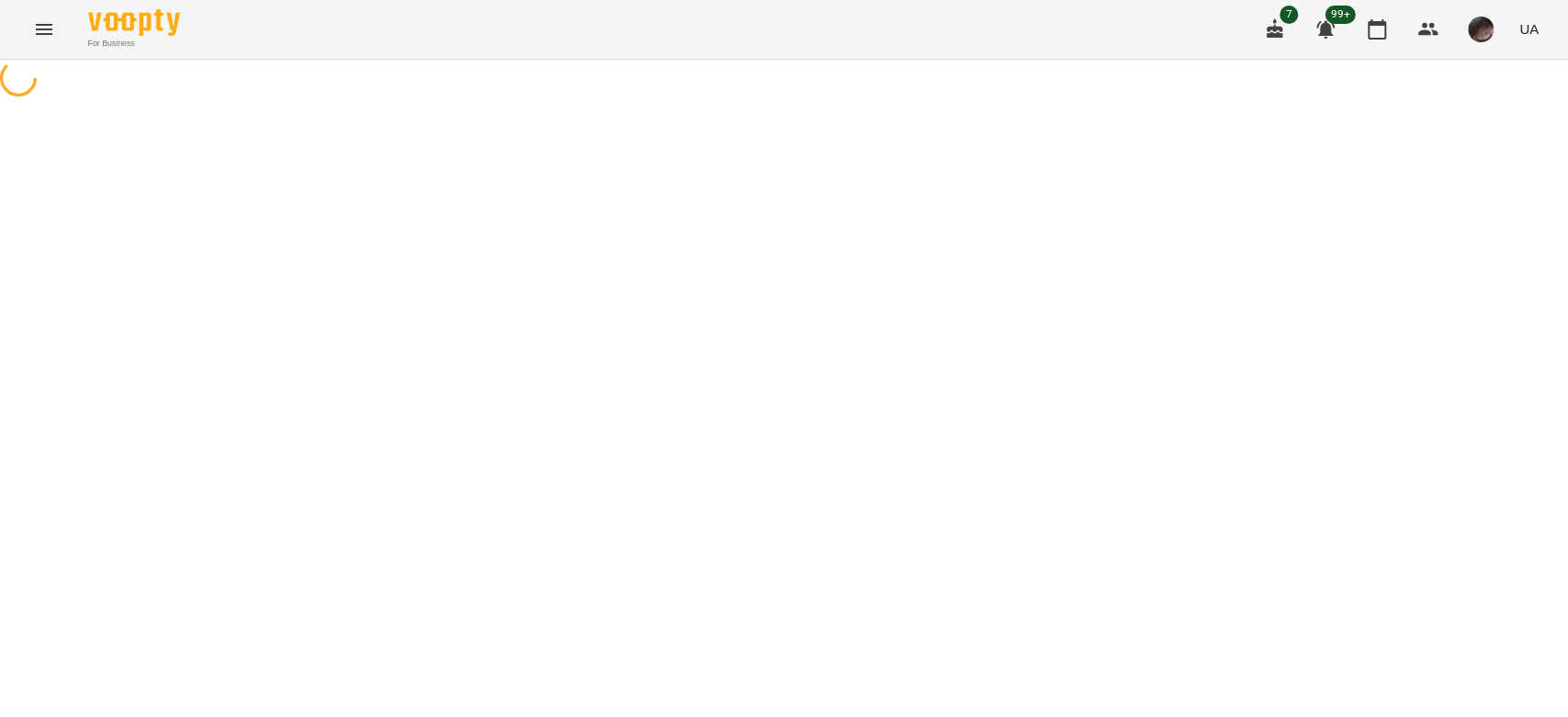
select select "*"
select select "**********"
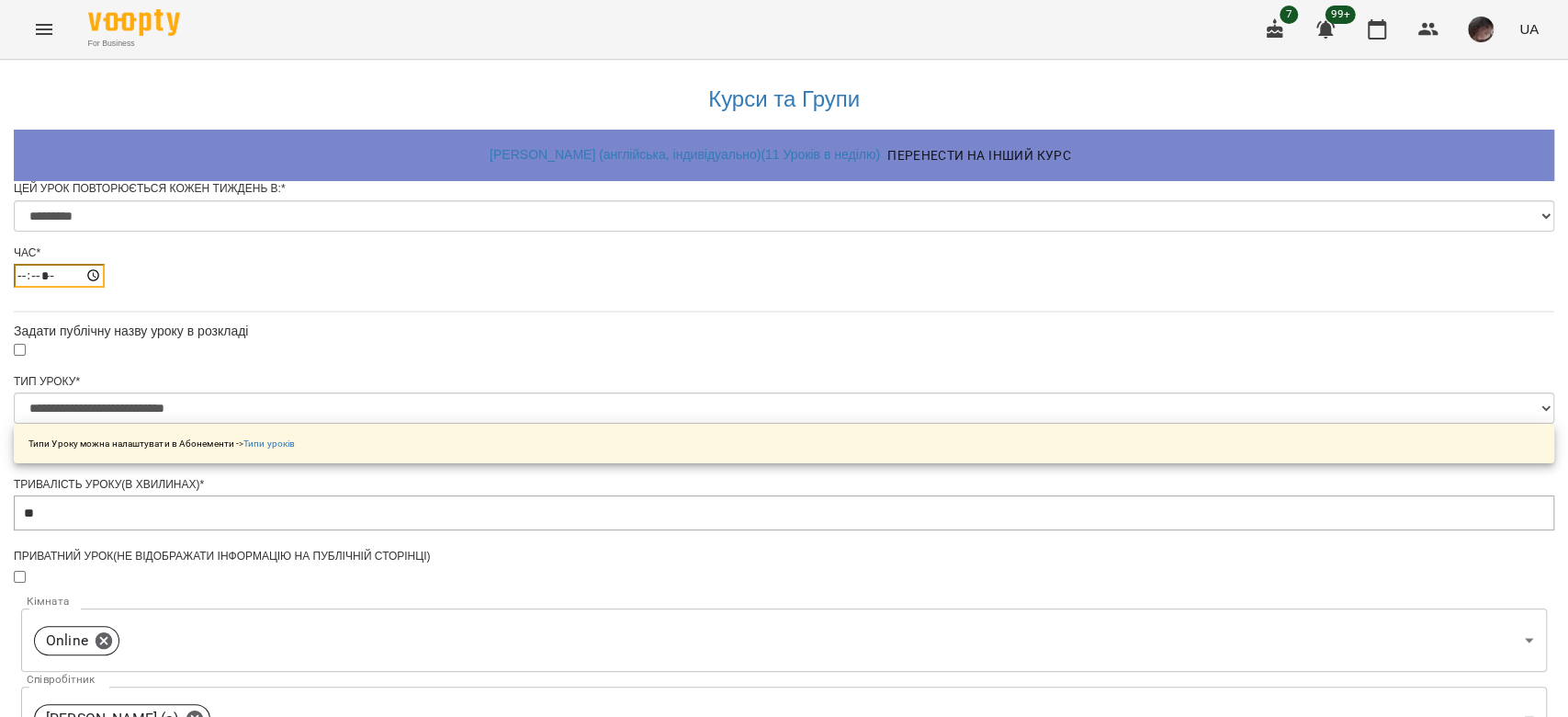
click at [105, 287] on input "*****" at bounding box center [59, 275] width 91 height 24
type input "*****"
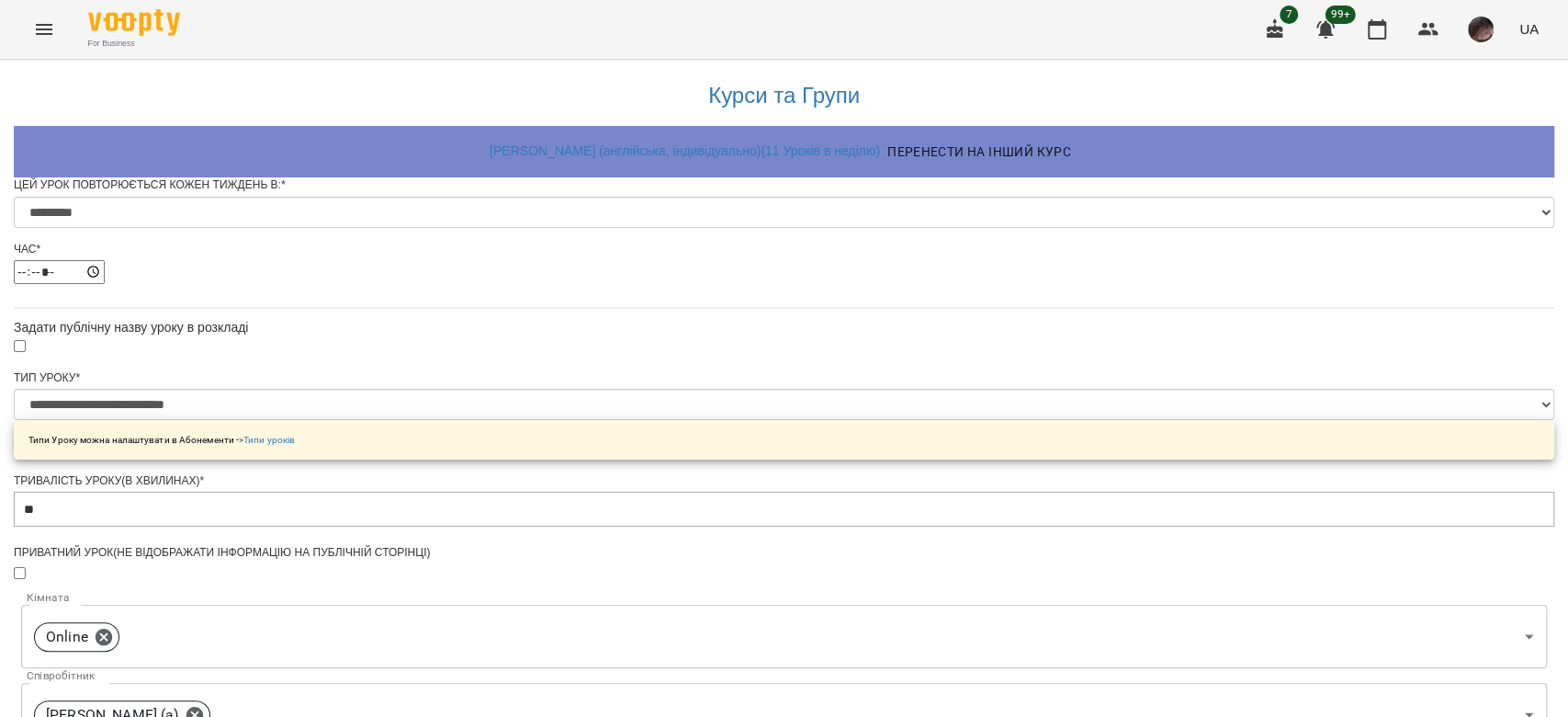
scroll to position [779, 0]
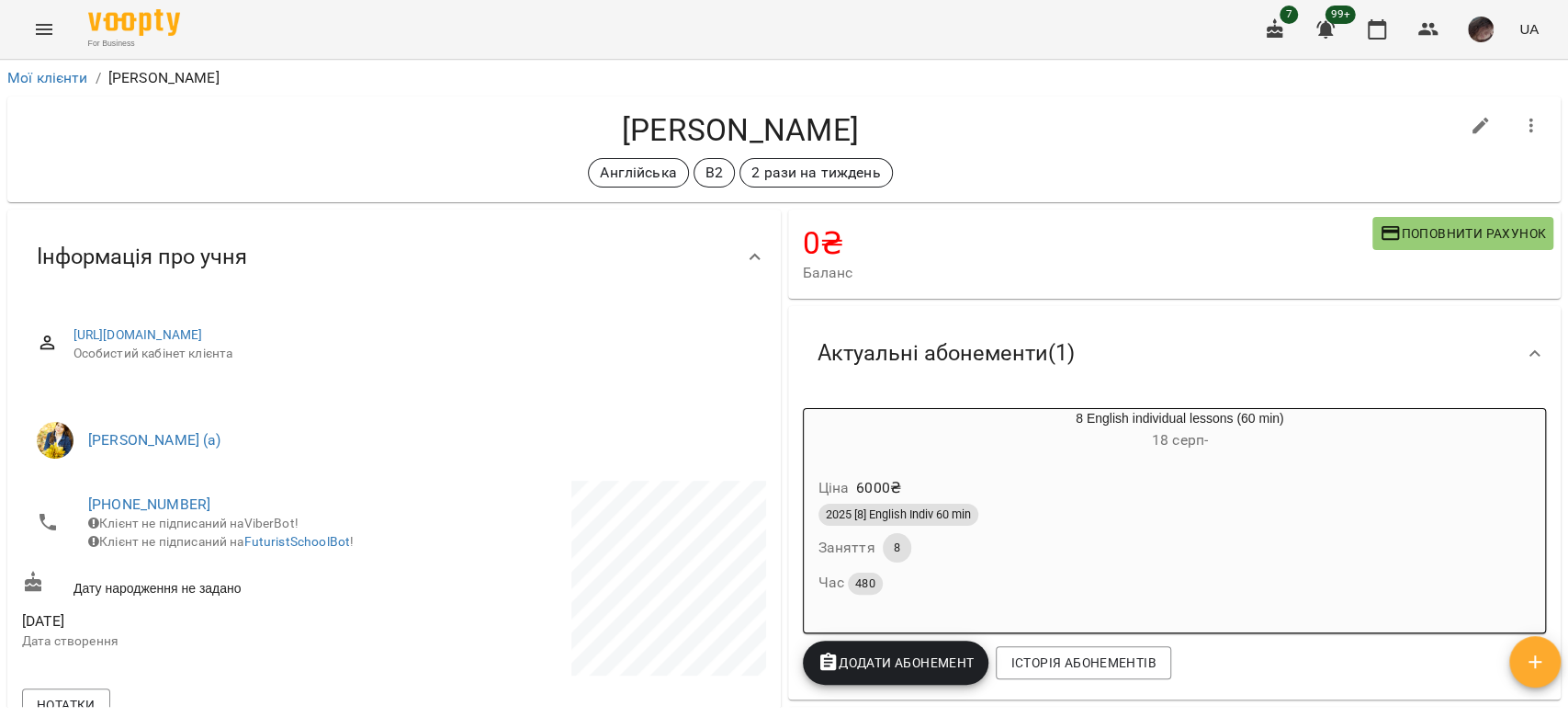
click at [39, 67] on li "Мої клієнти" at bounding box center [48, 78] width 81 height 22
click at [45, 73] on link "Мої клієнти" at bounding box center [48, 78] width 81 height 17
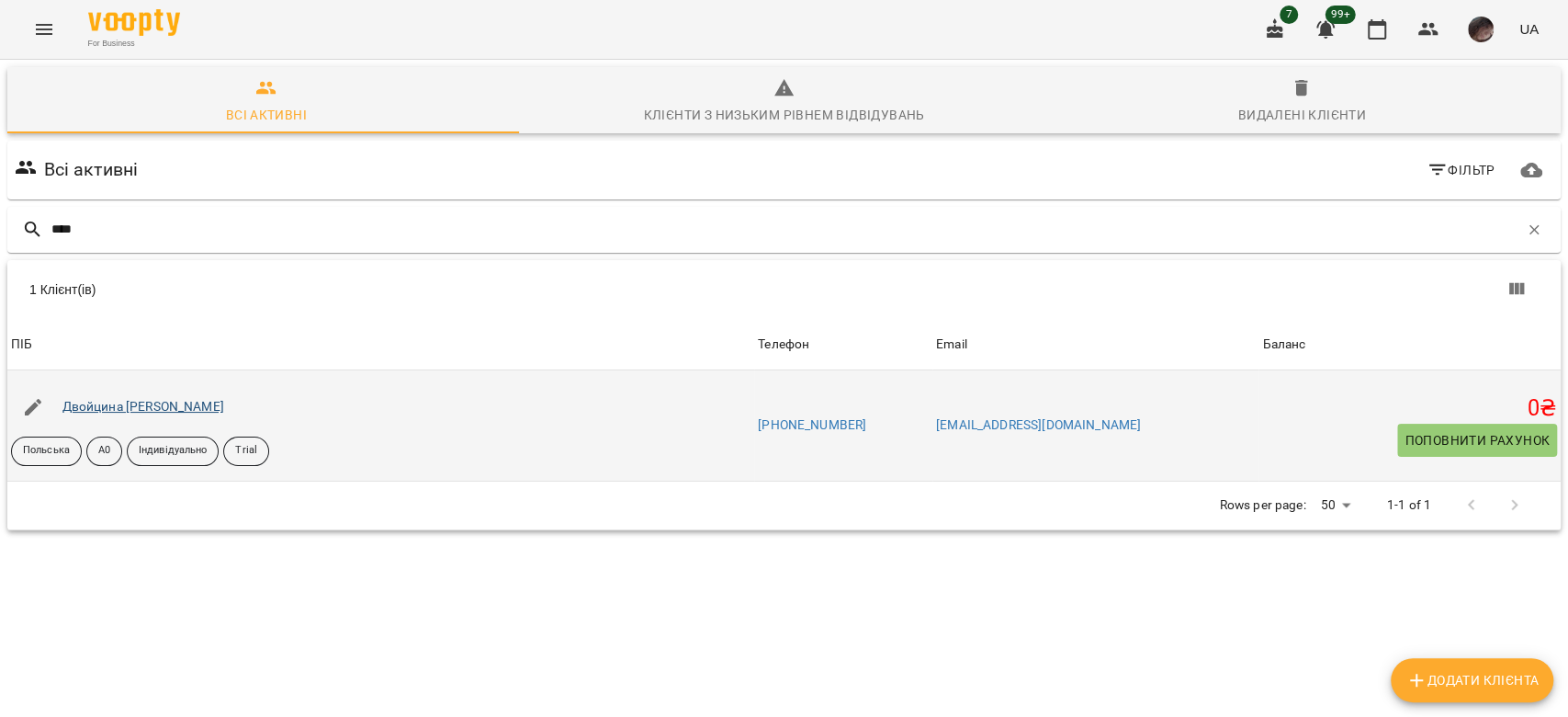
type input "****"
click at [201, 407] on link "Двойцина [PERSON_NAME]" at bounding box center [143, 406] width 161 height 14
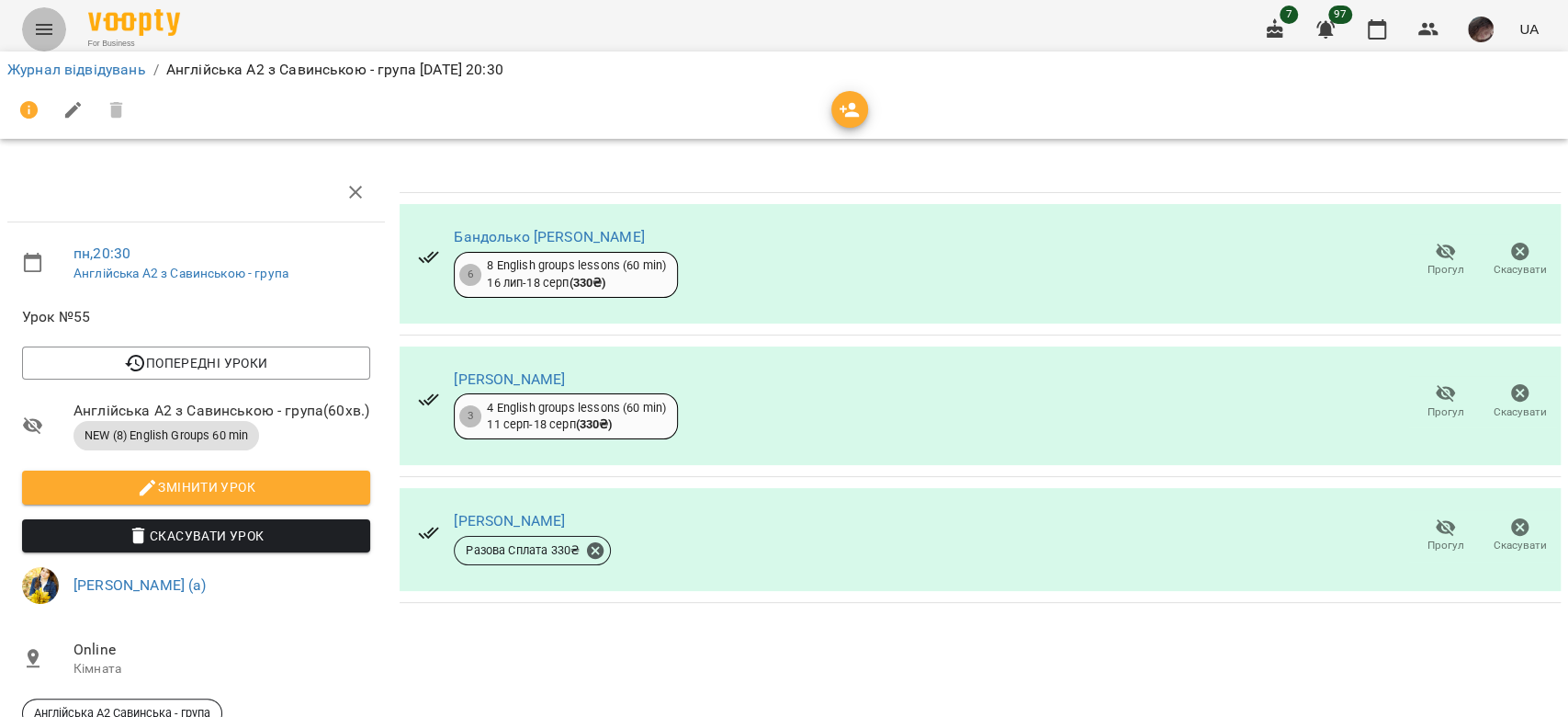
click at [55, 25] on button "Menu" at bounding box center [44, 30] width 44 height 44
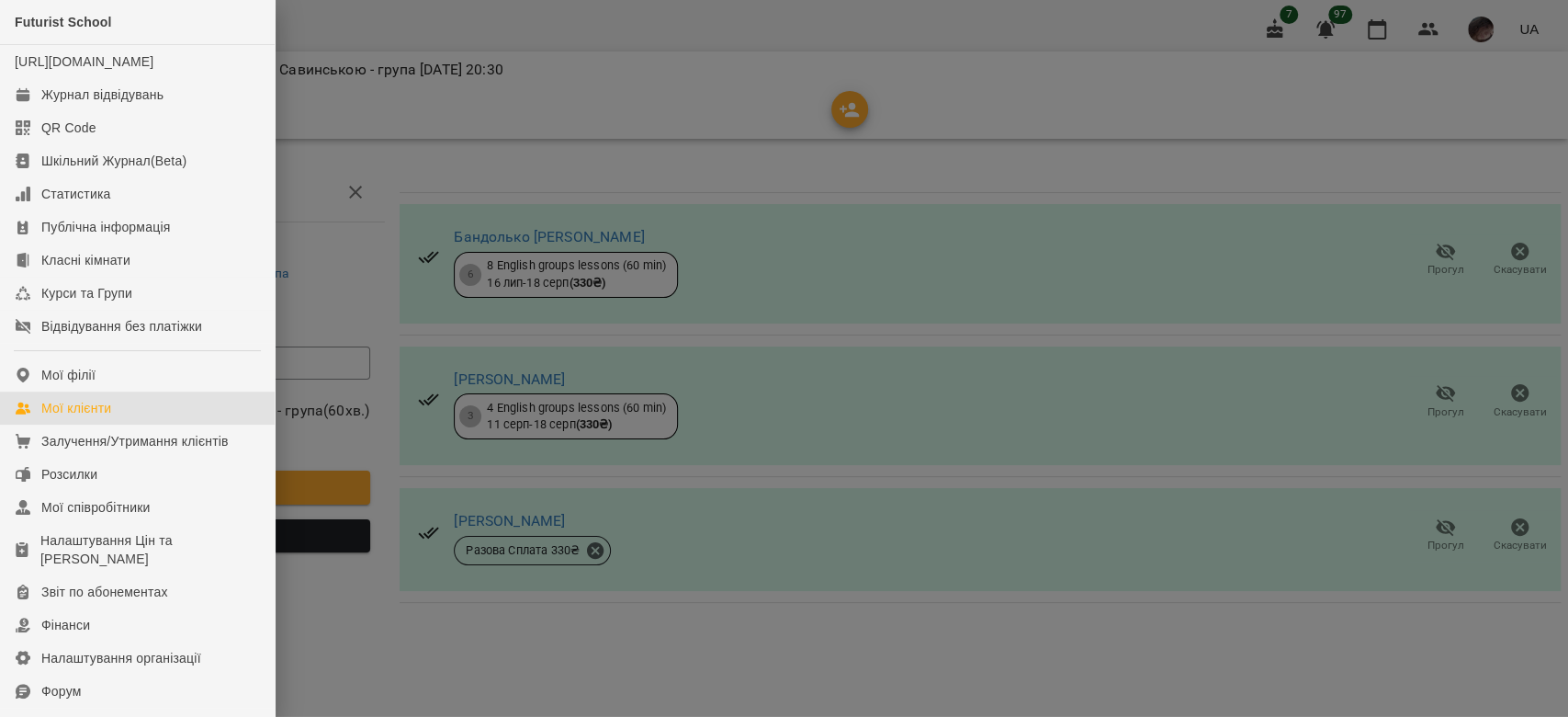
click at [122, 425] on link "Мої клієнти" at bounding box center [137, 408] width 275 height 33
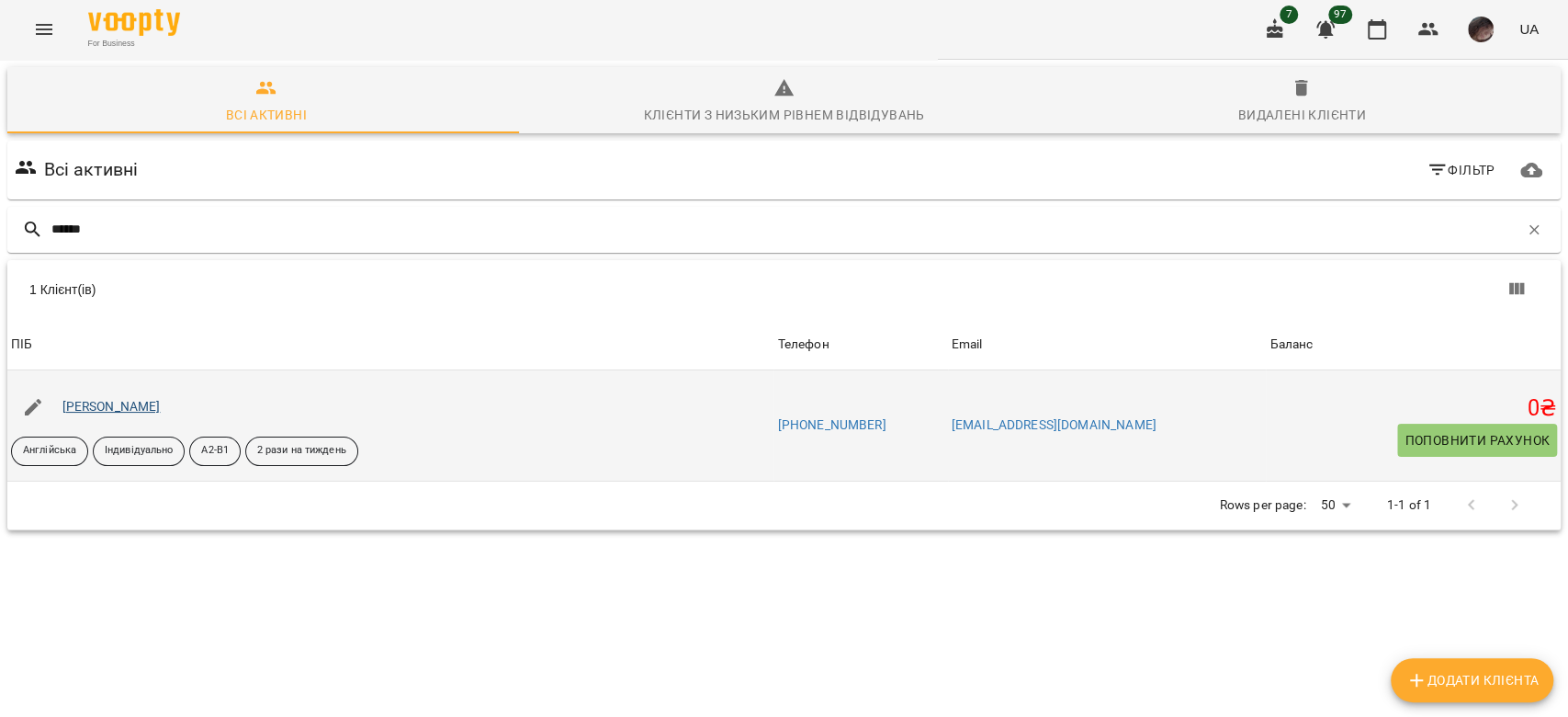
type input "******"
click at [136, 406] on link "[PERSON_NAME]" at bounding box center [111, 406] width 98 height 14
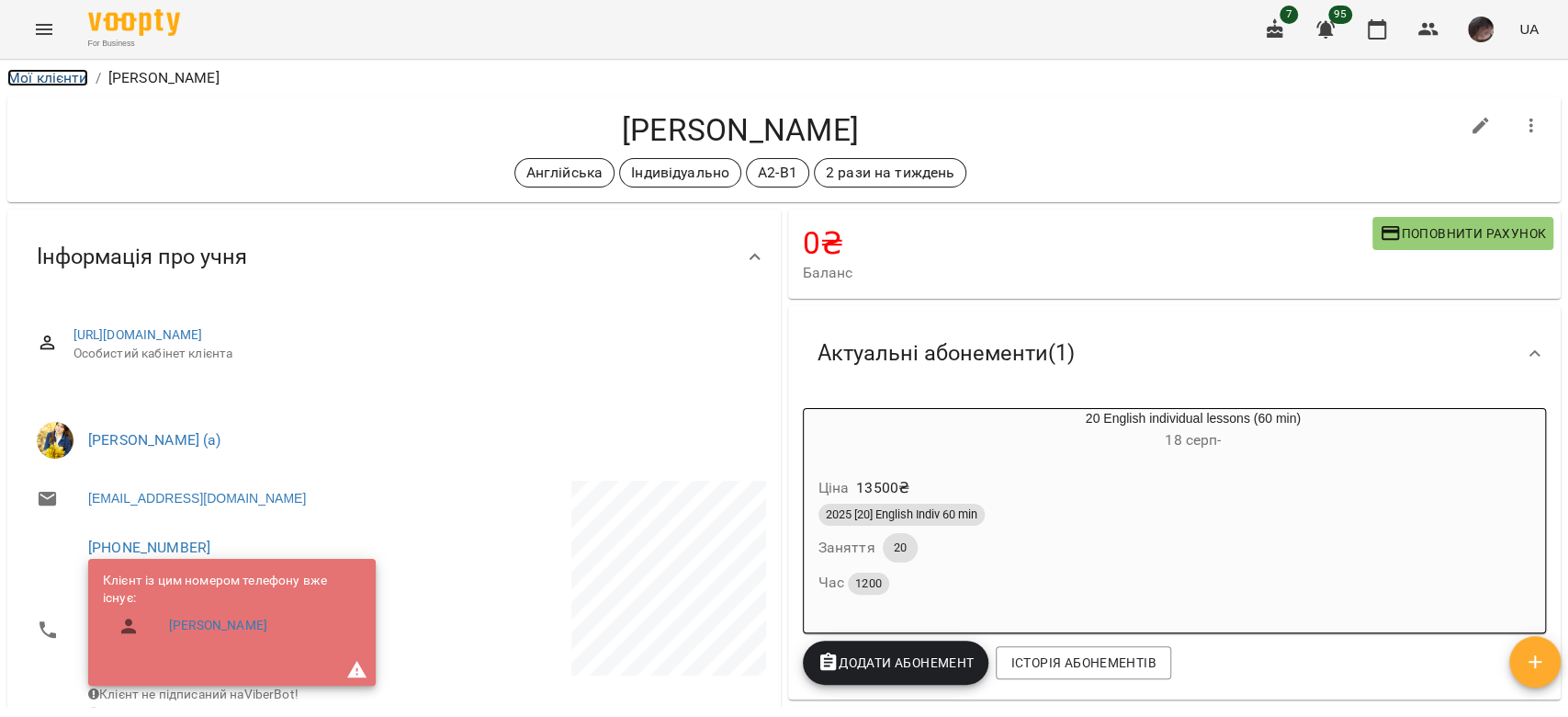
click at [64, 70] on link "Мої клієнти" at bounding box center [48, 78] width 81 height 17
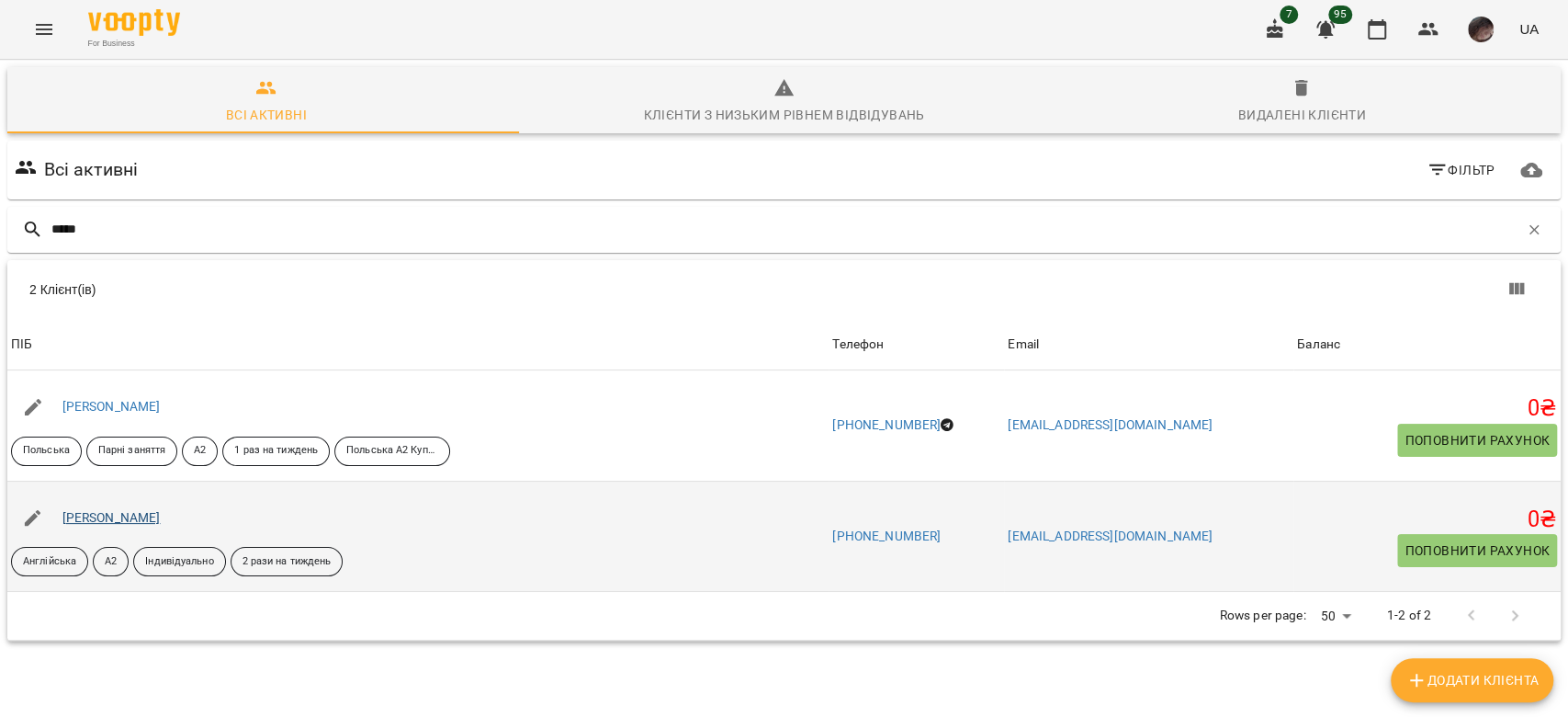
type input "*****"
click at [146, 513] on link "[PERSON_NAME]" at bounding box center [111, 517] width 98 height 14
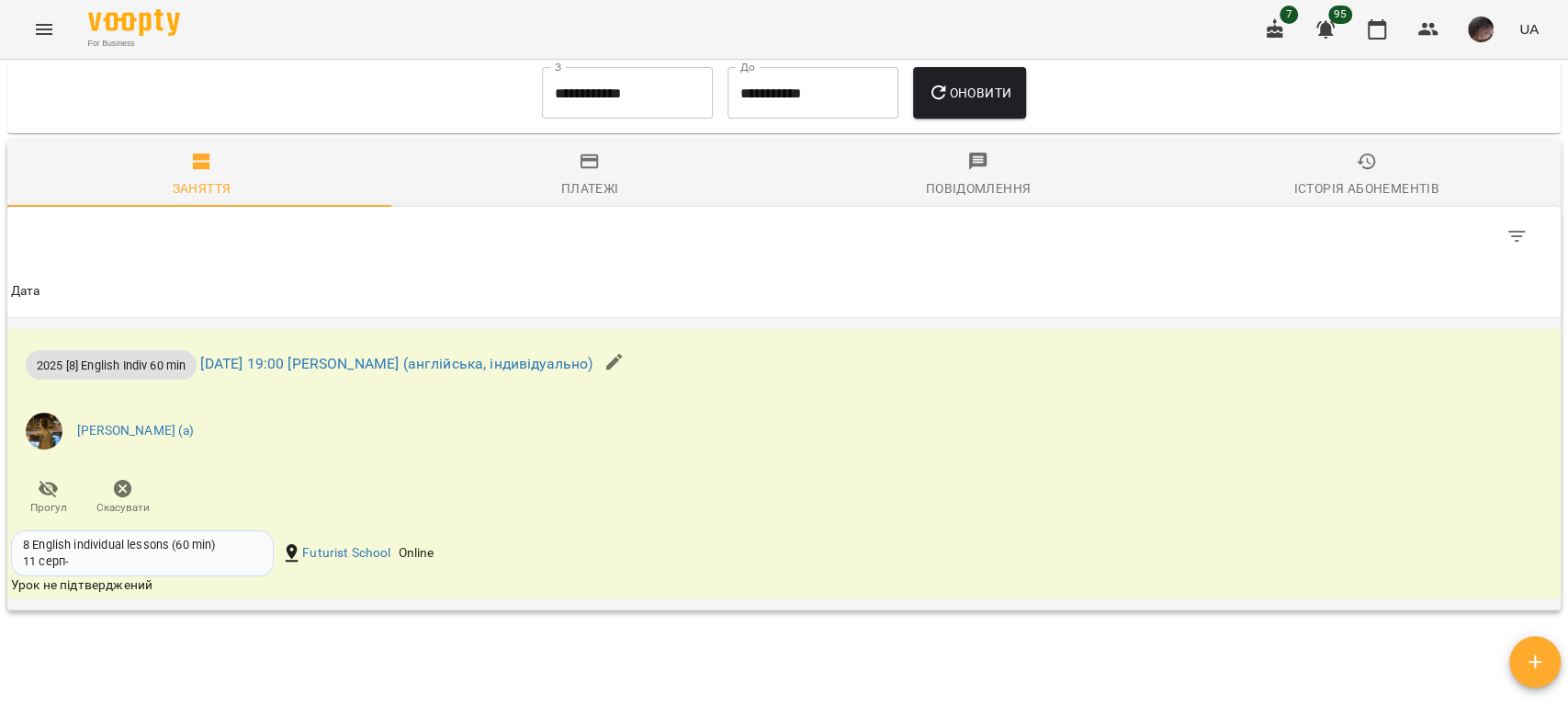
scroll to position [1347, 0]
